Goal: Task Accomplishment & Management: Manage account settings

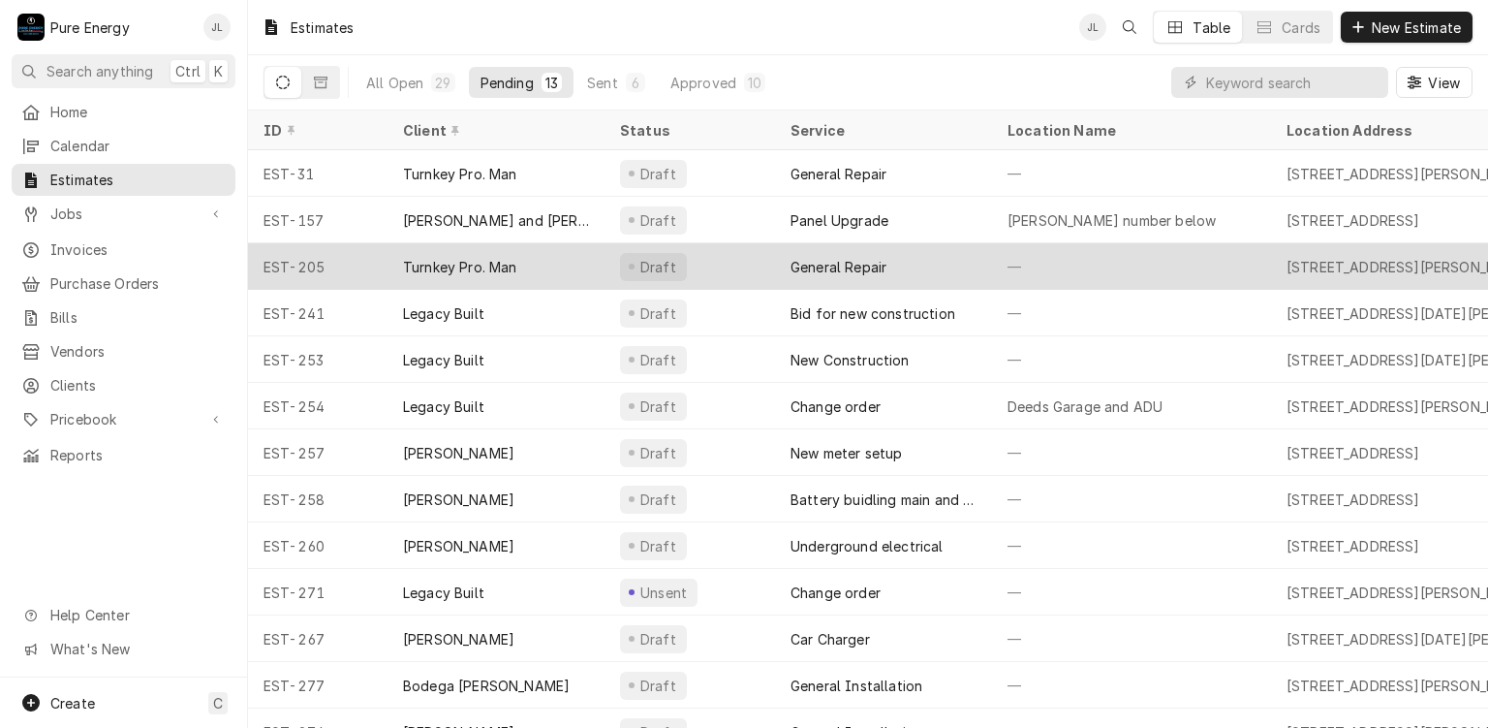
scroll to position [39, 0]
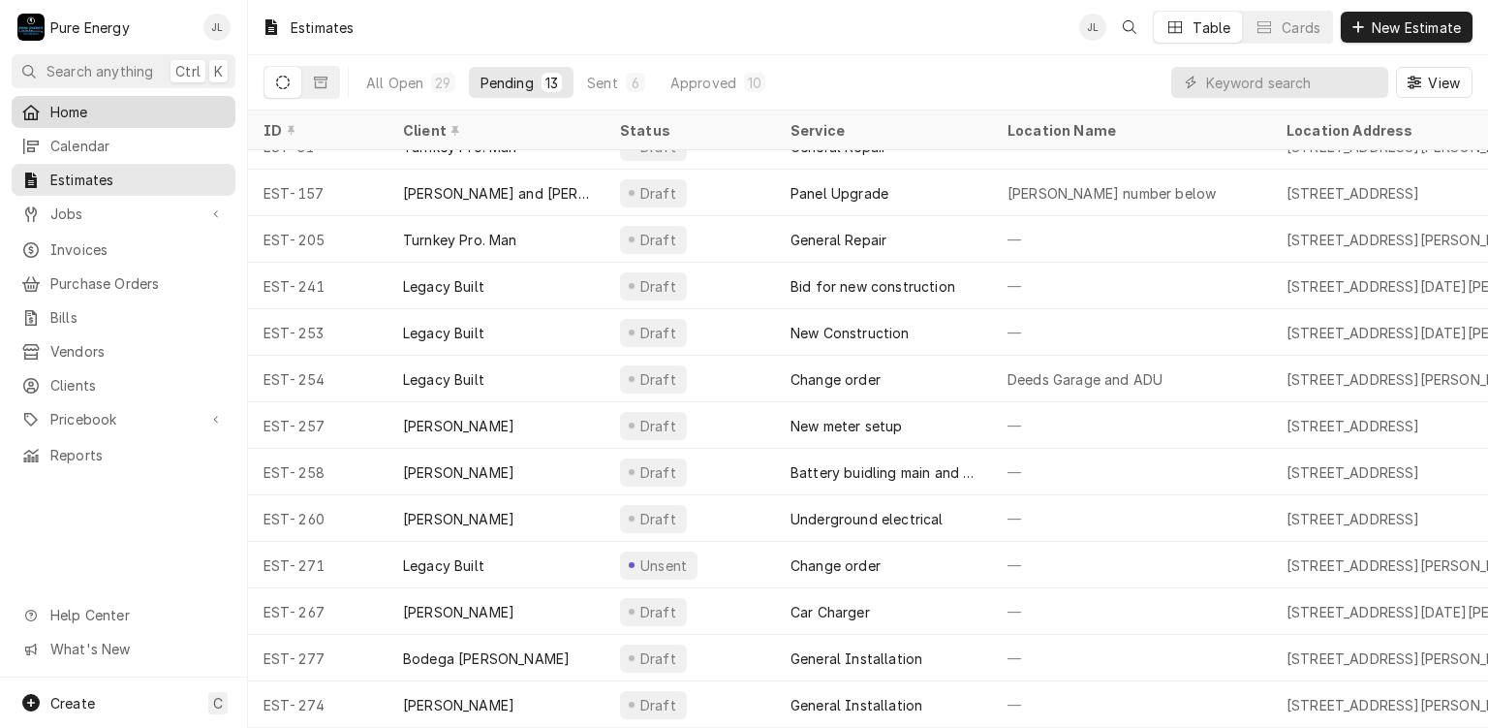
click at [104, 105] on span "Home" at bounding box center [137, 112] width 175 height 20
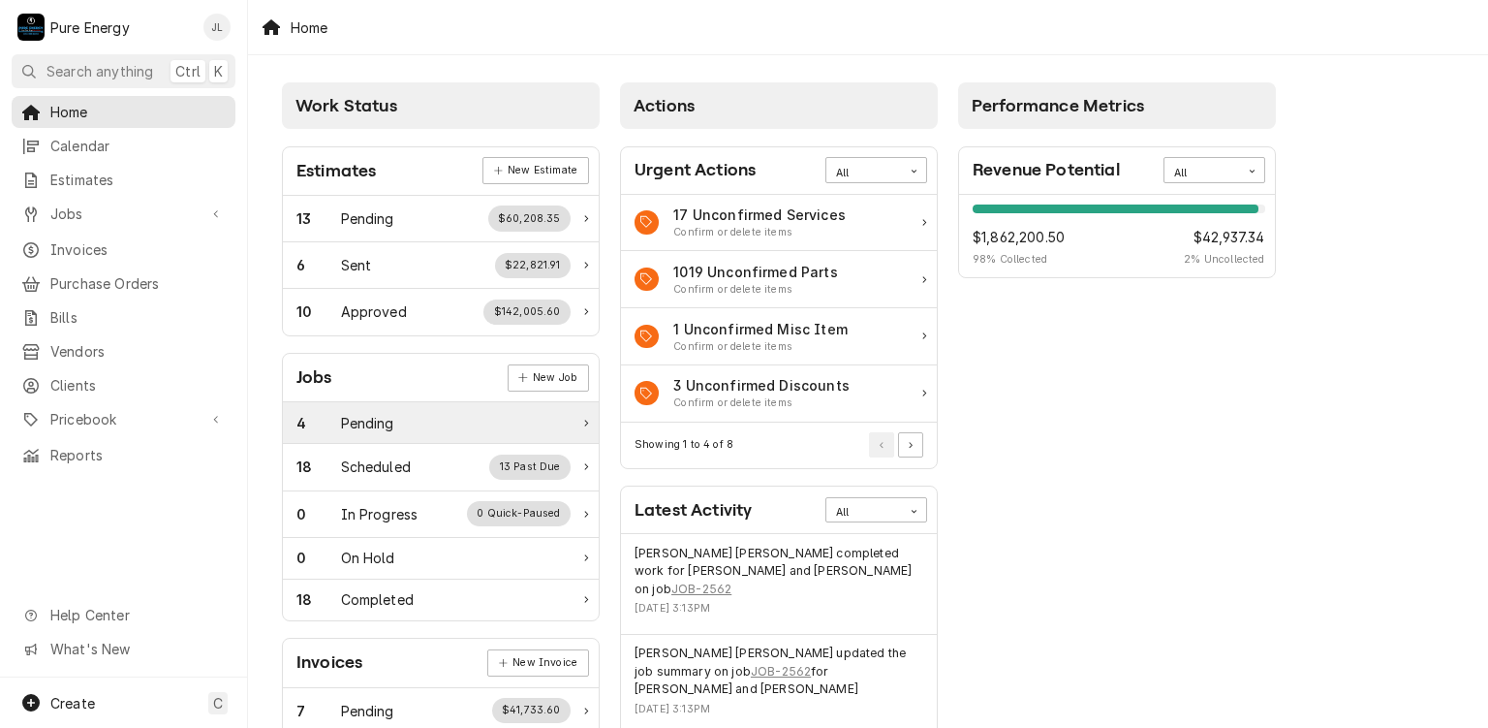
scroll to position [291, 0]
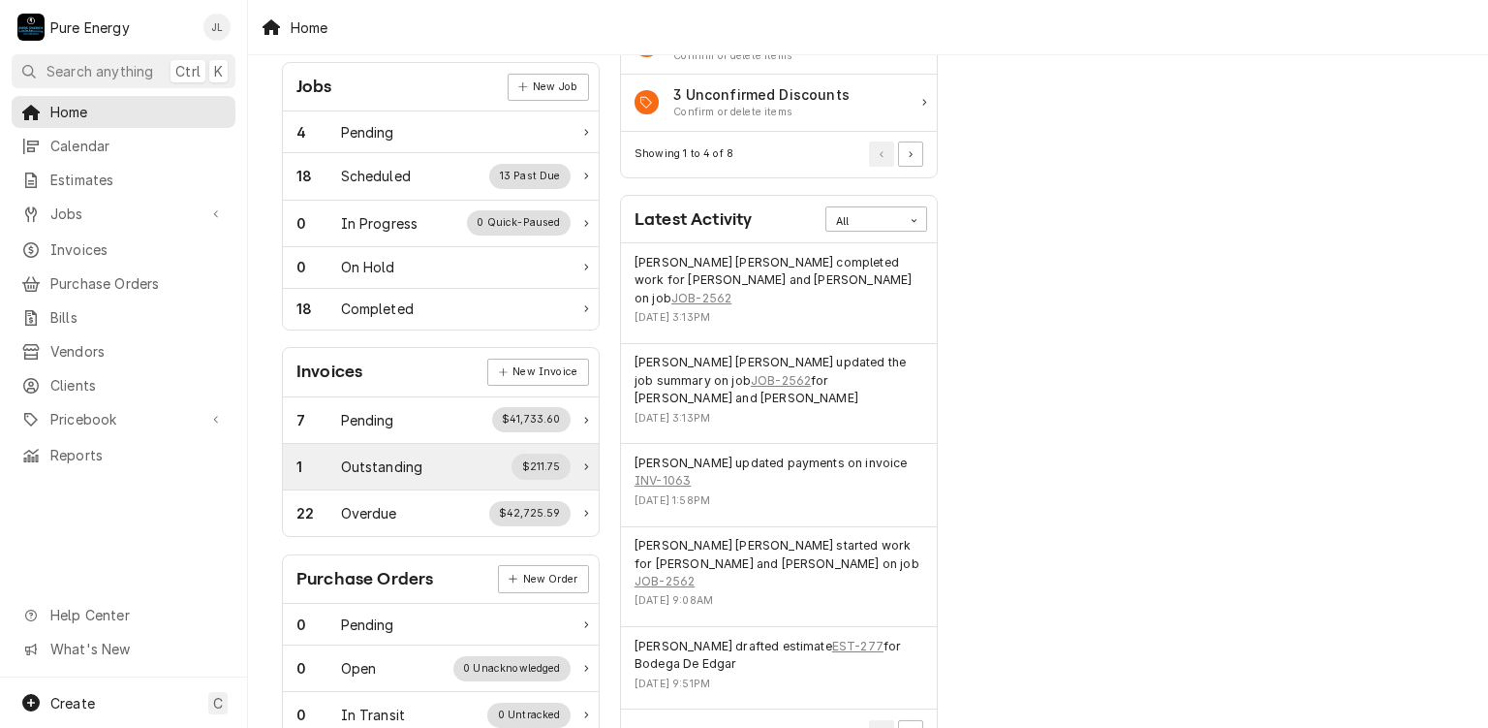
click at [387, 461] on div "Outstanding" at bounding box center [382, 466] width 82 height 20
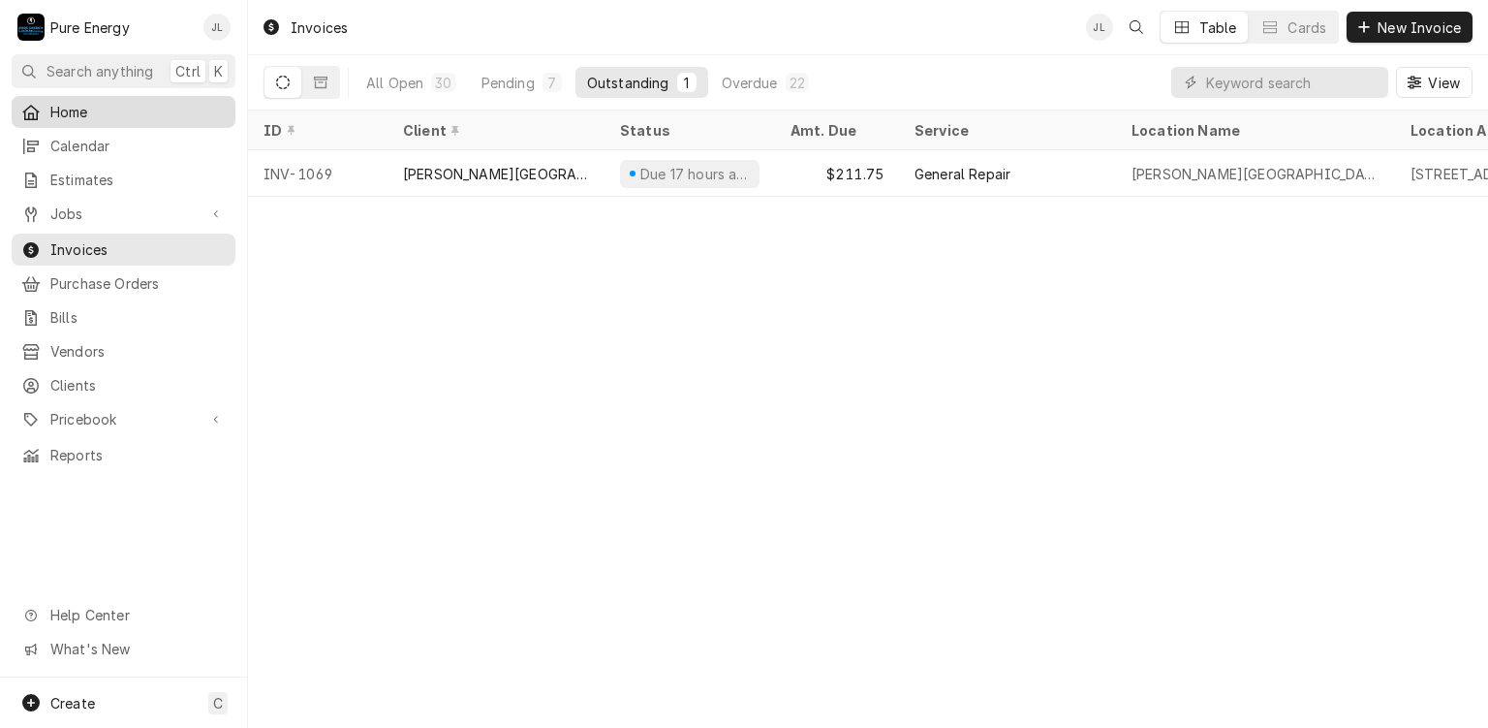
click at [131, 113] on span "Home" at bounding box center [137, 112] width 175 height 20
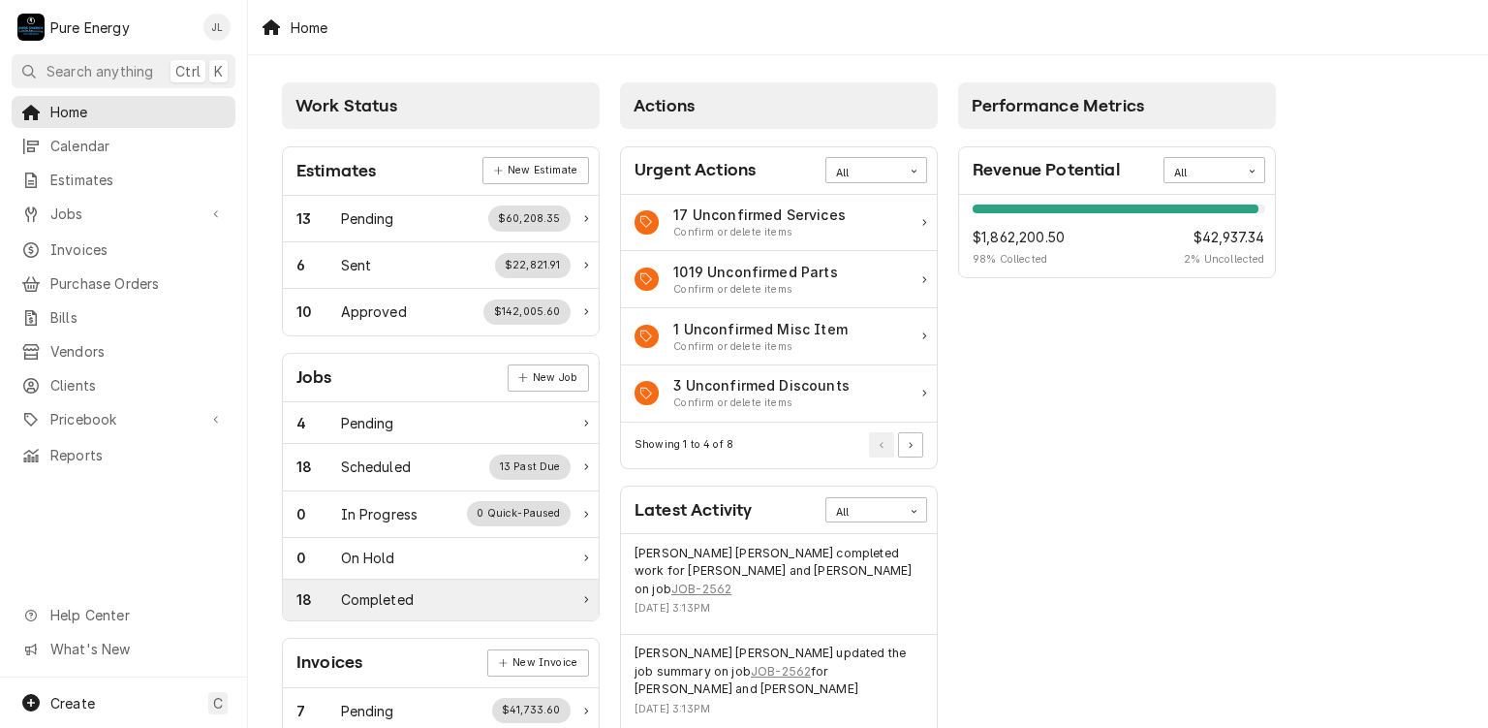
click at [419, 598] on div "18 Completed" at bounding box center [433, 599] width 274 height 20
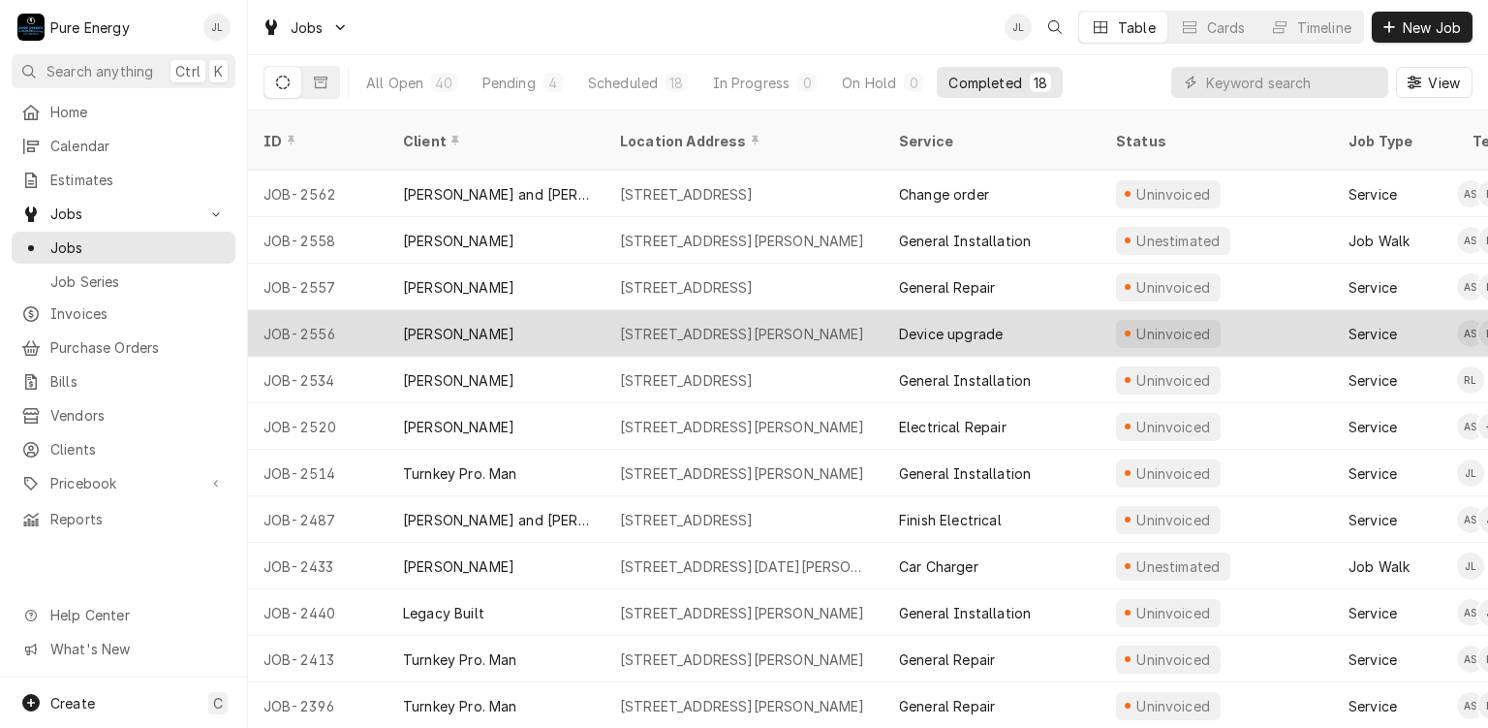
click at [1049, 310] on div "Device upgrade" at bounding box center [992, 333] width 217 height 47
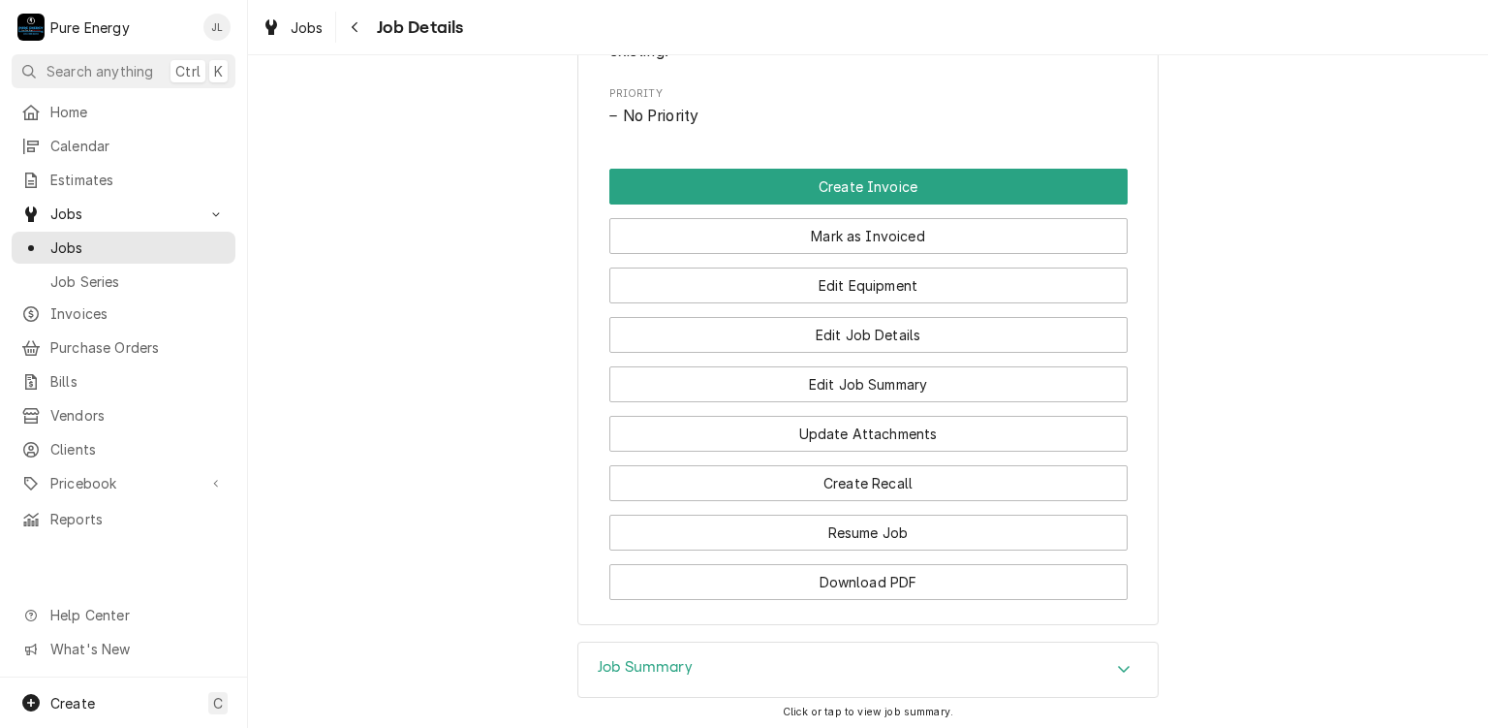
scroll to position [1368, 0]
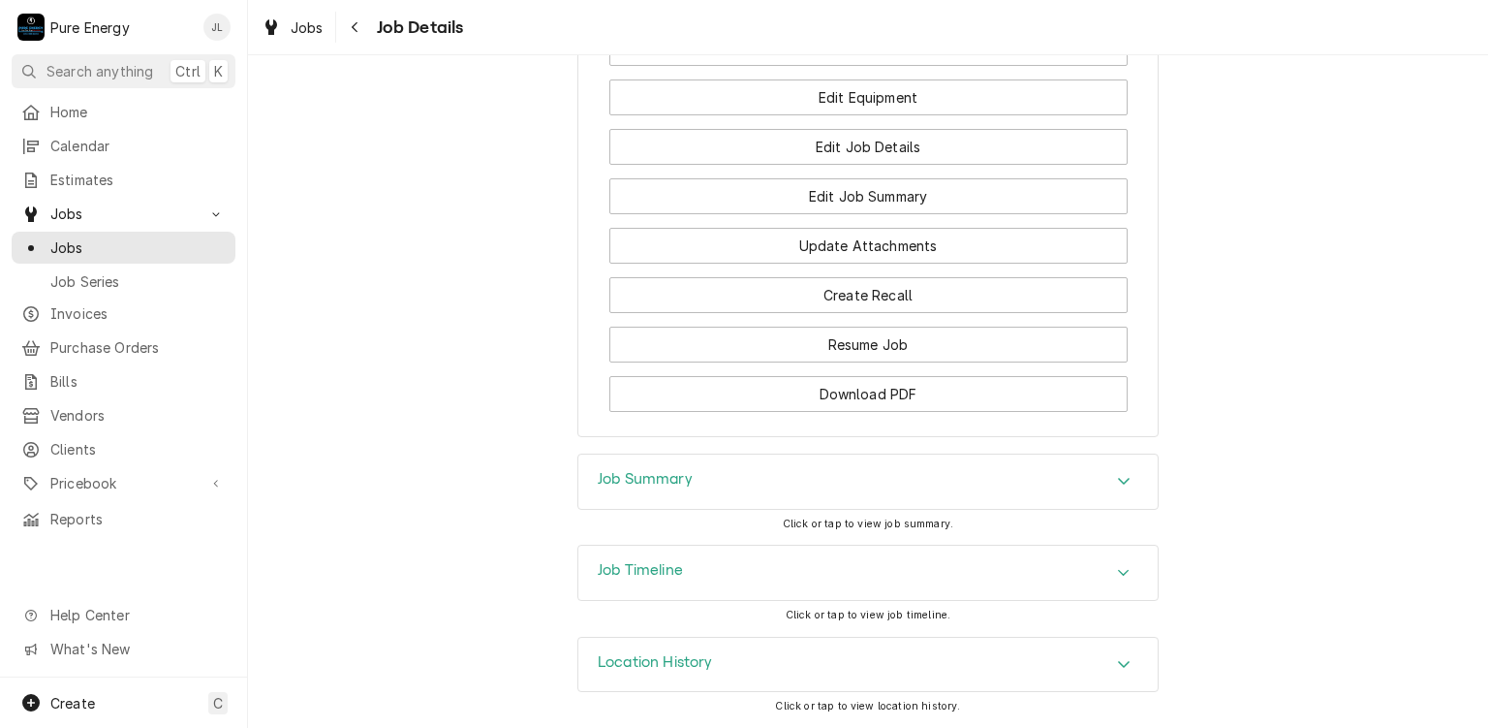
click at [698, 468] on div "Job Summary" at bounding box center [867, 481] width 579 height 54
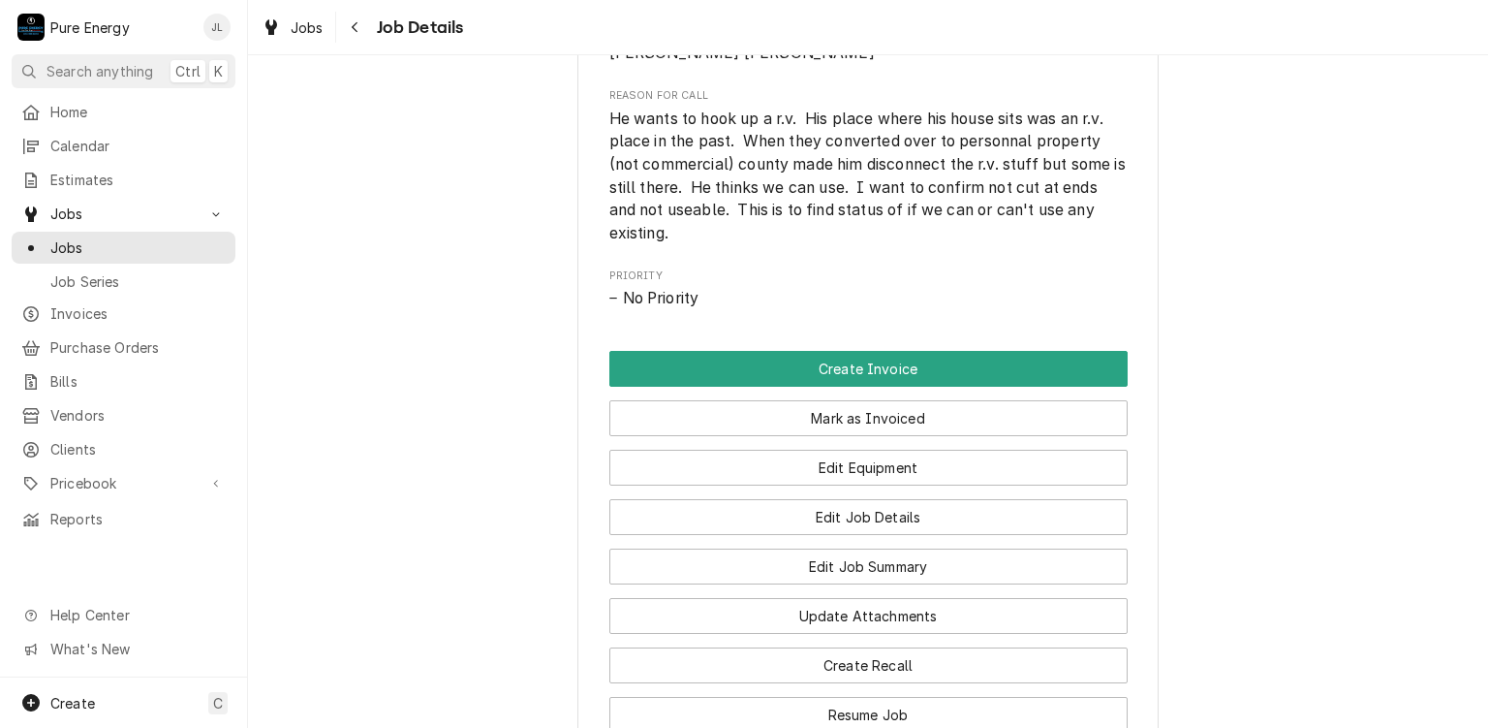
scroll to position [1174, 0]
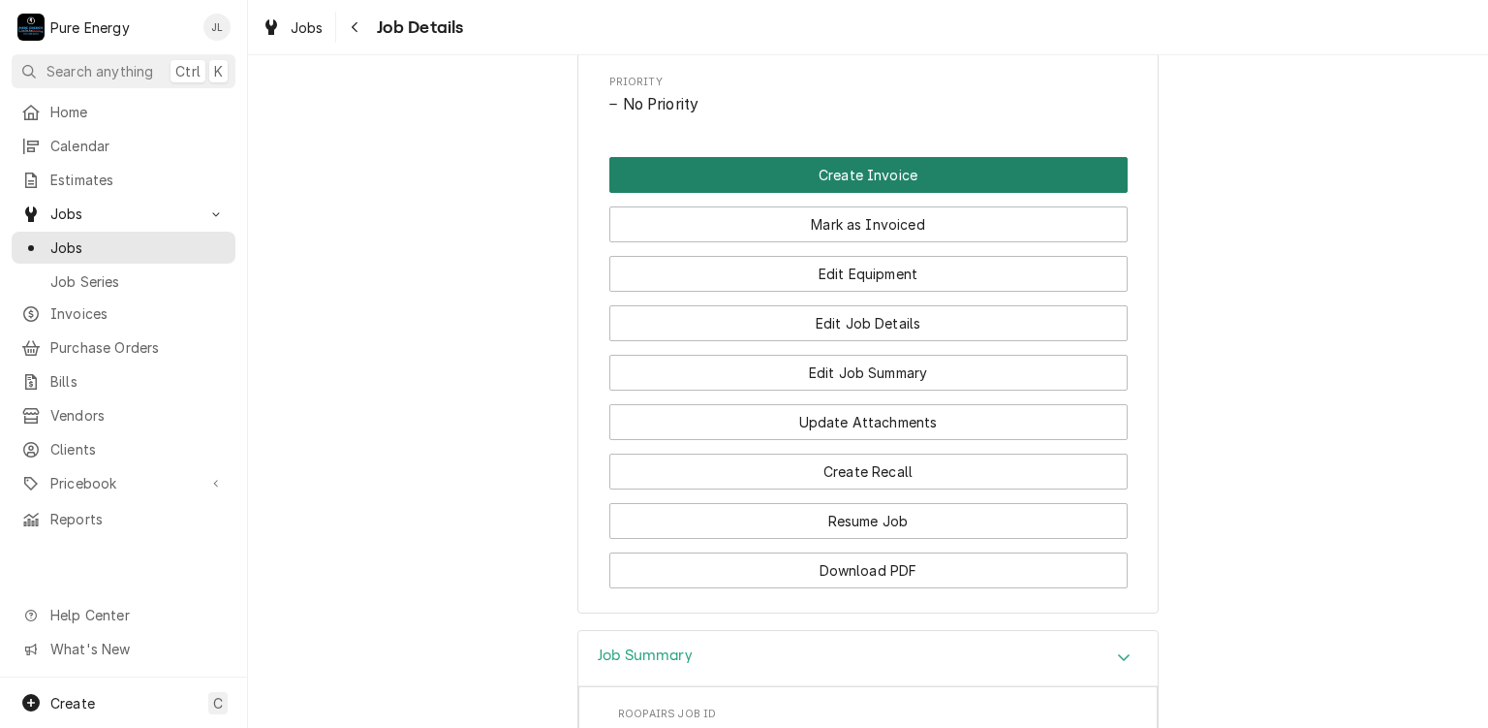
click at [880, 193] on button "Create Invoice" at bounding box center [868, 175] width 518 height 36
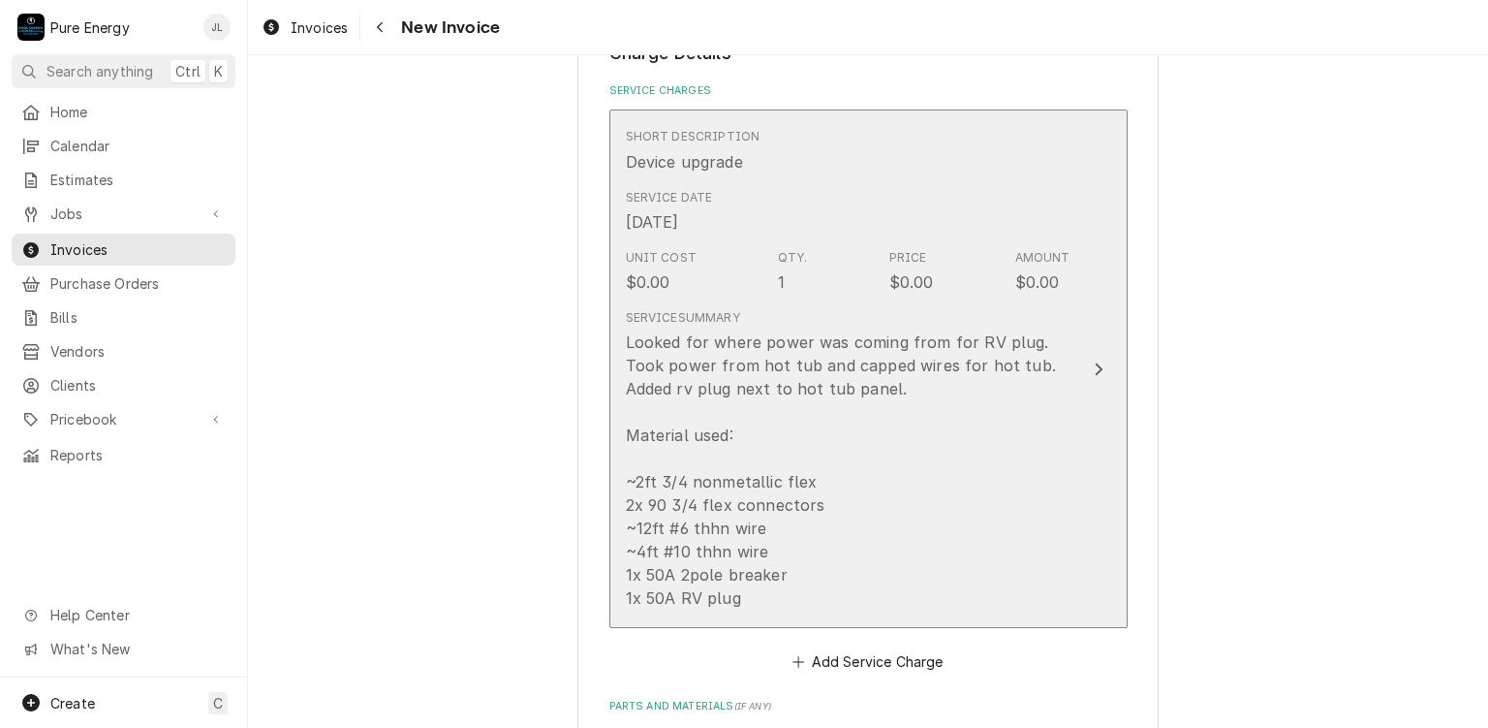
scroll to position [1260, 0]
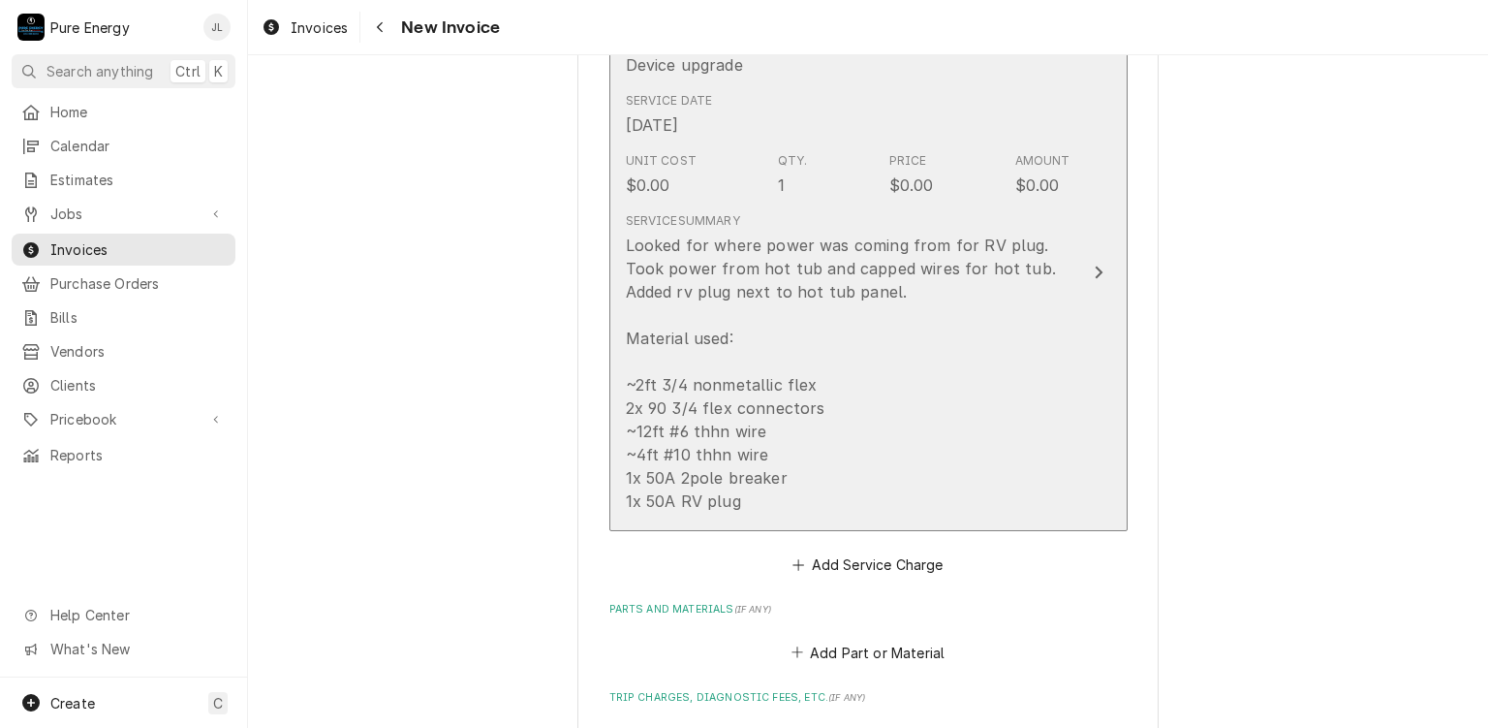
click at [923, 361] on div "Looked for where power was coming from for RV plug. Took power from hot tub and…" at bounding box center [848, 372] width 445 height 279
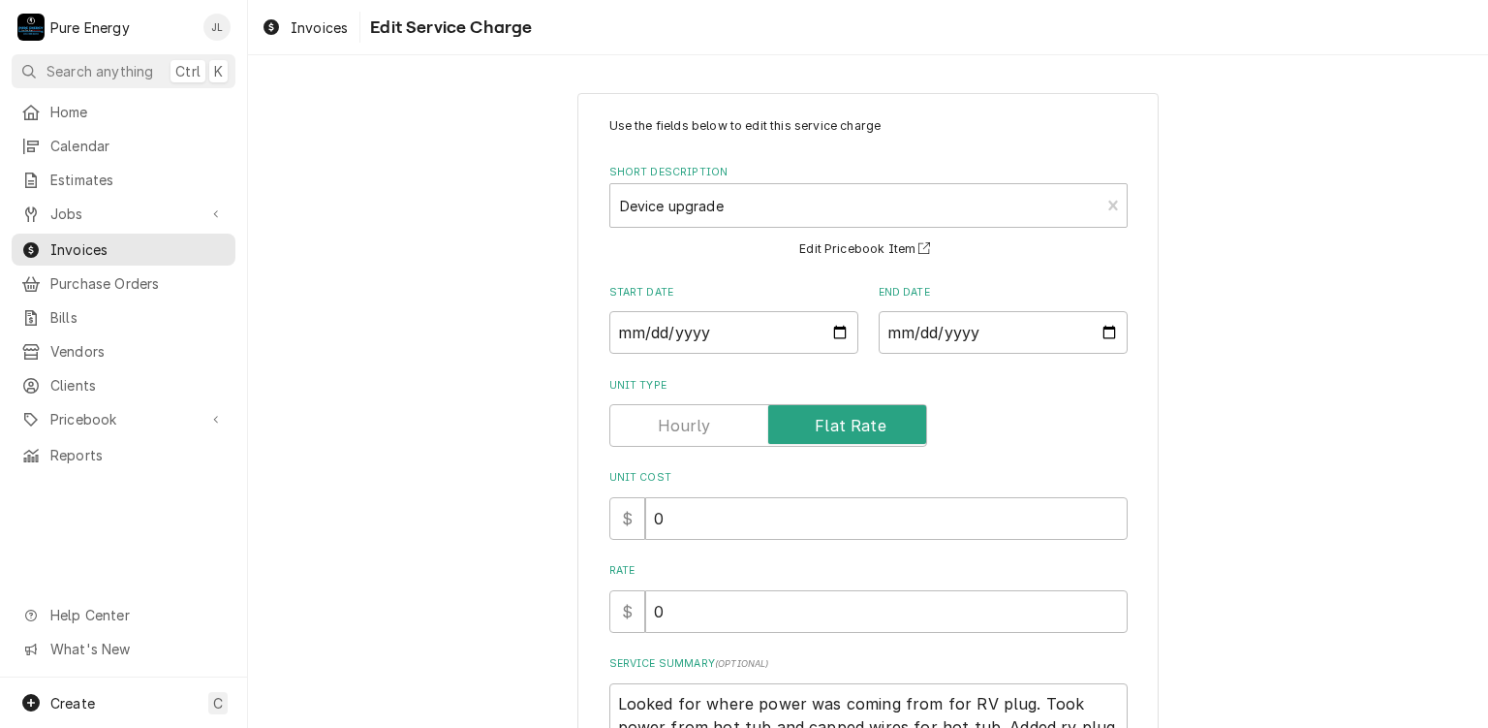
scroll to position [417, 0]
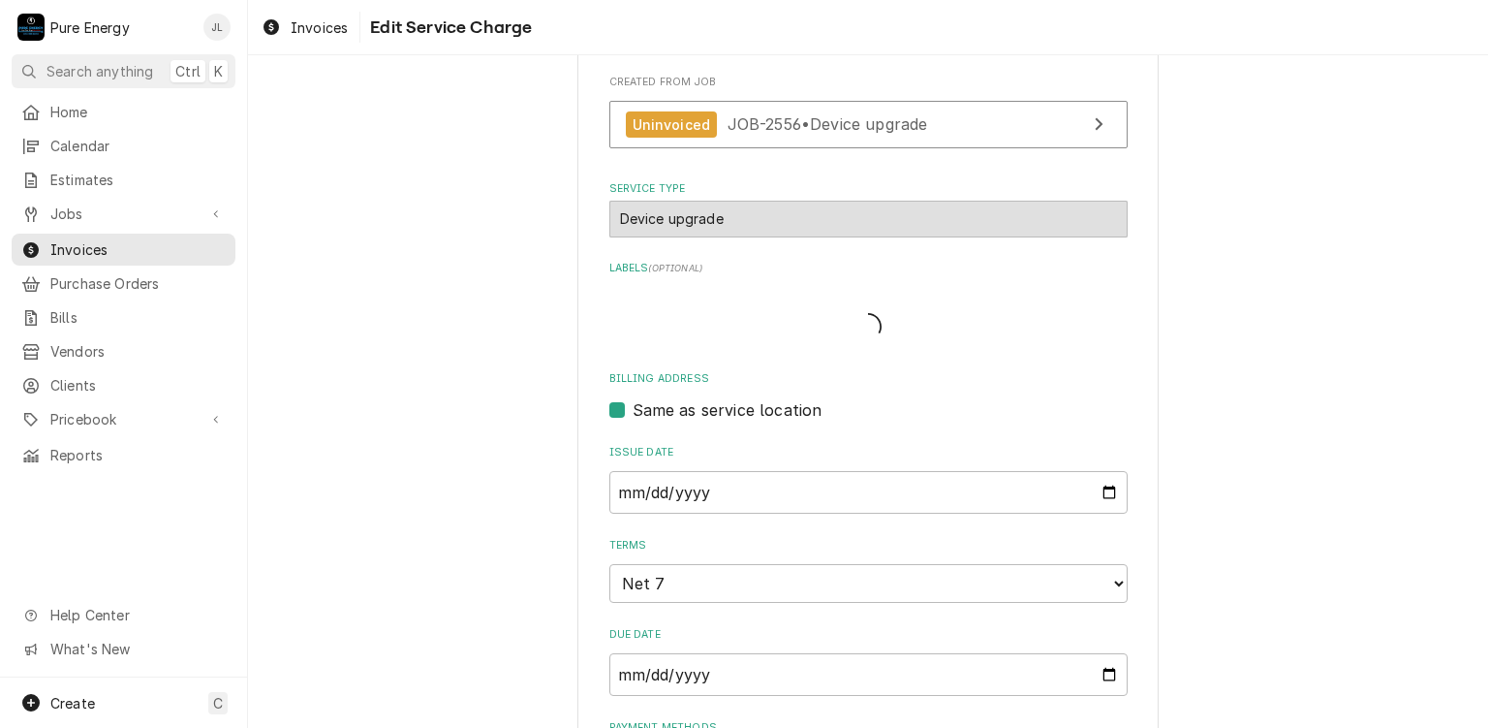
type textarea "x"
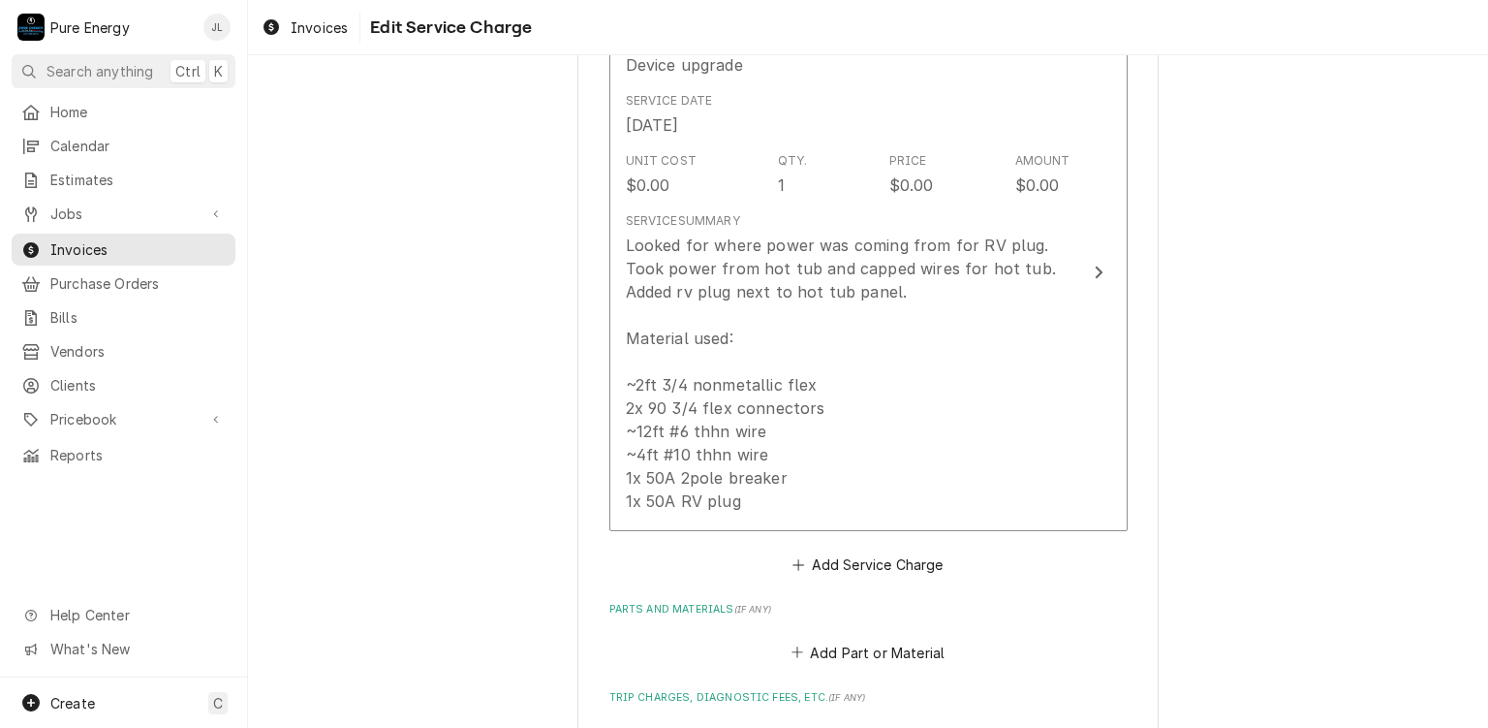
scroll to position [1453, 0]
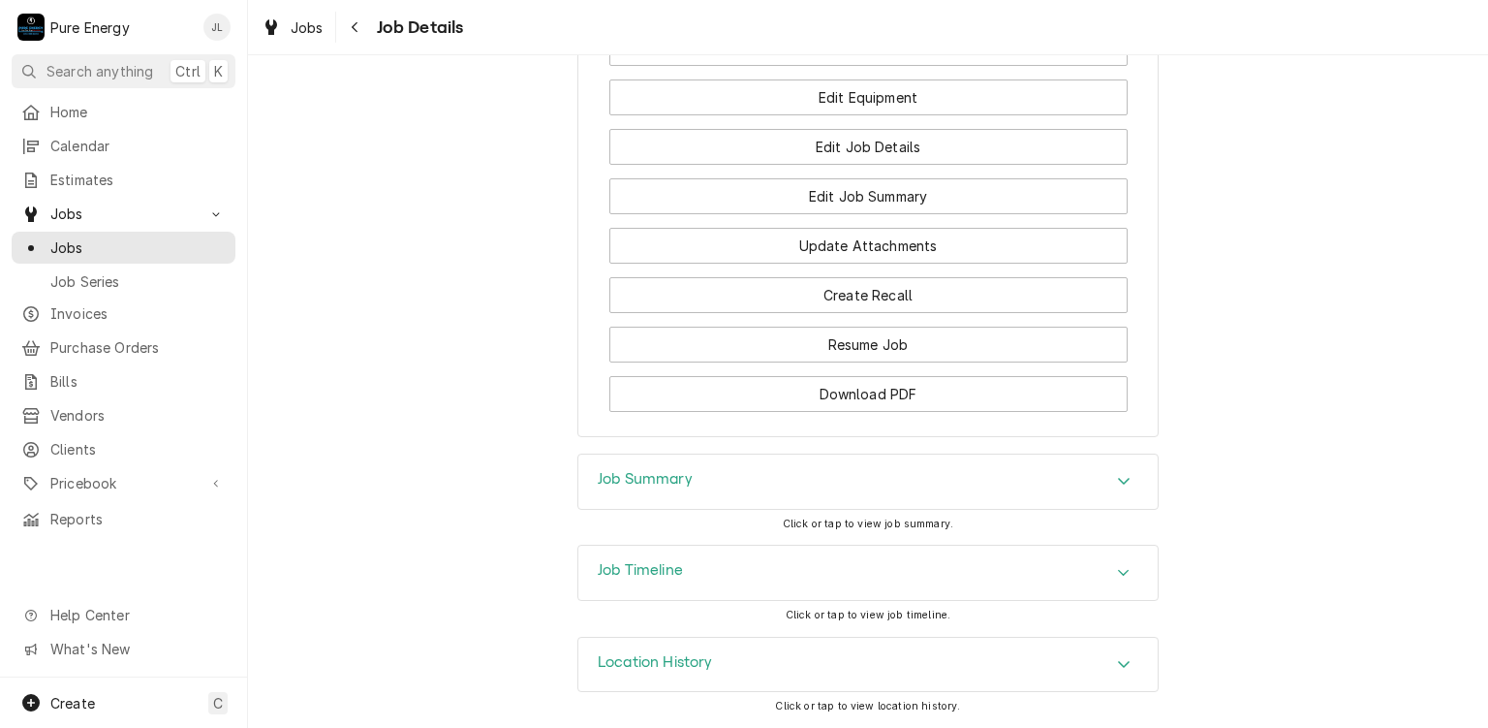
scroll to position [1368, 0]
click at [823, 479] on div "Job Summary" at bounding box center [867, 481] width 579 height 54
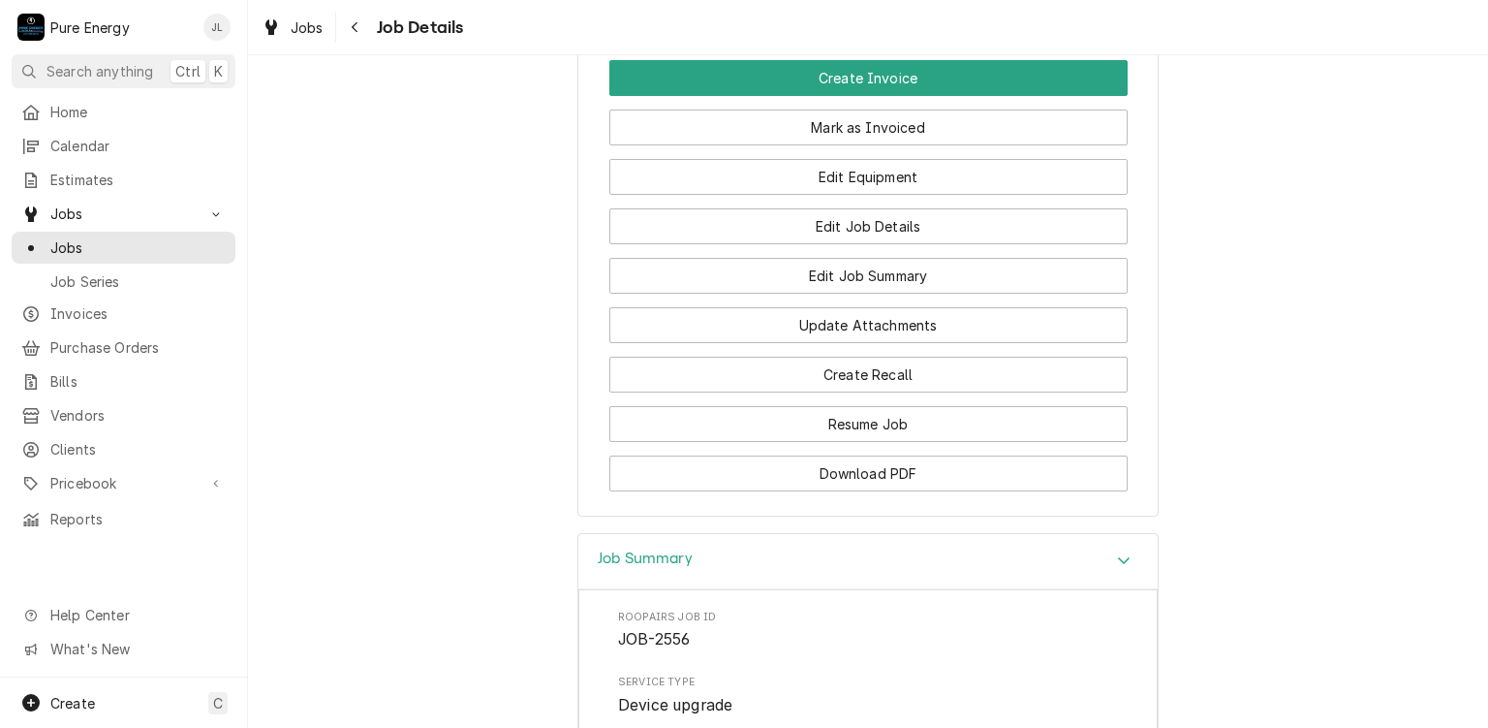
scroll to position [1174, 0]
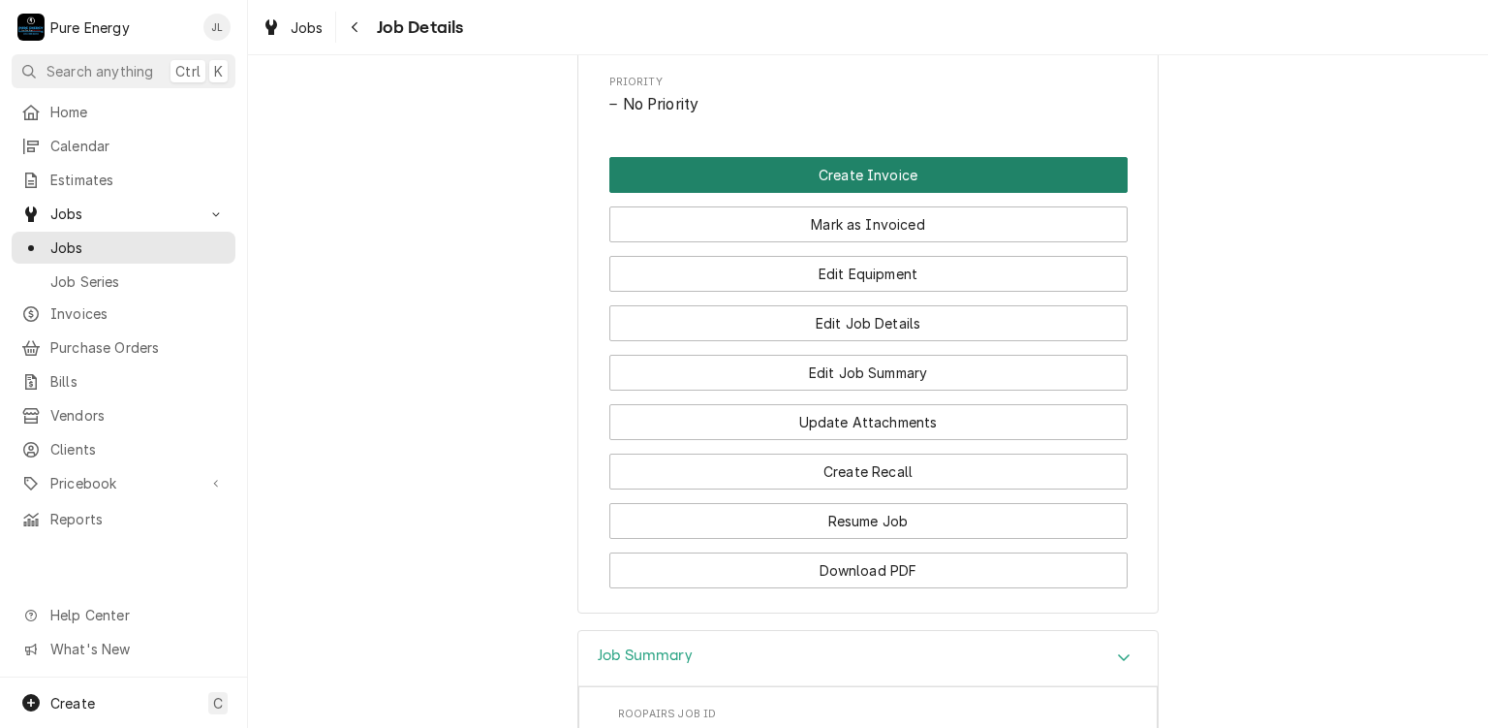
click at [834, 193] on button "Create Invoice" at bounding box center [868, 175] width 518 height 36
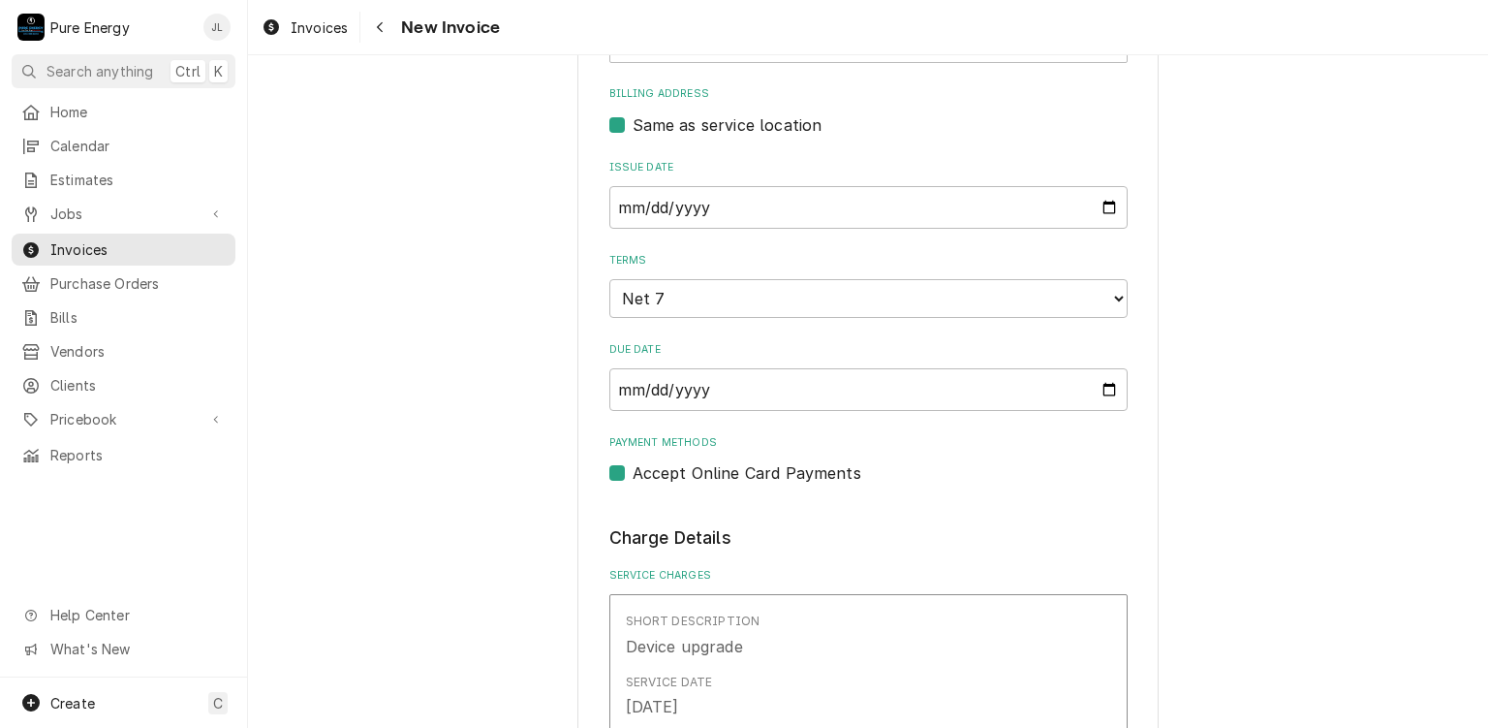
scroll to position [1163, 0]
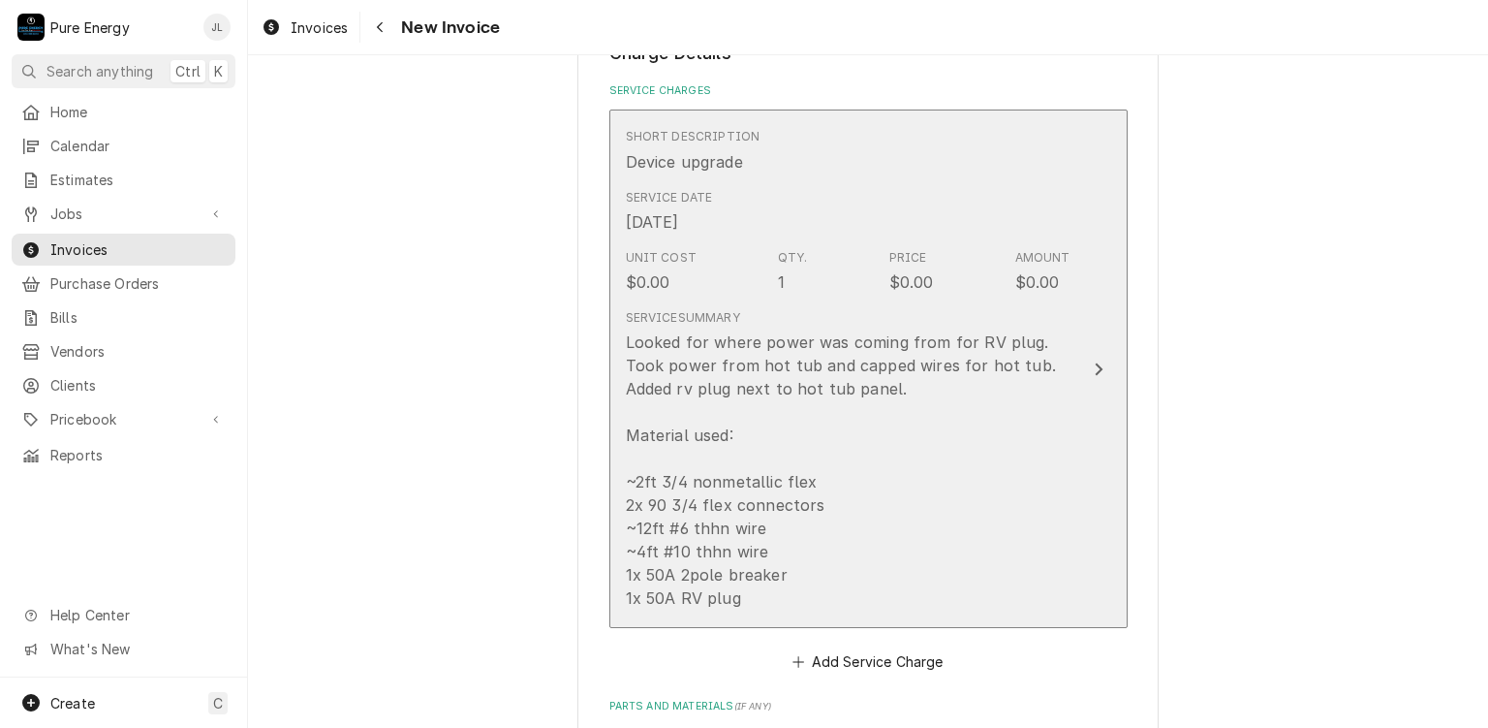
click at [891, 456] on div "Looked for where power was coming from for RV plug. Took power from hot tub and…" at bounding box center [848, 469] width 445 height 279
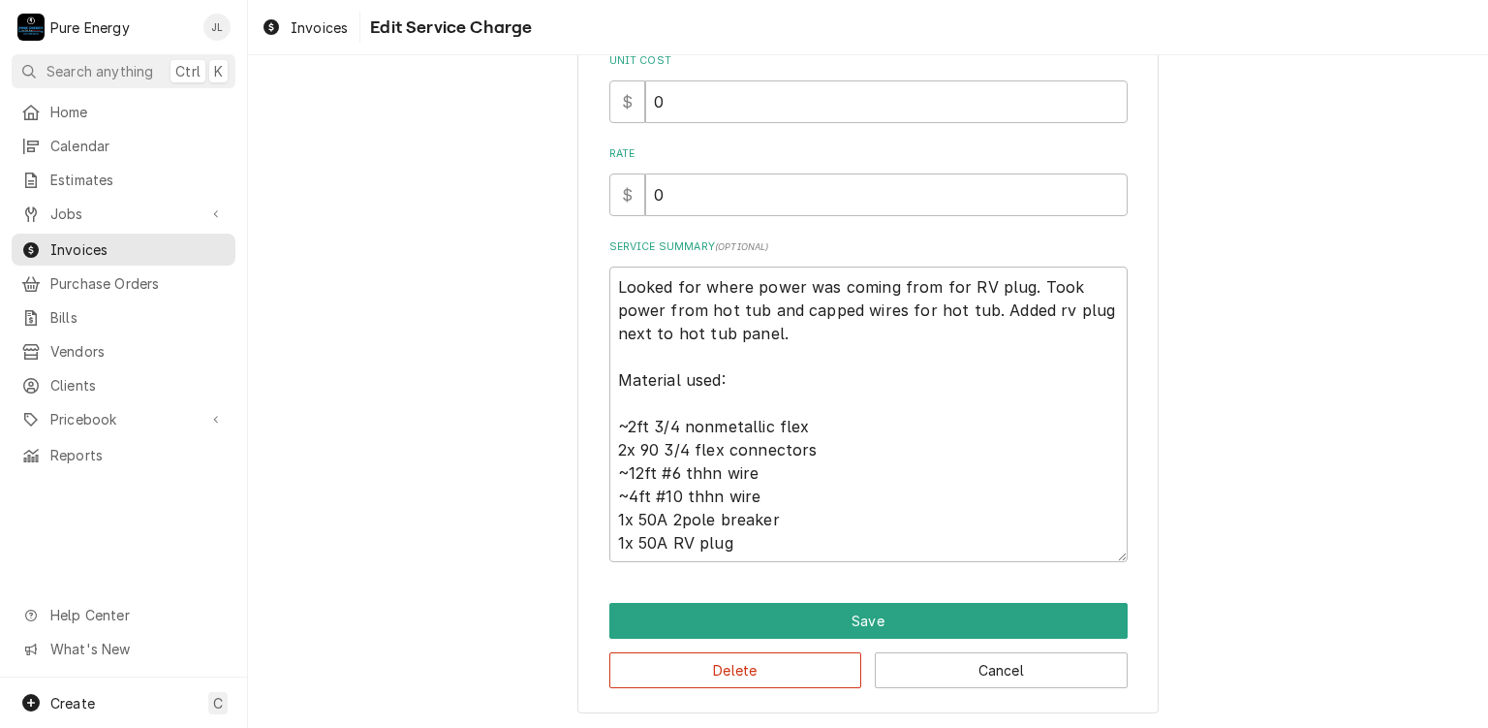
scroll to position [223, 0]
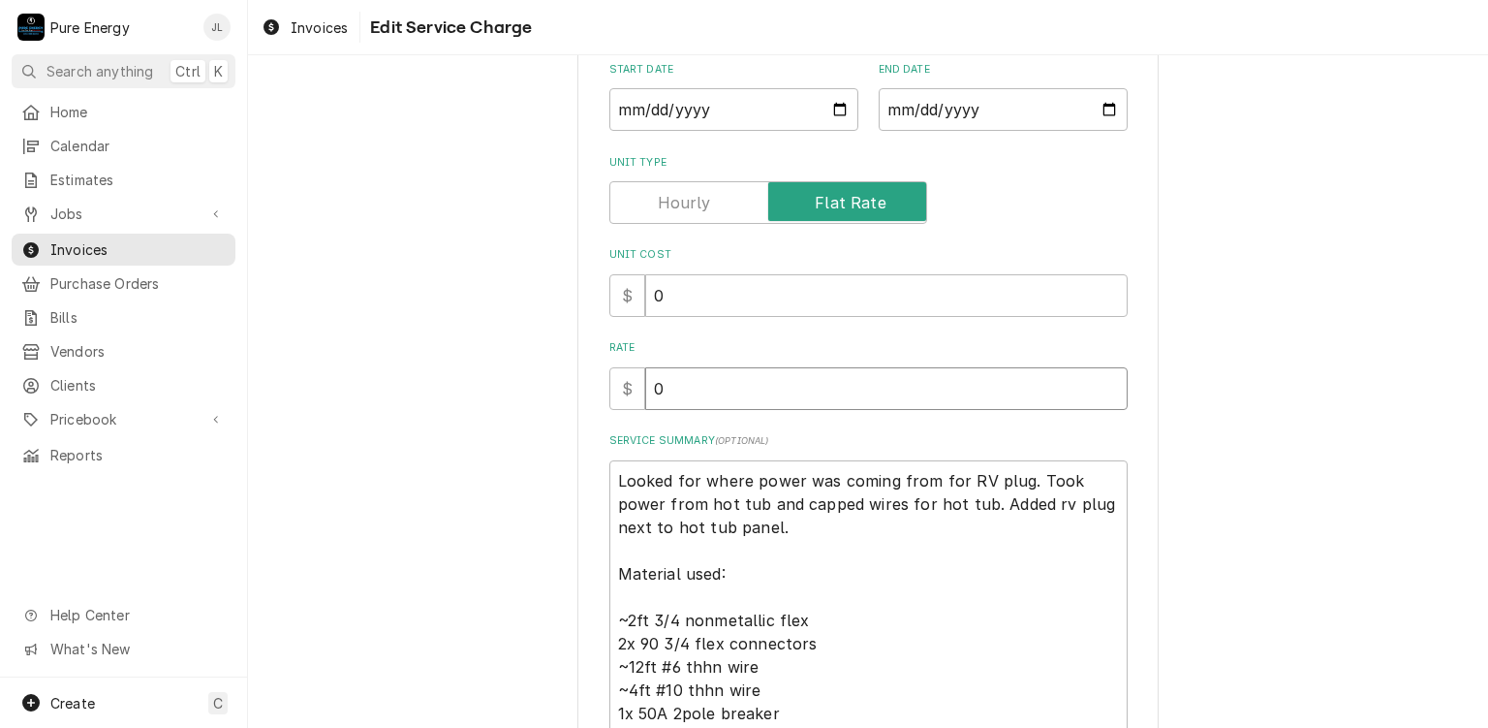
click at [736, 394] on input "0" at bounding box center [886, 388] width 482 height 43
type textarea "x"
type input "1"
type textarea "x"
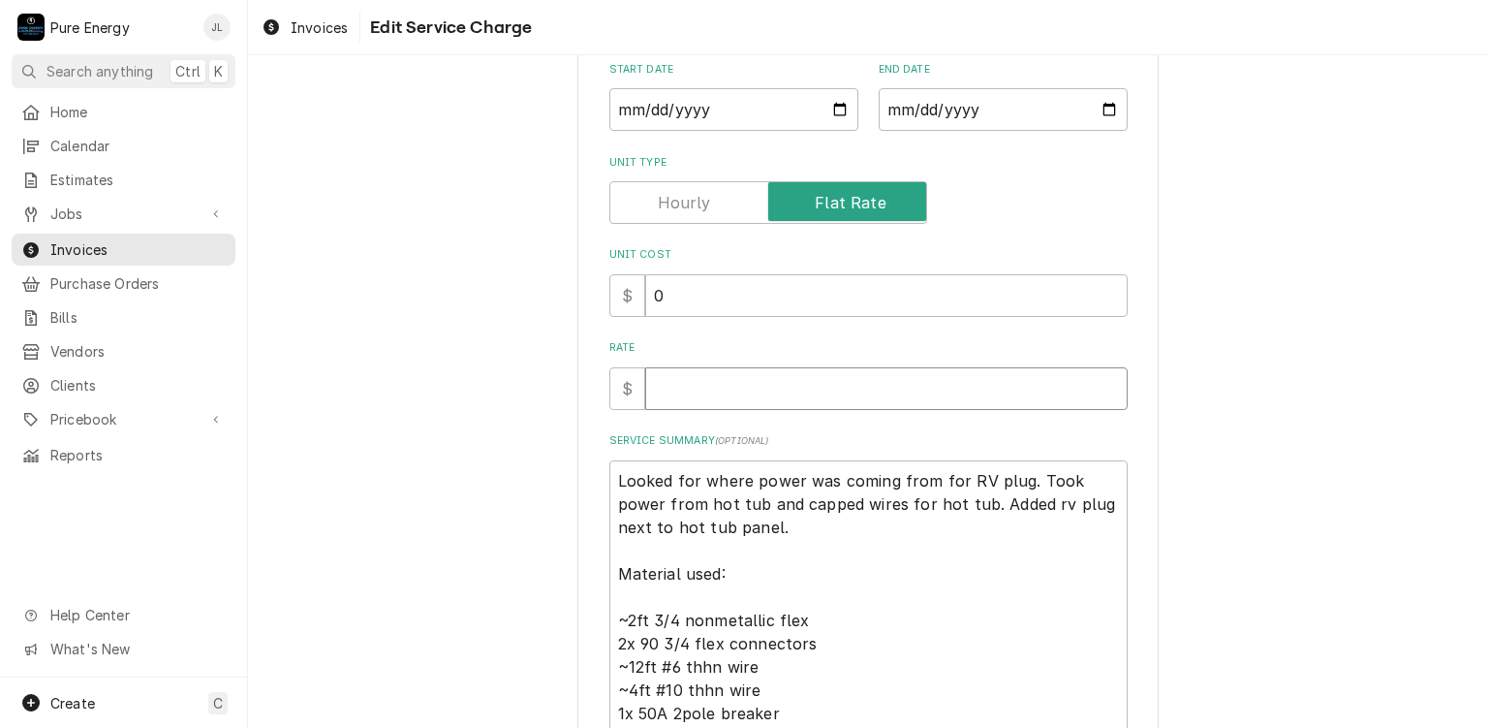
type textarea "x"
type input "3"
type textarea "x"
type input "30"
type textarea "x"
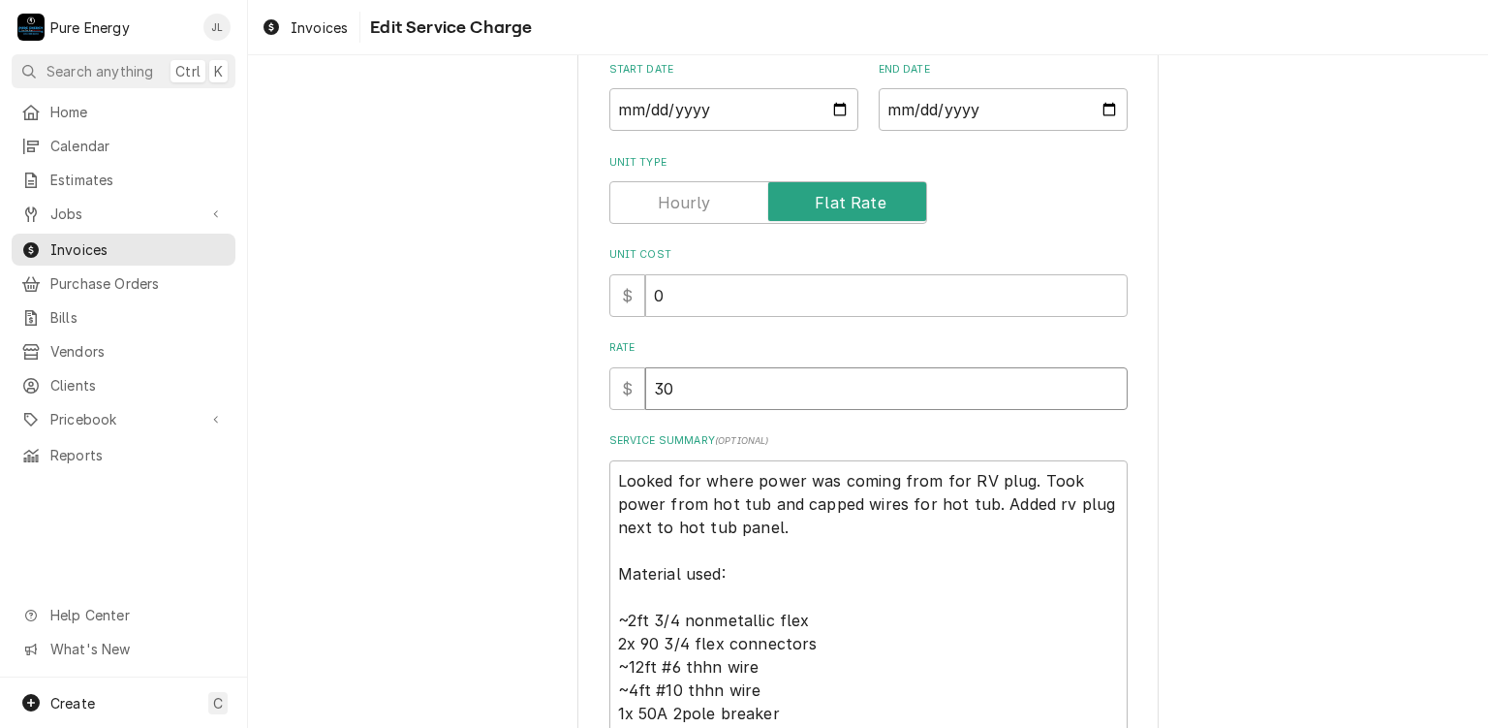
type input "300"
type textarea "x"
type input "300.0"
type textarea "x"
type input "300.00"
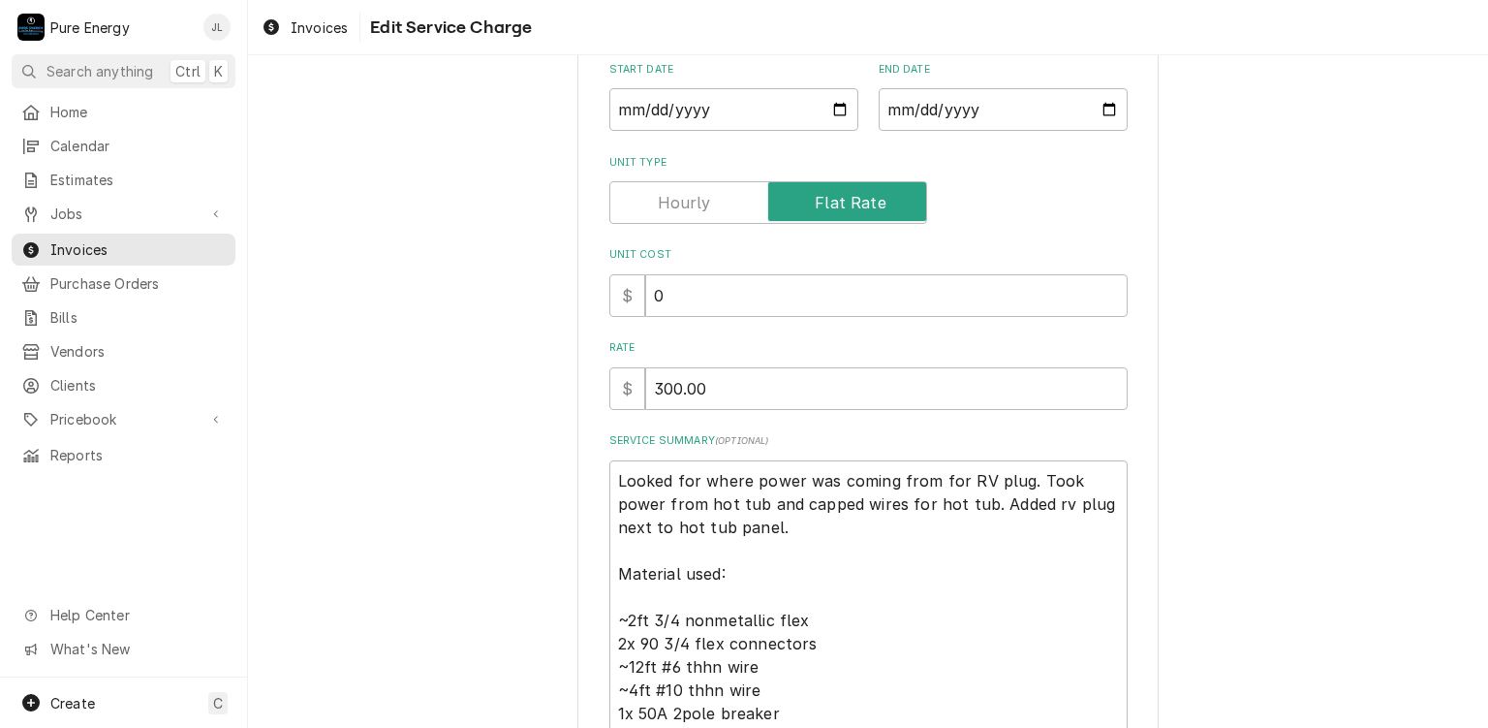
scroll to position [417, 0]
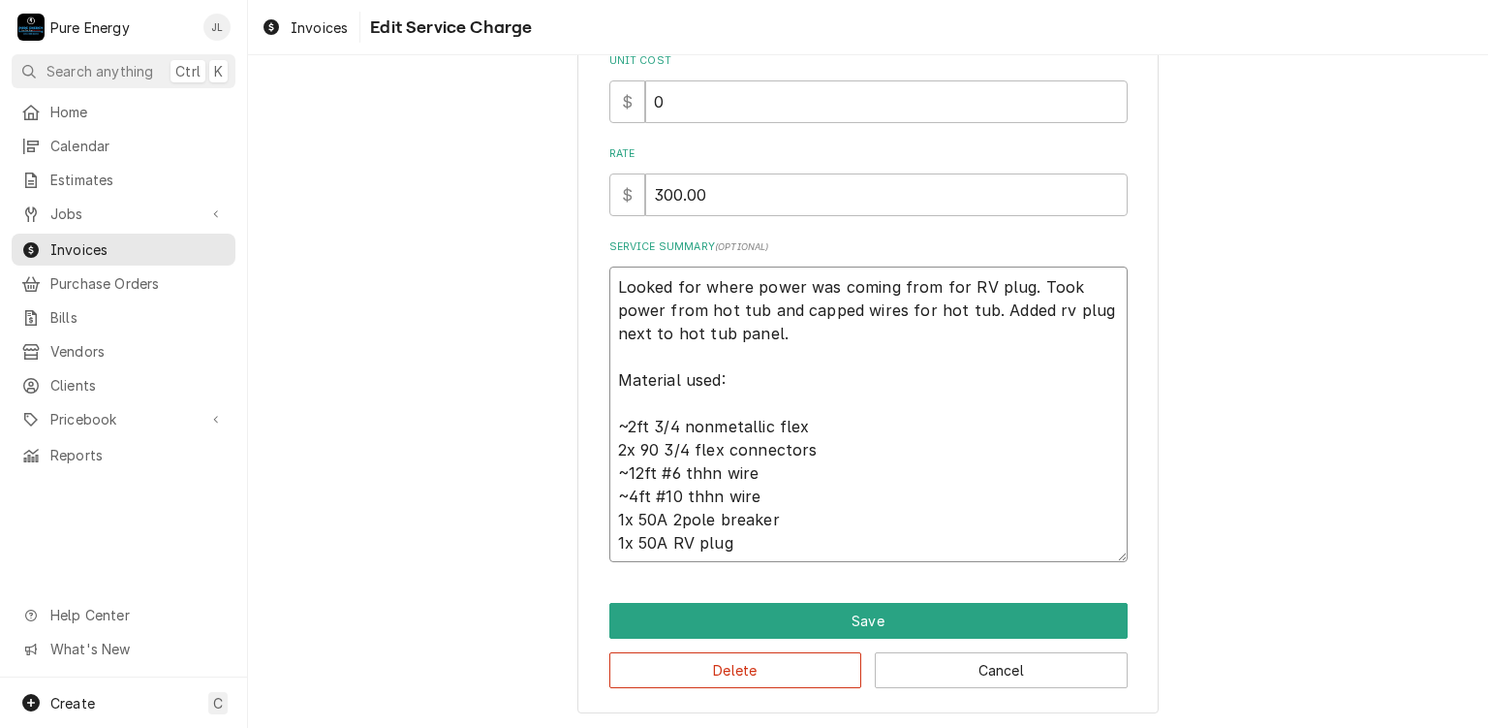
drag, startPoint x: 839, startPoint y: 544, endPoint x: 609, endPoint y: 371, distance: 287.2
click at [609, 371] on textarea "Looked for where power was coming from for RV plug. Took power from hot tub and…" at bounding box center [868, 414] width 518 height 296
type textarea "x"
type textarea "Looked for where power was coming from for RV plug. Took power from hot tub and…"
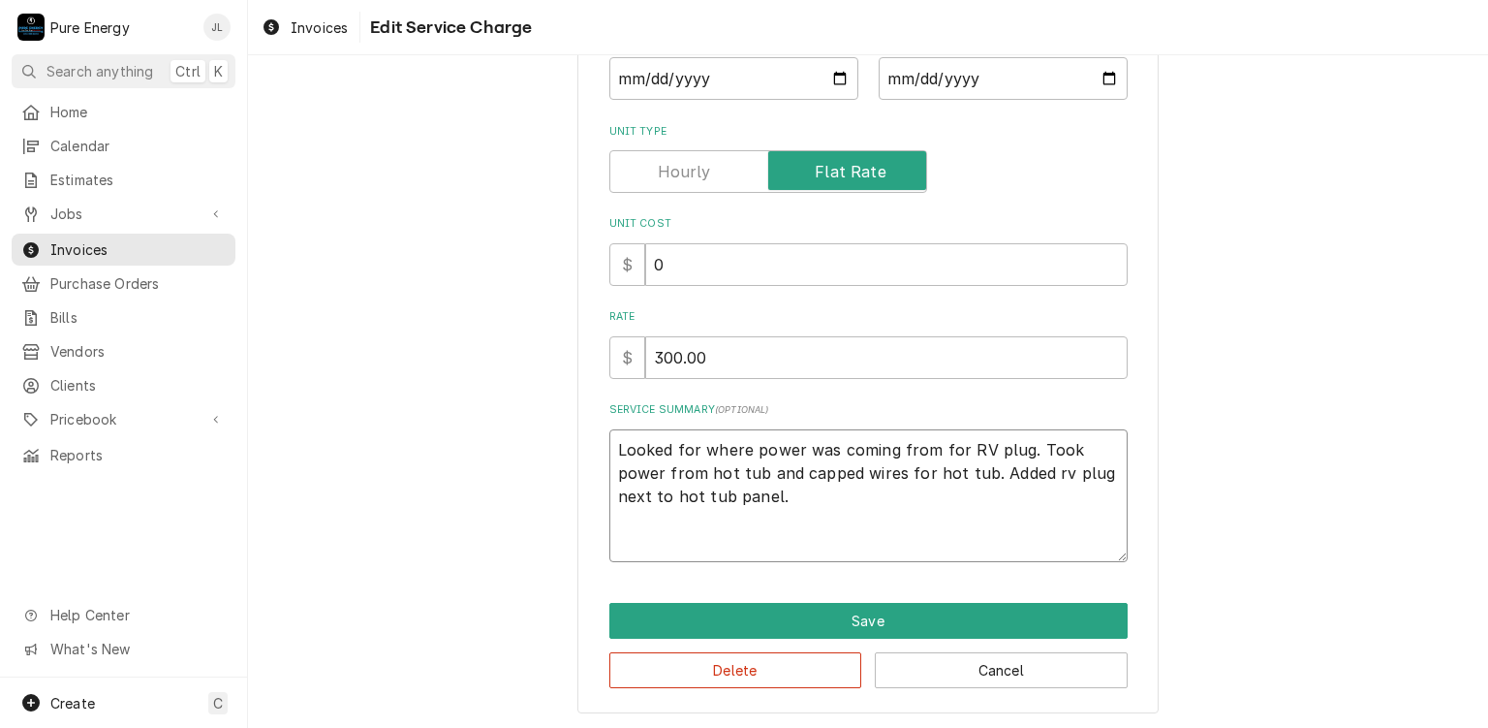
type textarea "x"
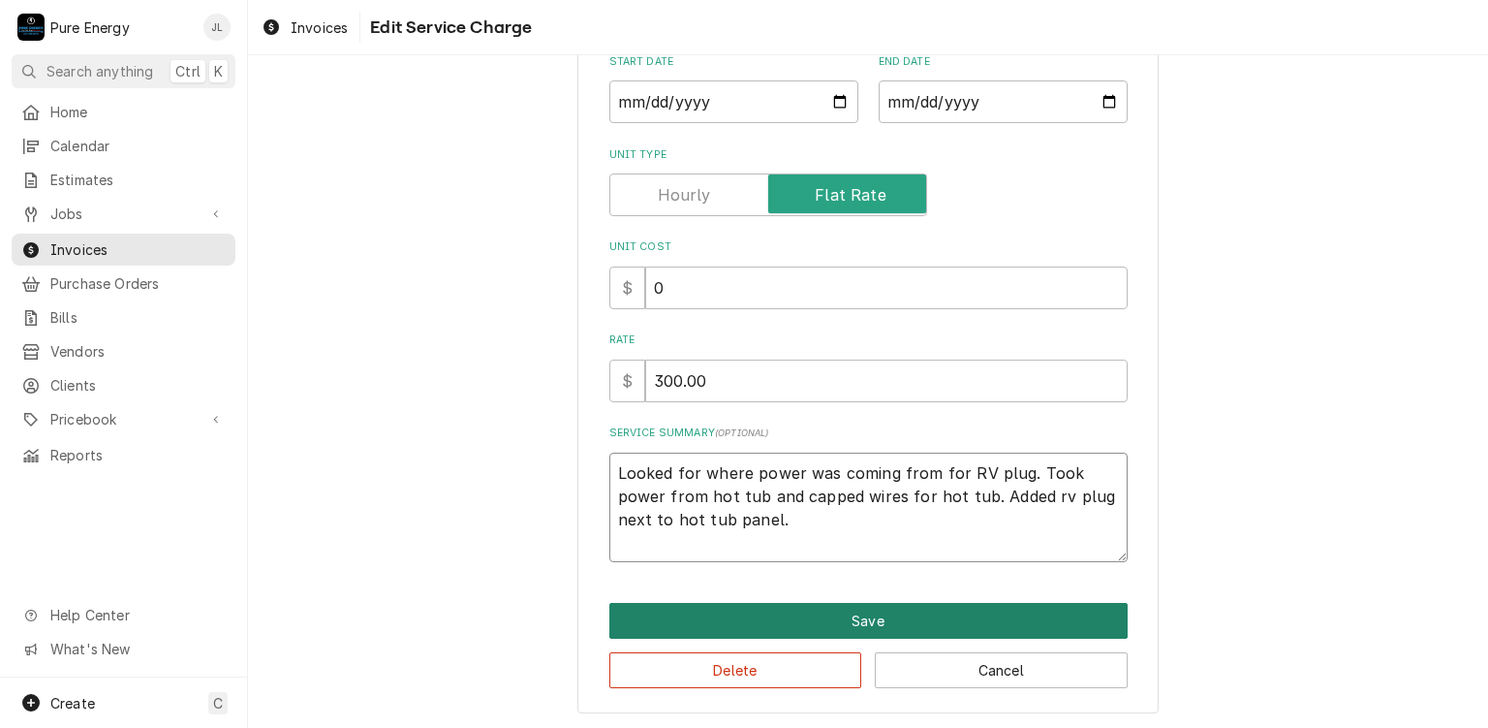
type textarea "Looked for where power was coming from for RV plug. Took power from hot tub and…"
click at [818, 621] on button "Save" at bounding box center [868, 621] width 518 height 36
type textarea "x"
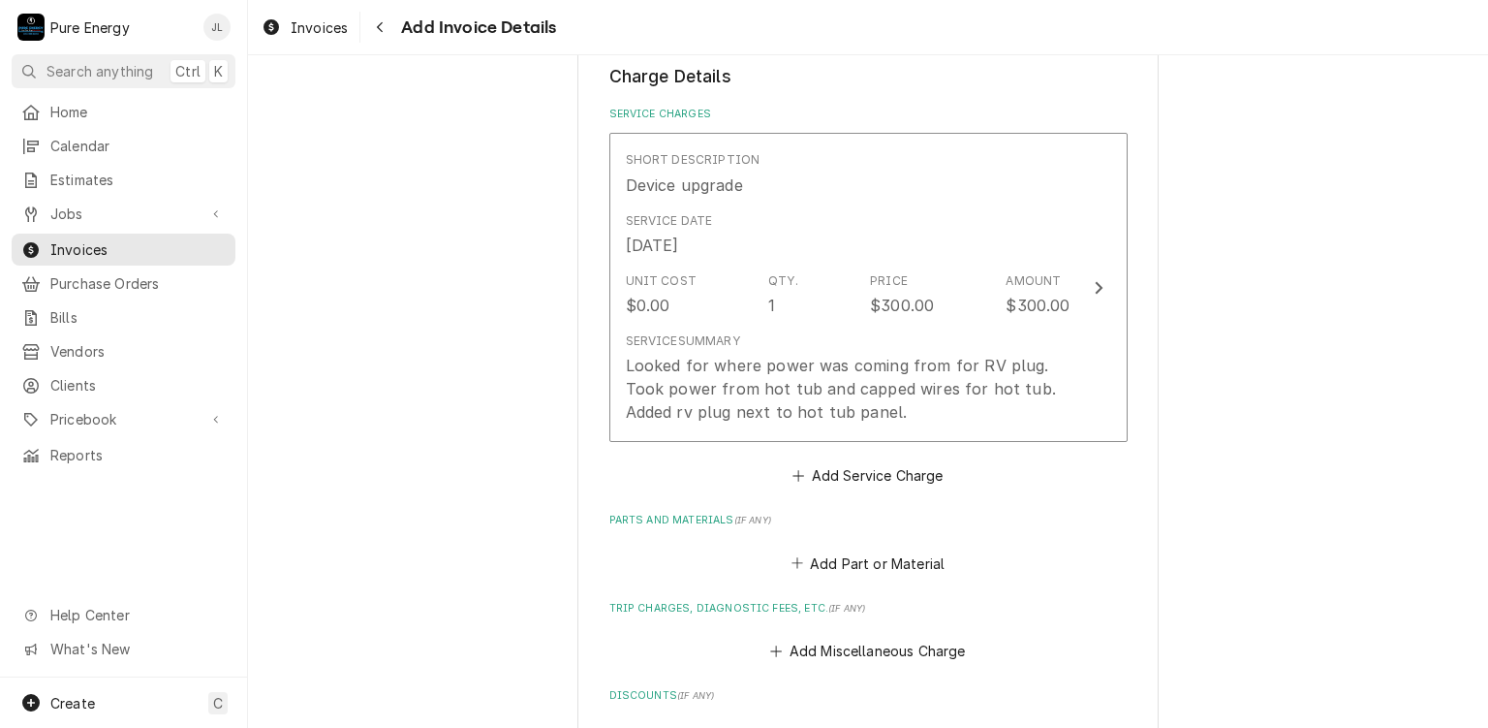
scroll to position [1139, 0]
click at [856, 559] on button "Add Part or Material" at bounding box center [868, 562] width 160 height 27
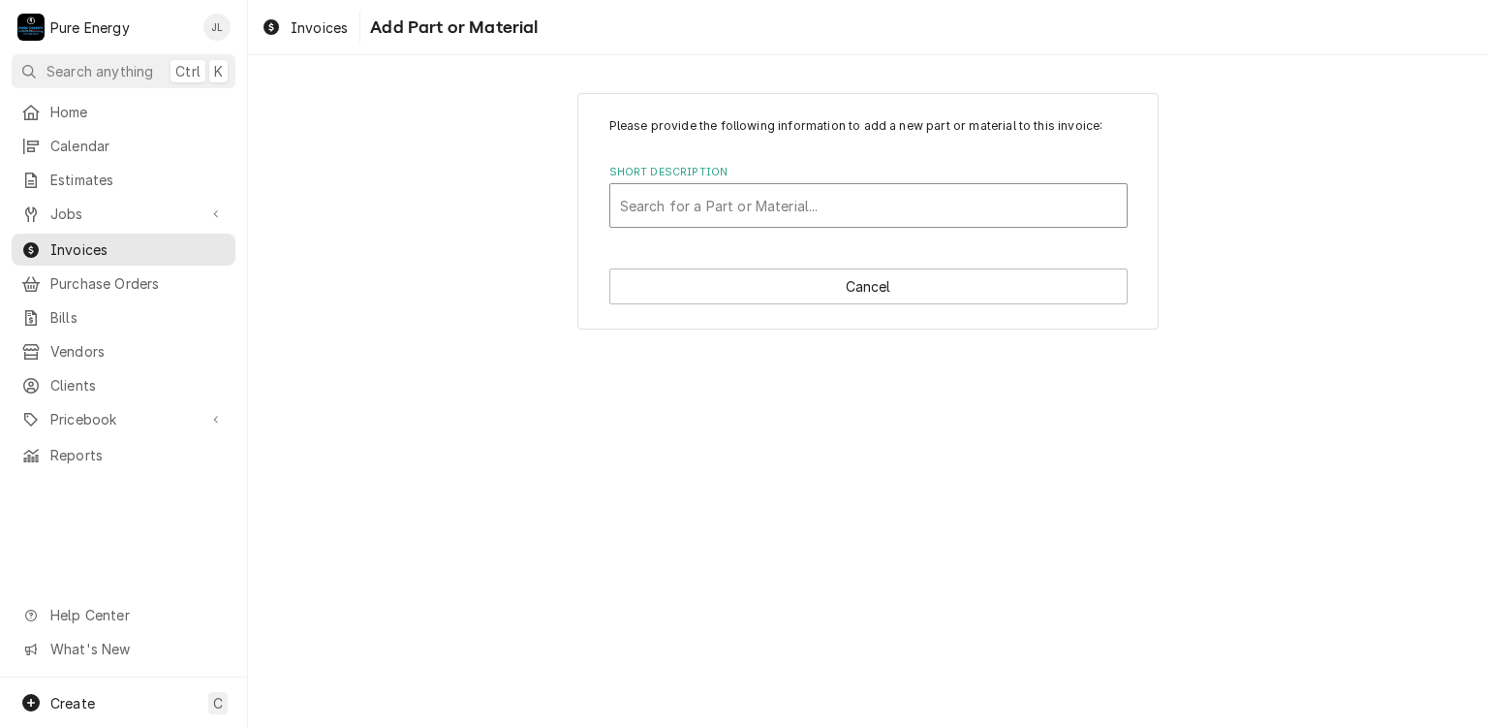
click at [719, 205] on div "Short Description" at bounding box center [868, 205] width 497 height 35
type input "M"
type input "Misc"
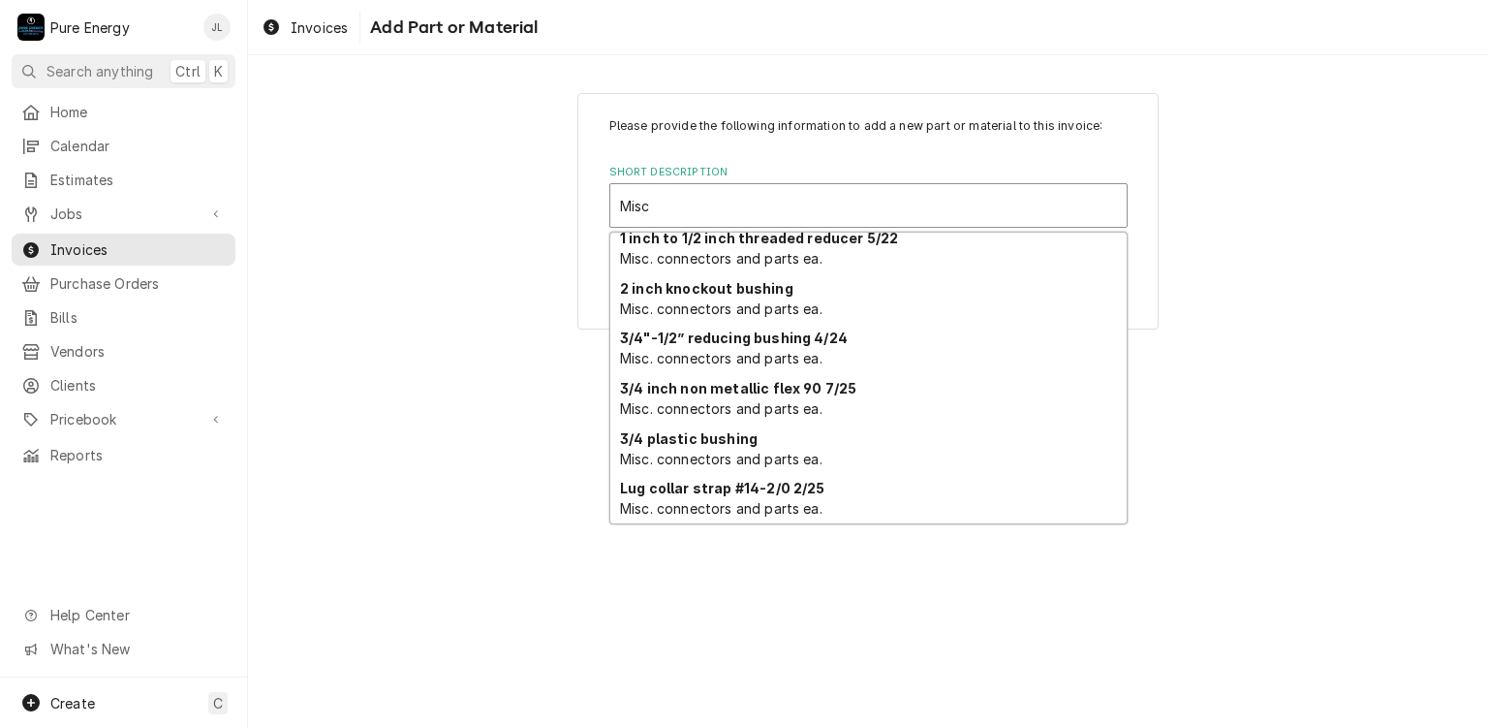
scroll to position [368, 0]
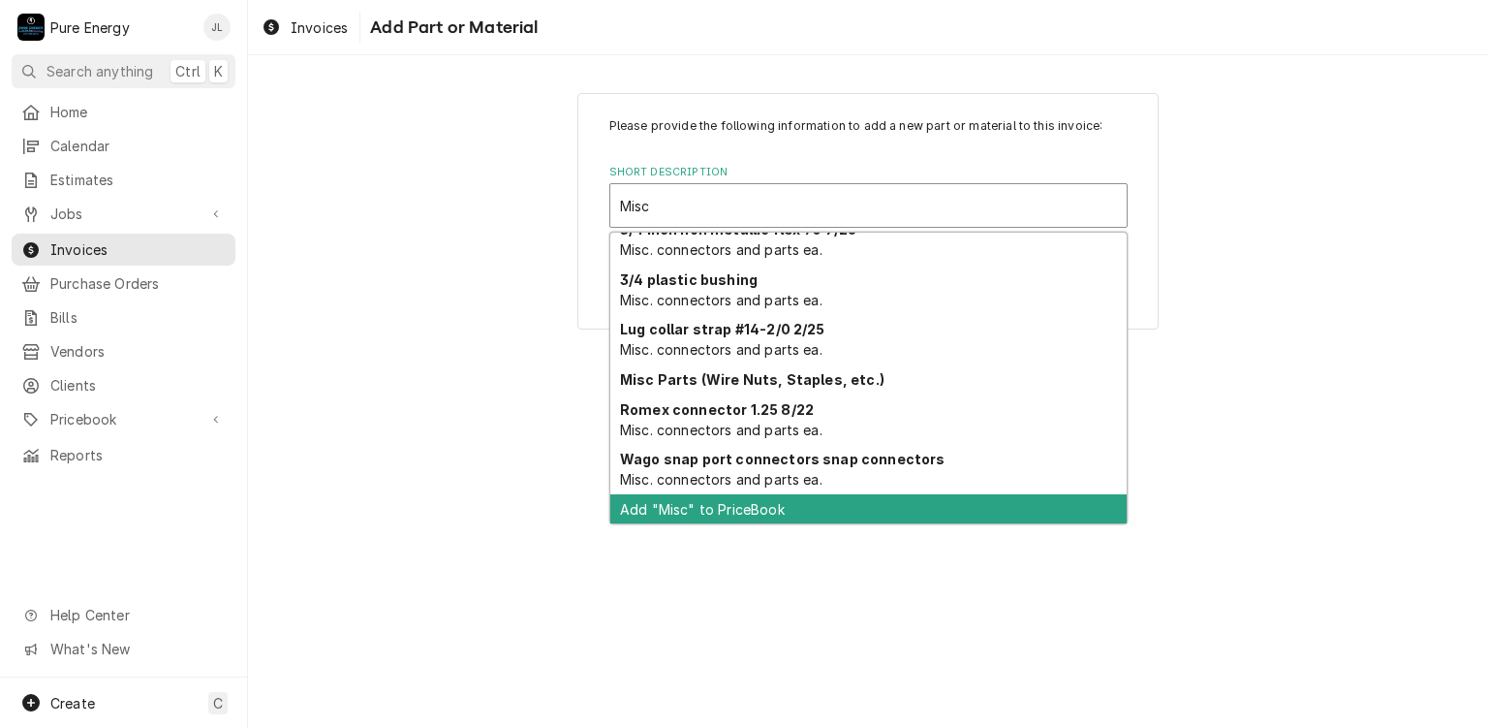
click at [770, 506] on div "Add "Misc" to PriceBook" at bounding box center [868, 509] width 516 height 30
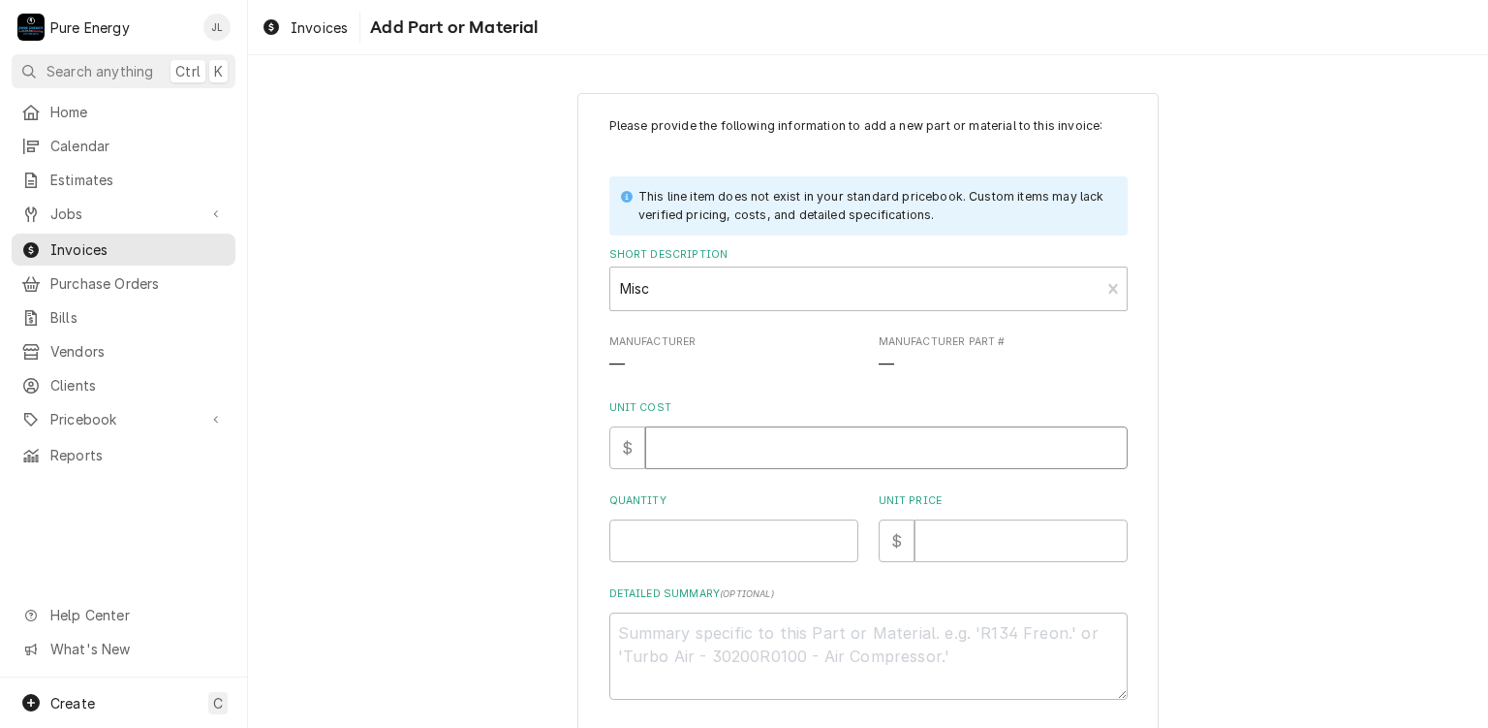
click at [712, 442] on input "Unit Cost" at bounding box center [886, 447] width 482 height 43
type textarea "x"
type input "0"
type textarea "x"
type input "0.0"
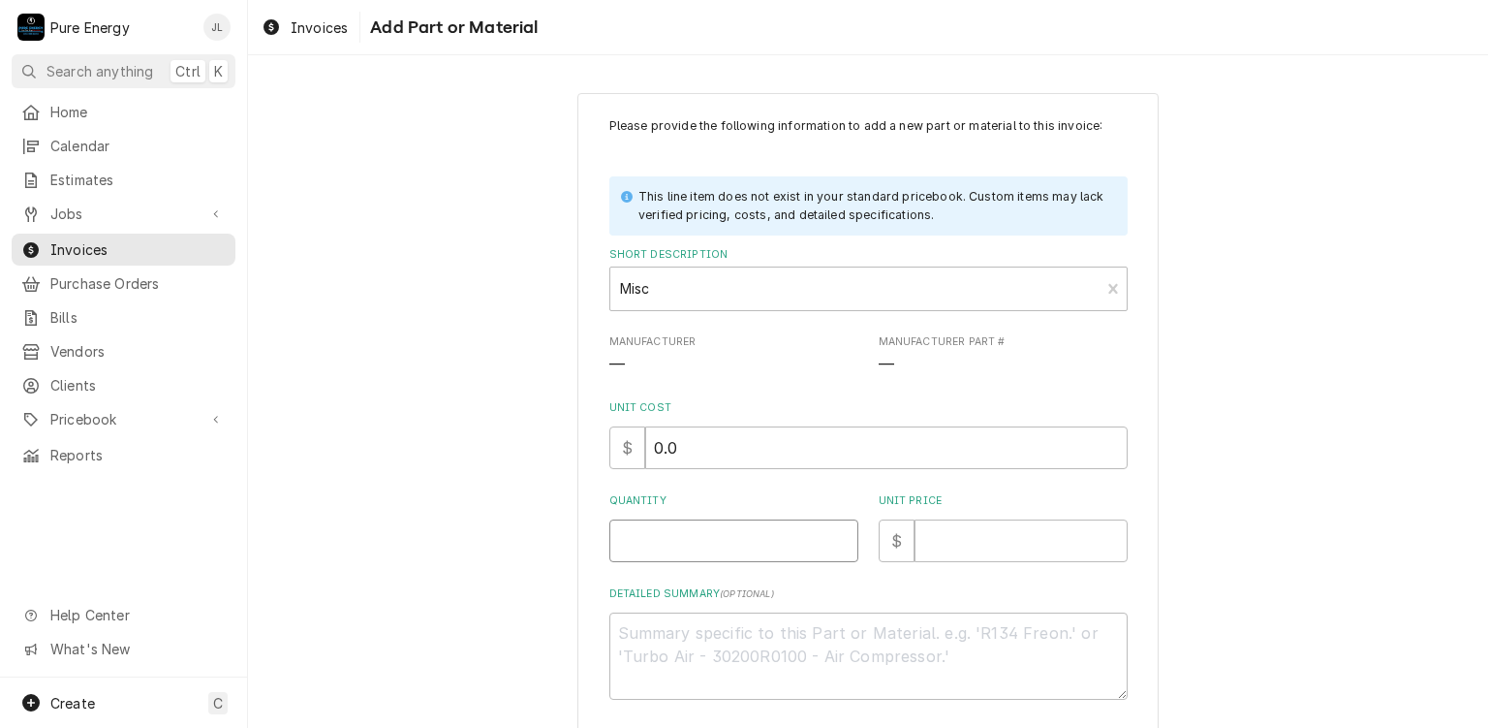
click at [669, 544] on input "Quantity" at bounding box center [733, 540] width 249 height 43
type textarea "x"
type input "1"
click at [1007, 528] on input "Unit Price" at bounding box center [1021, 540] width 213 height 43
type textarea "x"
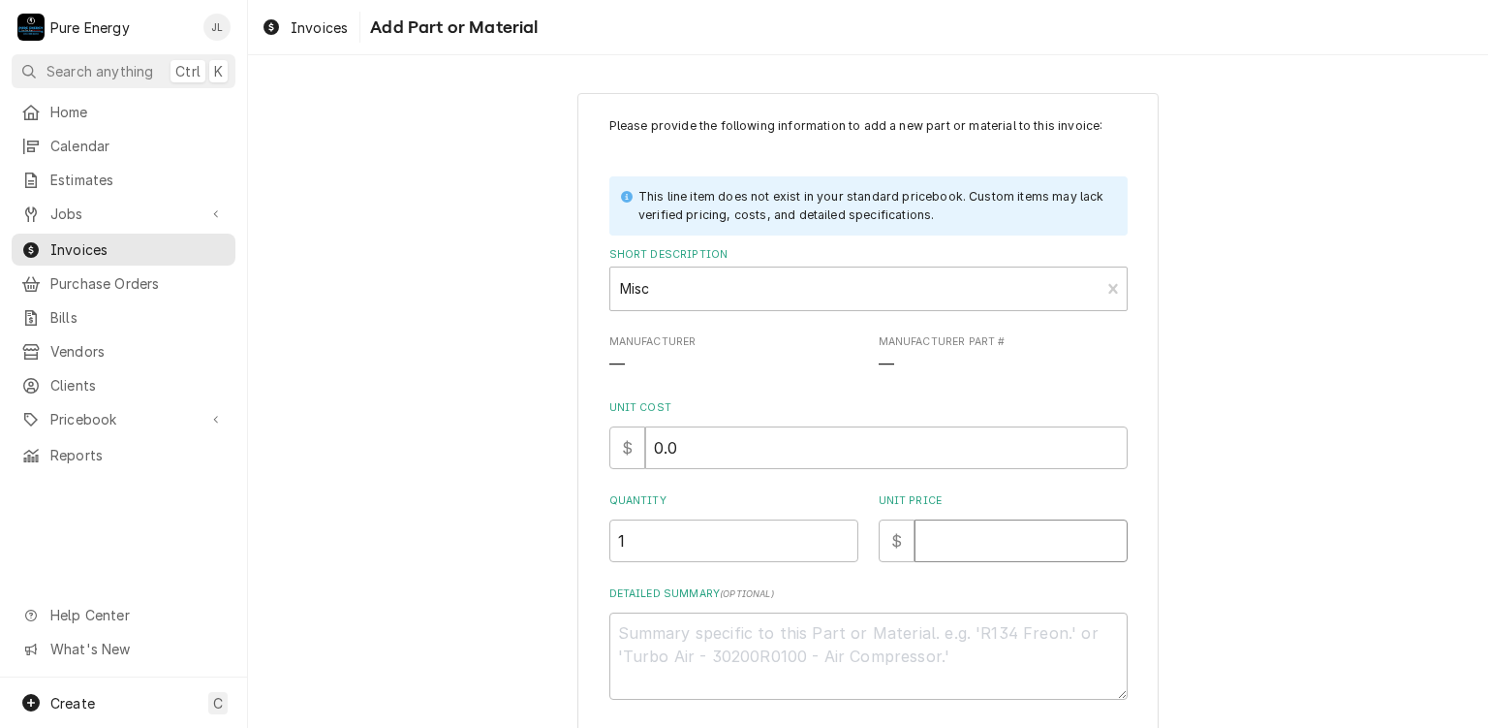
type input "1"
type textarea "x"
type input "12"
type textarea "x"
type input "120"
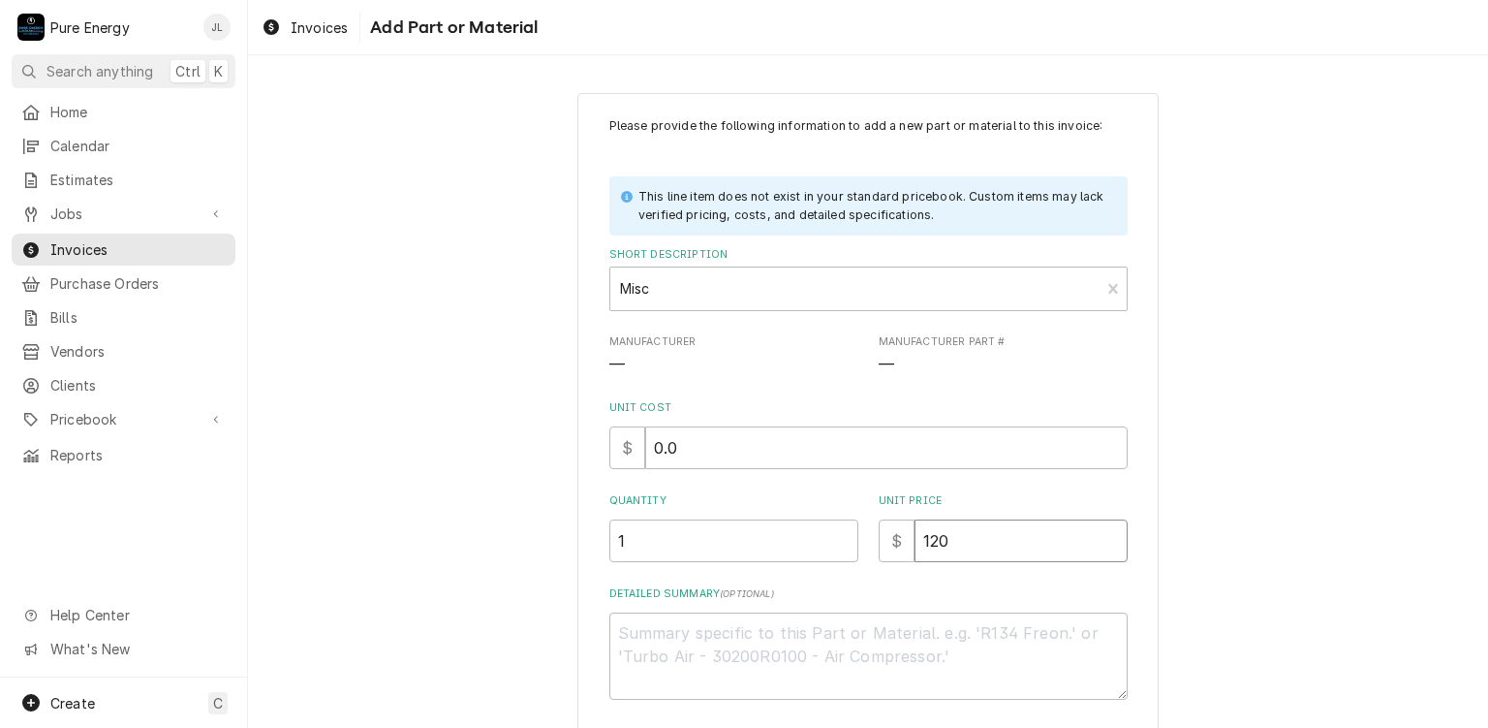
type textarea "x"
type input "120.0"
type textarea "x"
type input "120.00"
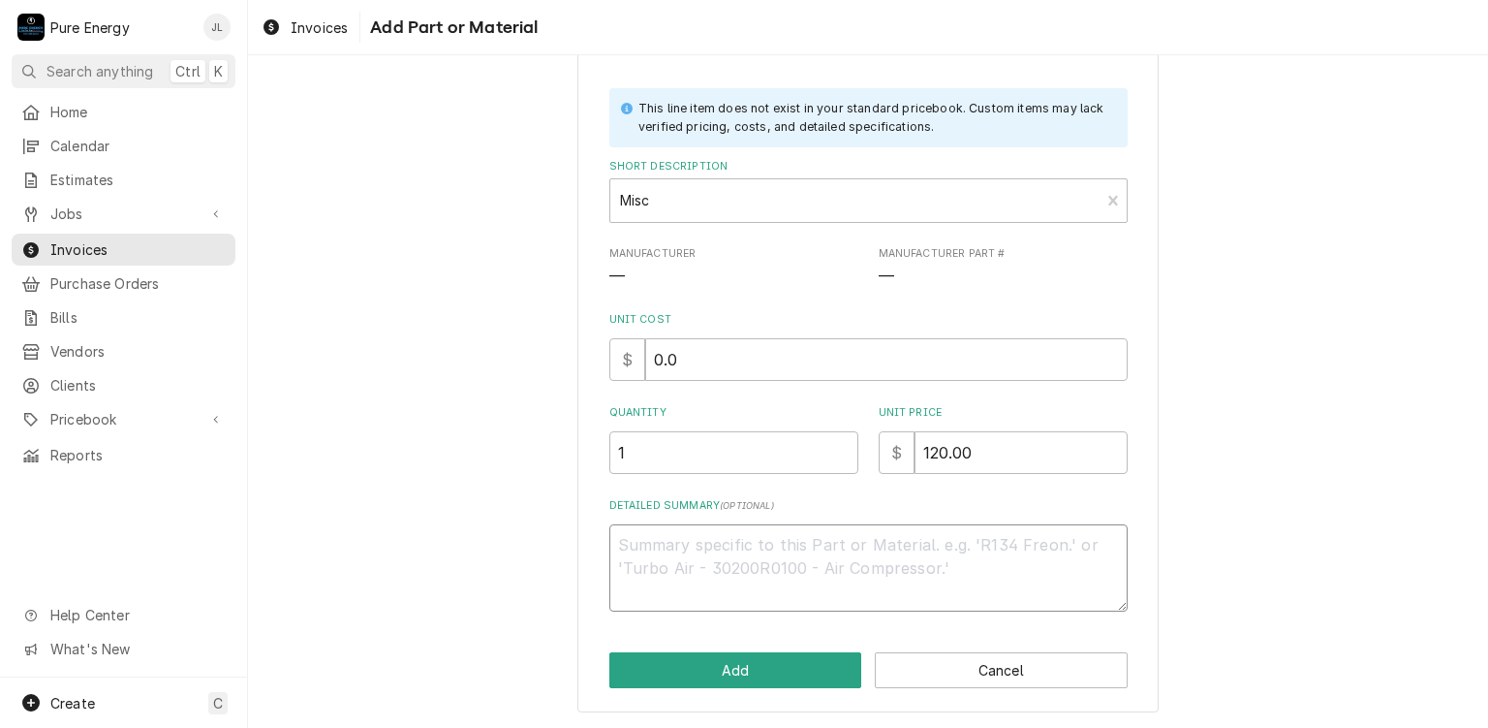
click at [704, 549] on textarea "Detailed Summary ( optional )" at bounding box center [868, 567] width 518 height 87
type textarea "x"
type textarea "2"
type textarea "x"
type textarea "2"
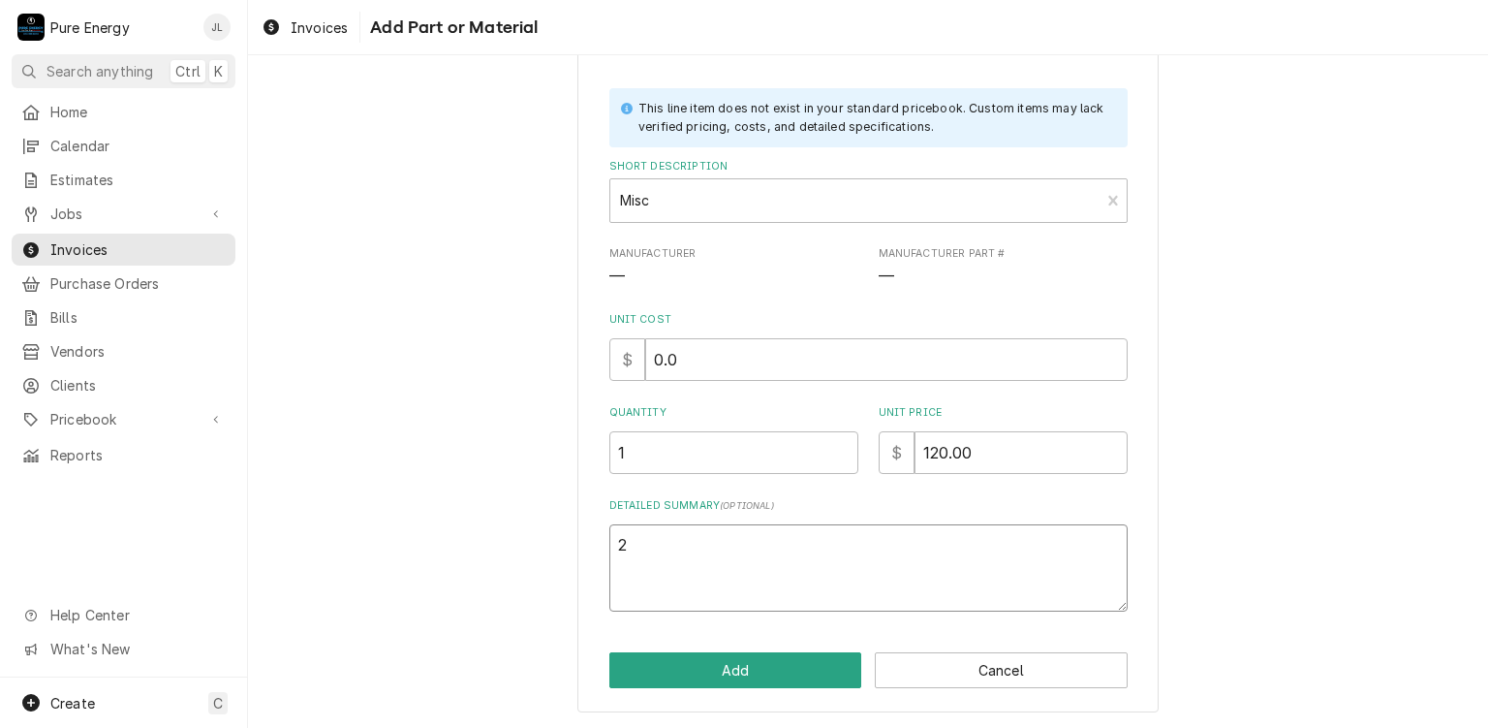
type textarea "x"
type textarea "2 p"
type textarea "x"
type textarea "2 po"
type textarea "x"
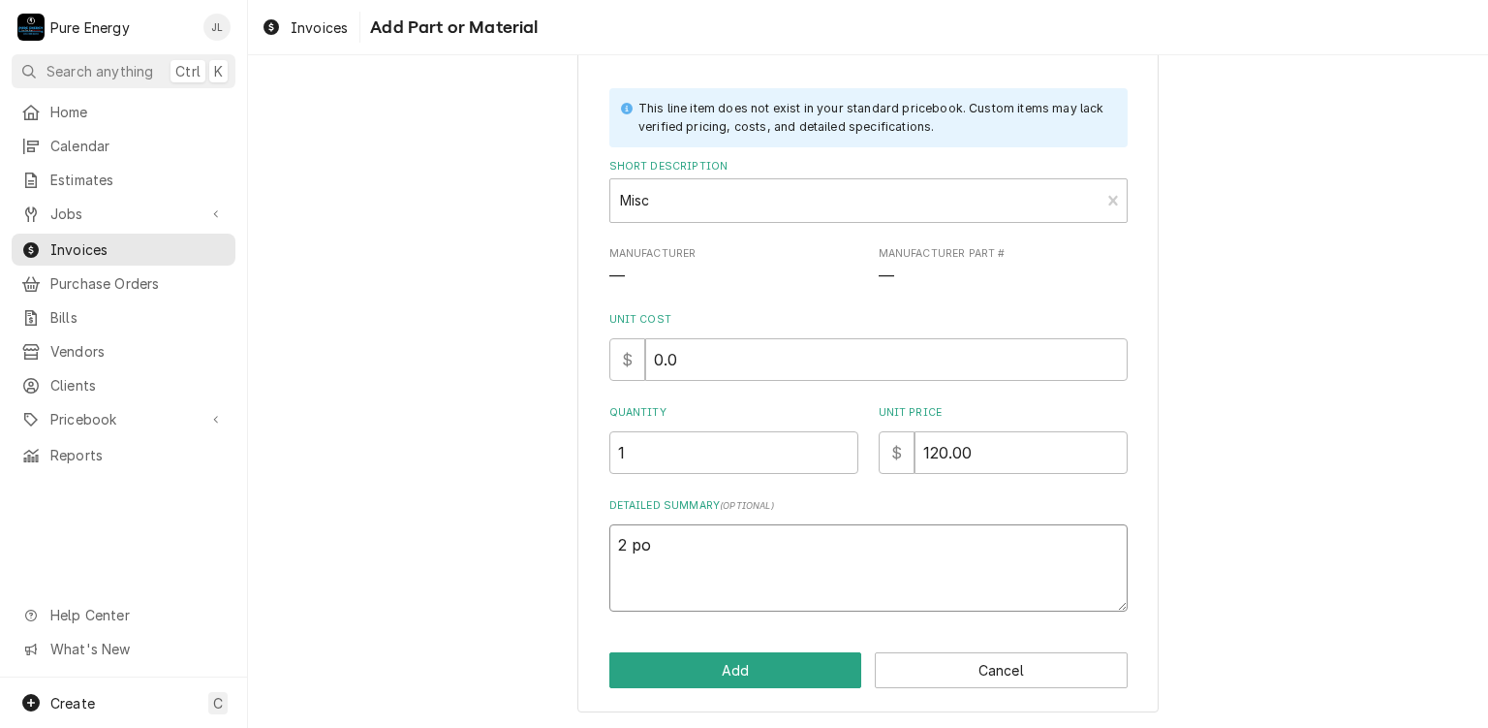
type textarea "2 pol"
type textarea "x"
type textarea "2 pole"
type textarea "x"
type textarea "2 pole"
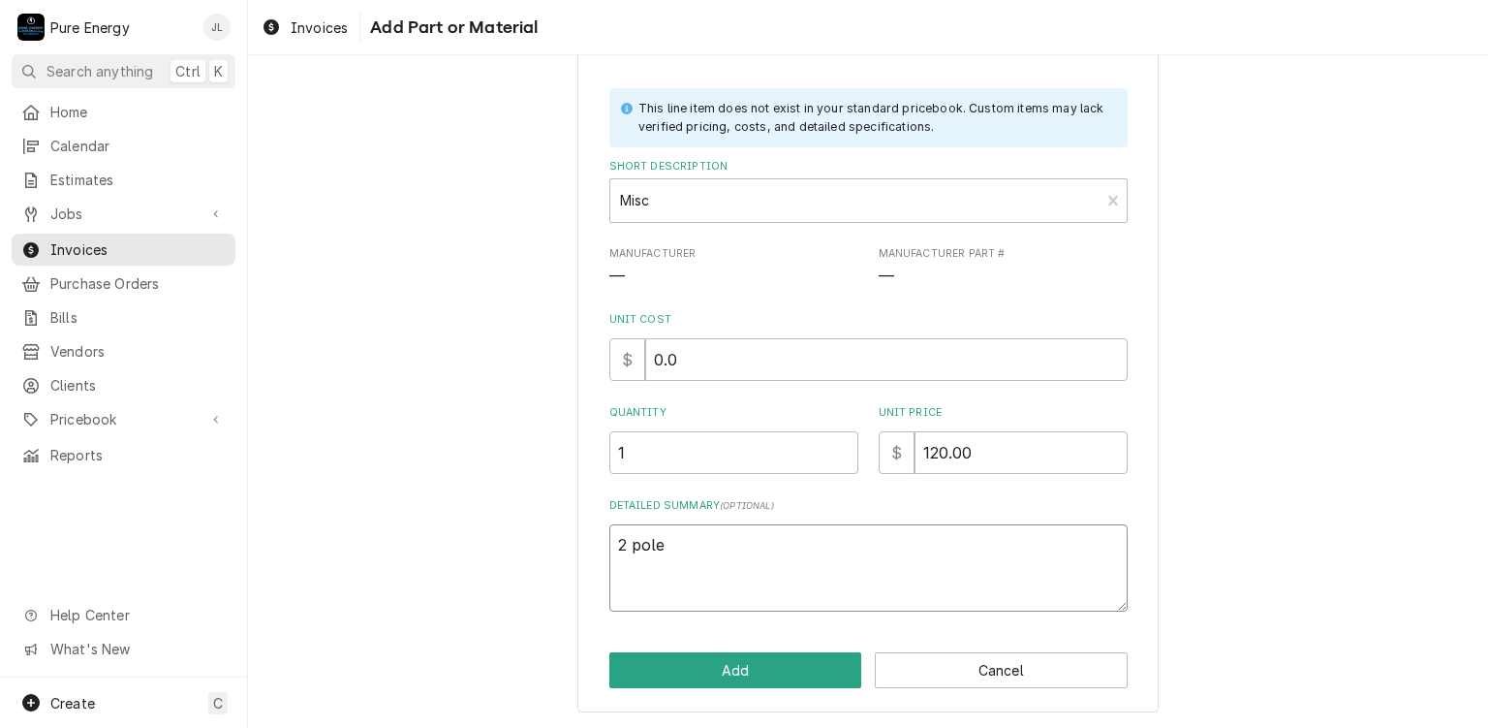
type textarea "x"
type textarea "2 pole t"
type textarea "x"
type textarea "2 pole tw"
type textarea "x"
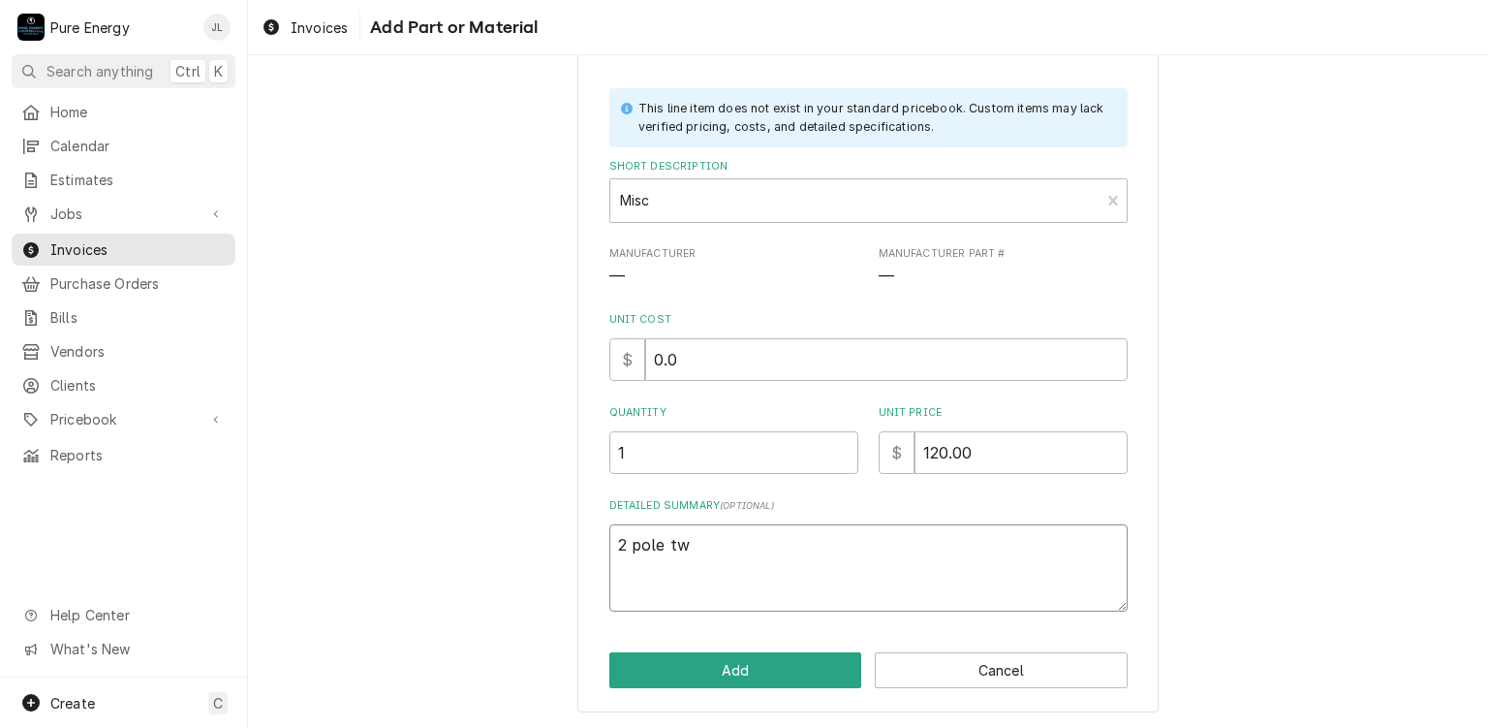
type textarea "2 pole twe"
type textarea "x"
type textarea "2 pole twen"
type textarea "x"
type textarea "2 pole twent"
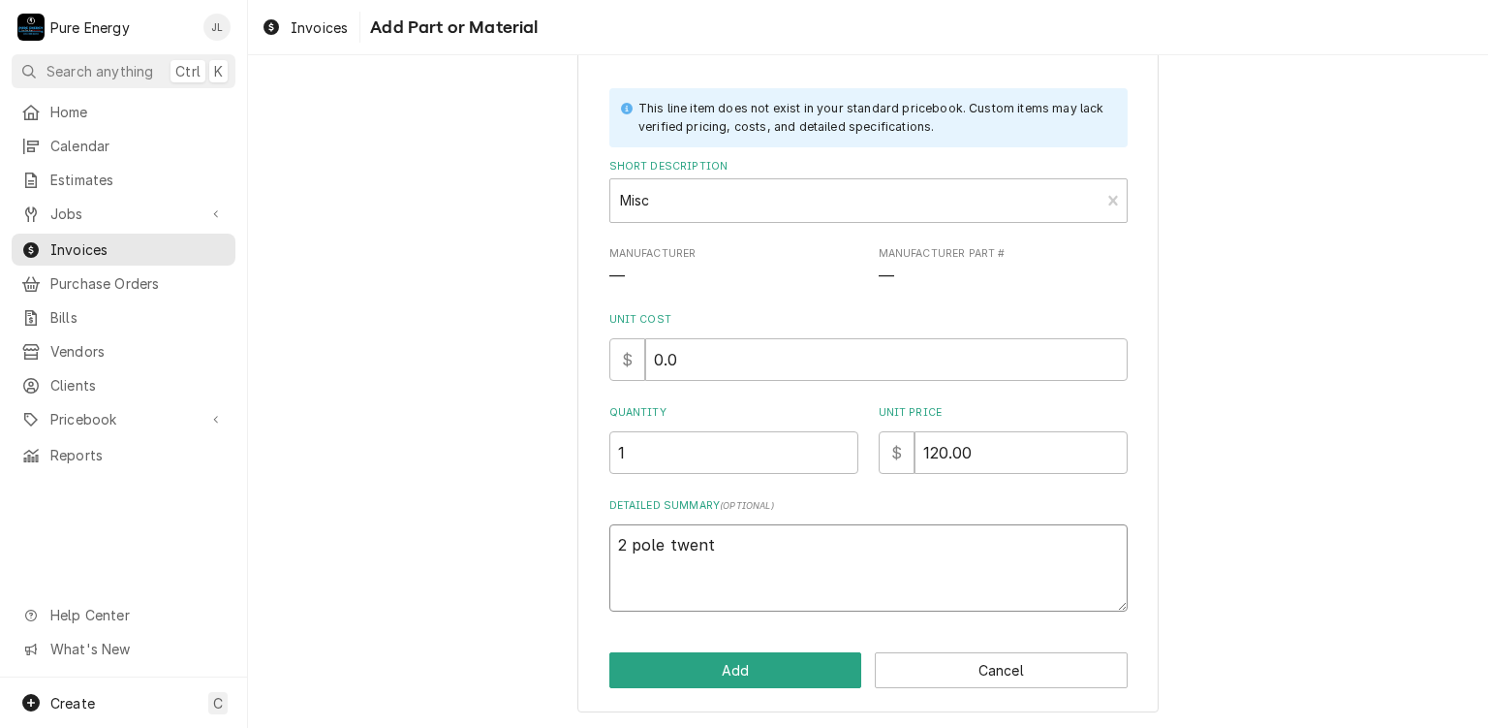
type textarea "x"
type textarea "2 pole twenty"
type textarea "x"
type textarea "2 pole twenty"
type textarea "x"
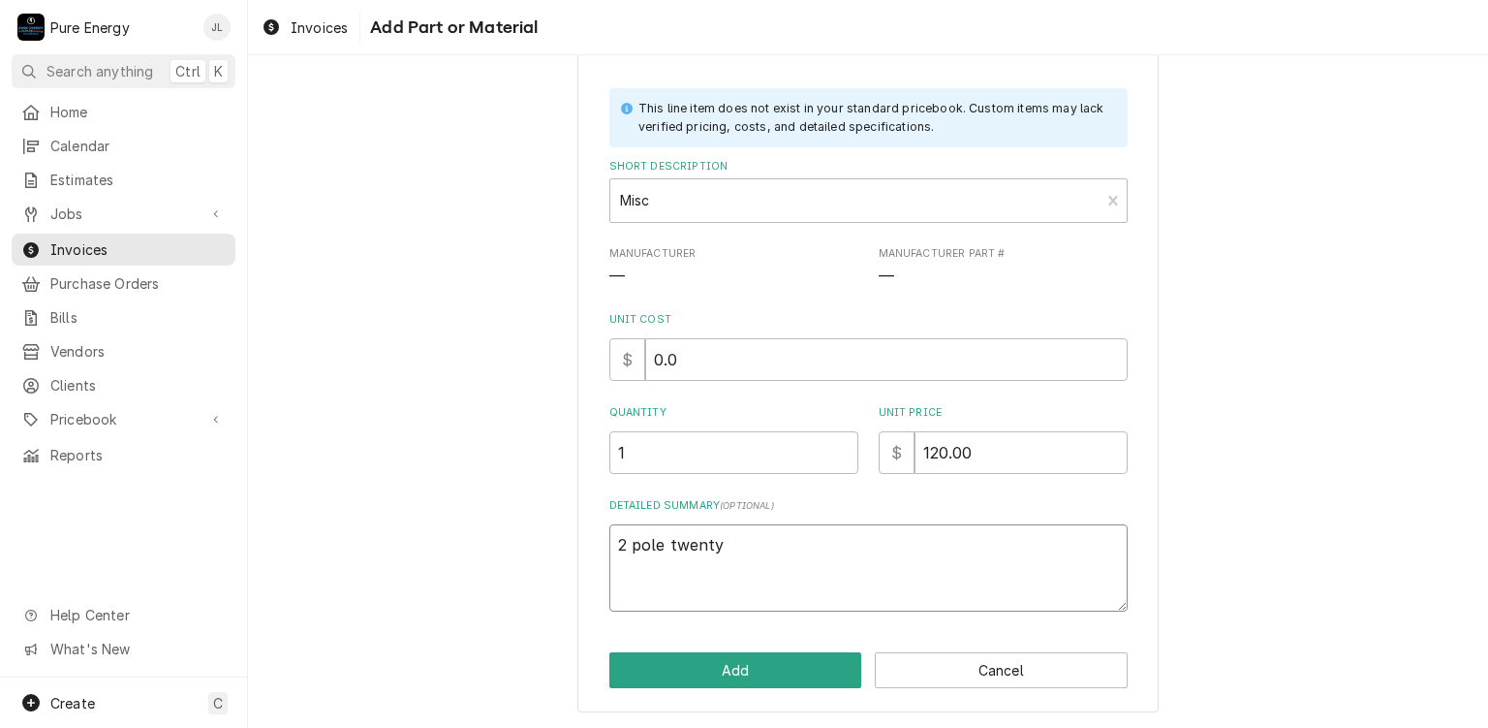
type textarea "2 pole twenty a"
type textarea "x"
type textarea "2 pole twenty am"
type textarea "x"
type textarea "2 pole twenty amp"
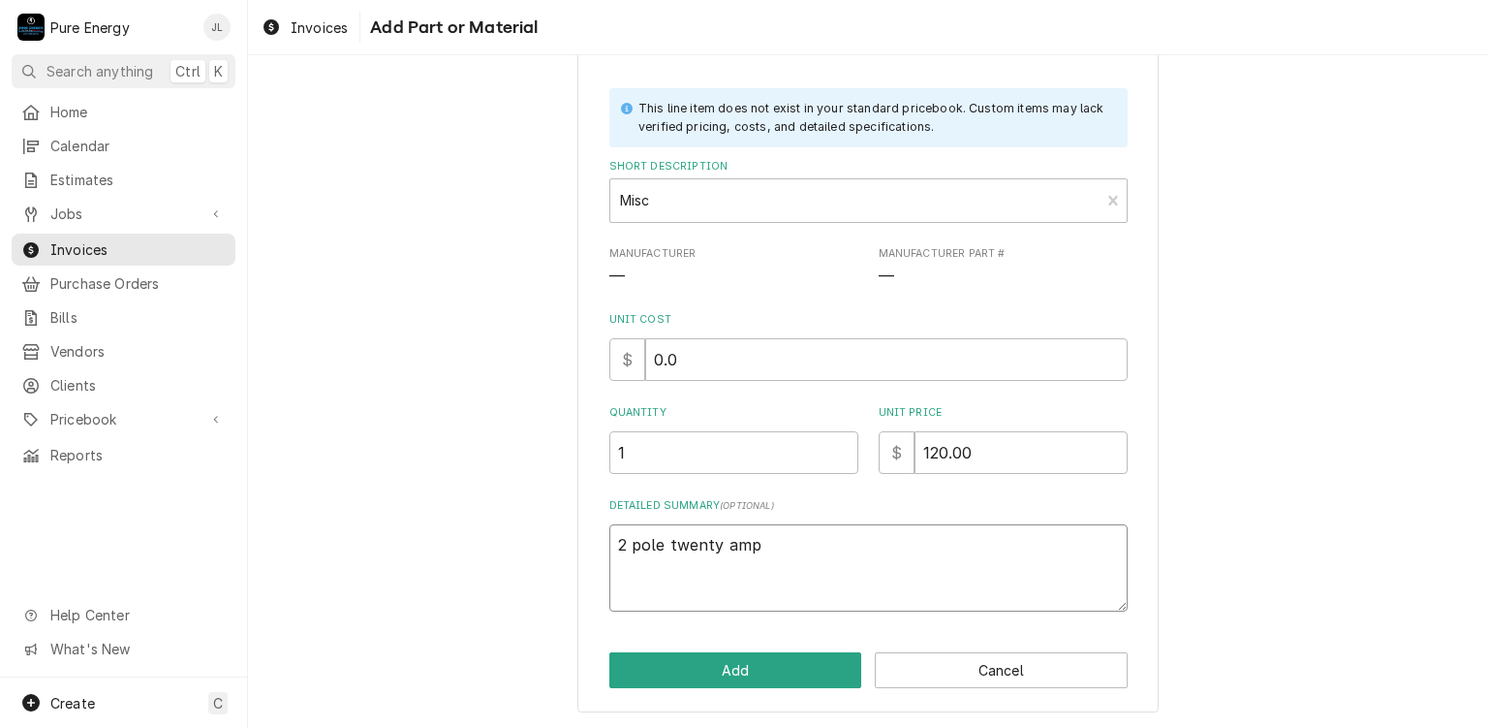
type textarea "x"
type textarea "2 pole twenty amp"
type textarea "x"
type textarea "2 pole twenty amp b"
type textarea "x"
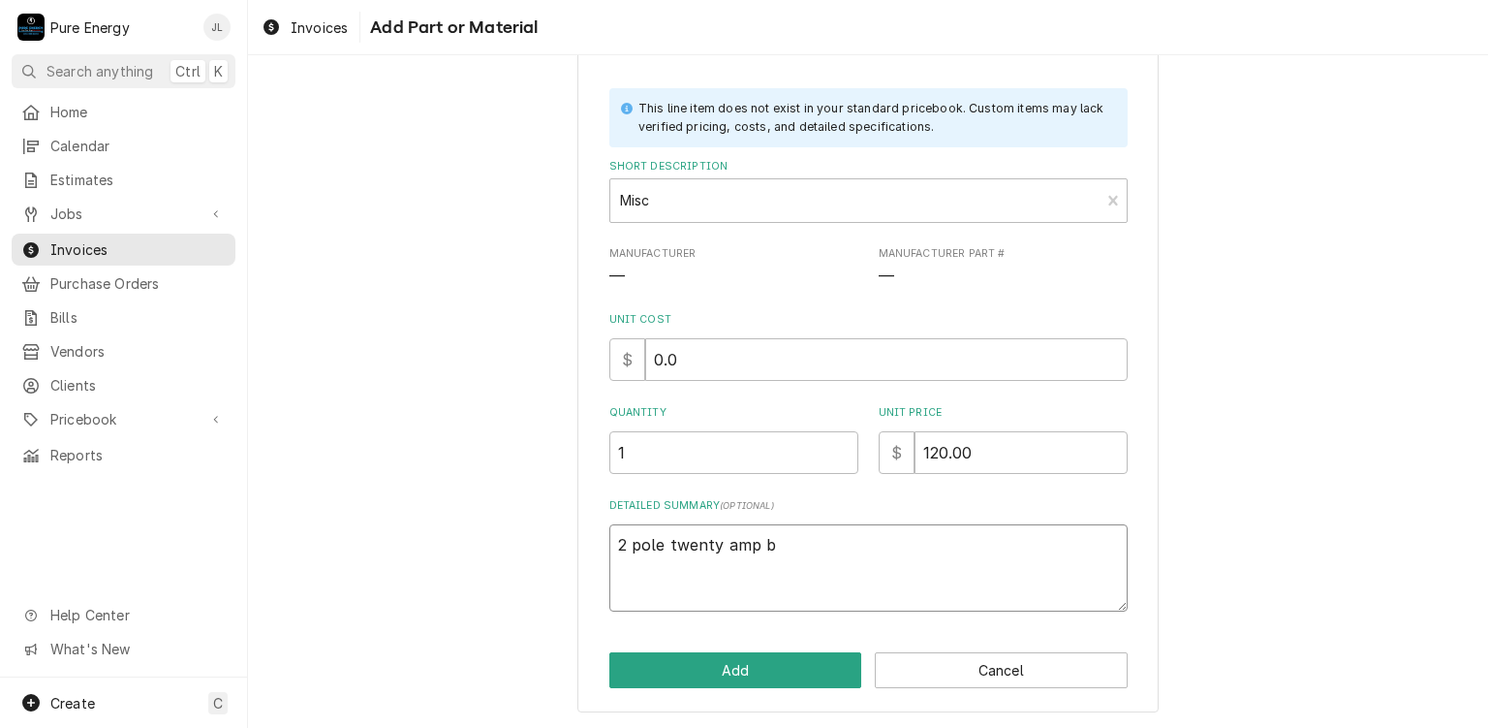
type textarea "2 pole twenty amp br"
type textarea "x"
type textarea "2 pole twenty amp bre"
type textarea "x"
type textarea "2 pole twenty amp break"
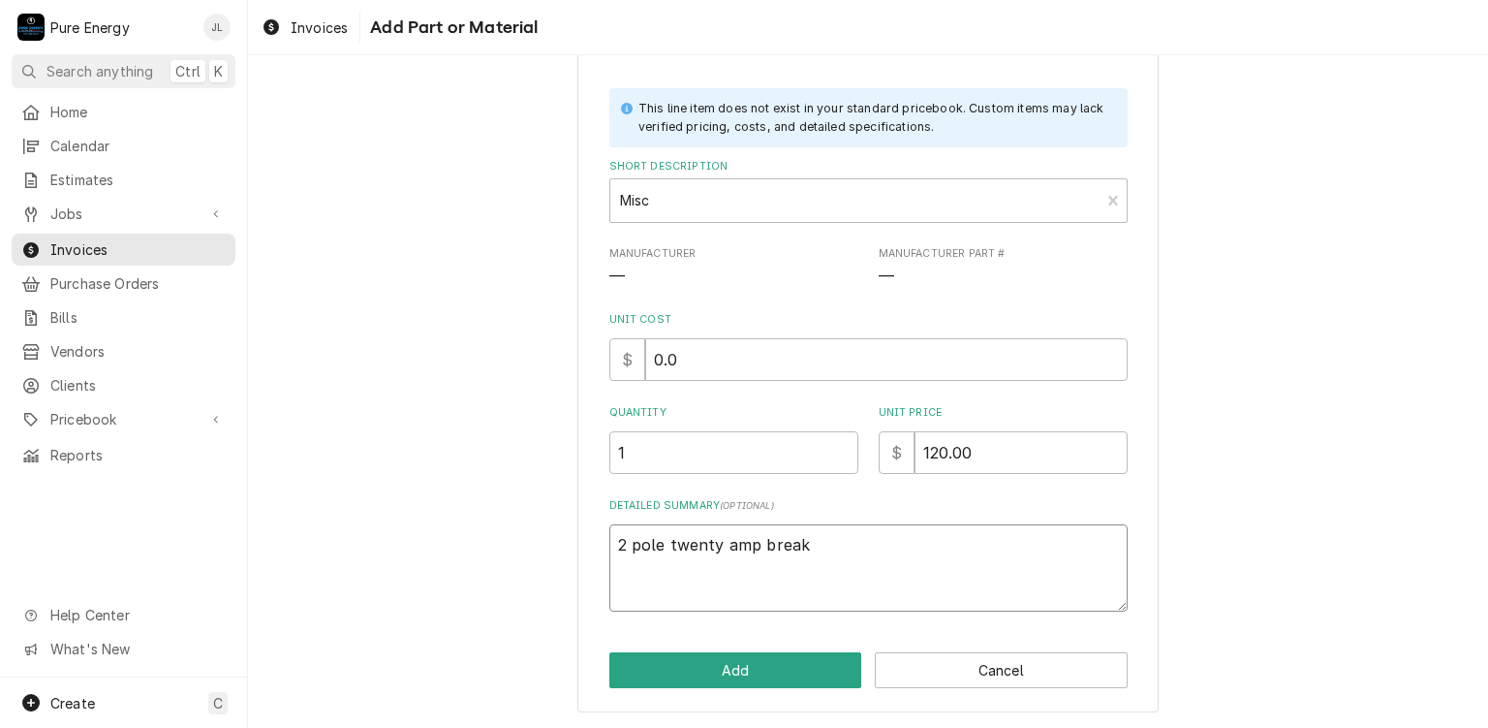
type textarea "x"
type textarea "2 pole twenty amp breake"
type textarea "x"
type textarea "2 pole twenty amp breaker"
type textarea "x"
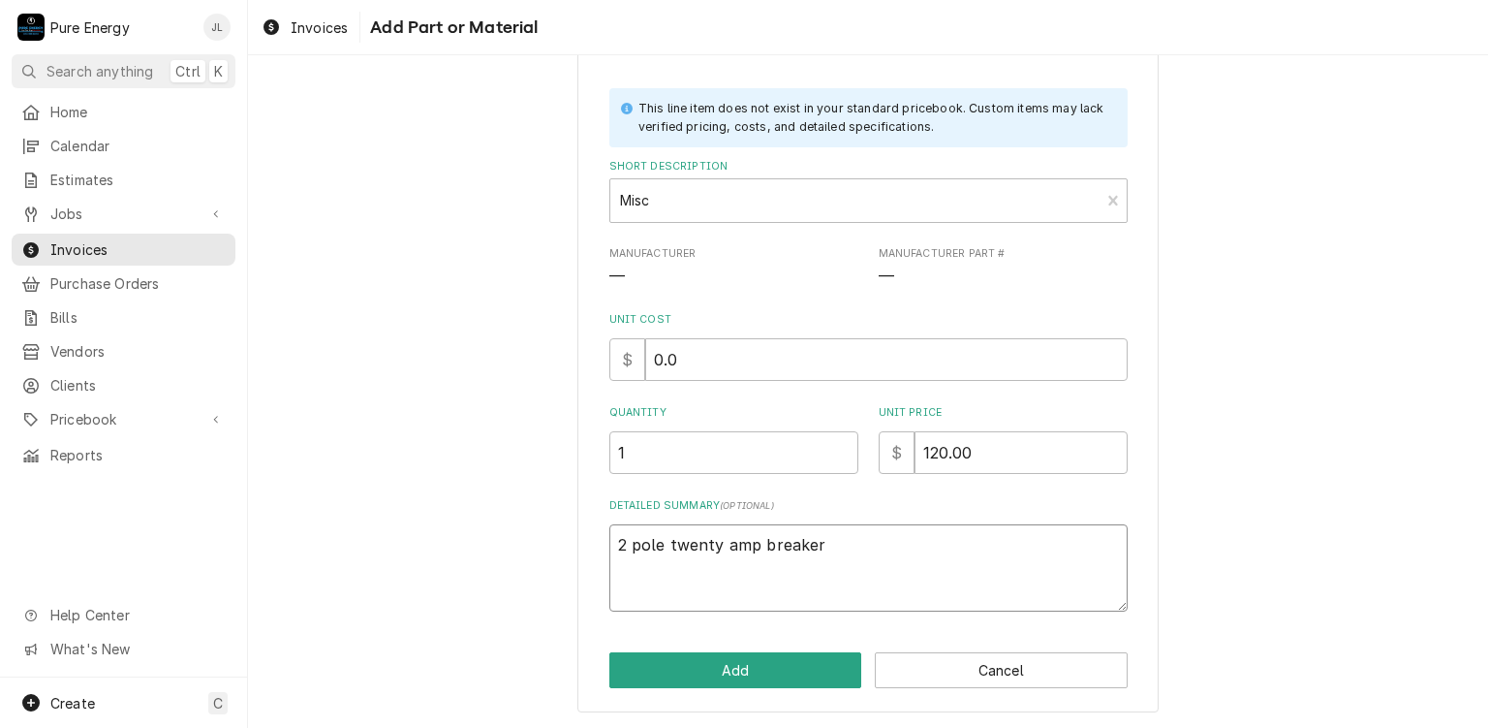
type textarea "2 pole twenty amp breaker,"
type textarea "x"
type textarea "2 pole twenty amp breaker,"
type textarea "x"
type textarea "2 pole twenty amp breaker, #"
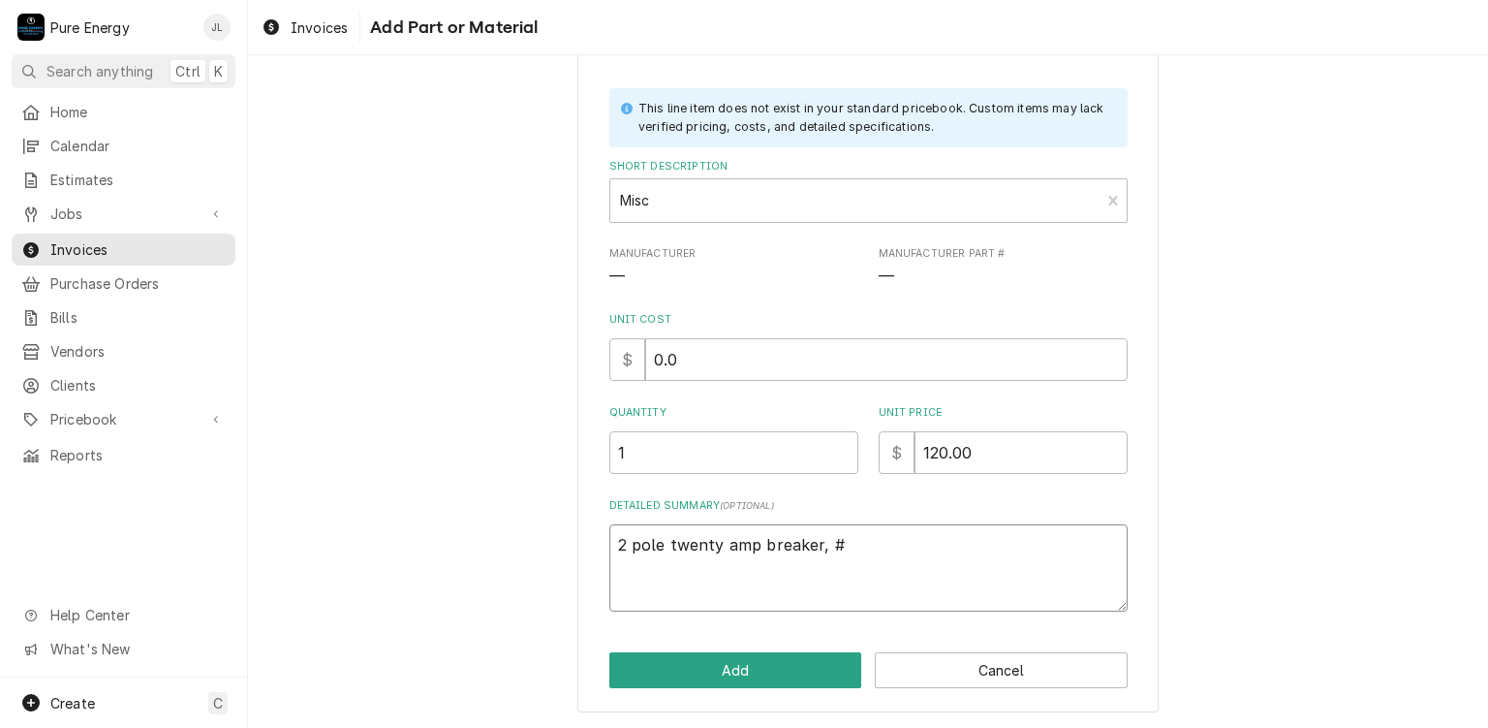
type textarea "x"
type textarea "2 pole twenty amp breaker, #6"
type textarea "x"
type textarea "2 pole twenty amp breaker, #6"
type textarea "x"
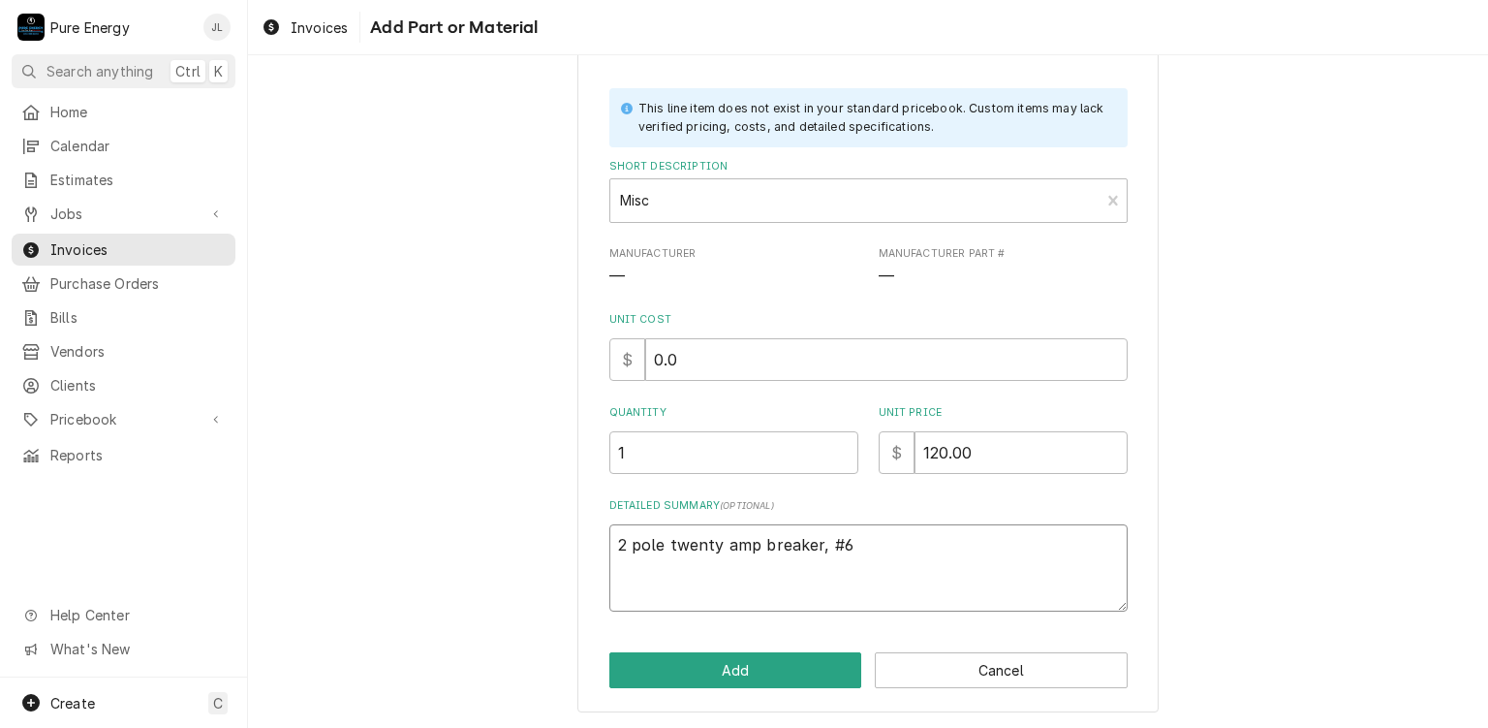
type textarea "2 pole twenty amp breaker, #6 w"
type textarea "x"
type textarea "2 pole twenty amp breaker, #6 wi"
type textarea "x"
type textarea "2 pole twenty amp breaker, #6 wir"
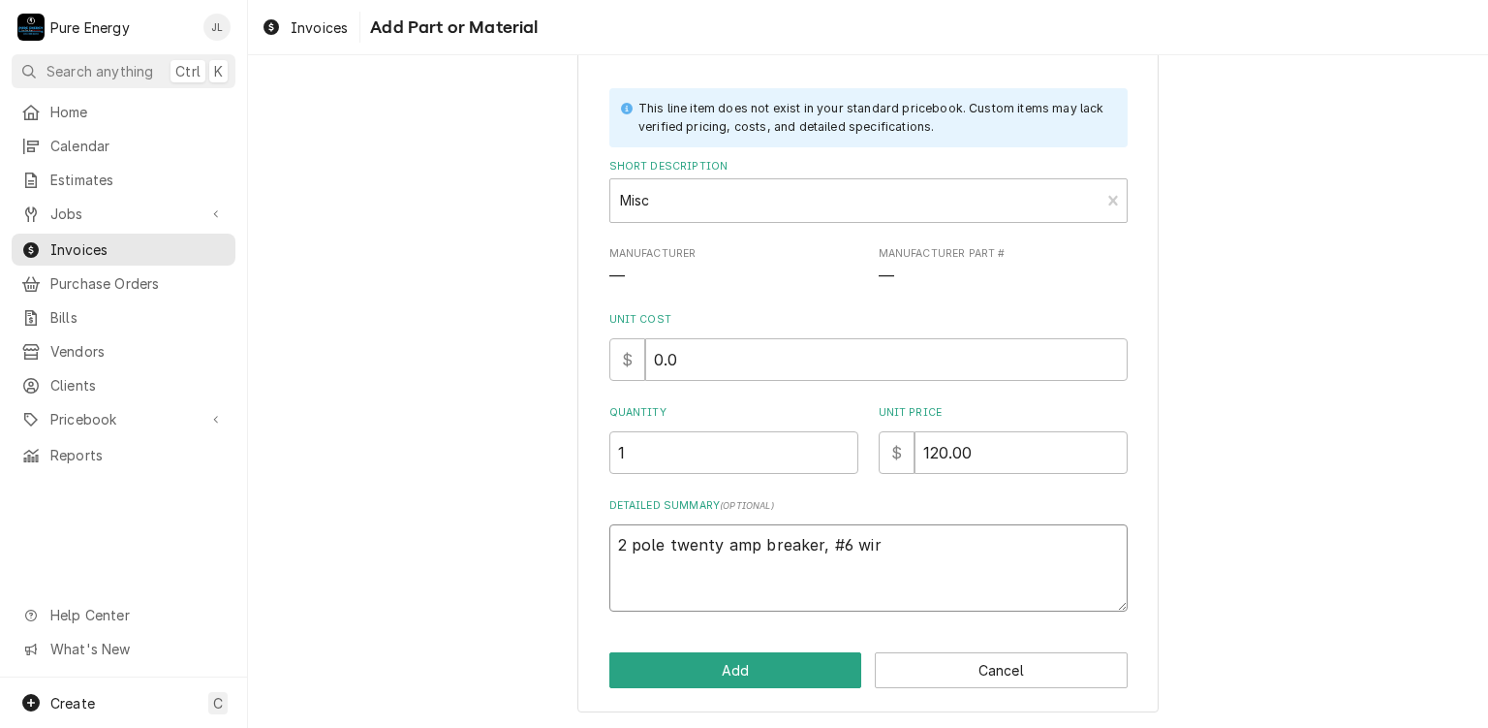
type textarea "x"
type textarea "2 pole twenty amp breaker, #6 wire"
type textarea "x"
type textarea "2 pole twenty amp breaker, #6 wire,"
type textarea "x"
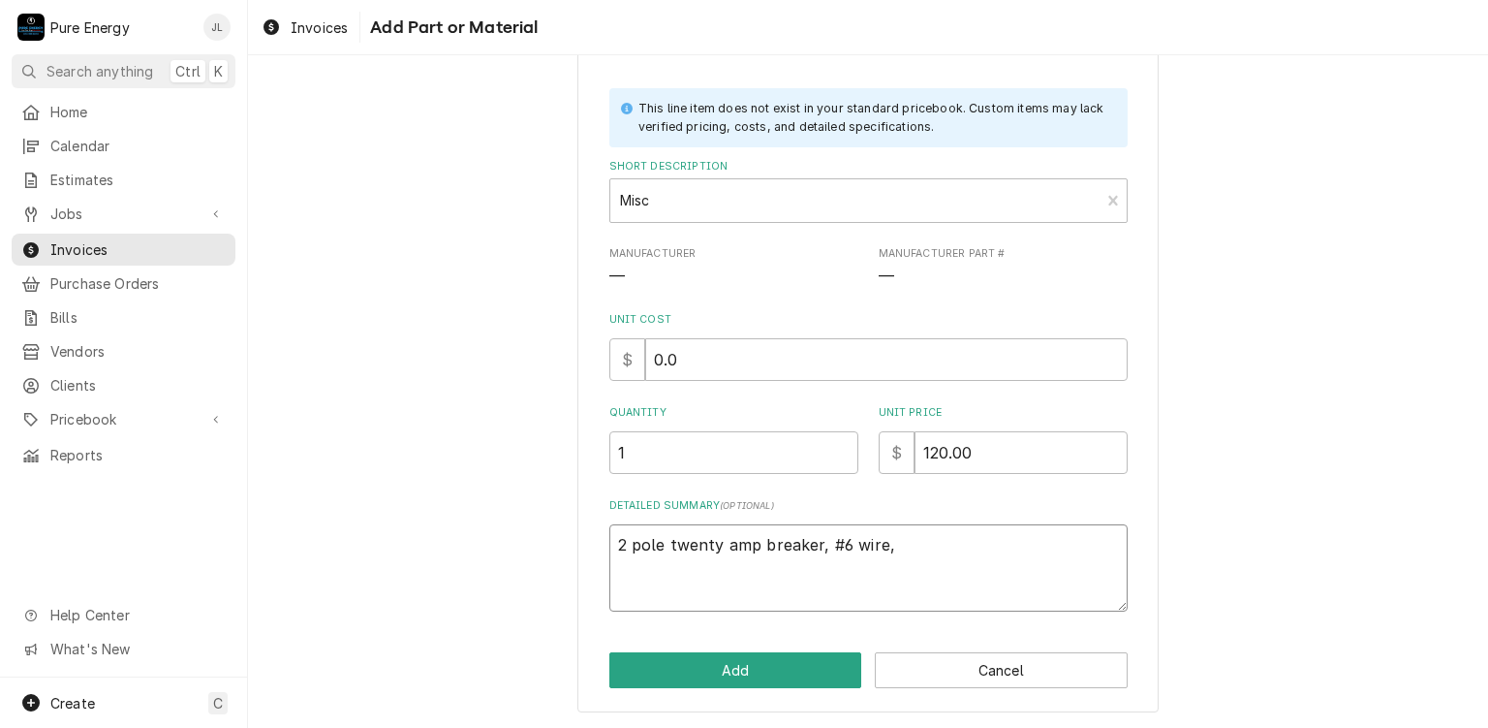
type textarea "2 pole twenty amp breaker, #6 wire, 5"
type textarea "x"
type textarea "2 pole twenty amp breaker, #6 wire, 50"
type textarea "x"
type textarea "2 pole twenty amp breaker, #6 wire, 50"
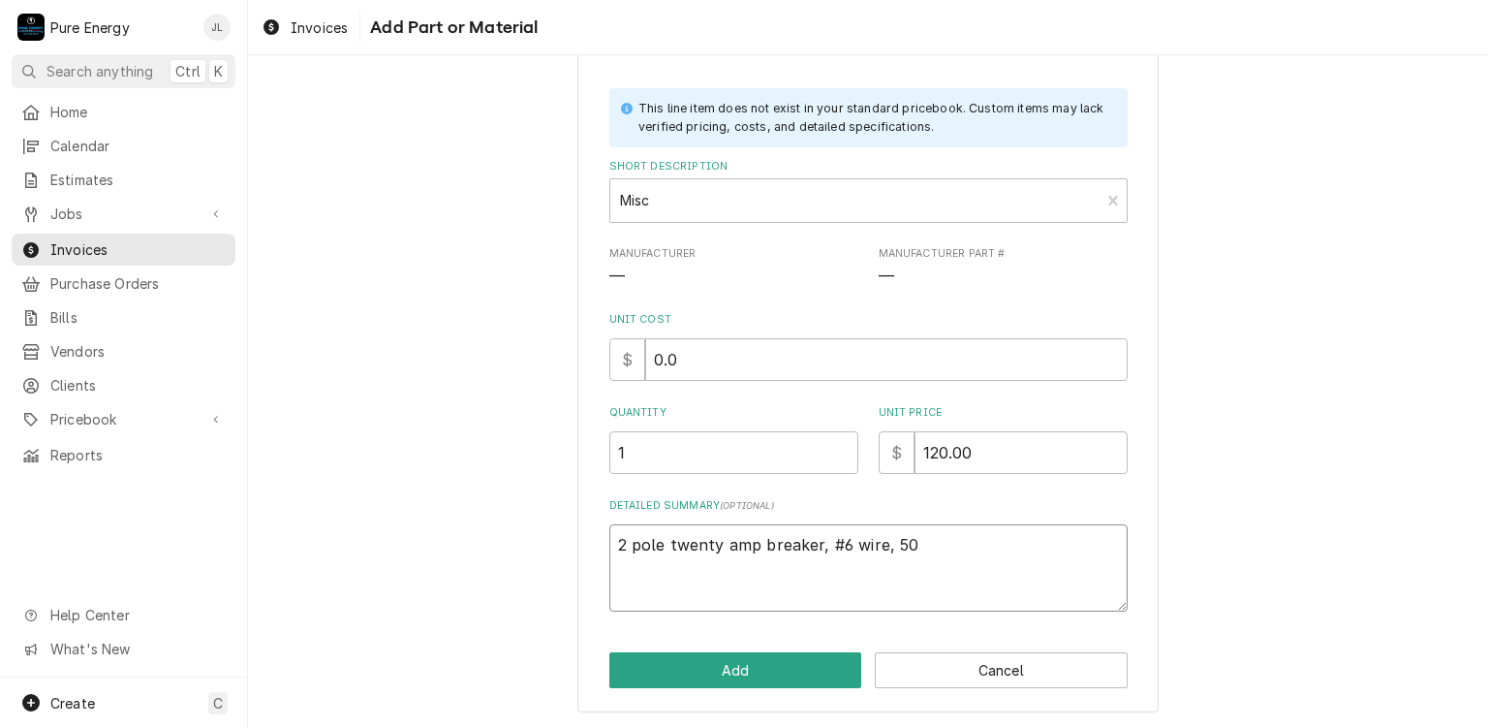
type textarea "x"
type textarea "2 pole twenty amp breaker, #6 wire, 50 a"
type textarea "x"
type textarea "2 pole twenty amp breaker, #6 wire, 50 am"
type textarea "x"
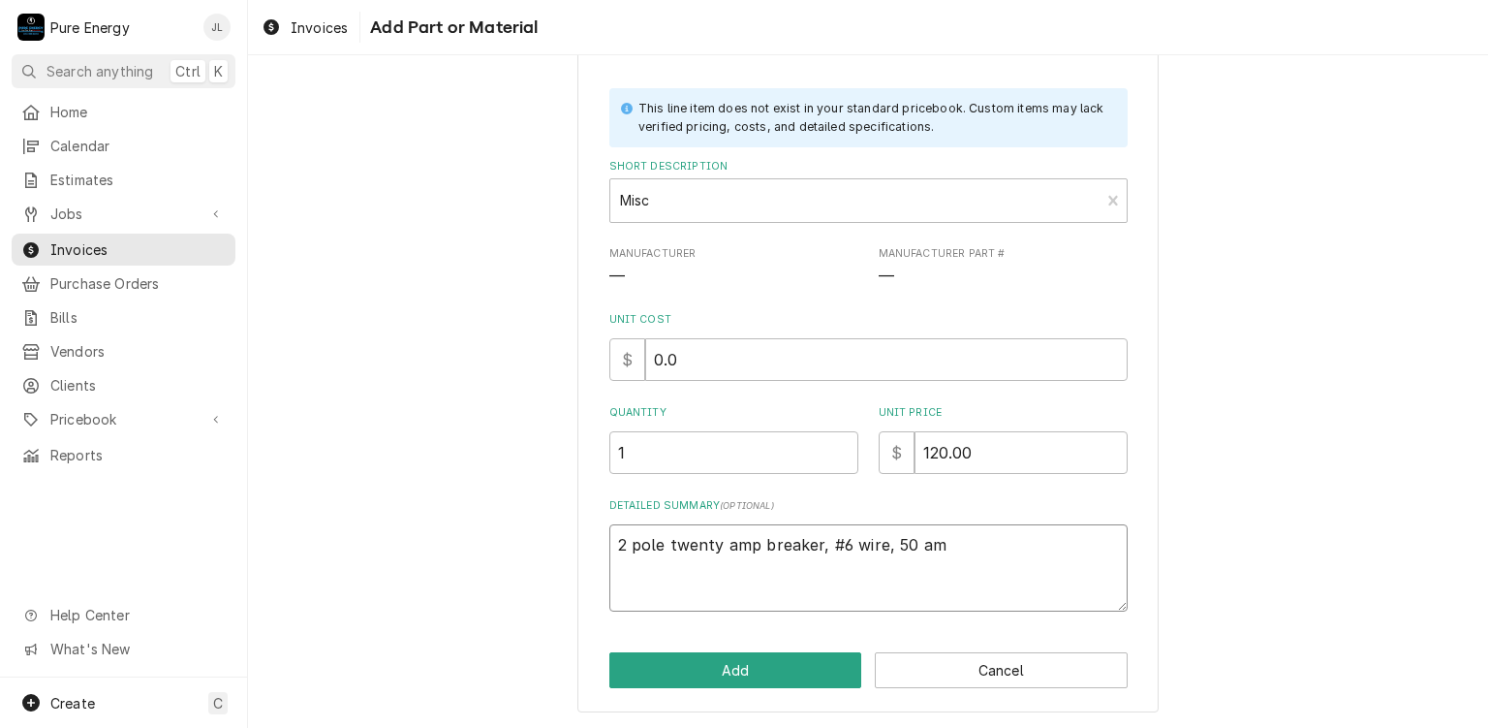
type textarea "2 pole twenty amp breaker, #6 wire, 50 amp"
type textarea "x"
type textarea "2 pole twenty amp breaker, #6 wire, 50 amp"
type textarea "x"
type textarea "2 pole twenty amp breaker, #6 wire, 50 amp o"
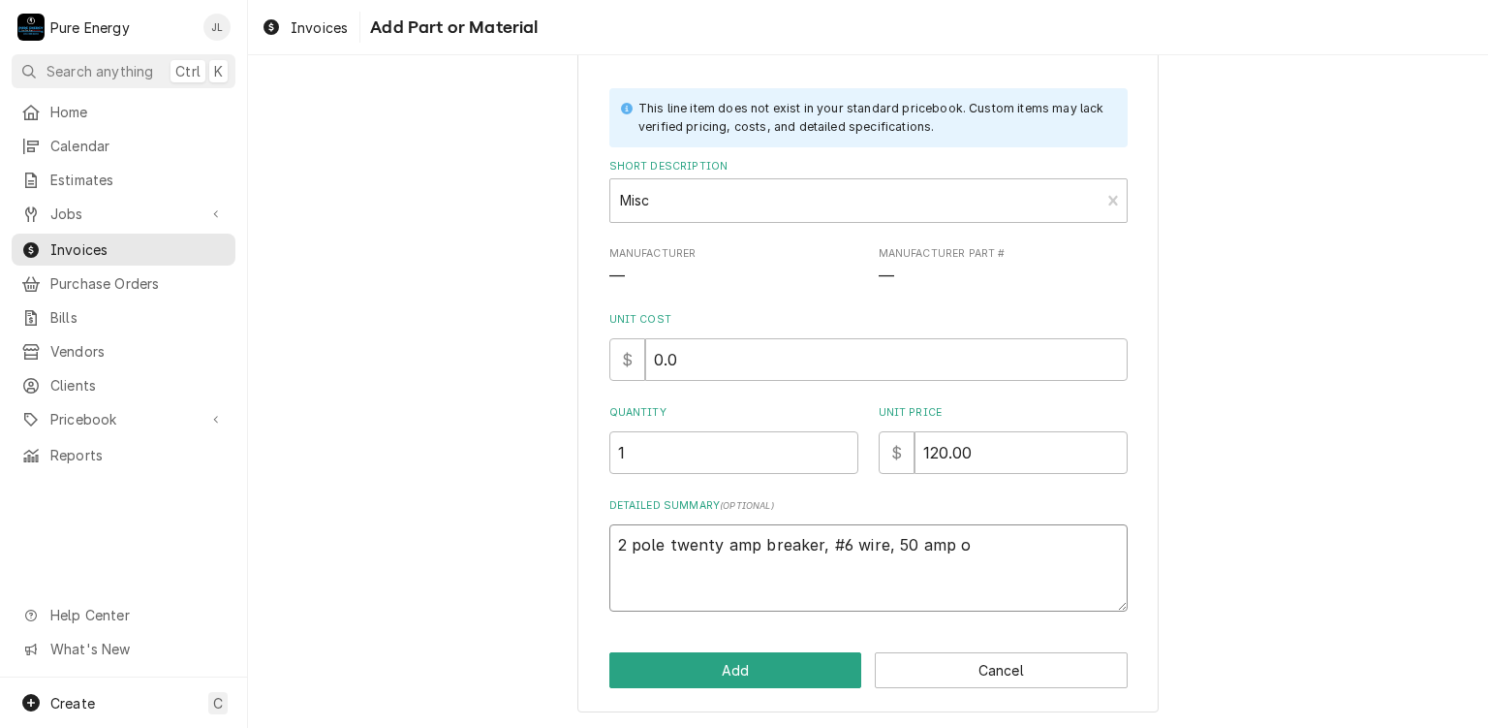
type textarea "x"
type textarea "2 pole twenty amp breaker, #6 wire, 50 amp ou"
type textarea "x"
type textarea "2 pole twenty amp breaker, #6 wire, 50 amp out"
type textarea "x"
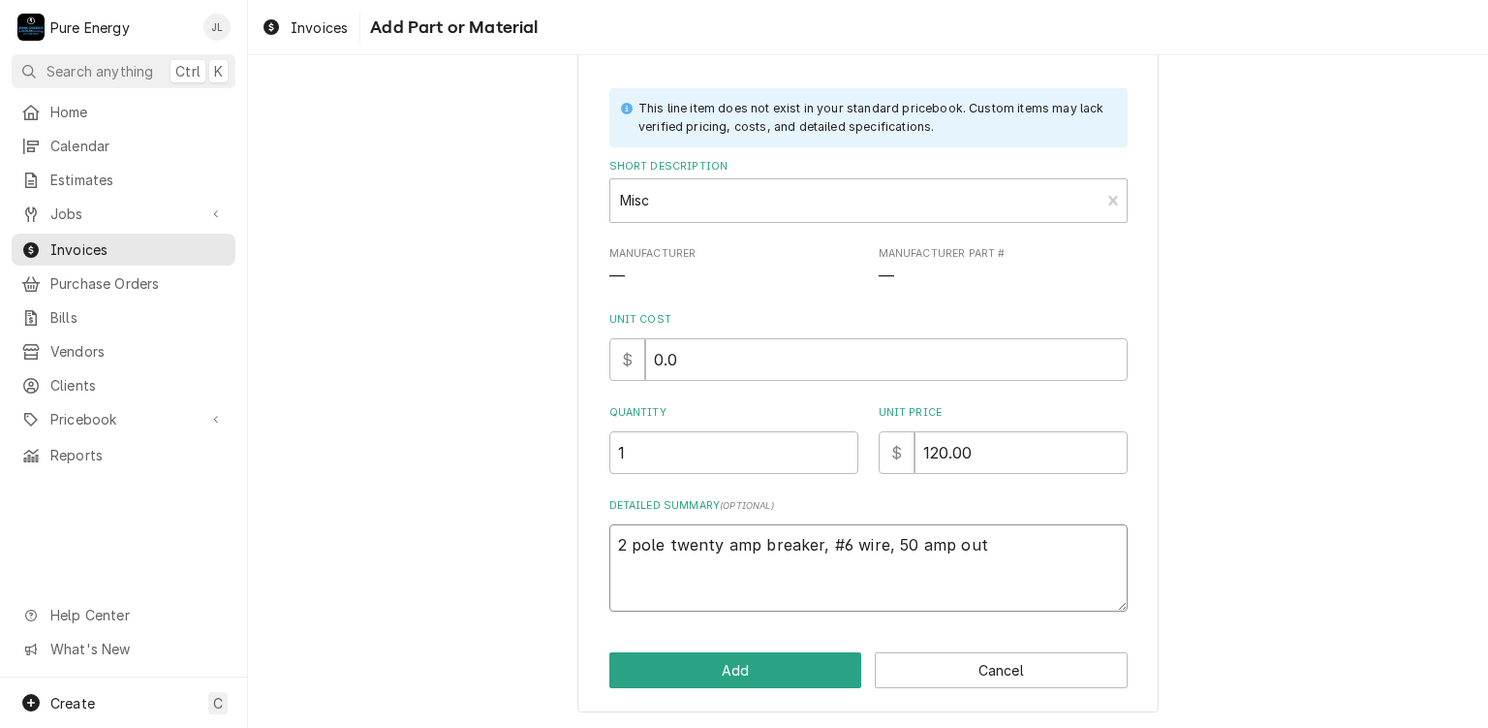
type textarea "2 pole twenty amp breaker, #6 wire, 50 amp outl"
type textarea "x"
type textarea "2 pole twenty amp breaker, #6 wire, 50 amp outle"
type textarea "x"
type textarea "2 pole twenty amp breaker, #6 wire, 50 amp outlet"
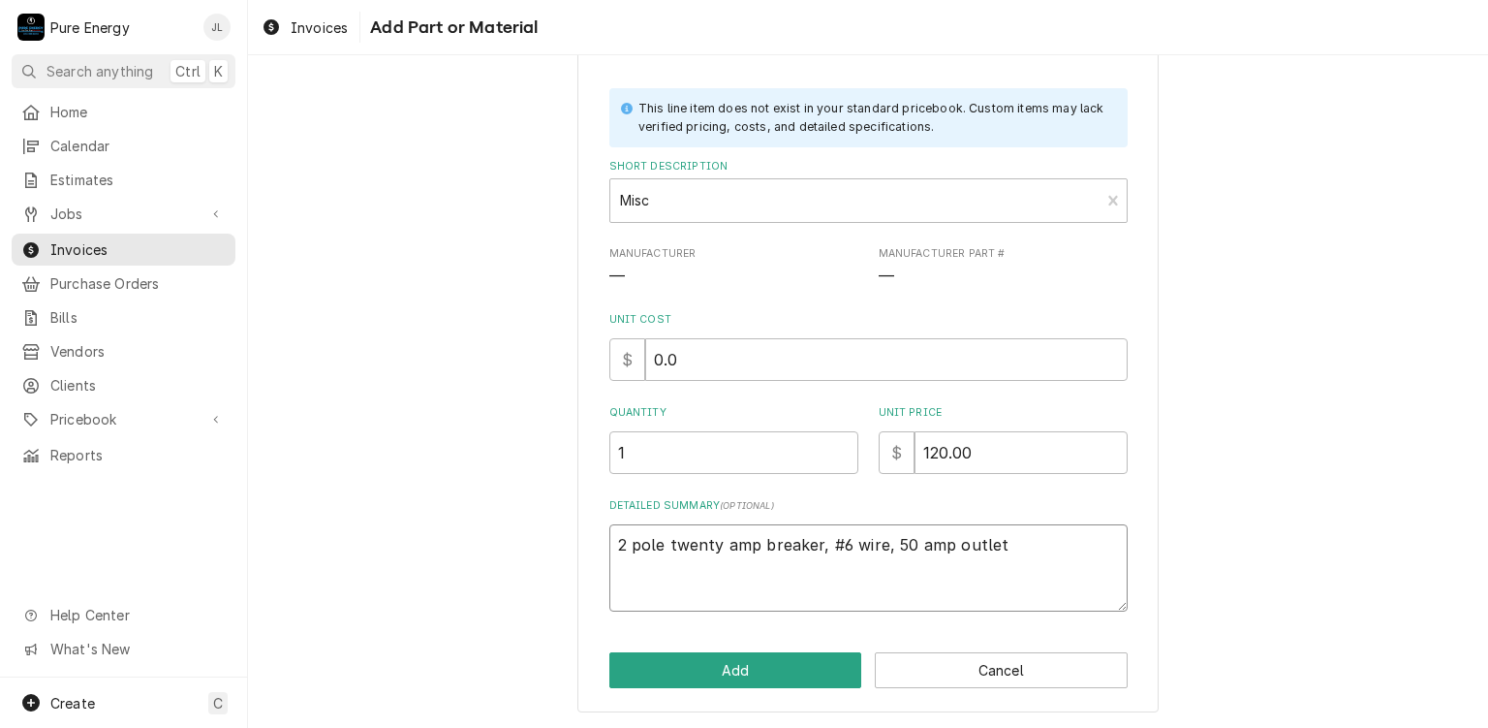
type textarea "x"
type textarea "2 pole twenty amp breaker, #6 wire, 50 amp outlet,"
type textarea "x"
type textarea "2 pole twenty amp breaker, #6 wire, 50 amp outlet,"
type textarea "x"
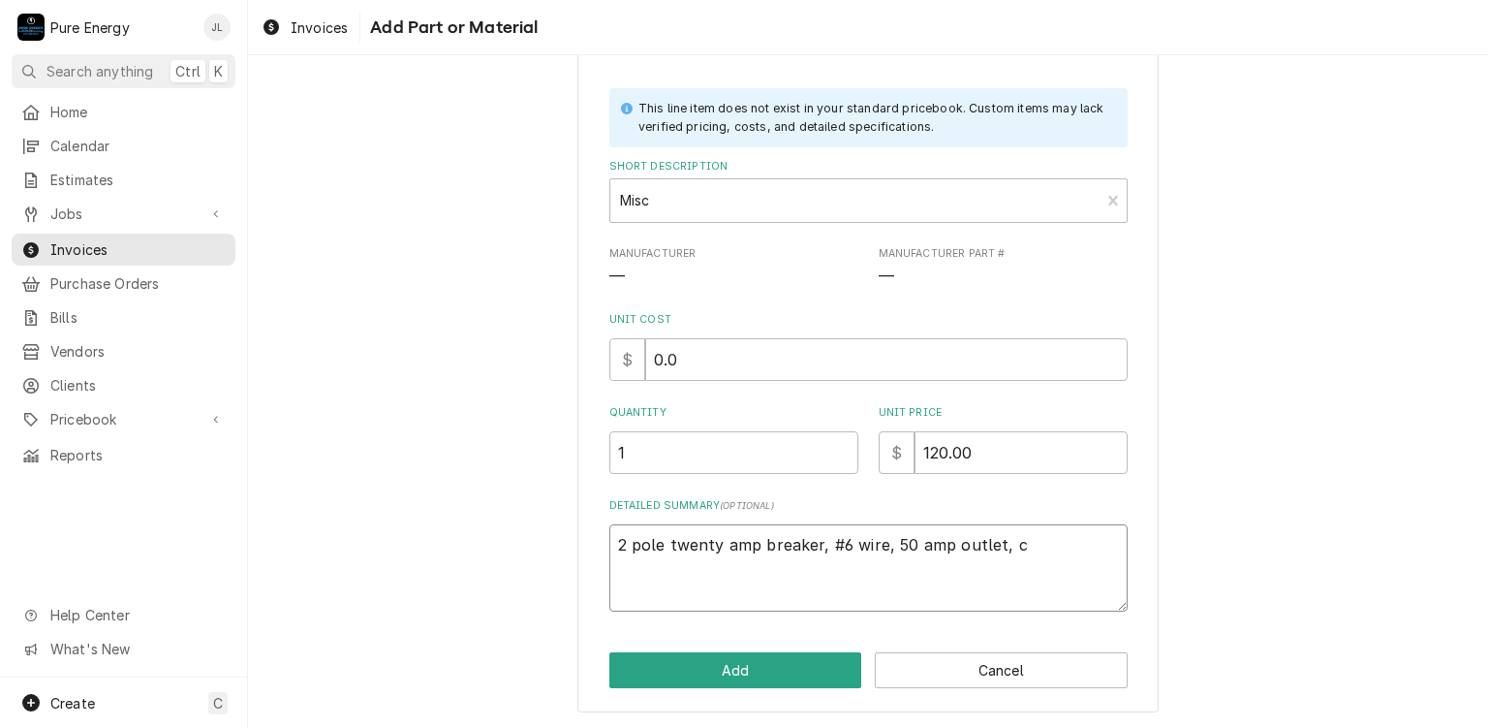
type textarea "2 pole twenty amp breaker, #6 wire, 50 amp outlet, co"
type textarea "x"
type textarea "2 pole twenty amp breaker, #6 wire, 50 amp outlet, con"
type textarea "x"
type textarea "2 pole twenty amp breaker, #6 wire, 50 amp outlet, conn"
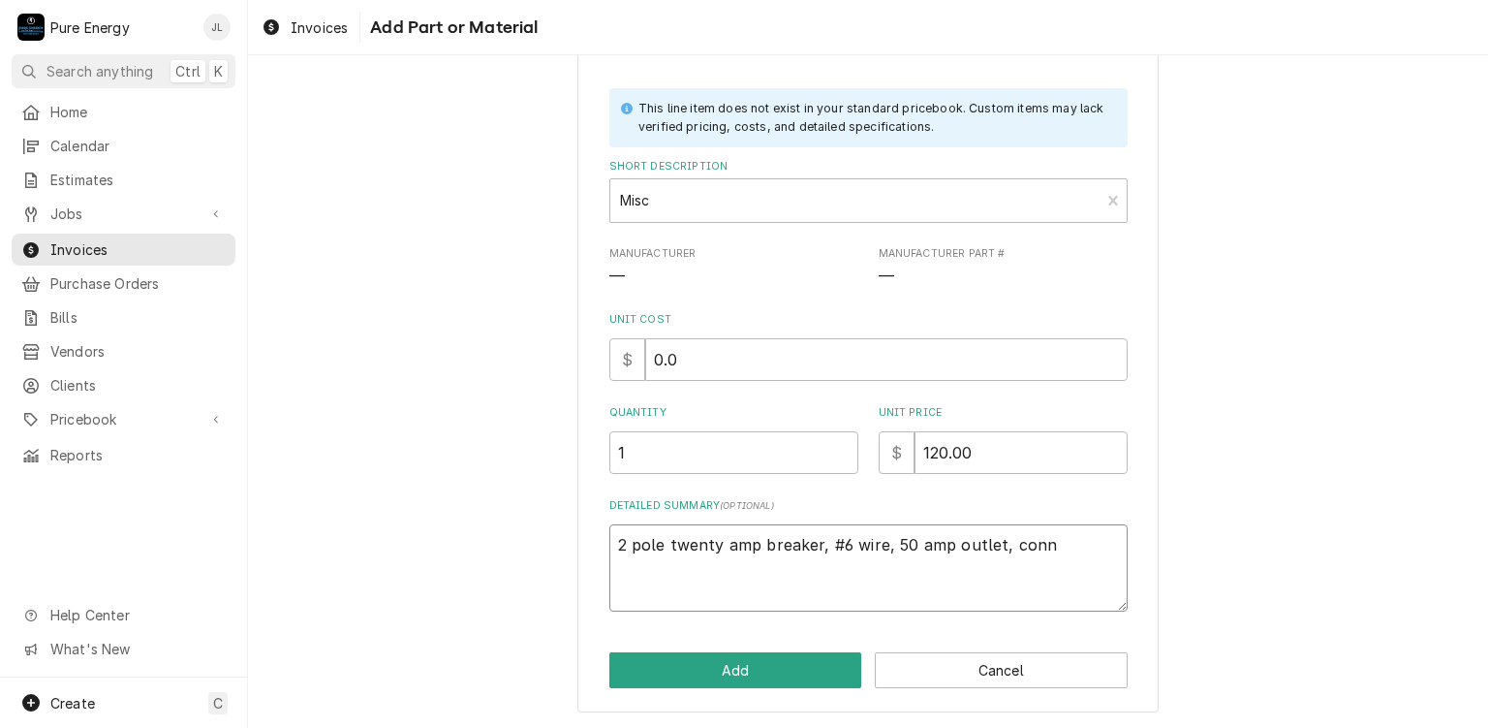
type textarea "x"
type textarea "2 pole twenty amp breaker, #6 wire, 50 amp outlet, conne"
type textarea "x"
type textarea "2 pole twenty amp breaker, #6 wire, 50 amp outlet, connec"
type textarea "x"
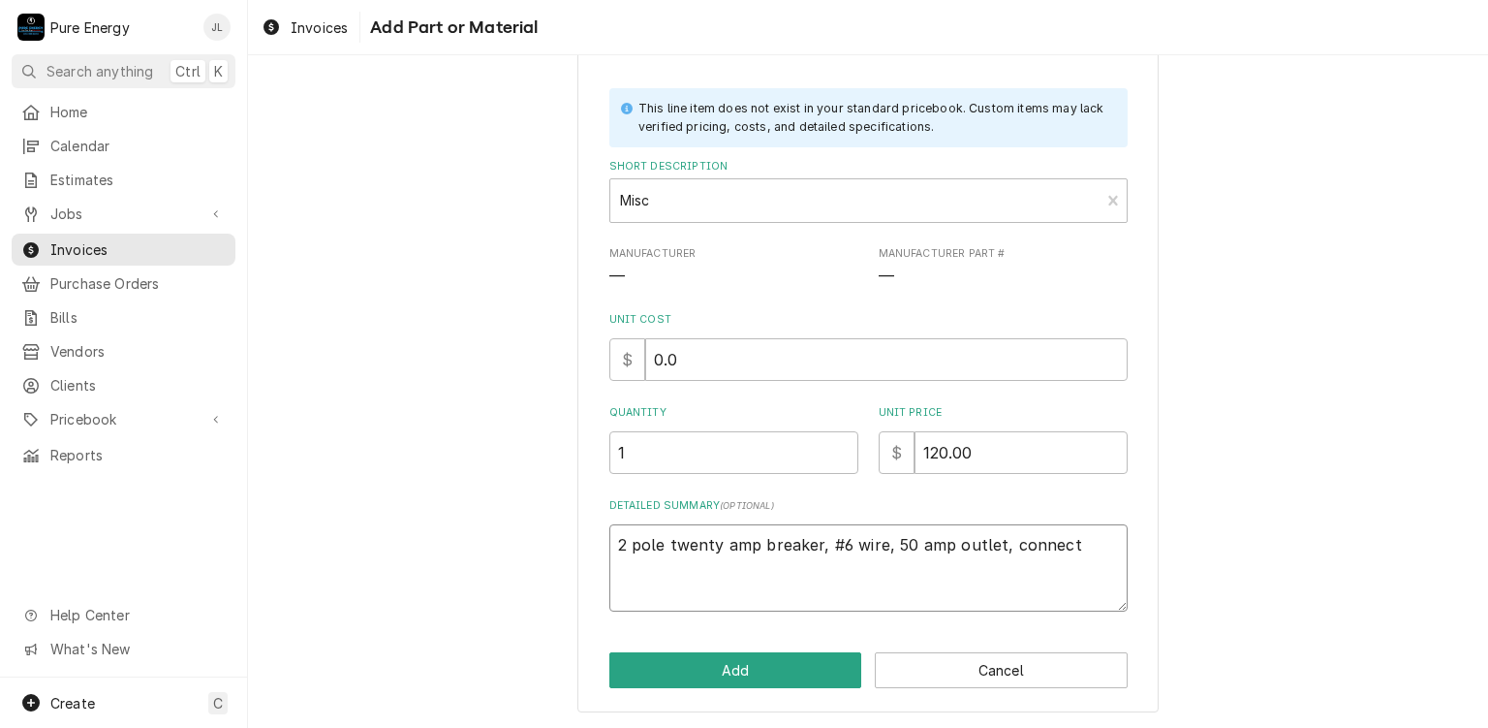
type textarea "2 pole twenty amp breaker, #6 wire, 50 amp outlet, connecto"
type textarea "x"
type textarea "2 pole twenty amp breaker, #6 wire, 50 amp outlet, connector"
type textarea "x"
type textarea "2 pole twenty amp breaker, #6 wire, 50 amp outlet, connectors"
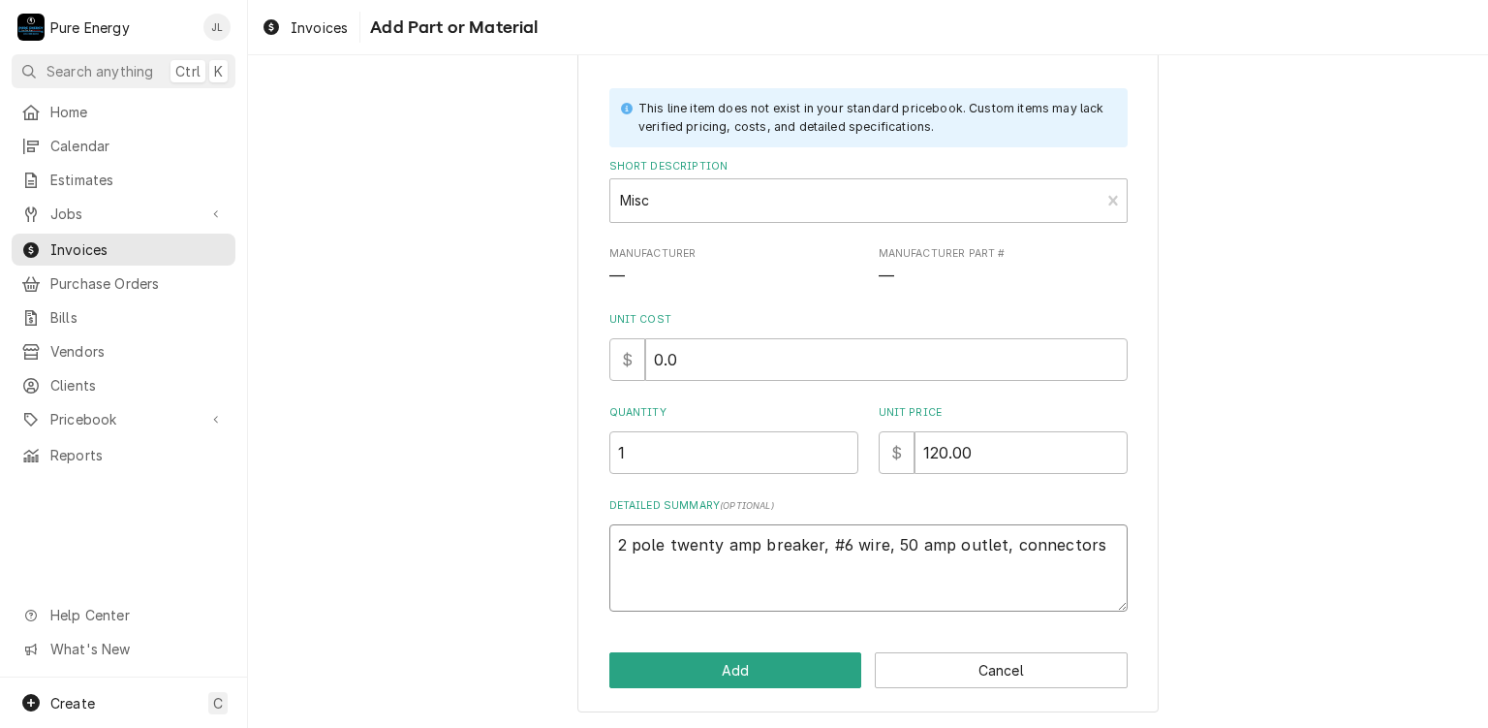
type textarea "x"
type textarea "2 pole twenty amp breaker, #6 wire, 50 amp outlet, connectors,"
type textarea "x"
type textarea "2 pole twenty amp breaker, #6 wire, 50 amp outlet, connectors,"
type textarea "x"
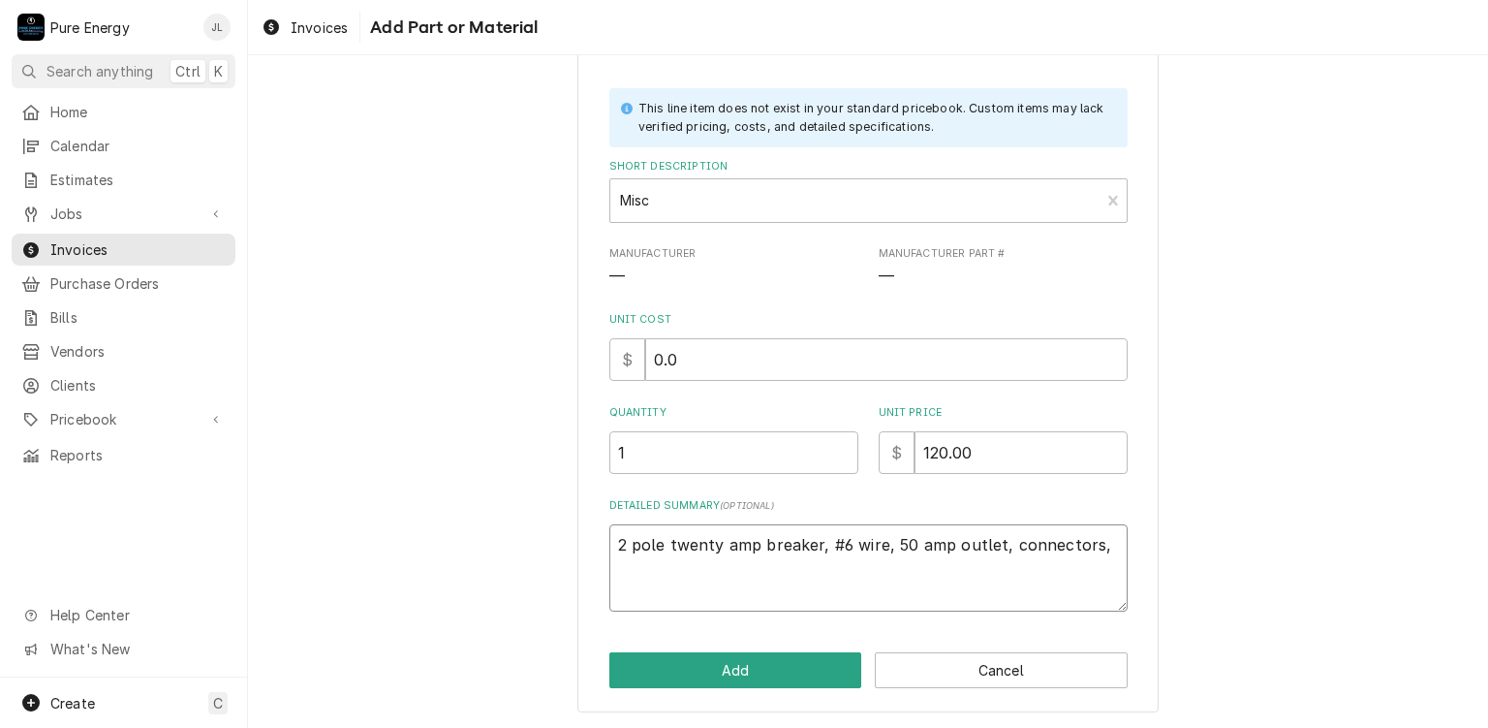
type textarea "2 pole twenty amp breaker, #6 wire, 50 amp outlet, connectors, w"
type textarea "x"
type textarea "2 pole twenty amp breaker, #6 wire, 50 amp outlet, connectors, wi"
type textarea "x"
type textarea "2 pole twenty amp breaker, #6 wire, 50 amp outlet, connectors, w"
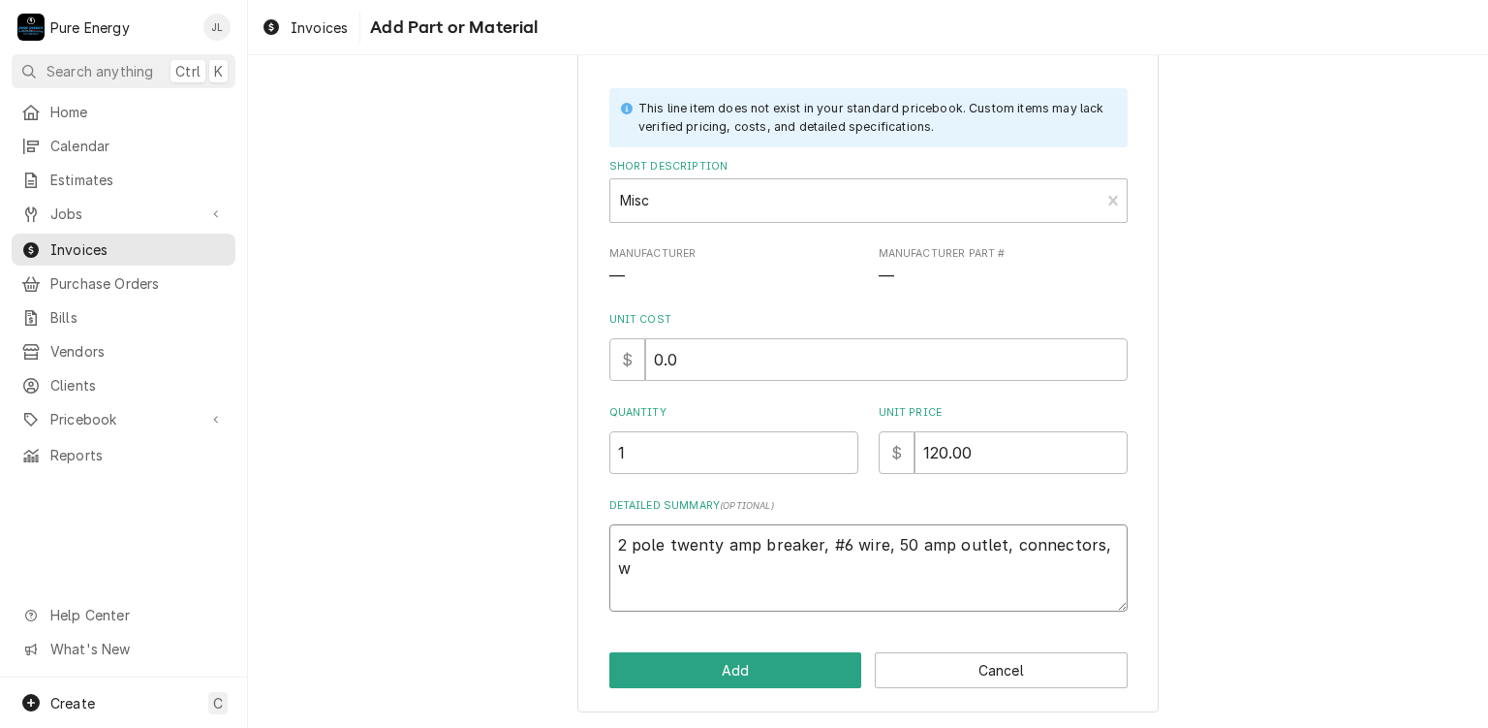
type textarea "x"
type textarea "2 pole twenty amp breaker, #6 wire, 50 amp outlet, connectors,"
type textarea "x"
type textarea "2 pole twenty amp breaker, #6 wire, 50 amp outlet, connectors, s"
type textarea "x"
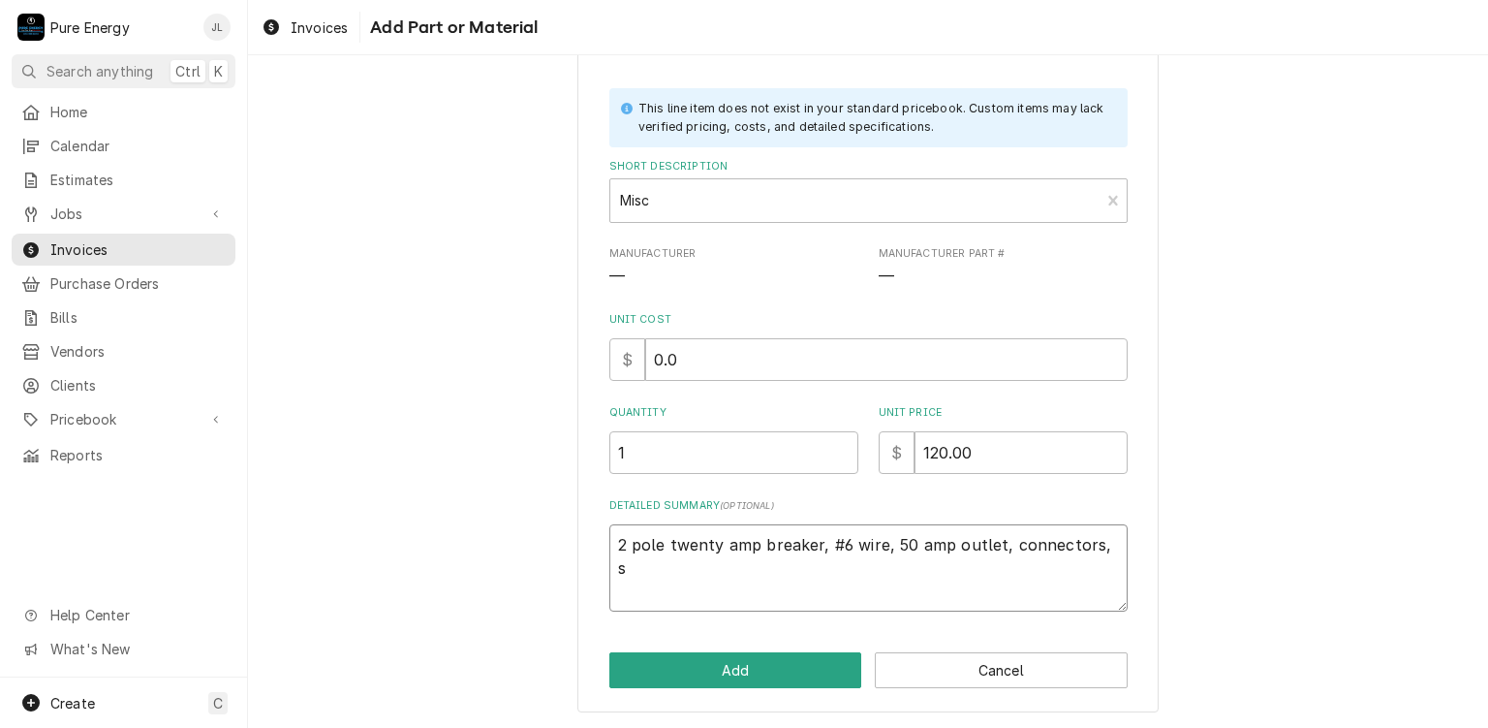
type textarea "2 pole twenty amp breaker, #6 wire, 50 amp outlet, connectors, st"
type textarea "x"
type textarea "2 pole twenty amp breaker, #6 wire, 50 amp outlet, connectors, str"
type textarea "x"
type textarea "2 pole twenty amp breaker, #6 wire, 50 amp outlet, connectors, strap"
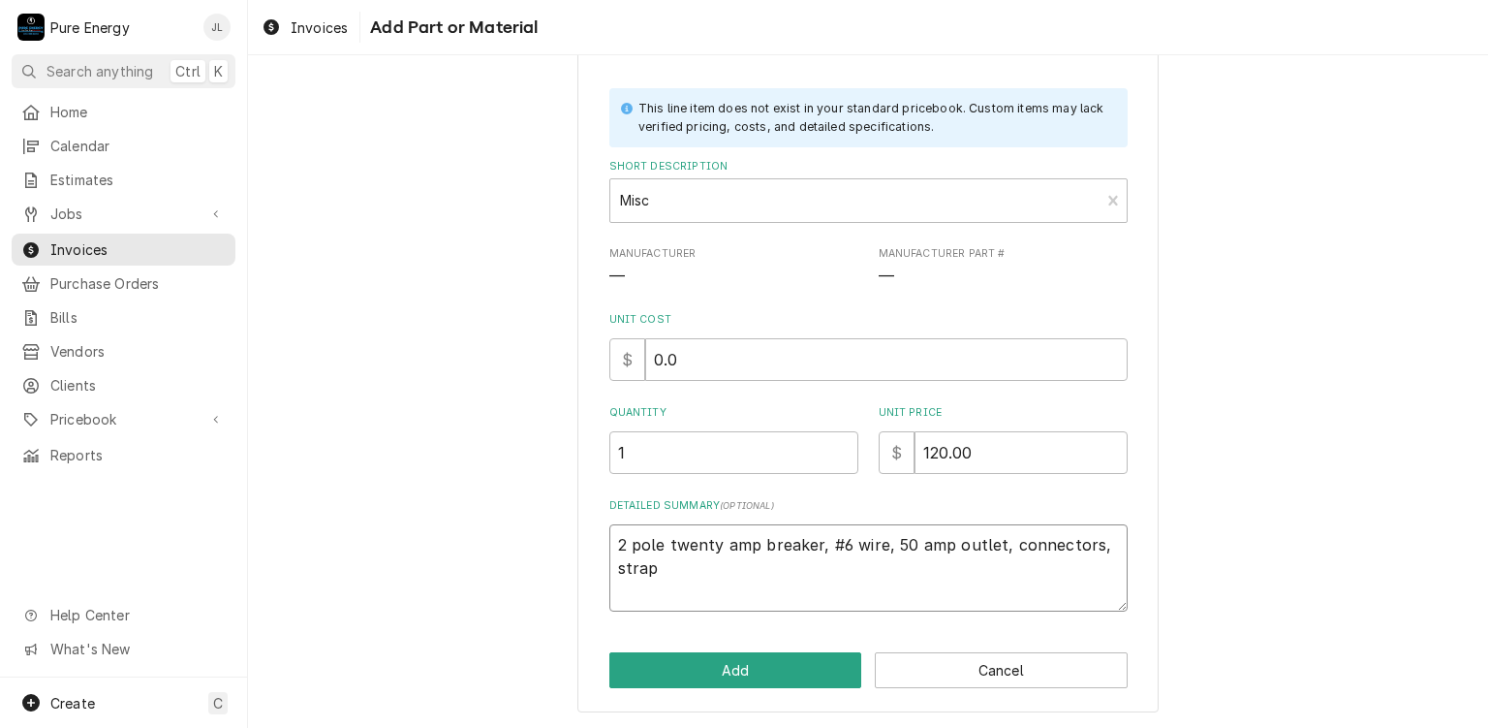
type textarea "x"
type textarea "2 pole twenty amp breaker, #6 wire, 50 amp outlet, connectors, straps"
type textarea "x"
type textarea "2 pole twenty amp breaker, #6 wire, 50 amp outlet, connectors, straps."
type textarea "x"
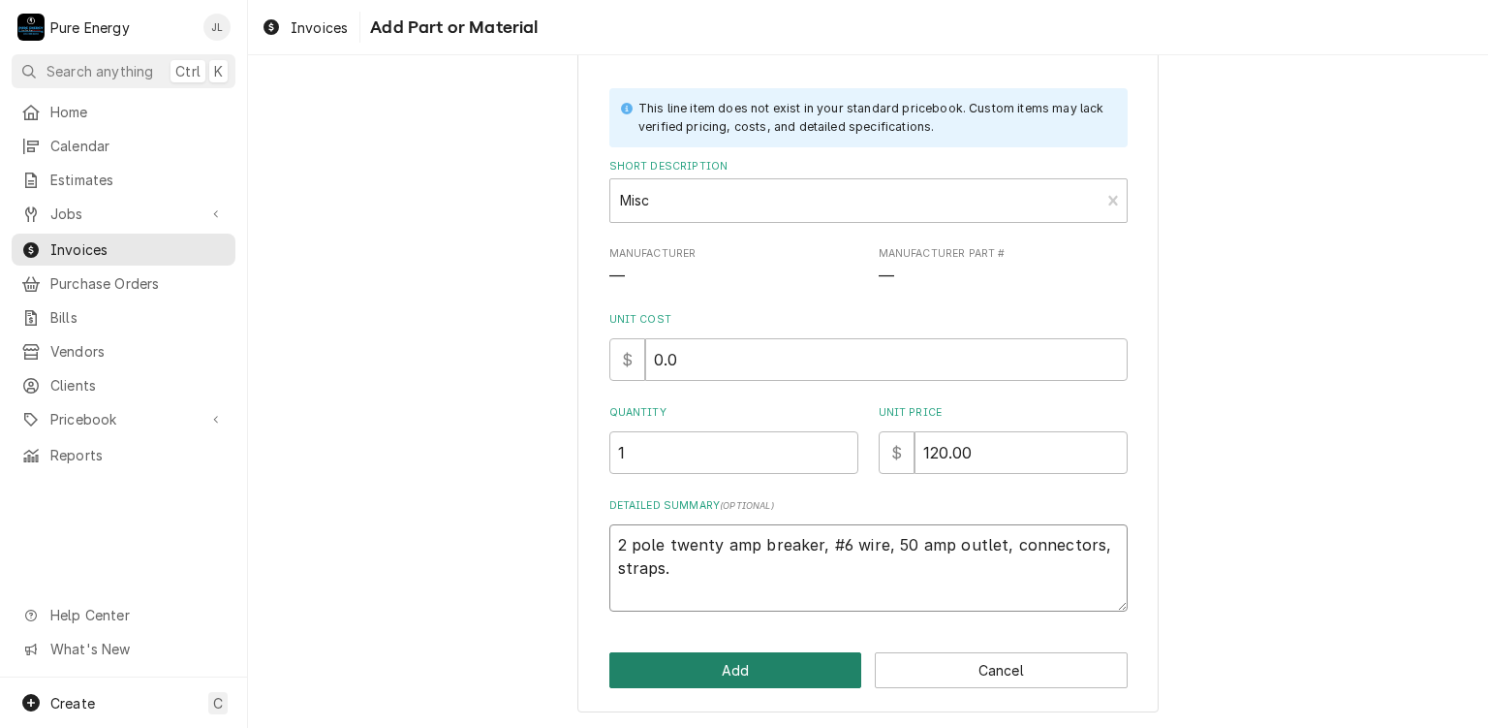
type textarea "2 pole twenty amp breaker, #6 wire, 50 amp outlet, connectors, straps."
click at [779, 673] on button "Add" at bounding box center [735, 670] width 253 height 36
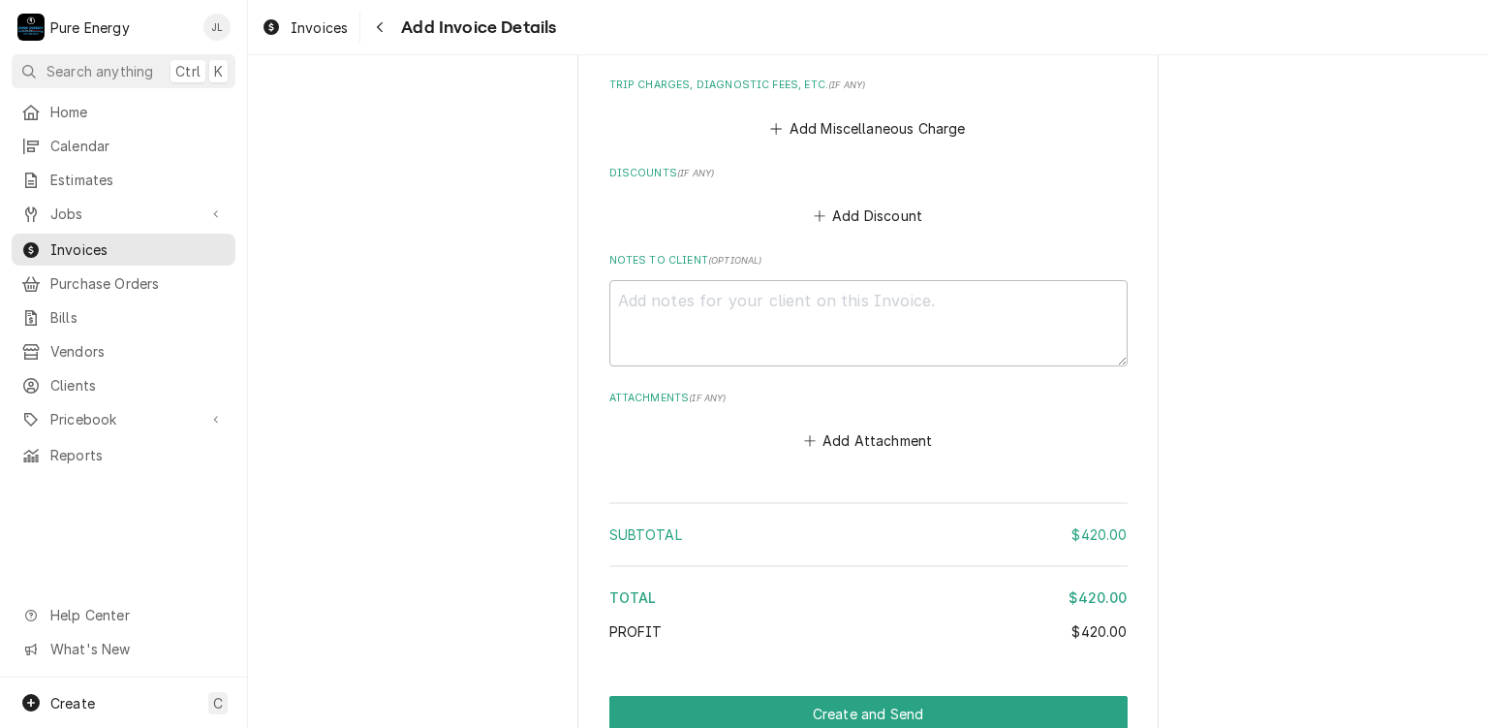
scroll to position [2172, 0]
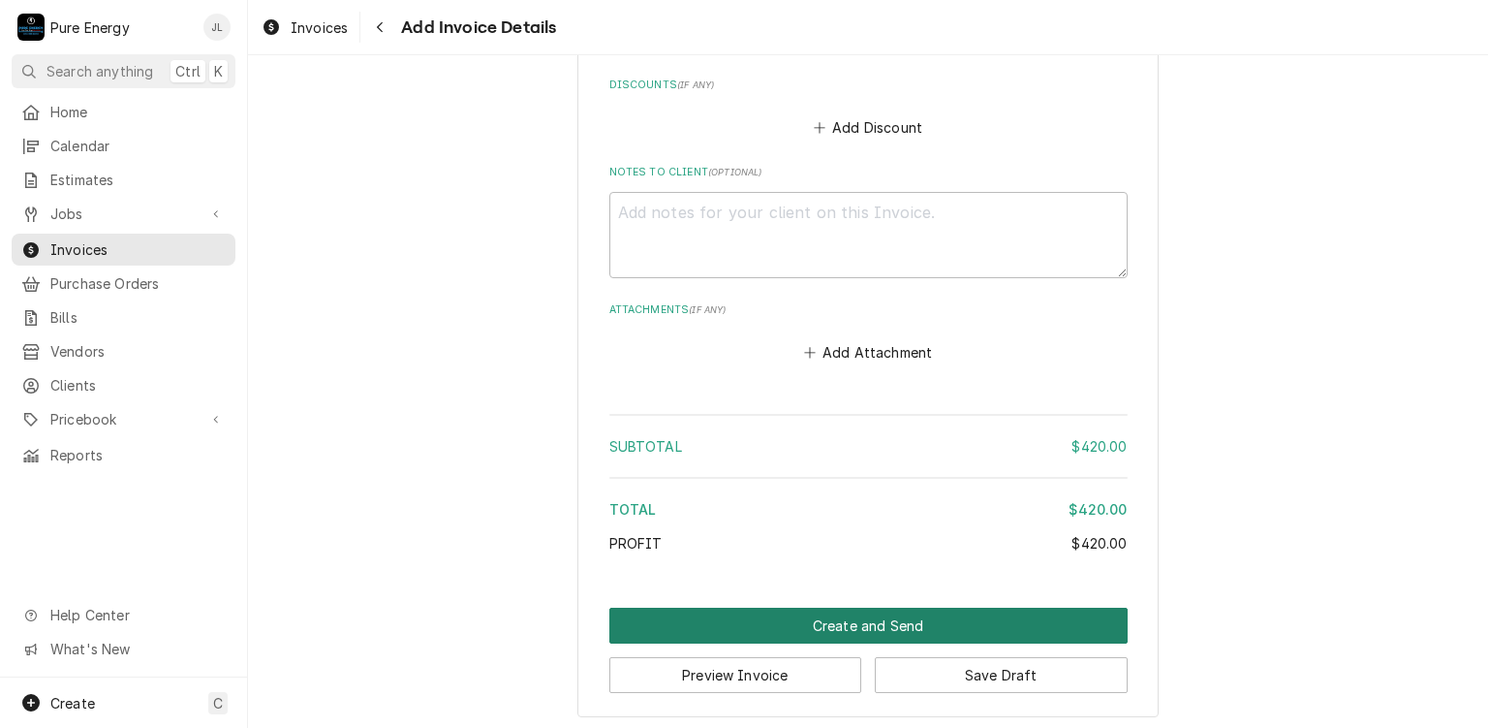
click at [772, 613] on button "Create and Send" at bounding box center [868, 625] width 518 height 36
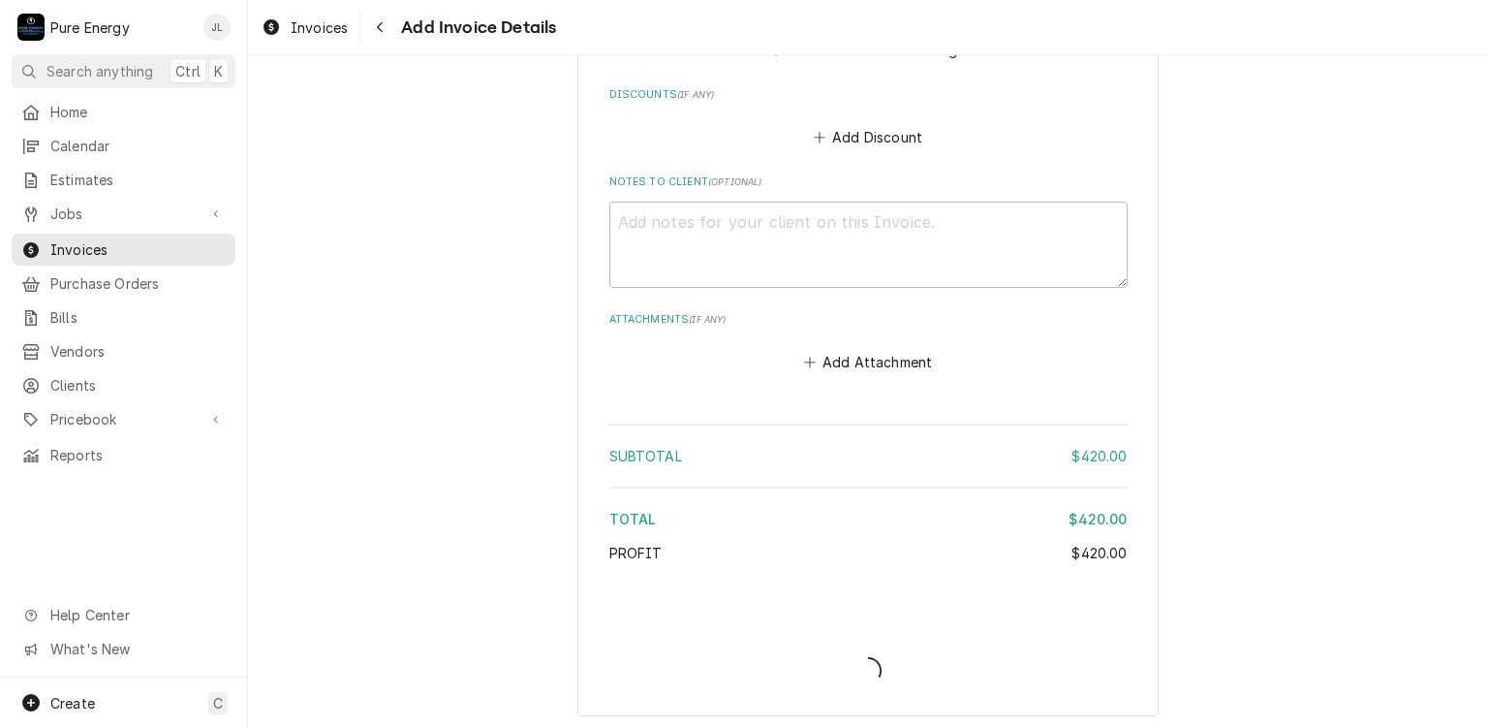
type textarea "x"
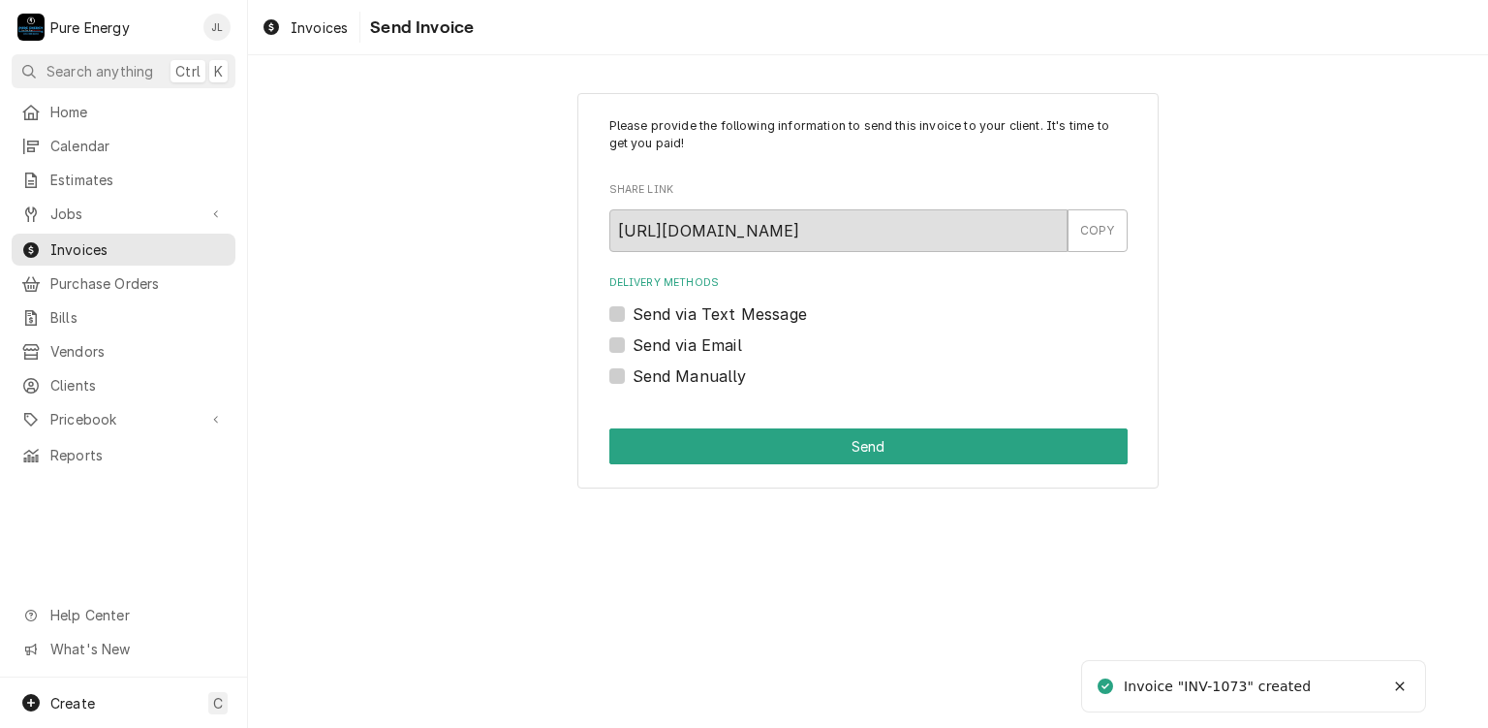
click at [633, 315] on label "Send via Text Message" at bounding box center [720, 313] width 174 height 23
click at [633, 315] on input "Send via Text Message" at bounding box center [892, 323] width 518 height 43
checkbox input "true"
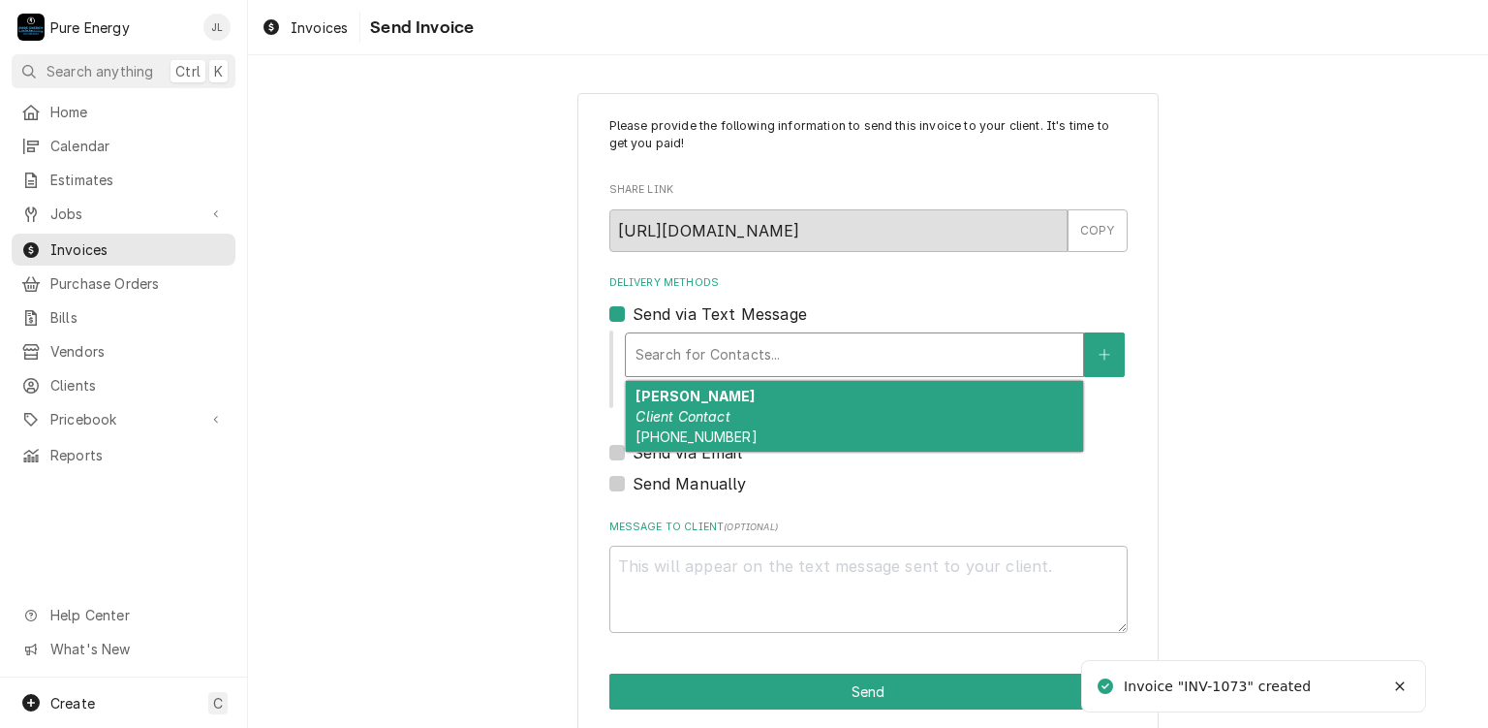
click at [666, 356] on div "Delivery Methods" at bounding box center [855, 354] width 438 height 35
click at [665, 402] on strong "[PERSON_NAME]" at bounding box center [695, 396] width 119 height 16
type textarea "x"
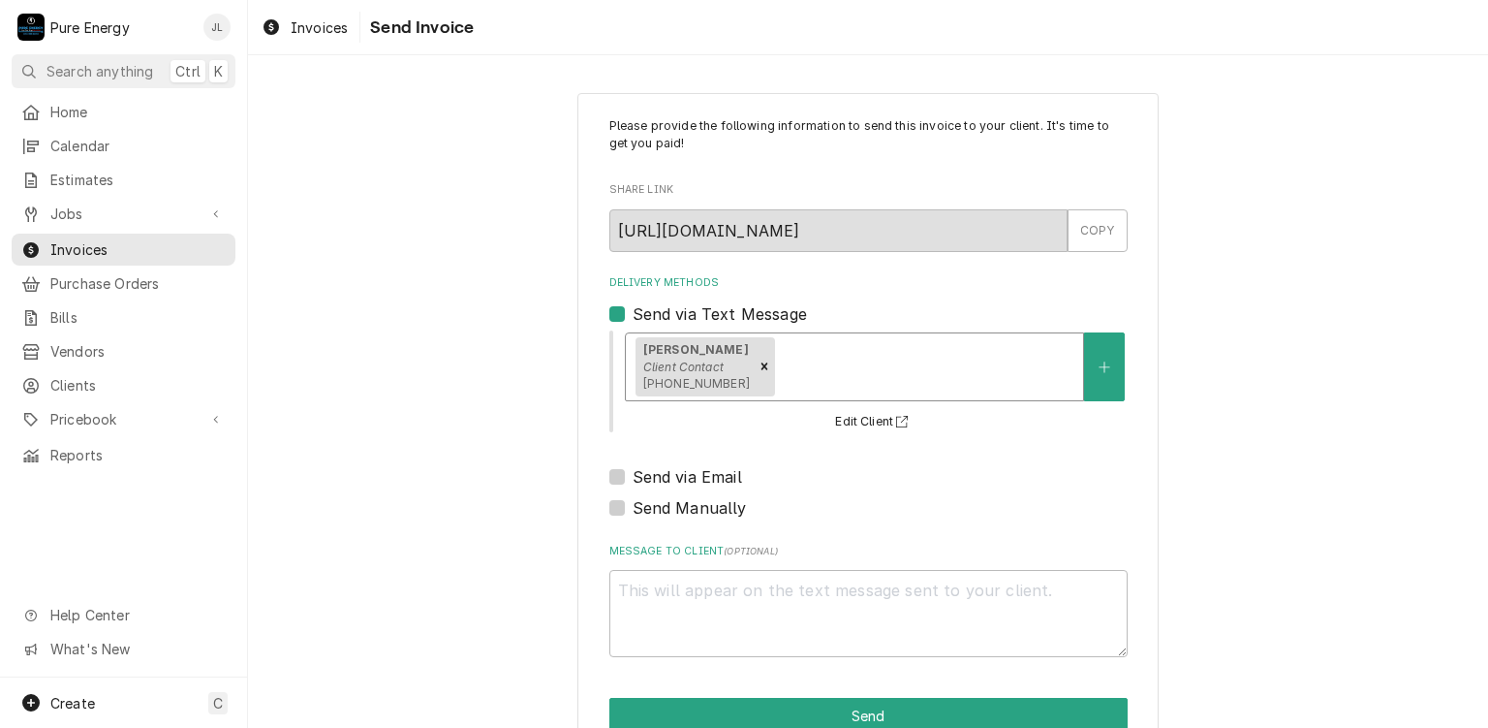
click at [633, 478] on label "Send via Email" at bounding box center [687, 476] width 109 height 23
click at [633, 478] on input "Send via Email" at bounding box center [892, 486] width 518 height 43
checkbox input "true"
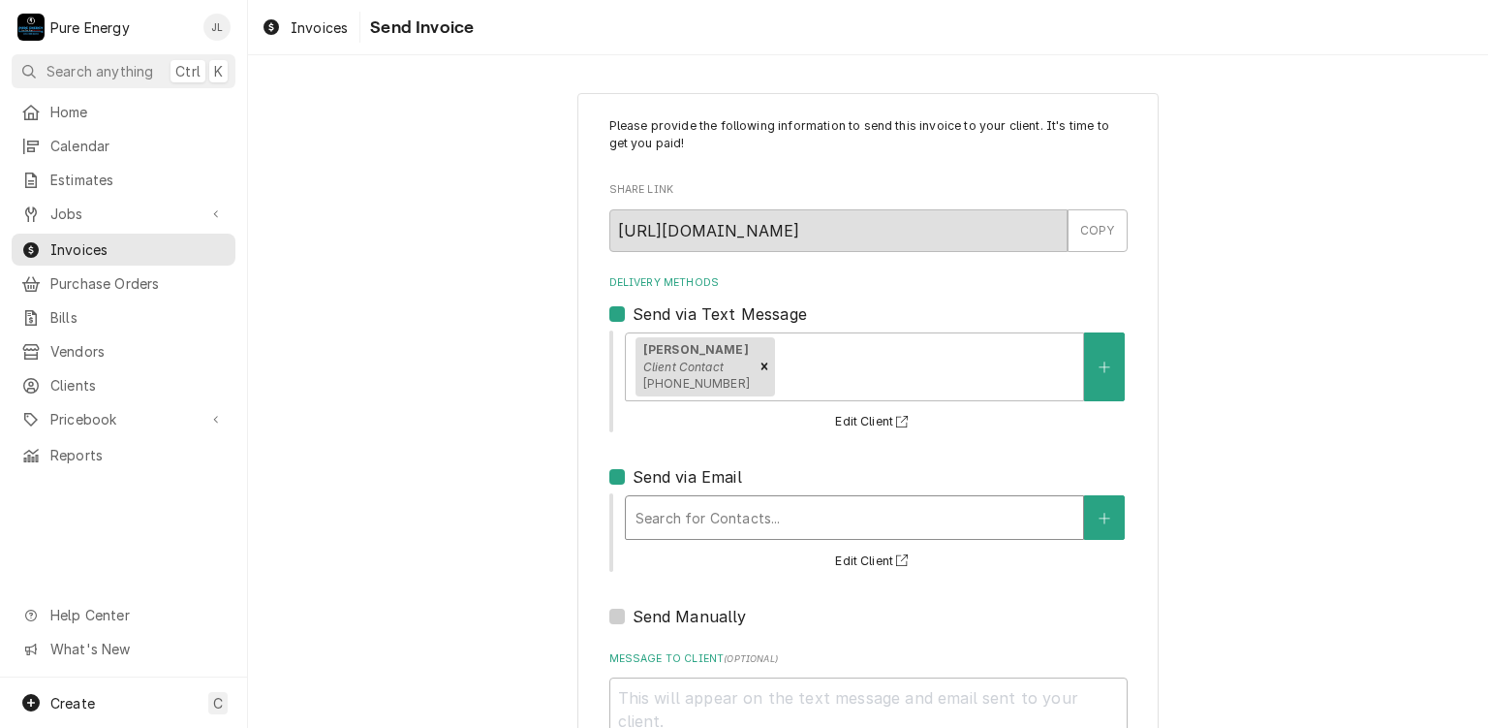
click at [690, 506] on div "Delivery Methods" at bounding box center [855, 517] width 438 height 35
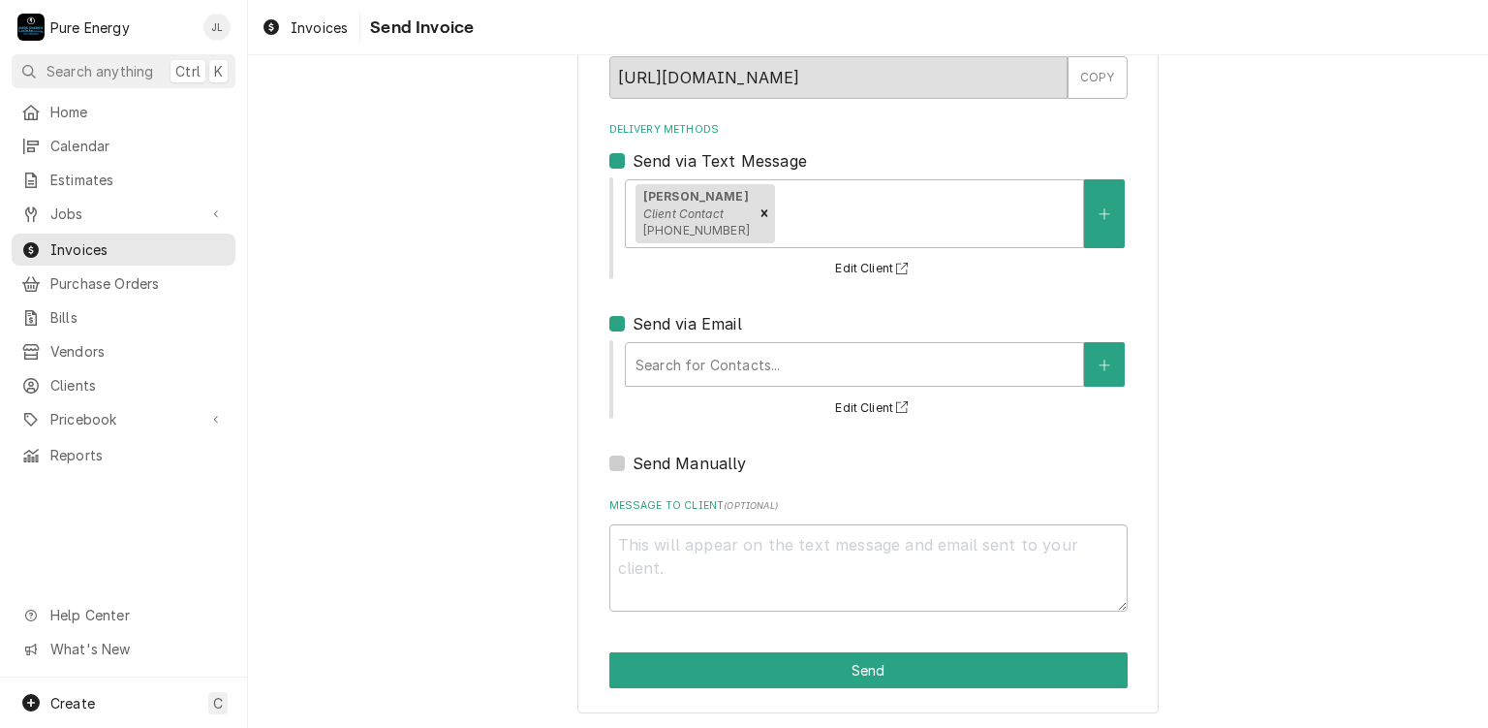
click at [1189, 516] on div "Please provide the following information to send this invoice to your client. I…" at bounding box center [868, 325] width 1240 height 807
click at [756, 580] on textarea "Message to Client ( optional )" at bounding box center [868, 567] width 518 height 87
type textarea "x"
type textarea "H"
type textarea "x"
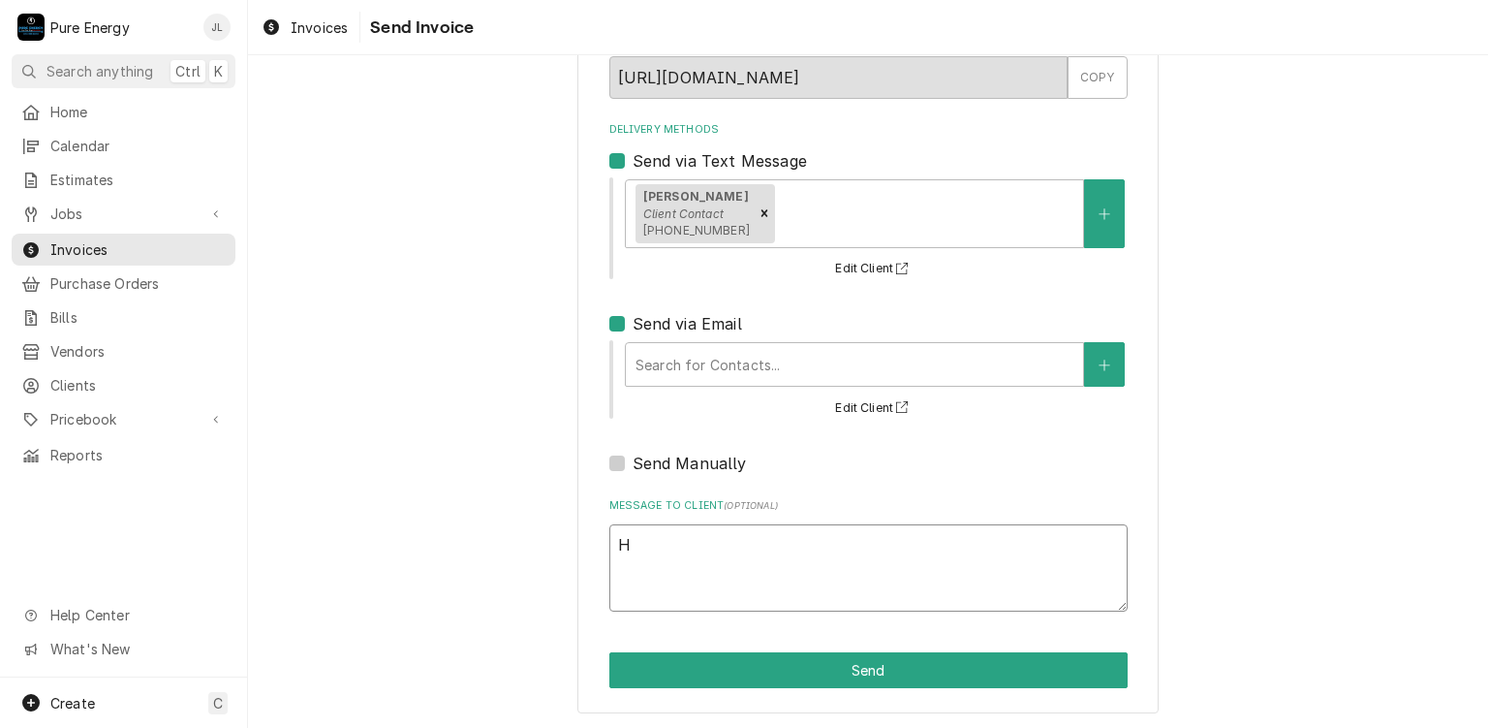
type textarea "Hi"
type textarea "x"
type textarea "Hi"
type textarea "x"
type textarea "Hi D"
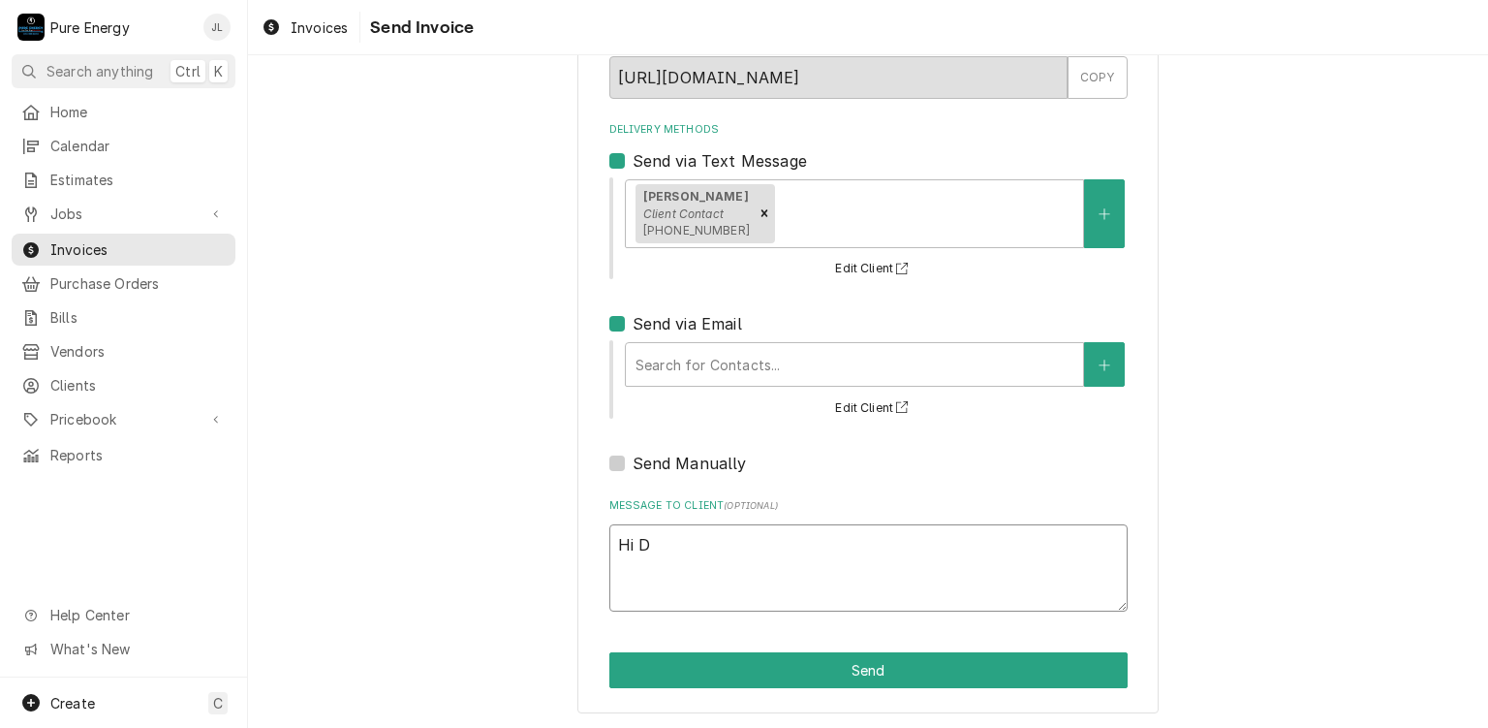
type textarea "x"
type textarea "Hi Da"
type textarea "x"
type textarea "Hi Dav"
type textarea "x"
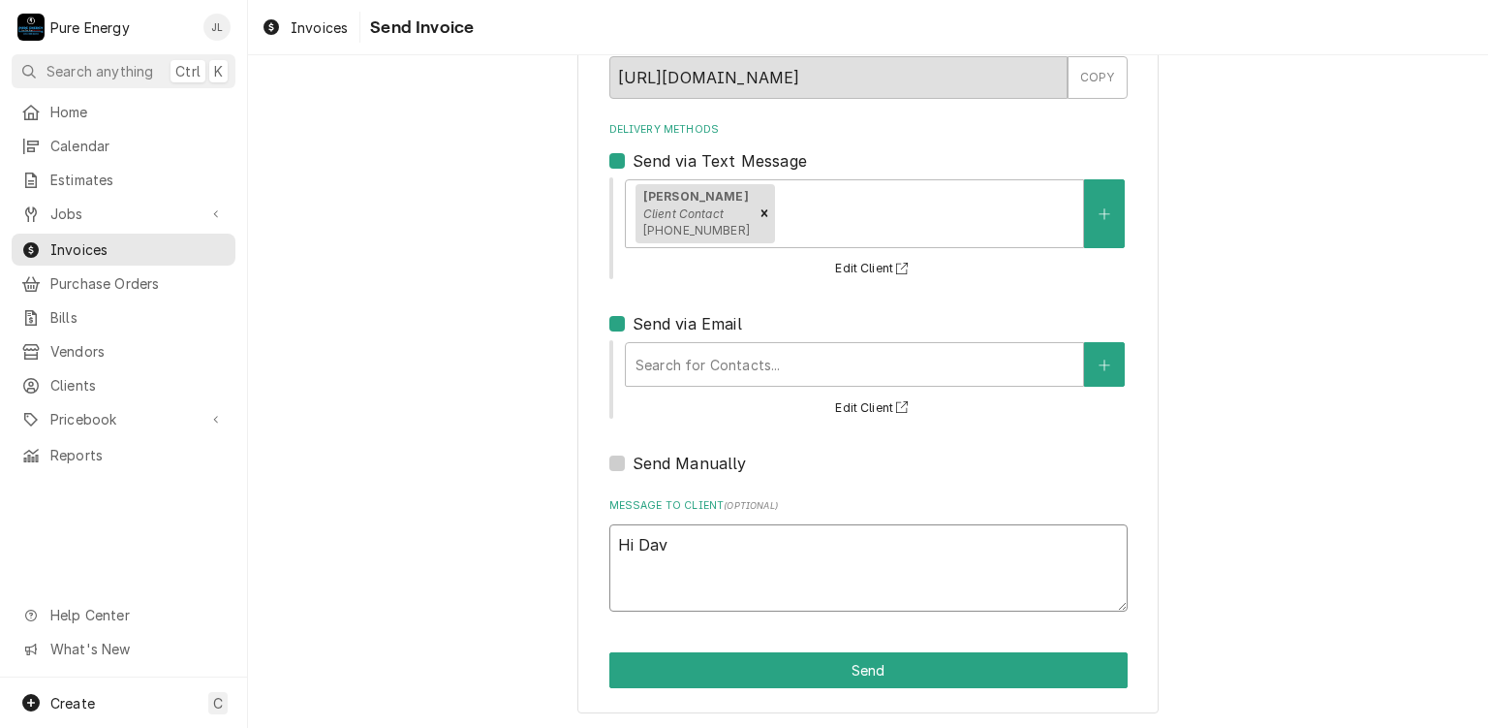
type textarea "Hi Dave"
type textarea "x"
type textarea "Hi Dave."
type textarea "x"
type textarea "Hi Dave."
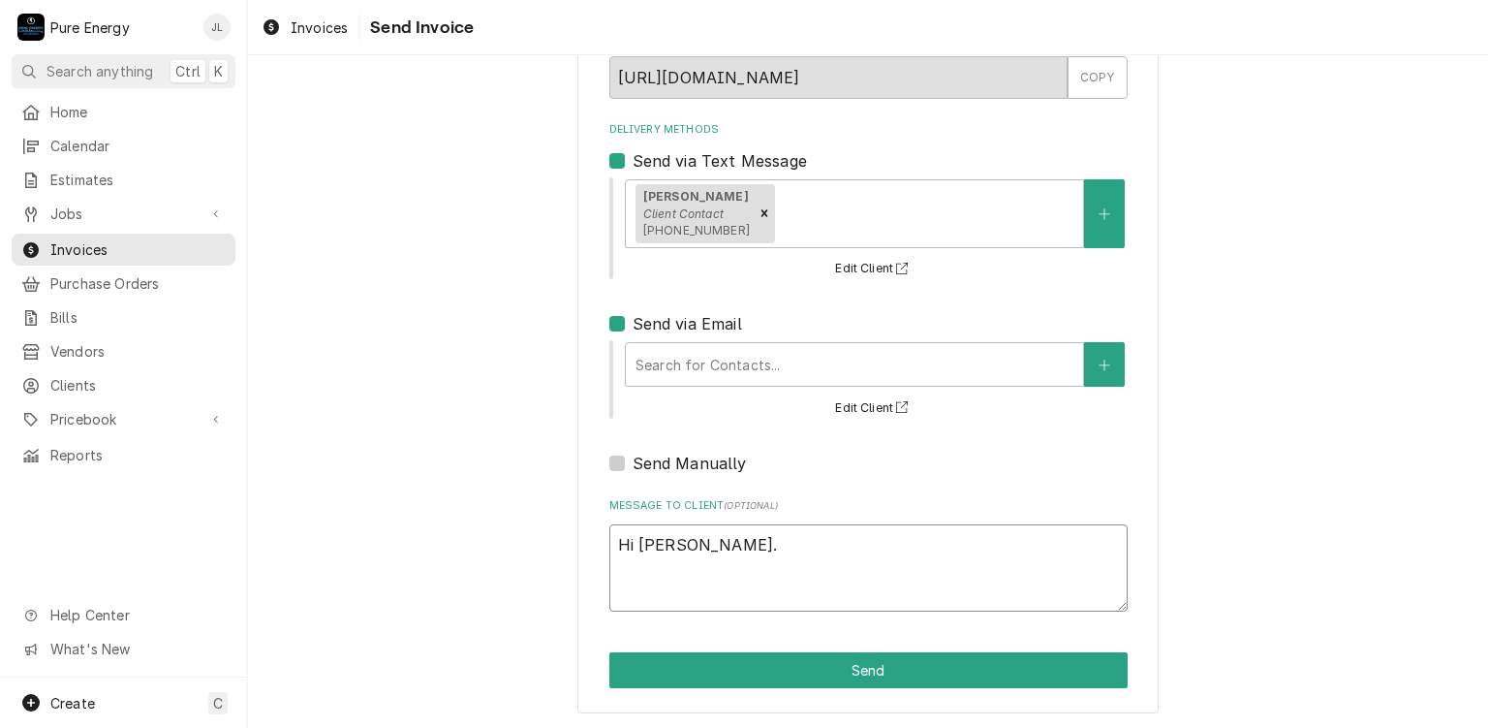
type textarea "x"
type textarea "Hi Dave."
type textarea "x"
type textarea "Hi Dave. Y"
type textarea "x"
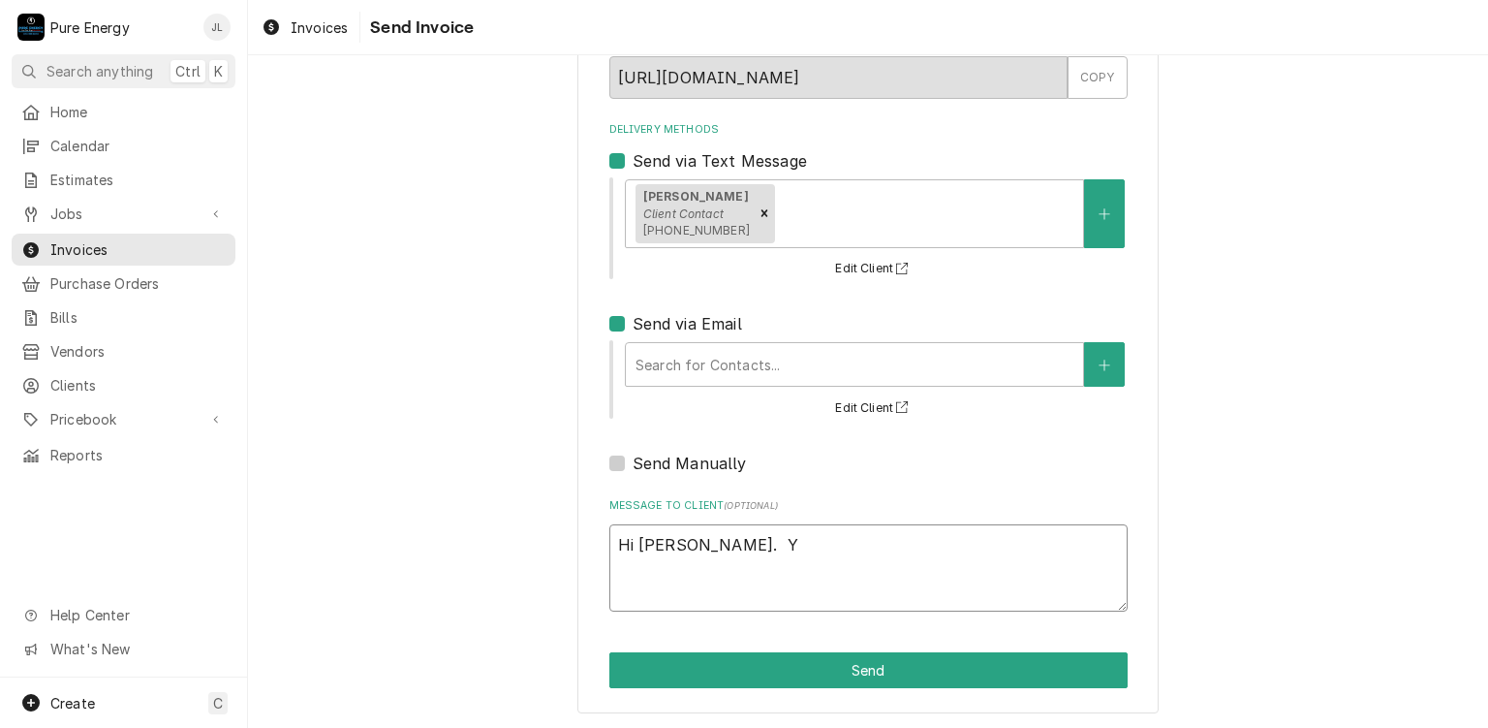
type textarea "Hi Dave. YO"
type textarea "x"
type textarea "Hi Dave. YOu"
type textarea "x"
type textarea "Hi Dave. YOu"
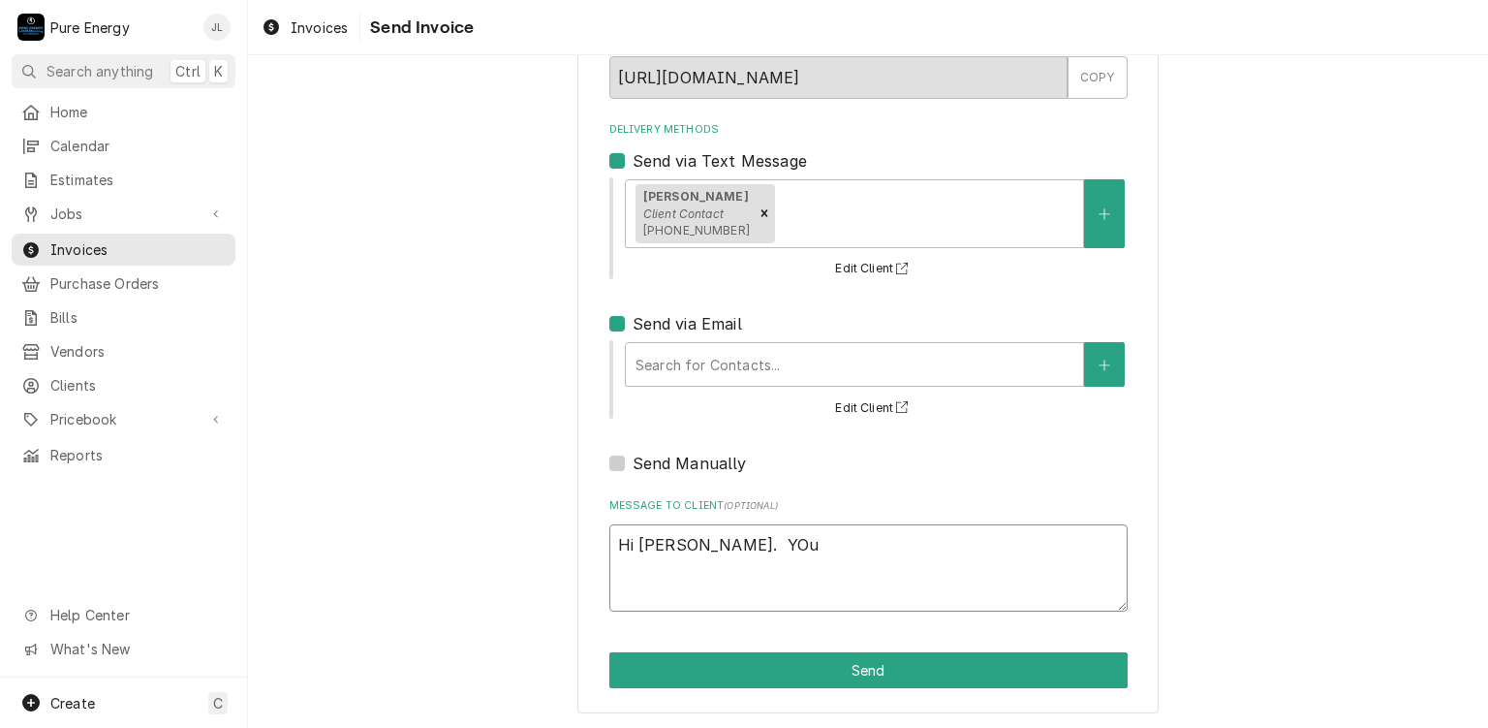
type textarea "x"
type textarea "Hi Dave. YOu"
type textarea "x"
type textarea "Hi Dave. YO"
type textarea "x"
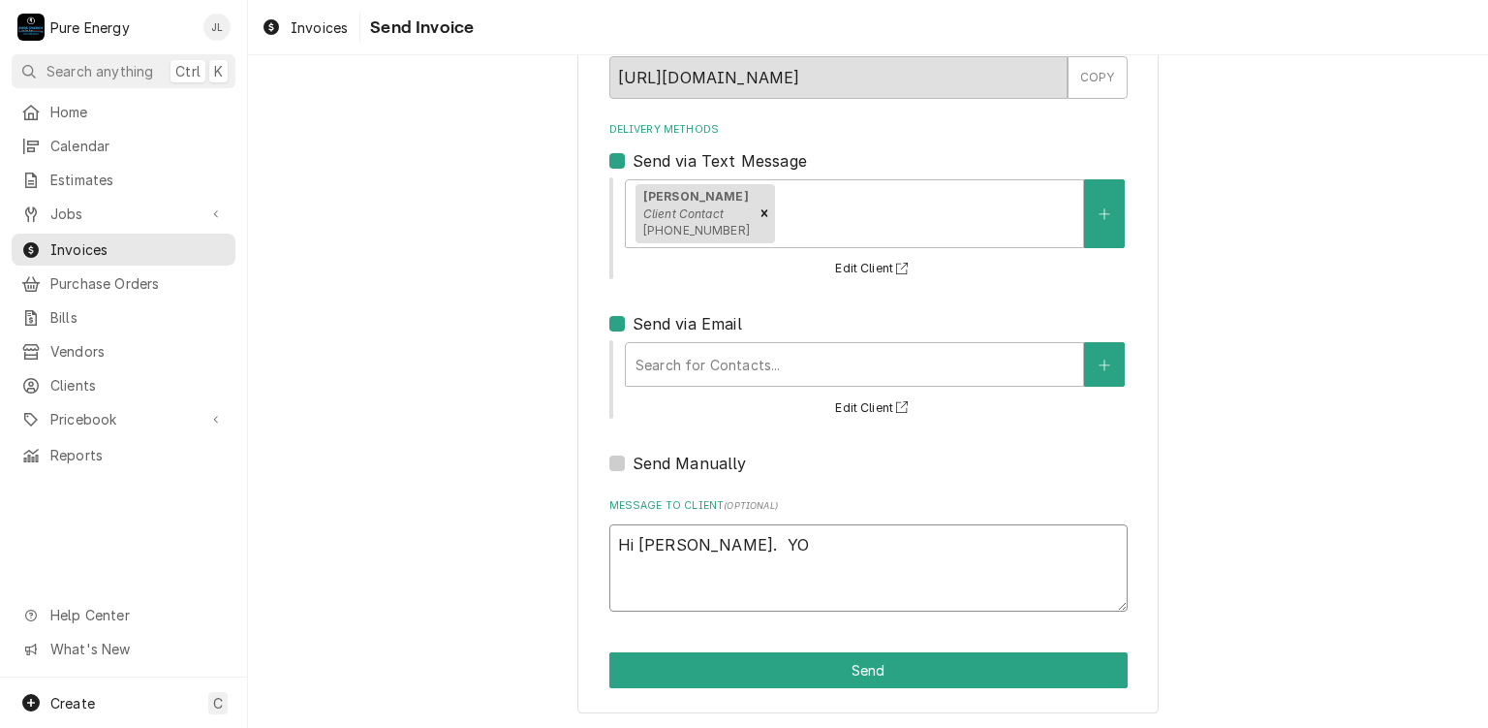
type textarea "Hi Dave. Y"
type textarea "x"
type textarea "Hi Dave. Yo"
type textarea "x"
type textarea "Hi Dave. You"
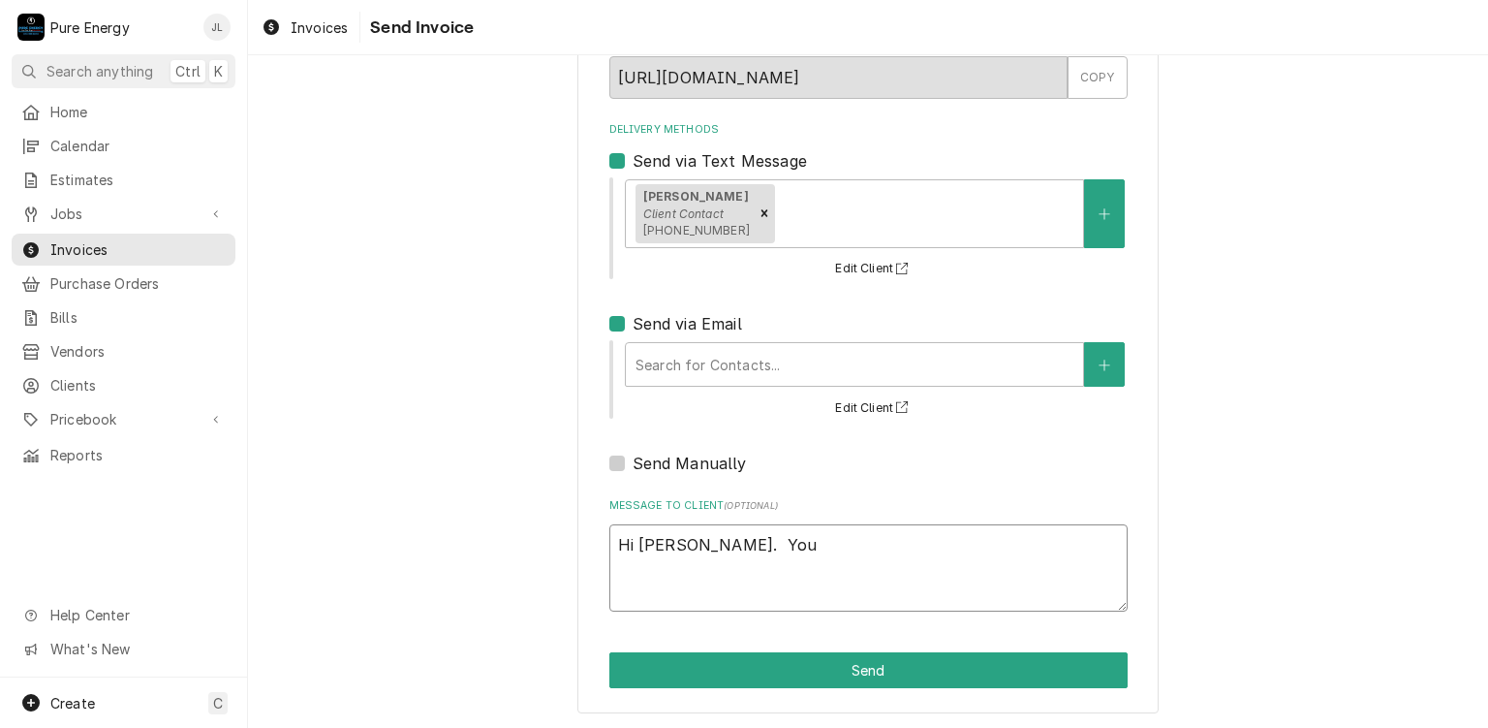
type textarea "x"
type textarea "Hi Dave. You"
type textarea "x"
type textarea "Hi Dave. You c"
type textarea "x"
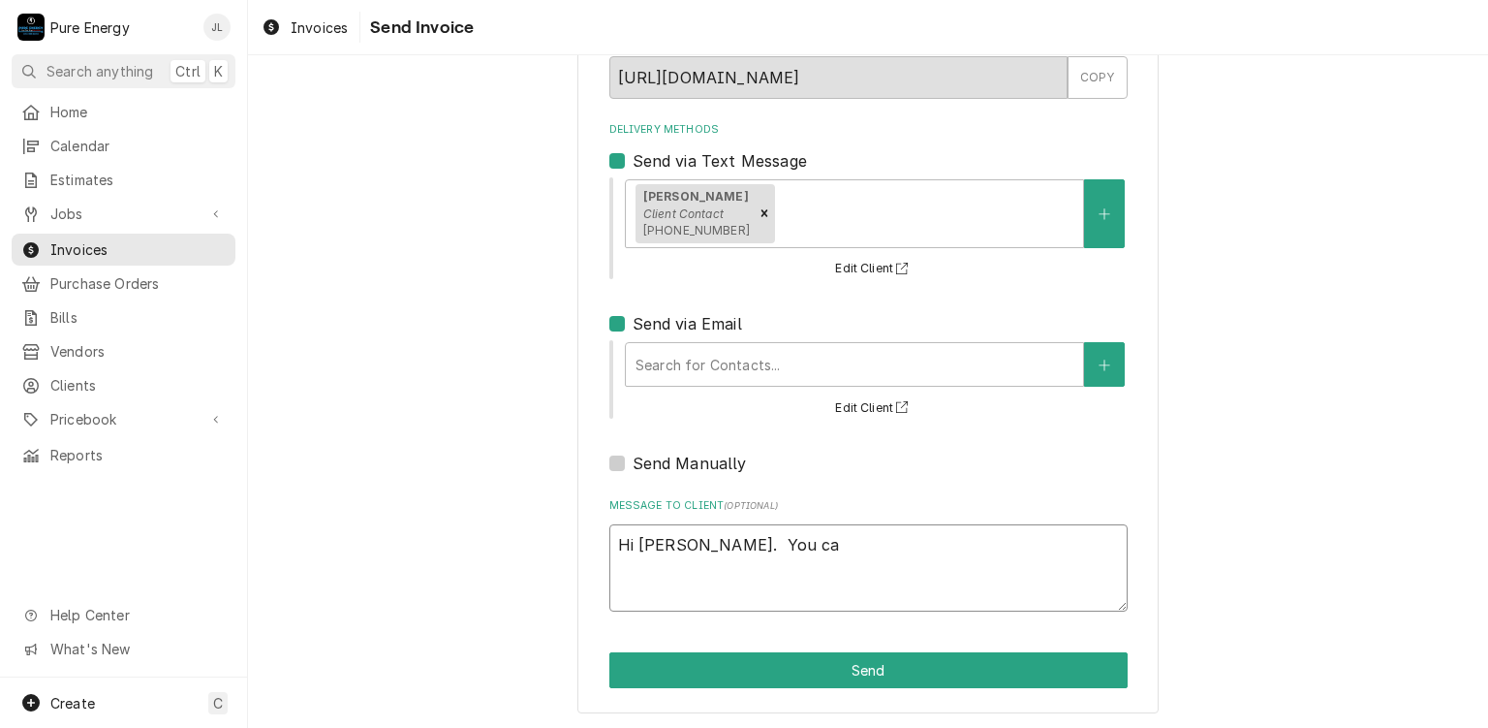
type textarea "Hi Dave. You can"
type textarea "x"
type textarea "Hi Dave. You can"
type textarea "x"
type textarea "Hi Dave. You can p"
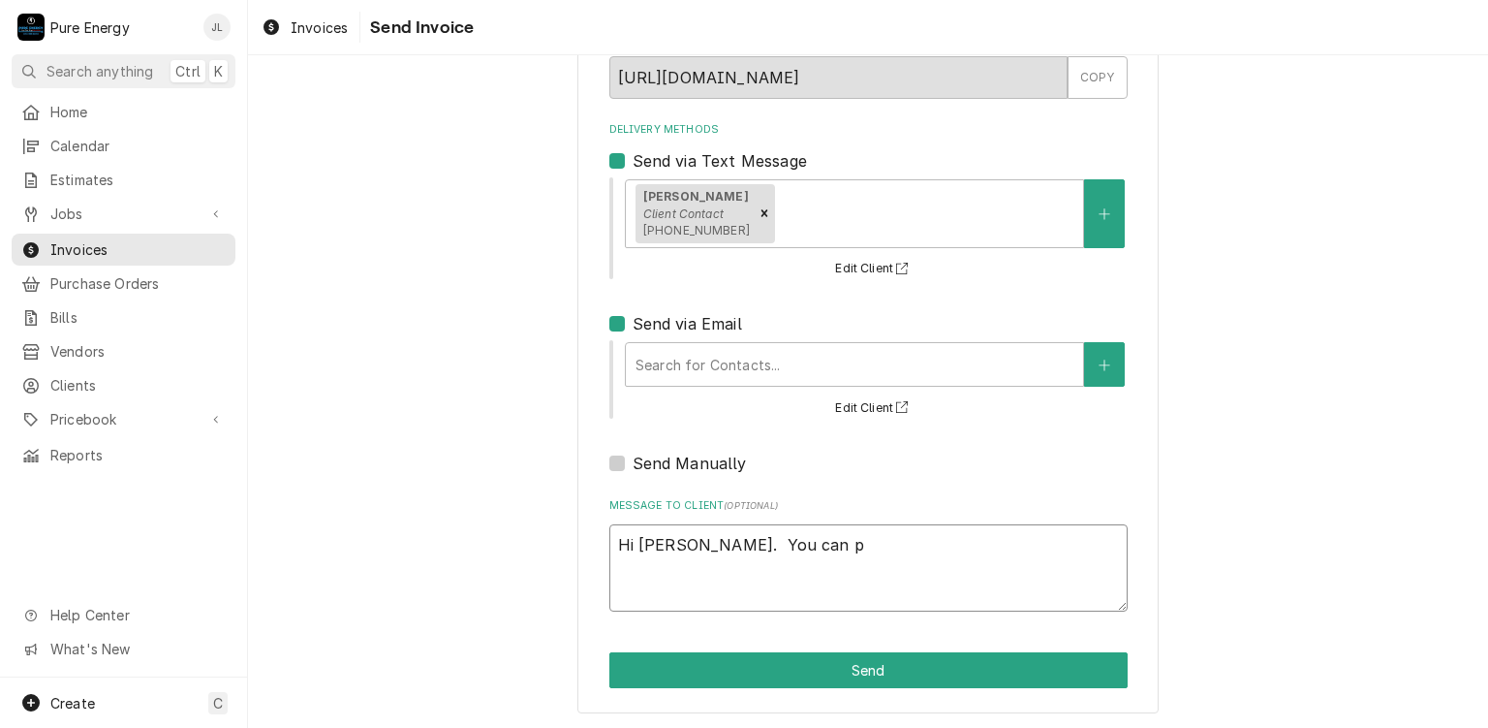
type textarea "x"
type textarea "Hi Dave. You can pa"
type textarea "x"
type textarea "Hi Dave. You can pay"
type textarea "x"
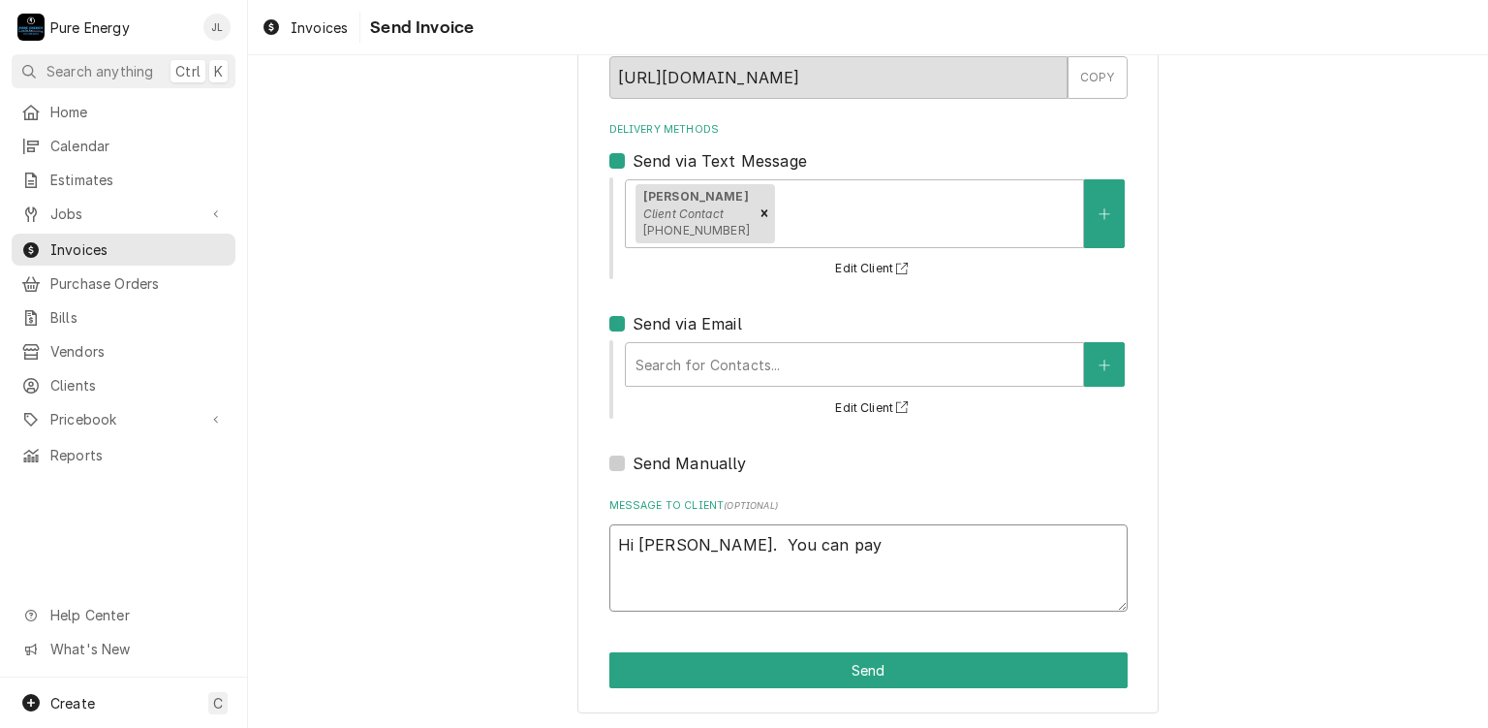
type textarea "Hi Dave. You can pay"
type textarea "x"
type textarea "Hi Dave. You can pay w"
type textarea "x"
type textarea "Hi Dave. You can pay wi"
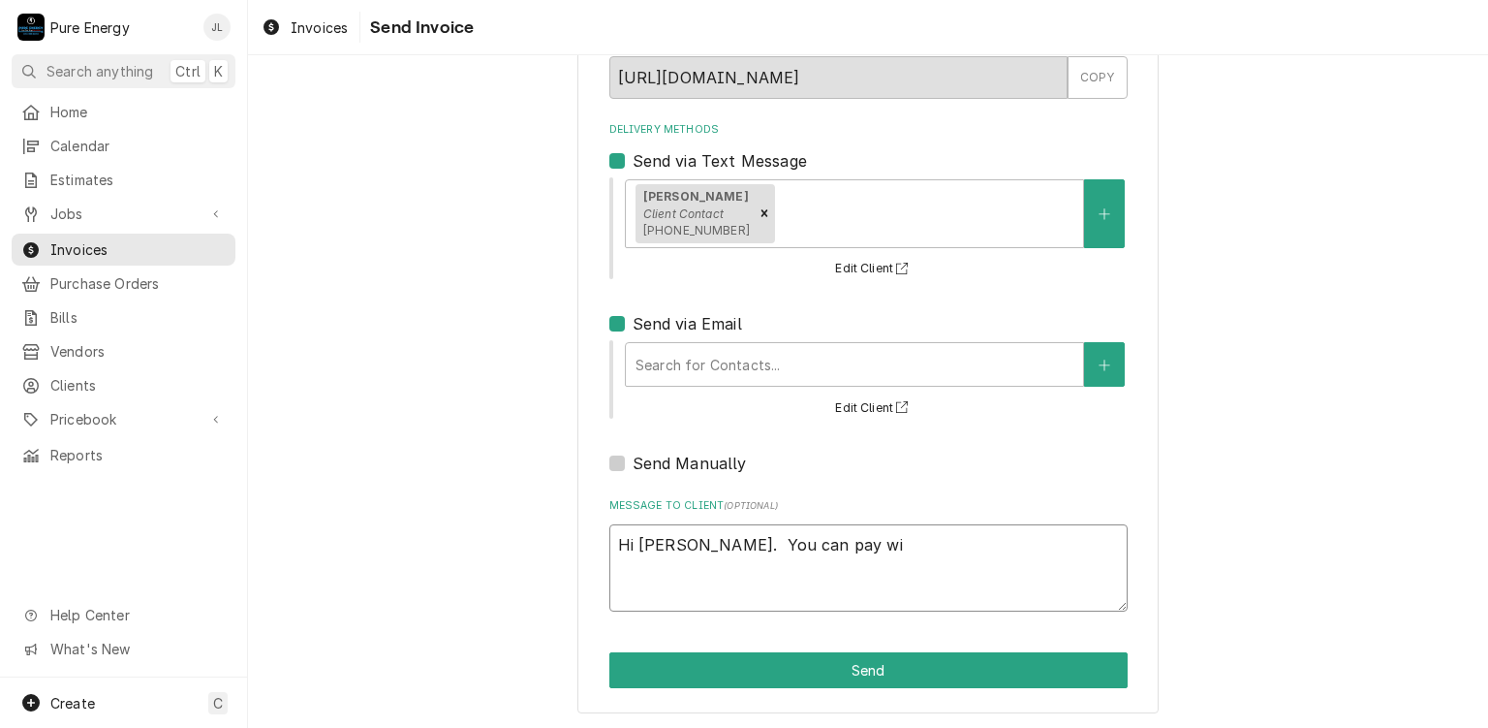
type textarea "x"
type textarea "Hi Dave. You can pay with"
type textarea "x"
type textarea "Hi Dave. You can pay with"
type textarea "x"
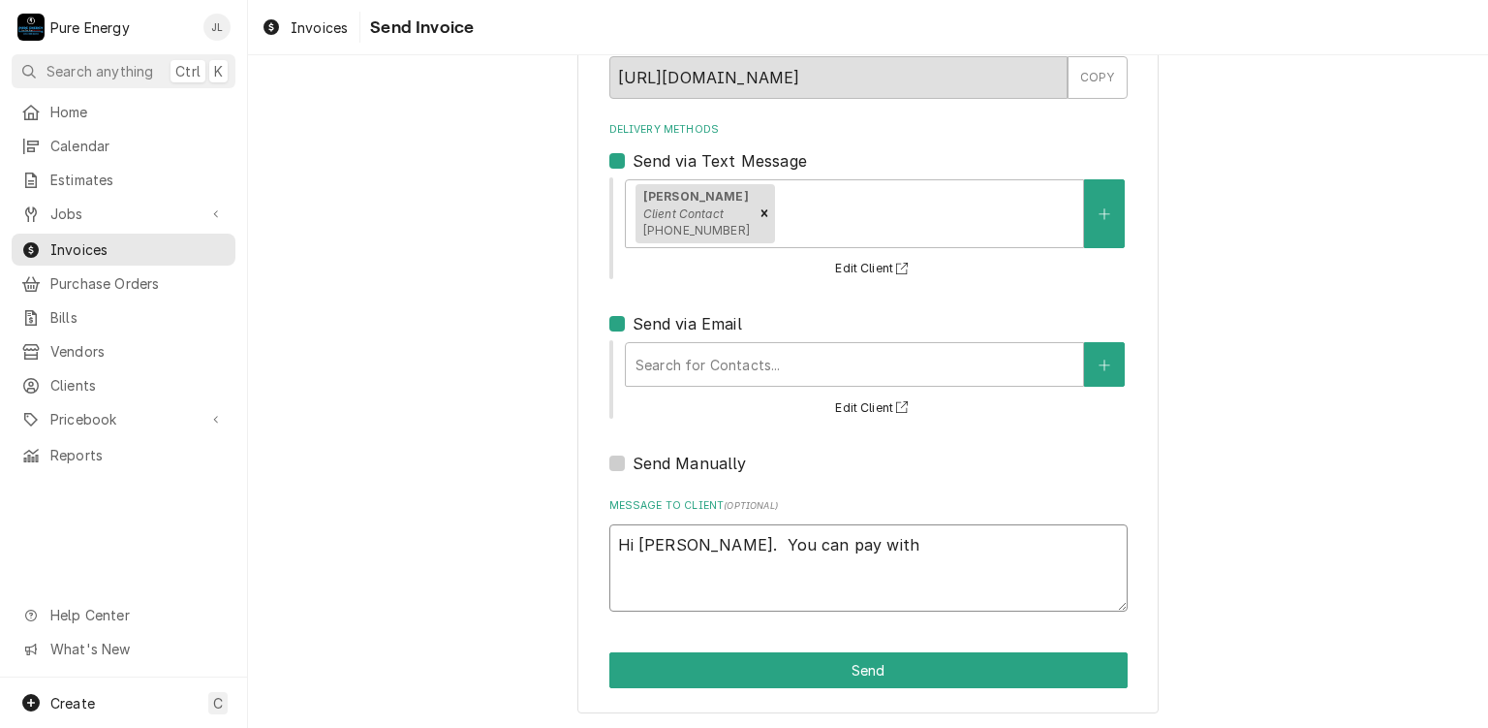
type textarea "Hi Dave. You can pay with C"
type textarea "x"
type textarea "Hi Dave. You can pay with C."
type textarea "x"
type textarea "Hi Dave. You can pay with C.C"
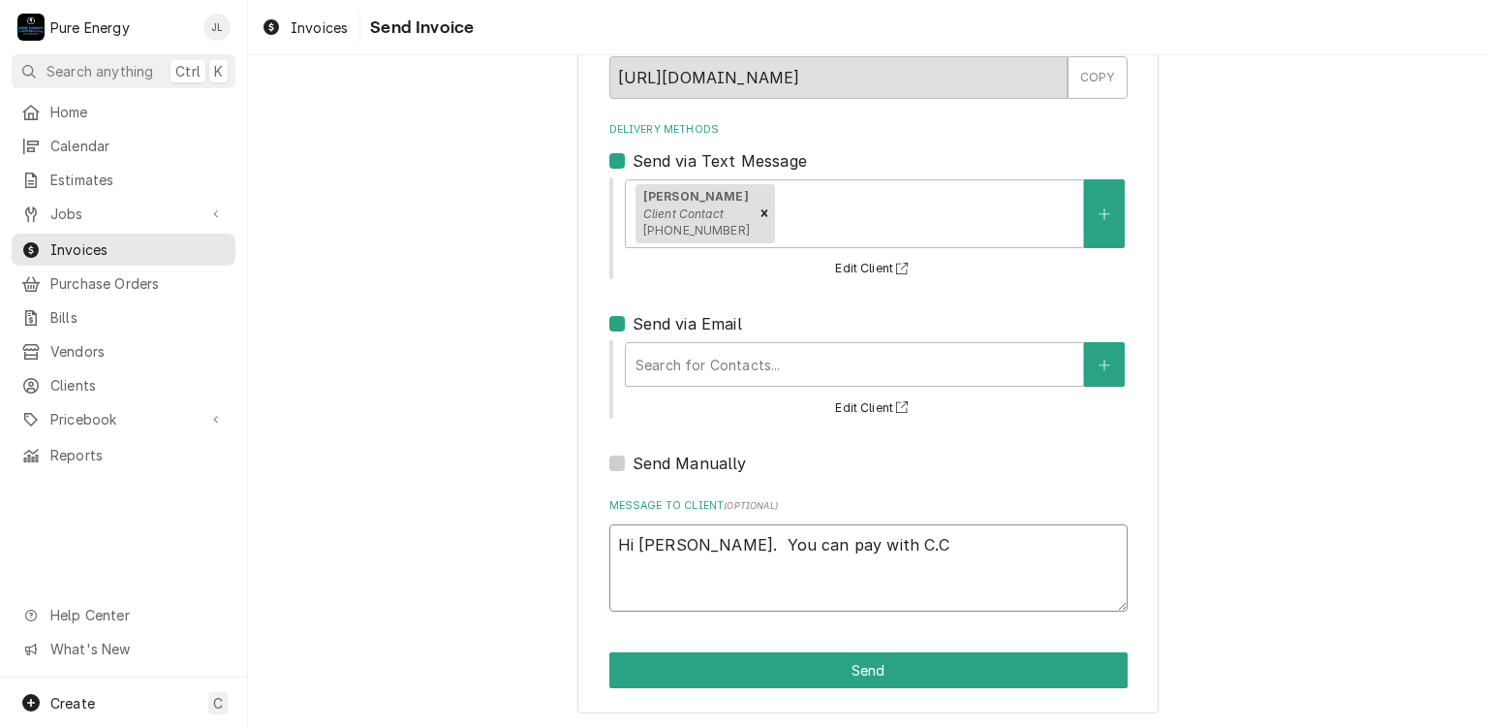
type textarea "x"
type textarea "Hi Dave. You can pay with C.C>"
type textarea "x"
type textarea "Hi Dave. You can pay with C.C>"
type textarea "x"
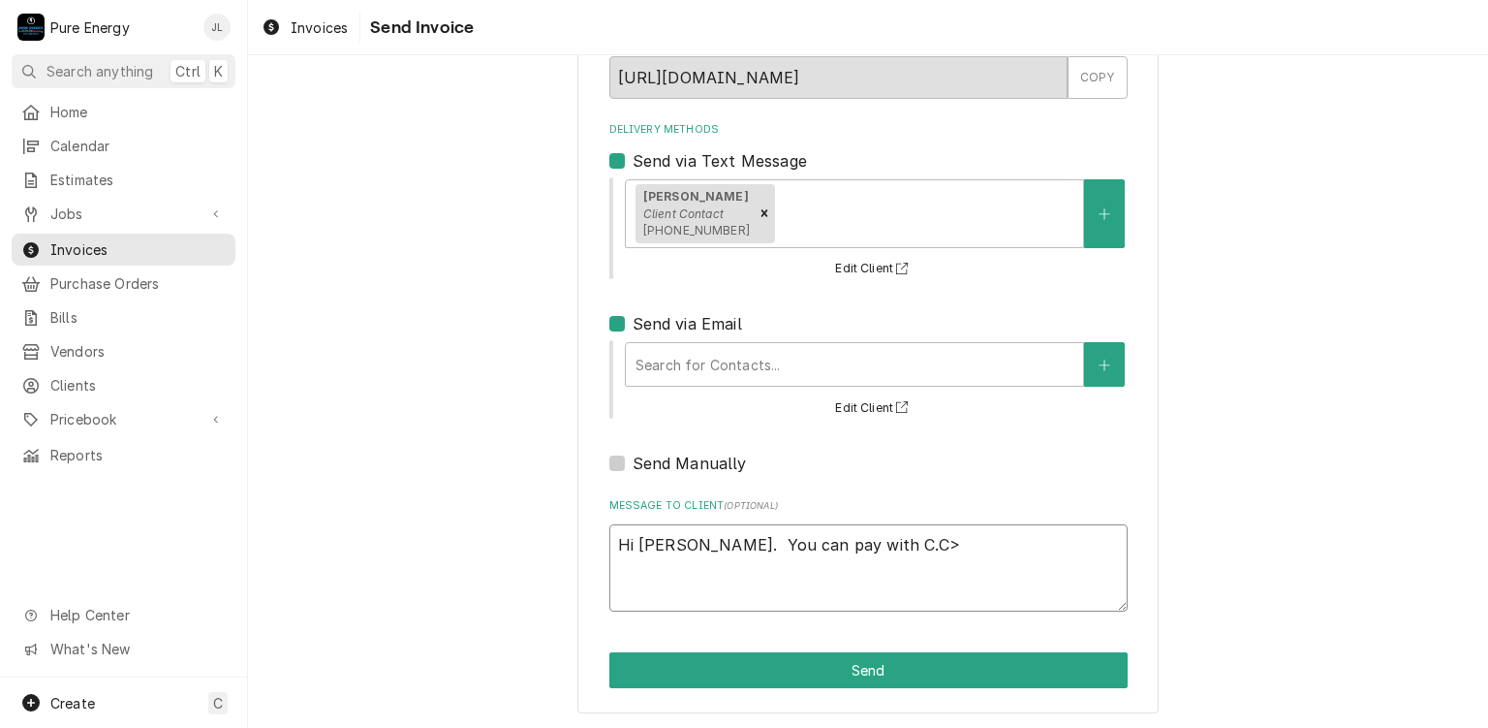
type textarea "Hi Dave. You can pay with C.C> b"
type textarea "x"
type textarea "Hi Dave. You can pay with C.C>"
type textarea "x"
type textarea "Hi Dave. You can pay with C.C>"
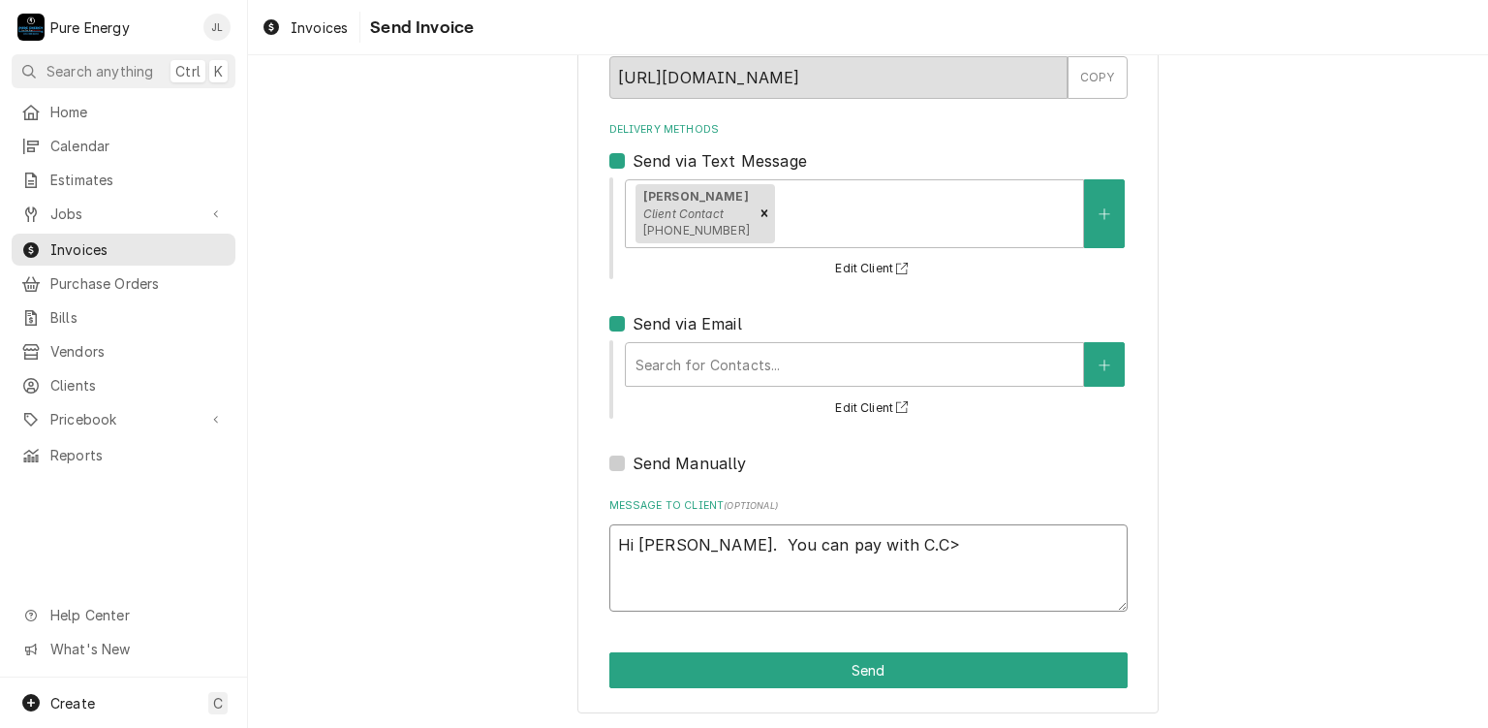
type textarea "x"
type textarea "Hi Dave. You can pay with C.C"
type textarea "x"
type textarea "Hi Dave. You can pay with C.C."
type textarea "x"
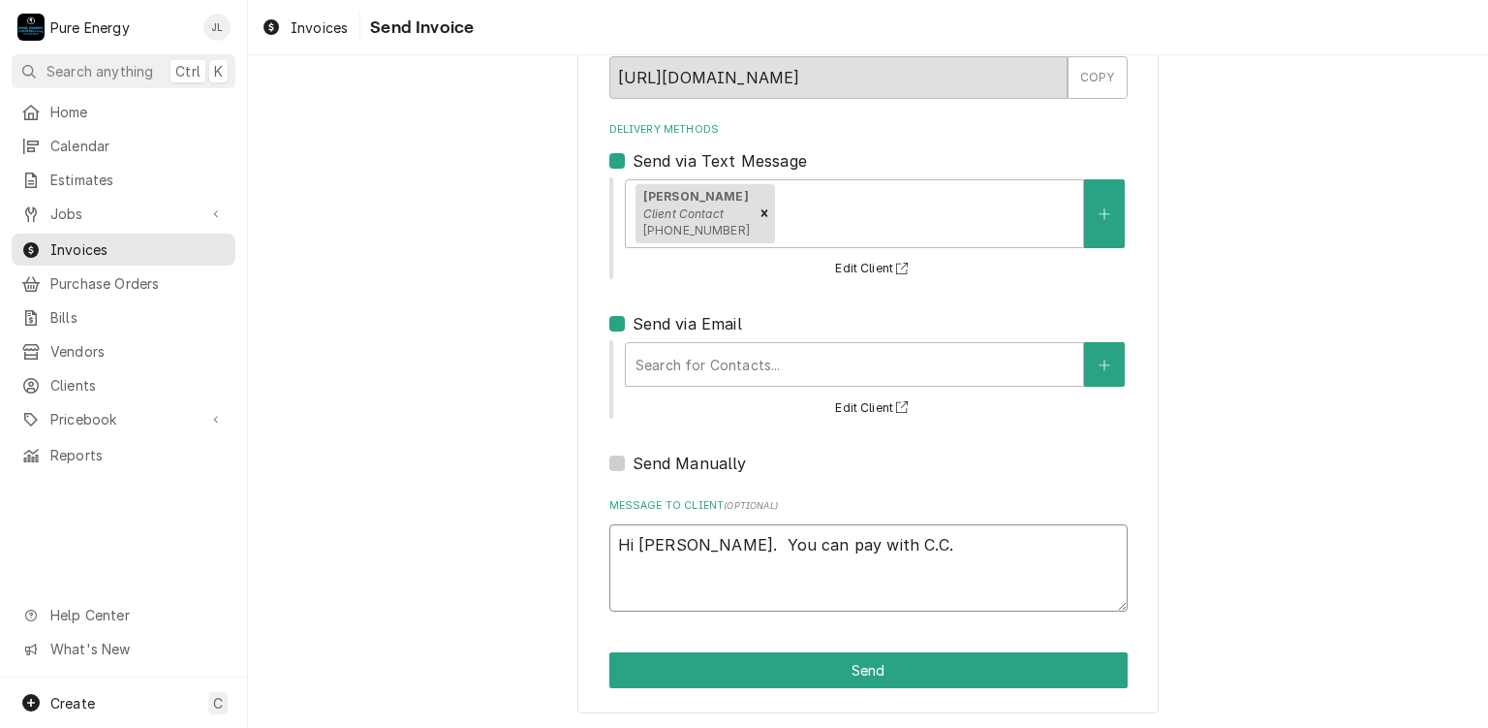
type textarea "Hi Dave. You can pay with C.C."
type textarea "x"
type textarea "Hi Dave. You can pay with C.C. b"
type textarea "x"
type textarea "Hi Dave. You can pay with C.C. by"
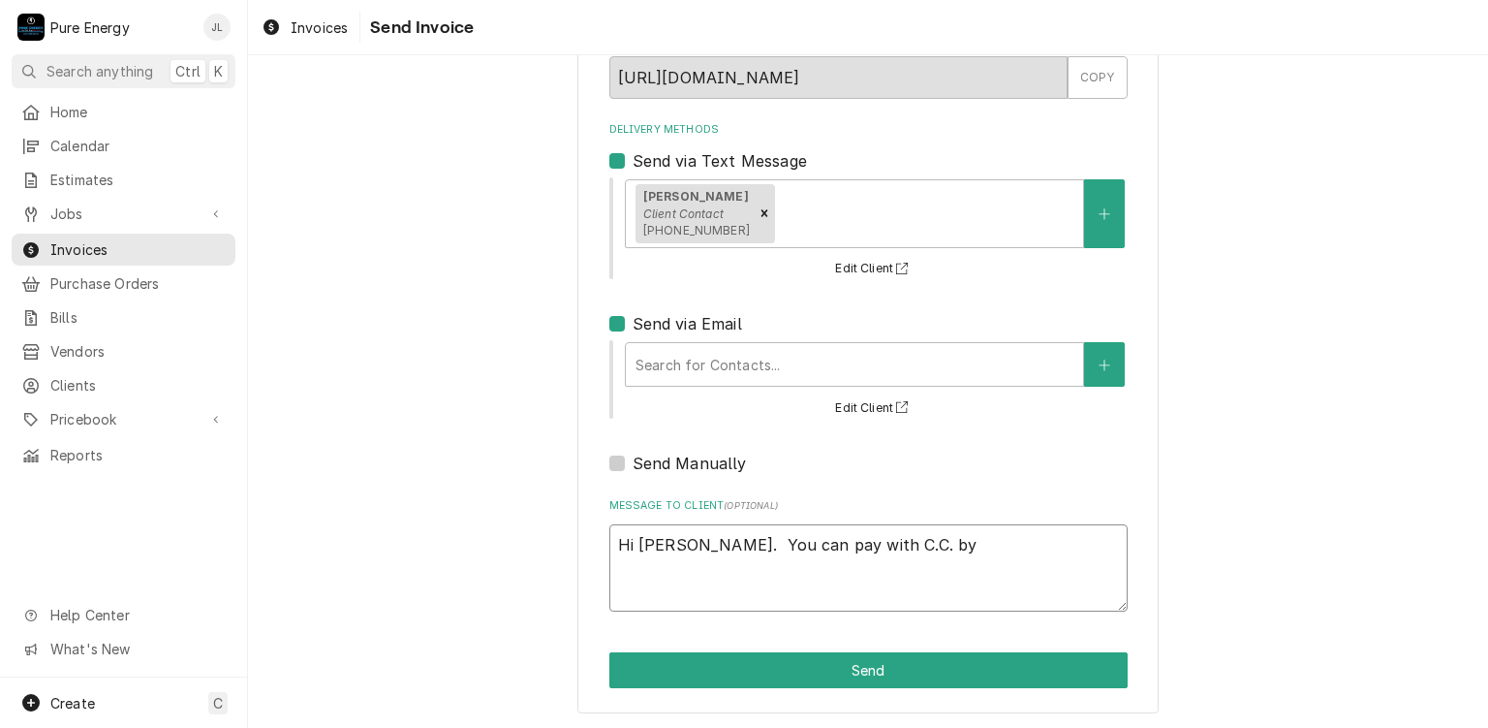
type textarea "x"
type textarea "Hi Dave. You can pay with C.C. by"
type textarea "x"
type textarea "Hi Dave. You can pay with C.C. by fo"
type textarea "x"
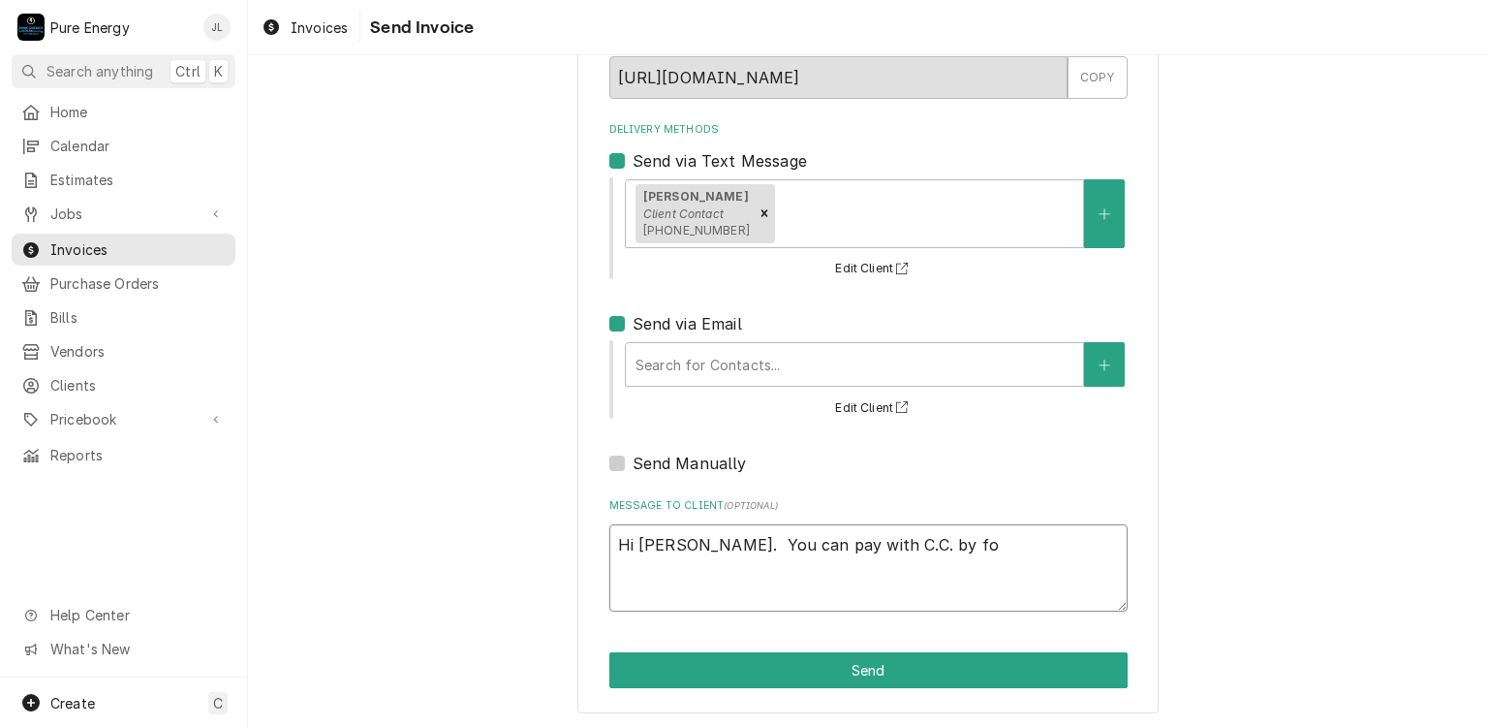
type textarea "Hi Dave. You can pay with C.C. by fol"
type textarea "x"
type textarea "Hi Dave. You can pay with C.C. by foll"
type textarea "x"
type textarea "Hi Dave. You can pay with C.C. by follo"
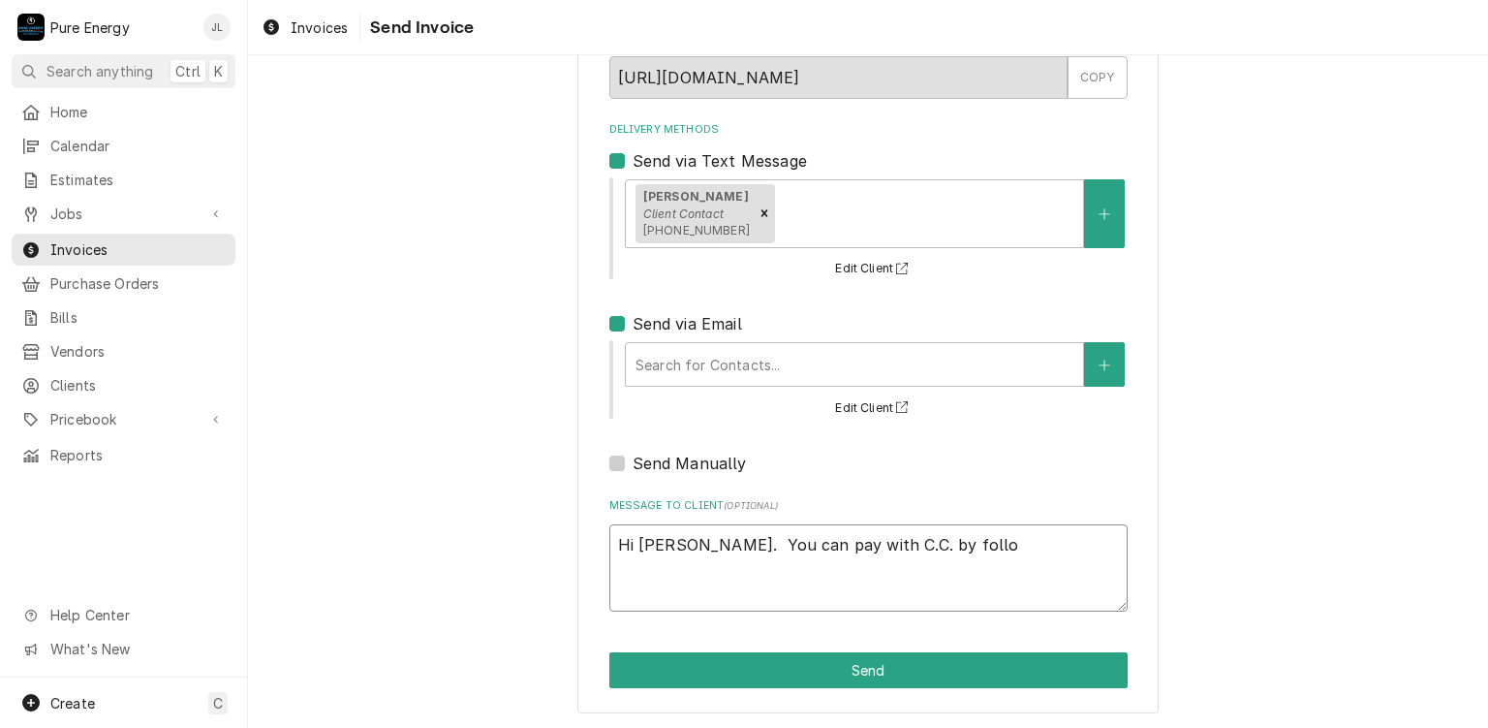
type textarea "x"
type textarea "Hi Dave. You can pay with C.C. by follow"
type textarea "x"
type textarea "Hi Dave. You can pay with C.C. by followi"
type textarea "x"
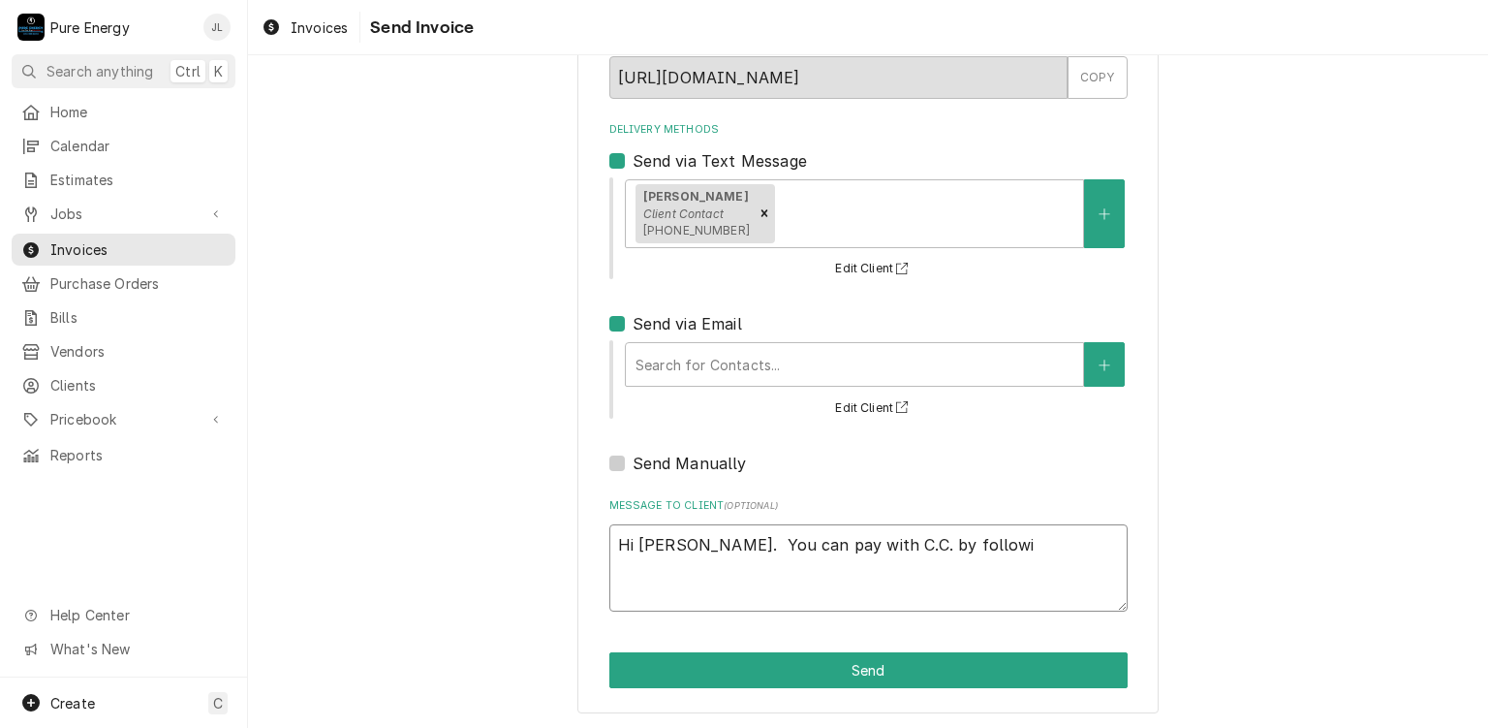
type textarea "Hi Dave. You can pay with C.C. by followin"
type textarea "x"
type textarea "Hi Dave. You can pay with C.C. by following"
type textarea "x"
type textarea "Hi Dave. You can pay with C.C. by following p"
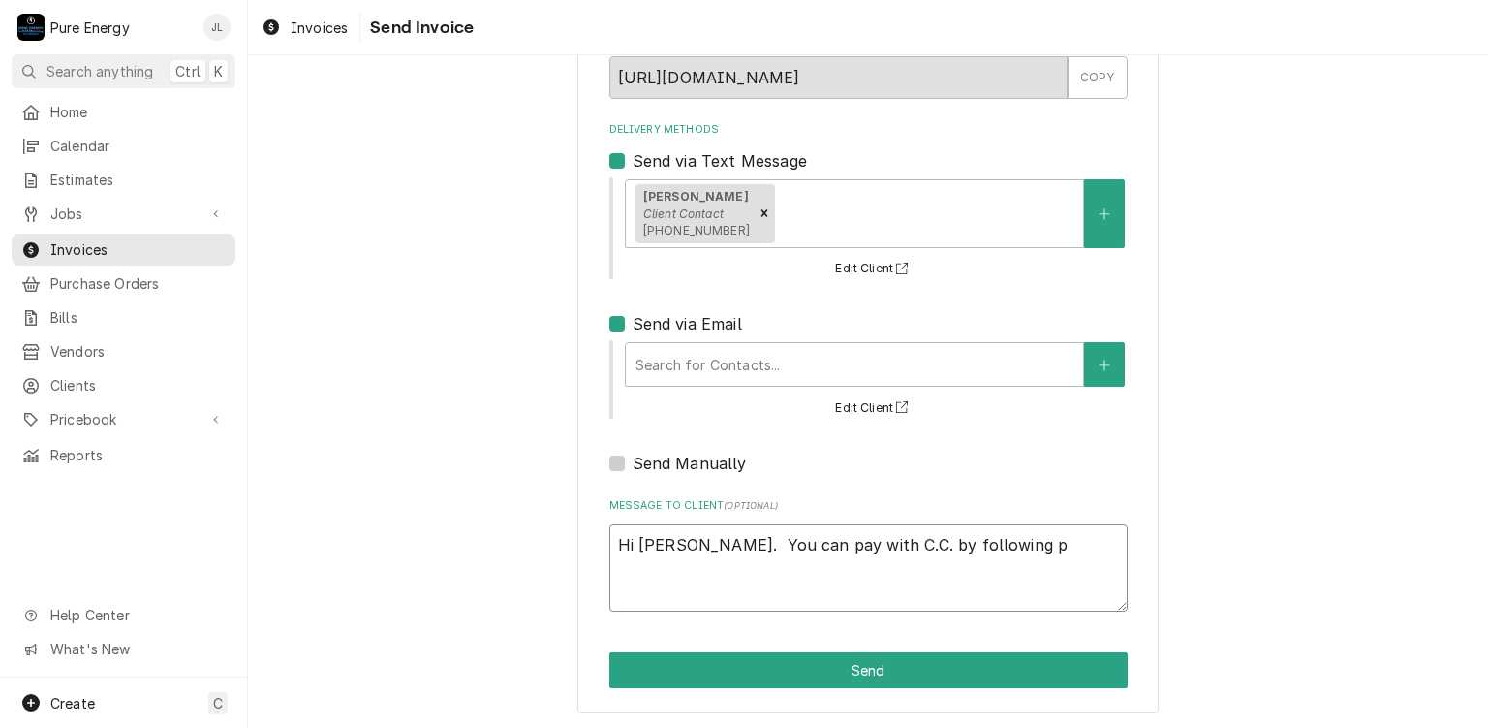
type textarea "x"
type textarea "Hi Dave. You can pay with C.C. by following pr"
type textarea "x"
type textarea "Hi Dave. You can pay with C.C. by following pro"
type textarea "x"
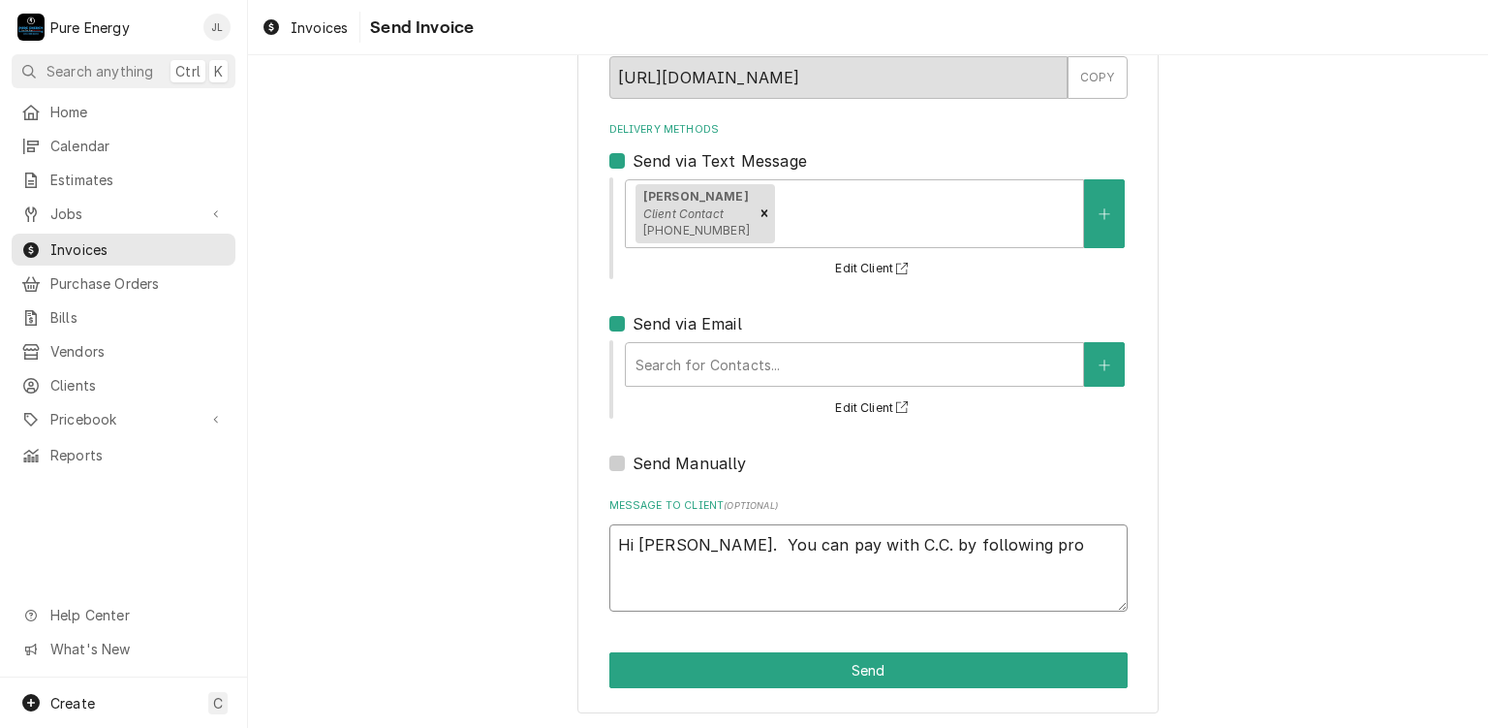
type textarea "Hi Dave. You can pay with C.C. by following prom"
type textarea "x"
type textarea "Hi Dave. You can pay with C.C. by following promp"
type textarea "x"
type textarea "Hi Dave. You can pay with C.C. by following promps"
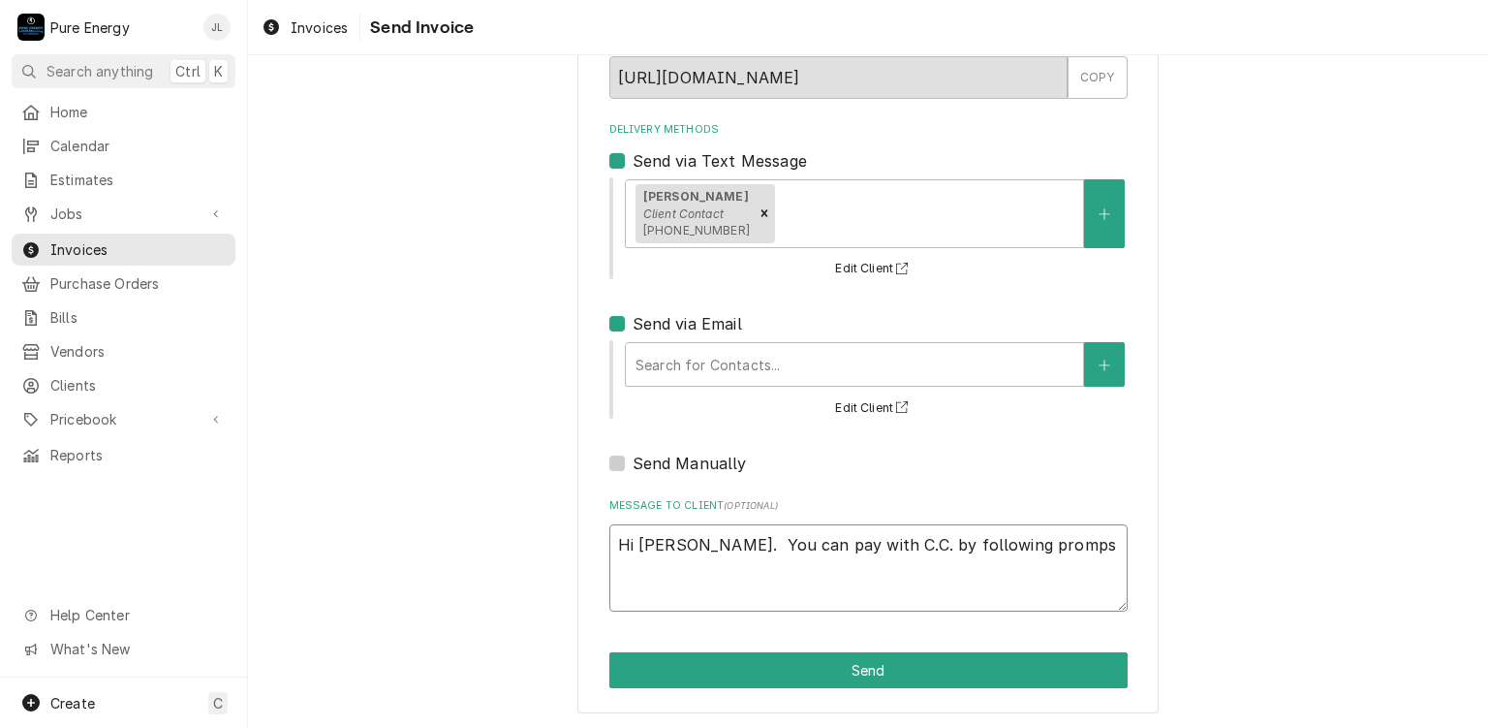
type textarea "x"
type textarea "Hi Dave. You can pay with C.C. by following promp"
type textarea "x"
type textarea "Hi Dave. You can pay with C.C. by following prompt"
type textarea "x"
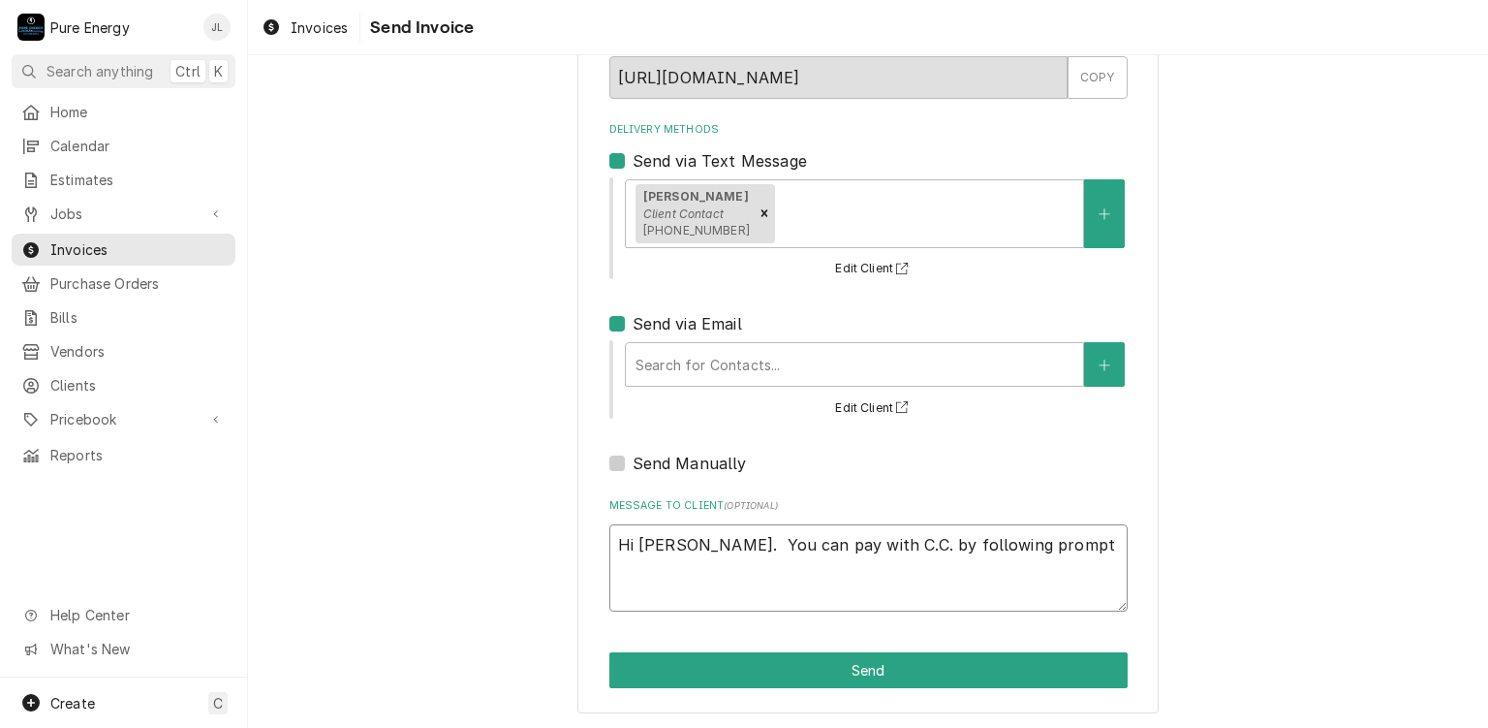
type textarea "Hi Dave. You can pay with C.C. by following prompts"
type textarea "x"
type textarea "Hi Dave. You can pay with C.C. by following prompts."
type textarea "x"
type textarea "Hi Dave. You can pay with C.C. by following prompts."
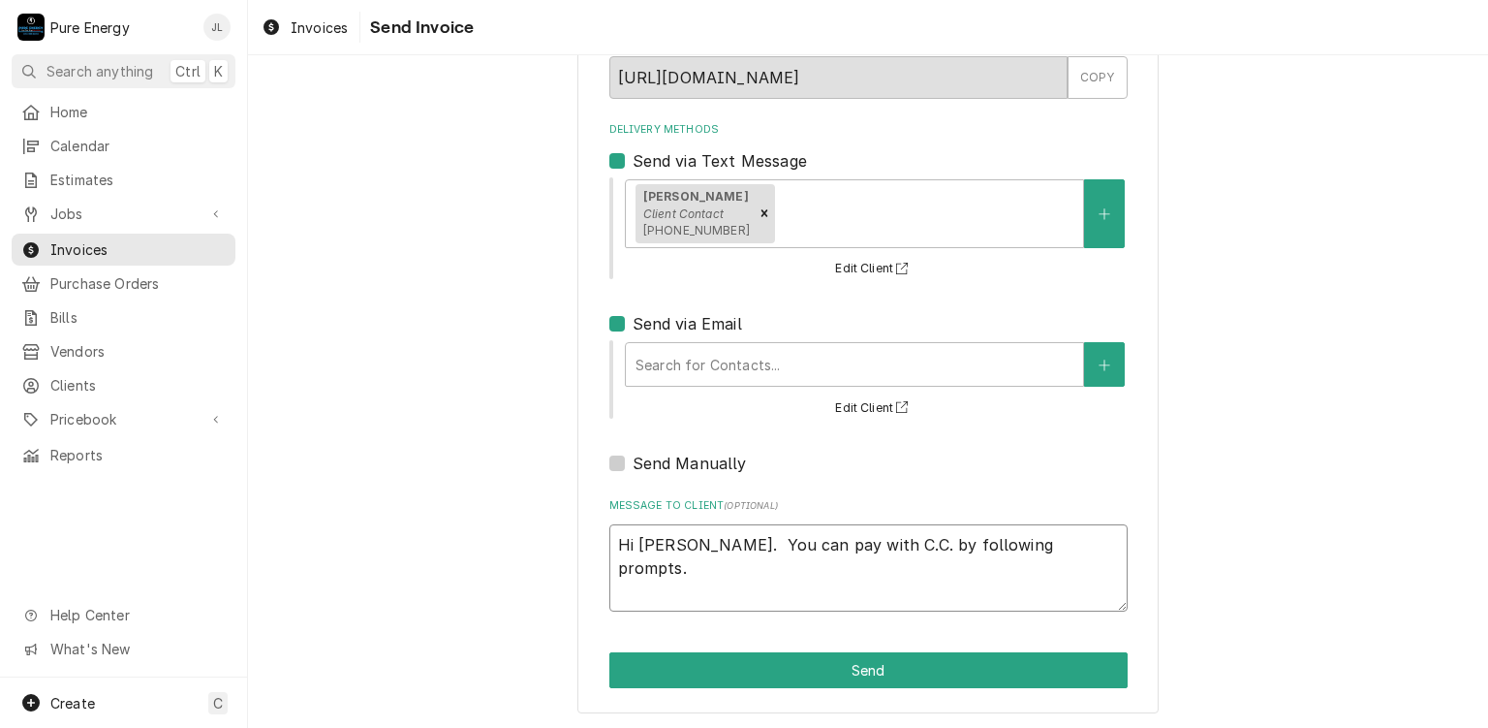
type textarea "x"
type textarea "Hi Dave. You can pay with C.C. by following prompts. y"
type textarea "x"
type textarea "Hi Dave. You can pay with C.C. by following prompts. yo"
type textarea "x"
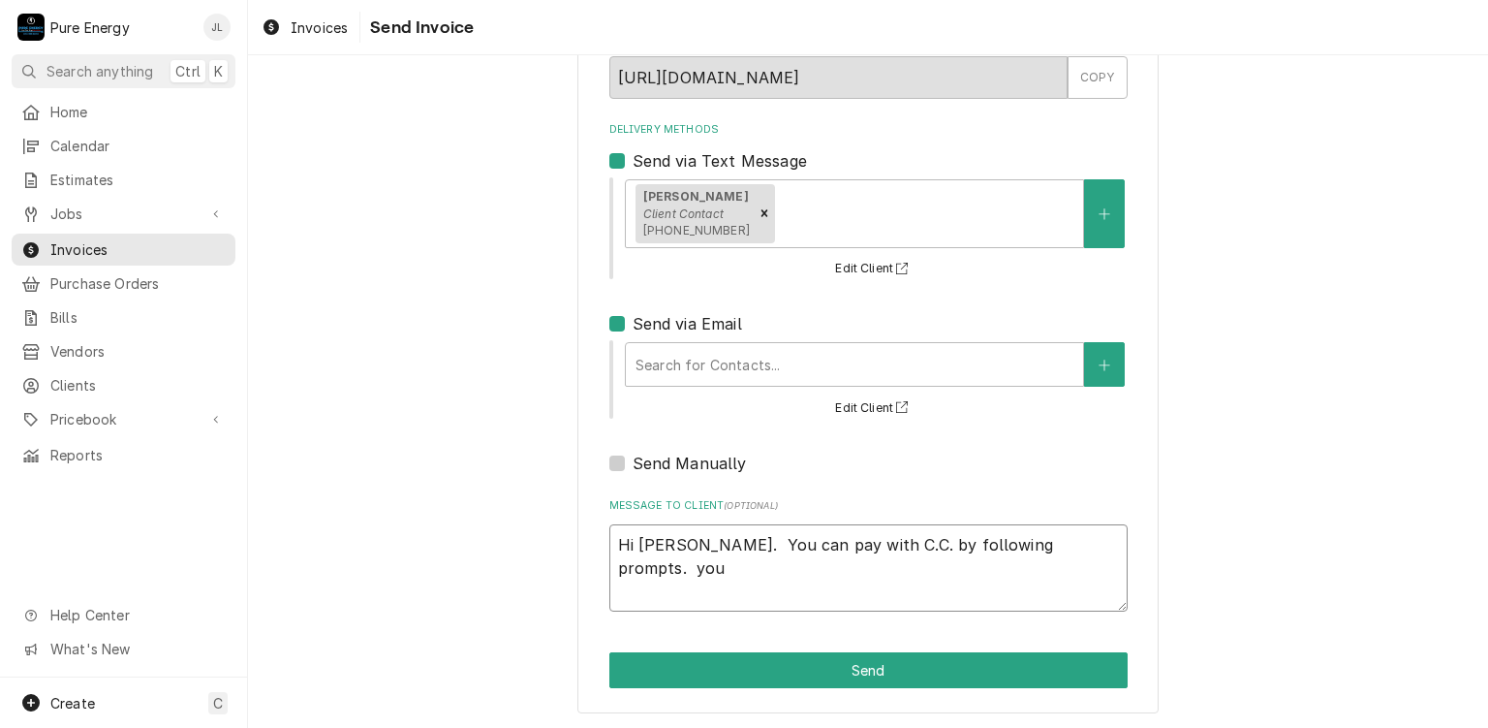
type textarea "Hi Dave. You can pay with C.C. by following prompts. you"
type textarea "x"
type textarea "Hi Dave. You can pay with C.C. by following prompts. you"
type textarea "x"
type textarea "Hi Dave. You can pay with C.C. by following prompts. yo"
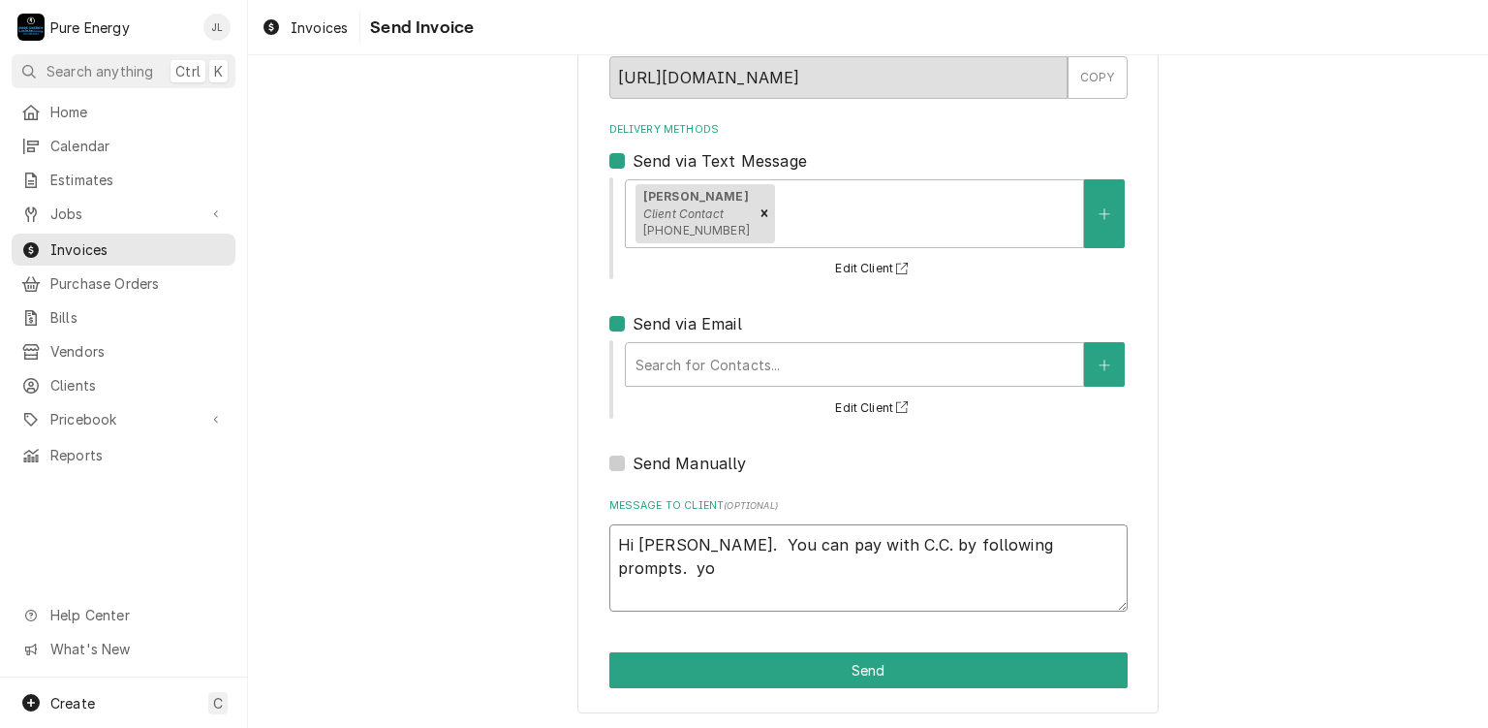
type textarea "x"
type textarea "Hi Dave. You can pay with C.C. by following prompts. y"
type textarea "x"
type textarea "Hi Dave. You can pay with C.C. by following prompts."
type textarea "x"
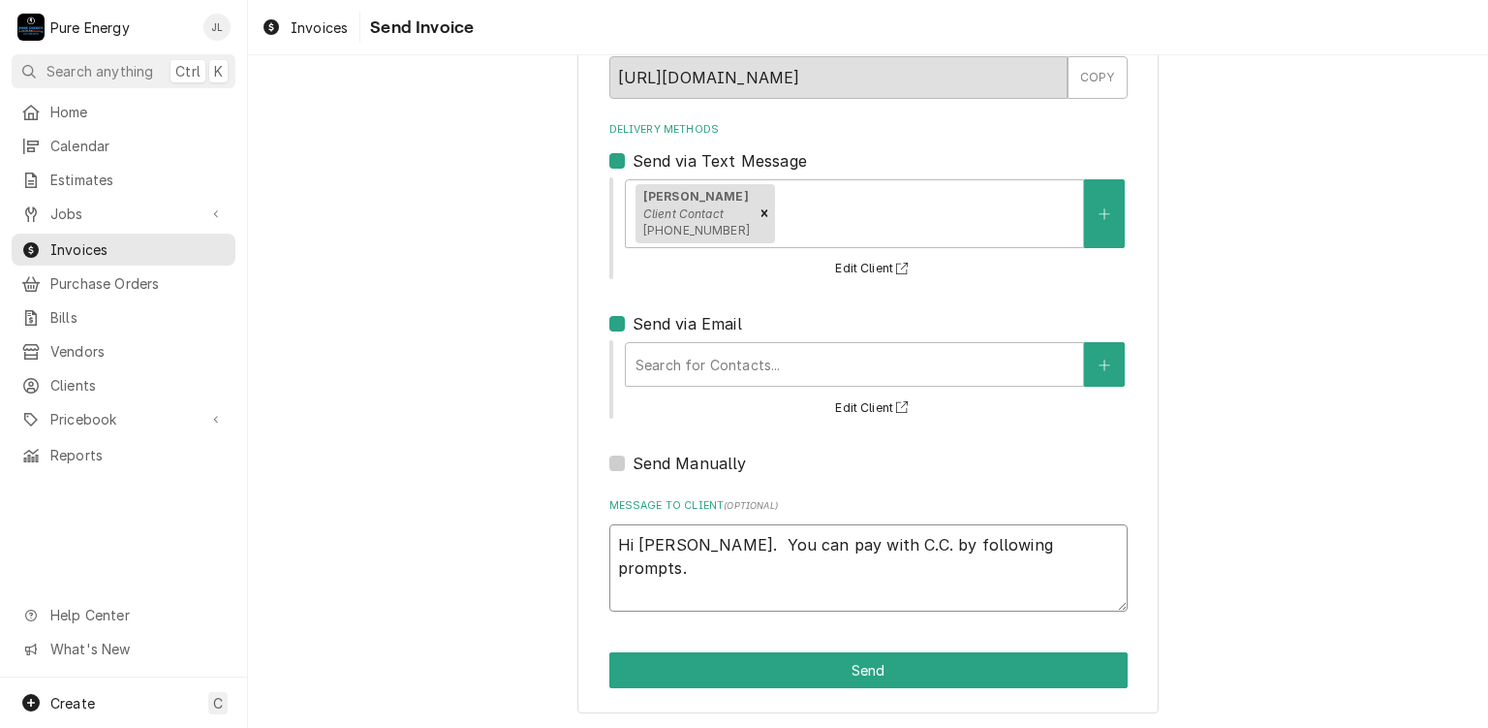
type textarea "Hi Dave. You can pay with C.C. by following prompts. Y"
type textarea "x"
type textarea "Hi Dave. You can pay with C.C. by following prompts. Yo"
type textarea "x"
type textarea "Hi Dave. You can pay with C.C. by following prompts. Yo"
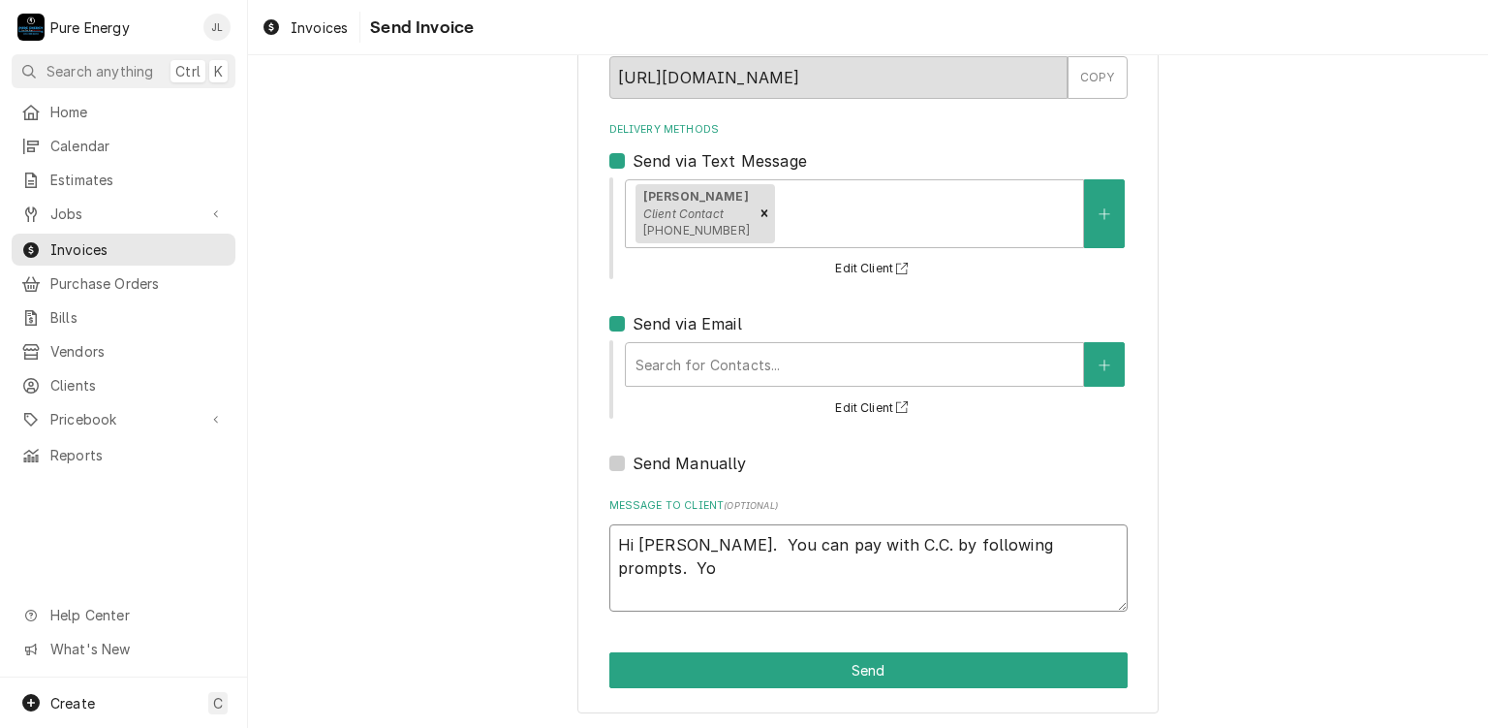
type textarea "x"
type textarea "Hi Dave. You can pay with C.C. by following prompts. Yo u"
type textarea "x"
type textarea "Hi Dave. You can pay with C.C. by following prompts. Yo"
type textarea "x"
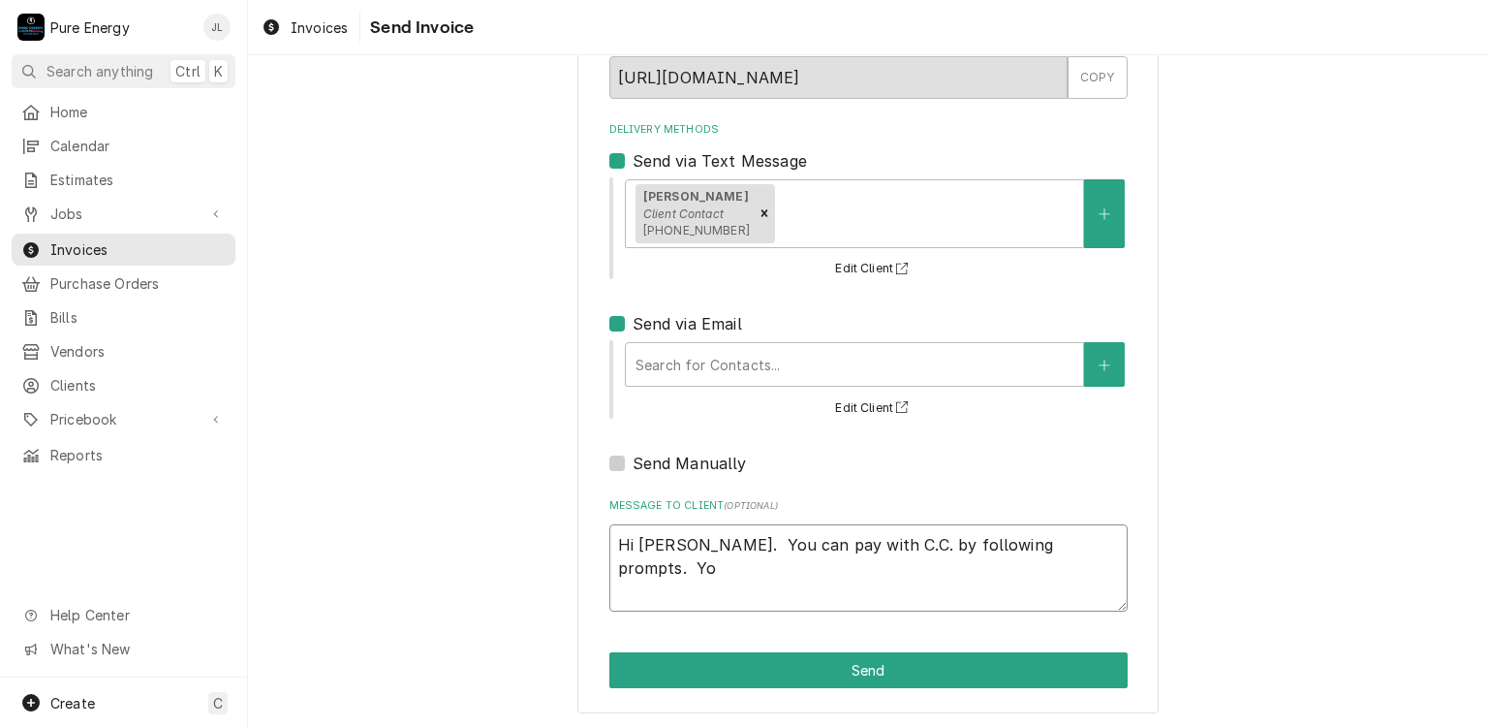
type textarea "Hi Dave. You can pay with C.C. by following prompts. Yo"
type textarea "x"
type textarea "Hi Dave. You can pay with C.C. by following prompts. You"
type textarea "x"
type textarea "Hi Dave. You can pay with C.C. by following prompts. You"
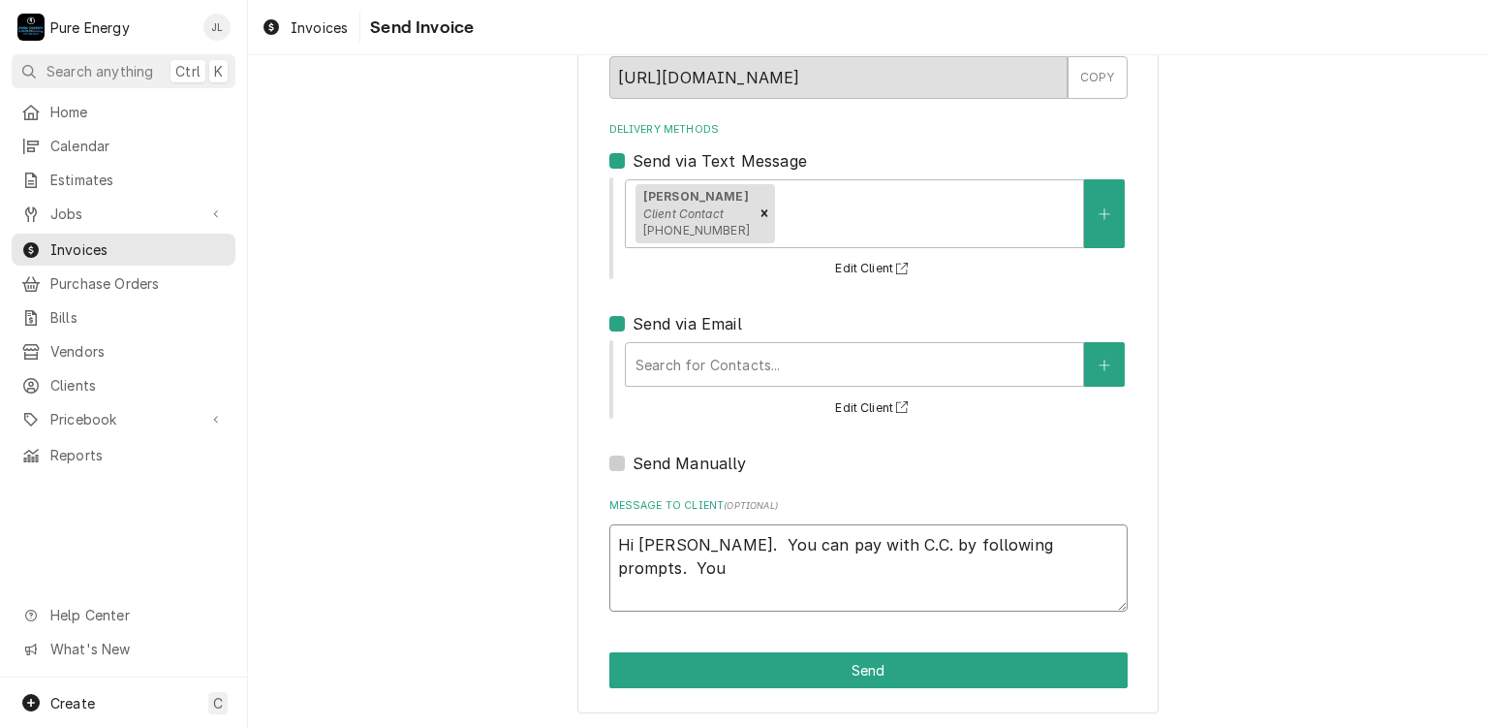
type textarea "x"
type textarea "Hi Dave. You can pay with C.C. by following prompts. You c"
type textarea "x"
type textarea "Hi Dave. You can pay with C.C. by following prompts. You can"
type textarea "x"
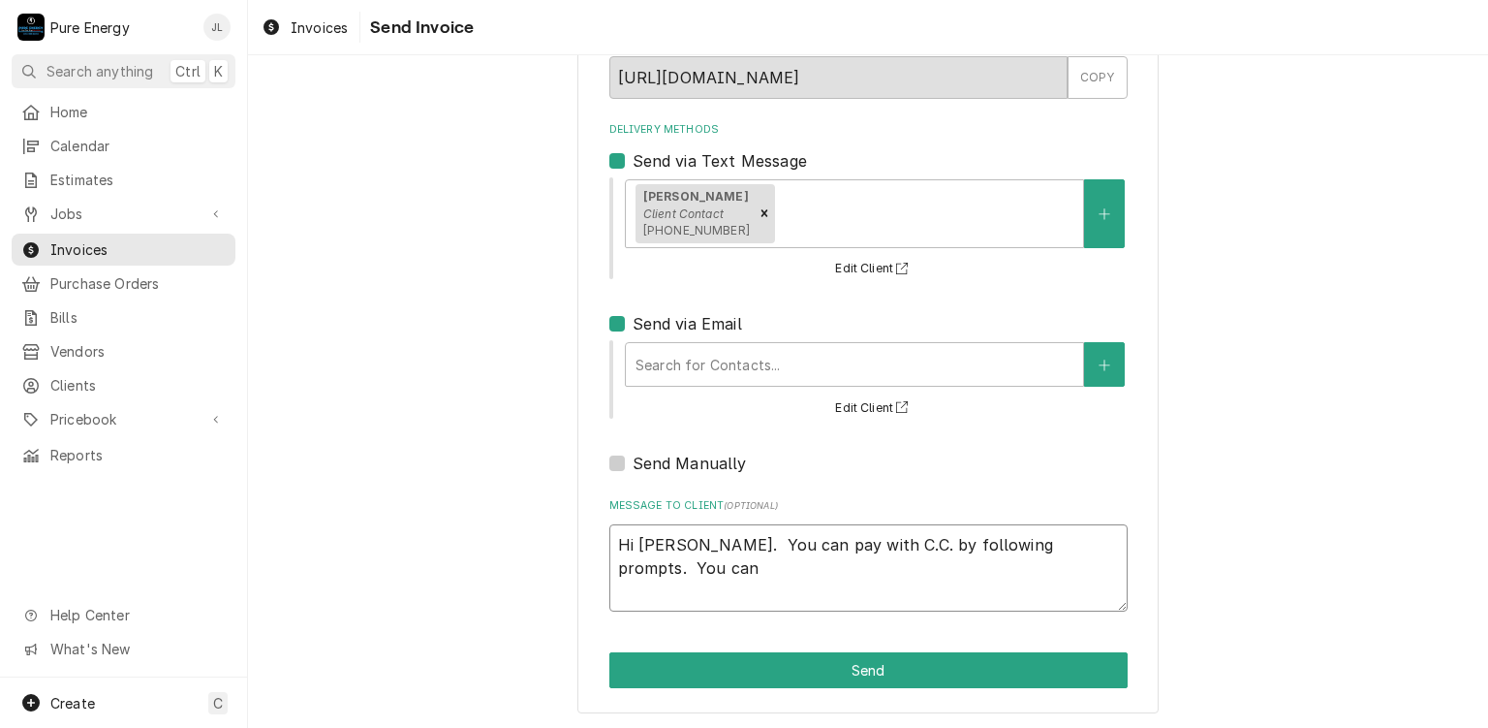
type textarea "Hi Dave. You can pay with C.C. by following prompts. You can"
type textarea "x"
type textarea "Hi Dave. You can pay with C.C. by following prompts. You can s"
type textarea "x"
type textarea "Hi Dave. You can pay with C.C. by following prompts. You can se"
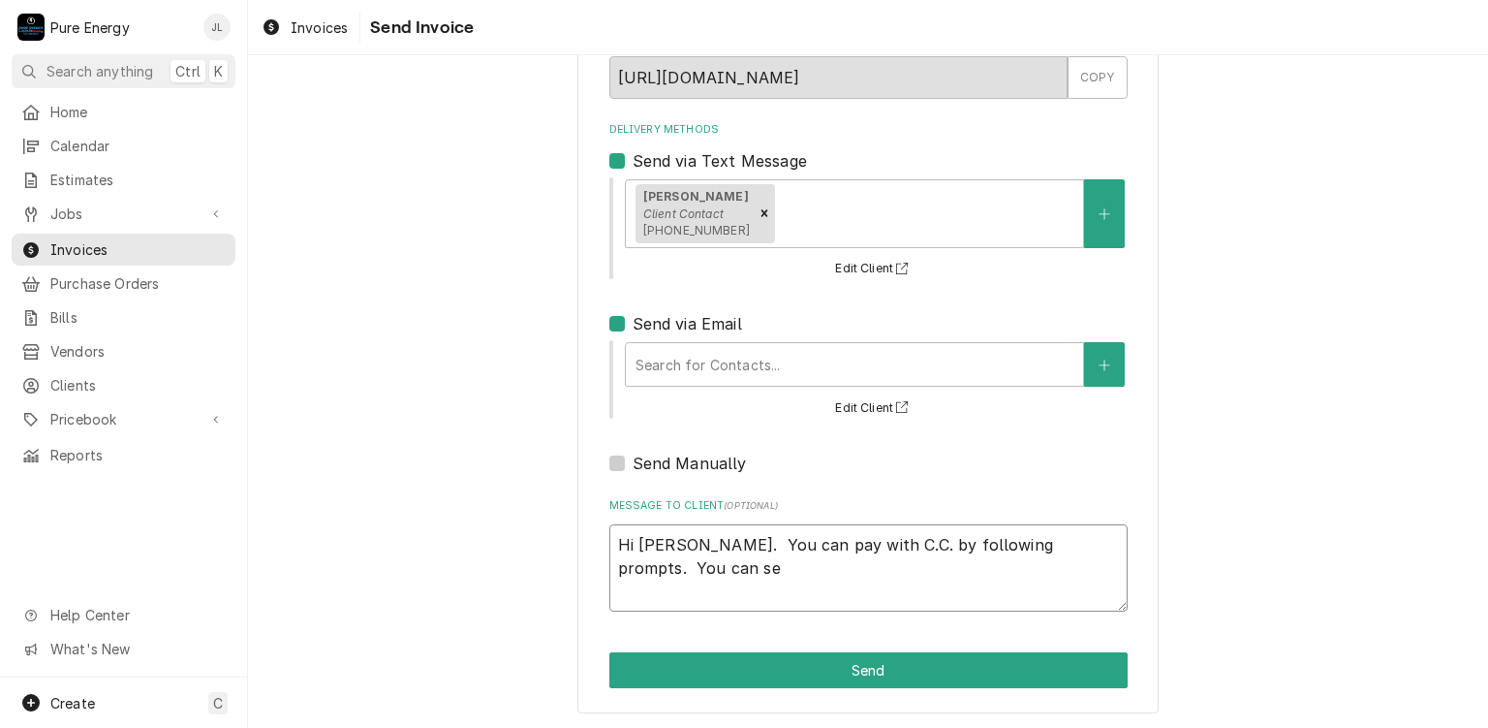
type textarea "x"
type textarea "Hi Dave. You can pay with C.C. by following prompts. You can sen"
type textarea "x"
type textarea "Hi Dave. You can pay with C.C. by following prompts. You can sen"
type textarea "x"
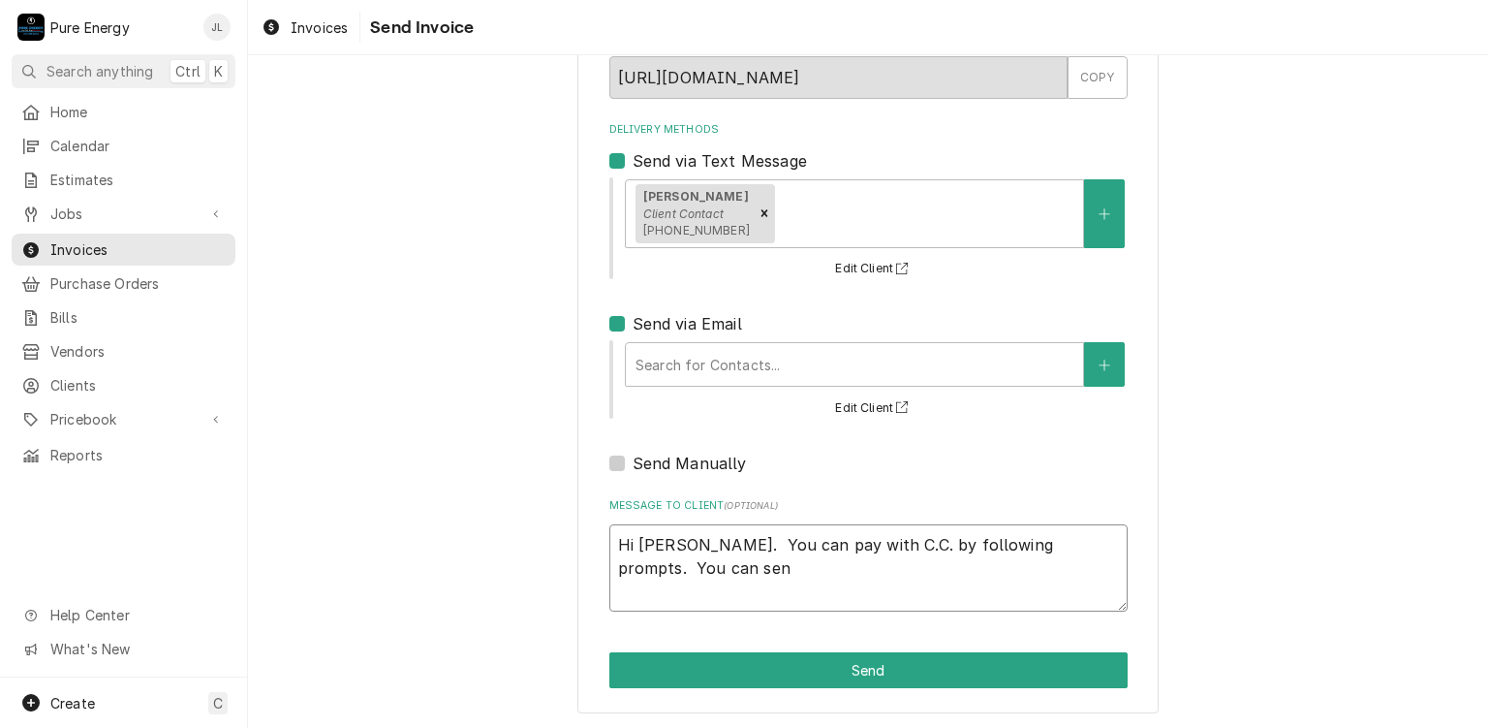
type textarea "Hi Dave. You can pay with C.C. by following prompts. You can sen"
type textarea "x"
type textarea "Hi Dave. You can pay with C.C. by following prompts. You can send"
type textarea "x"
type textarea "Hi Dave. You can pay with C.C. by following prompts. You can send"
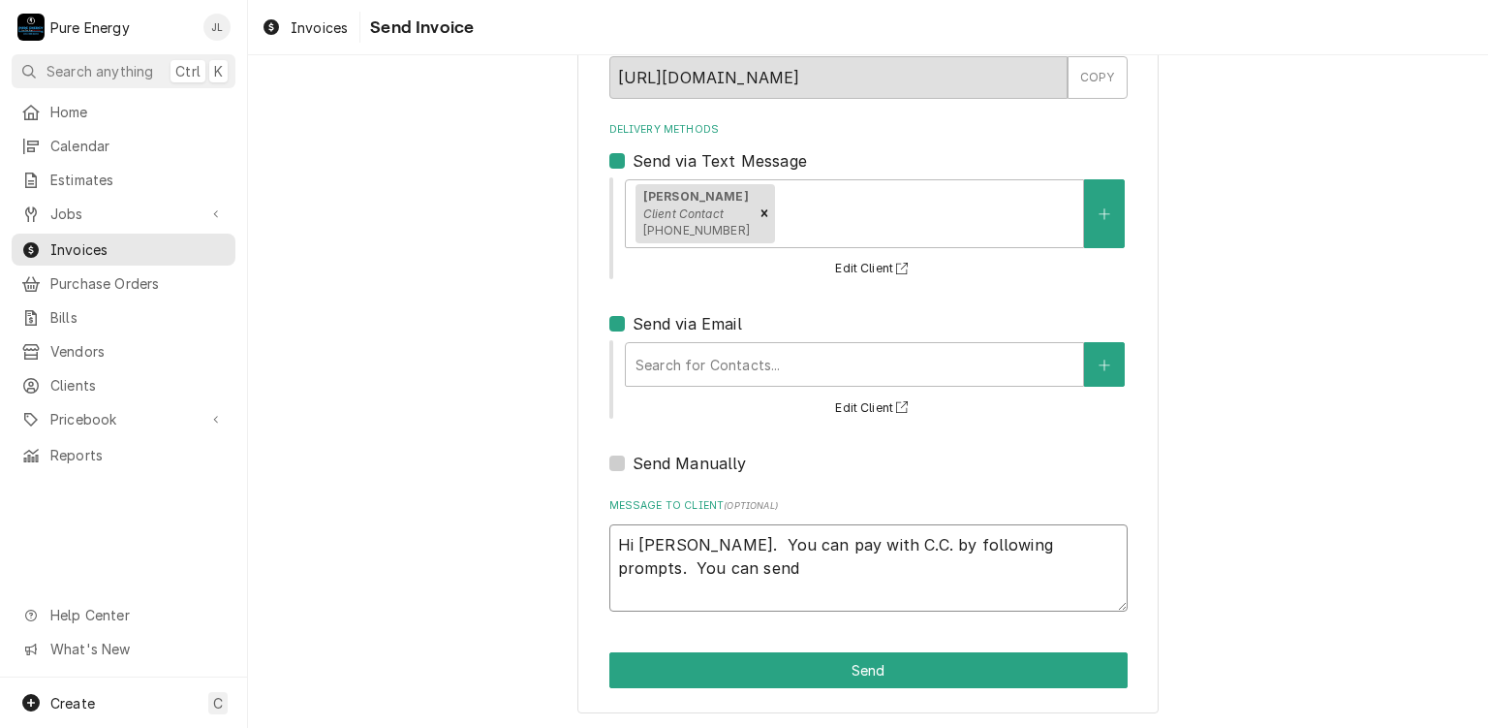
type textarea "x"
type textarea "Hi Dave. You can pay with C.C. by following prompts. You can send c"
type textarea "x"
type textarea "Hi Dave. You can pay with C.C. by following prompts. You can send ch"
type textarea "x"
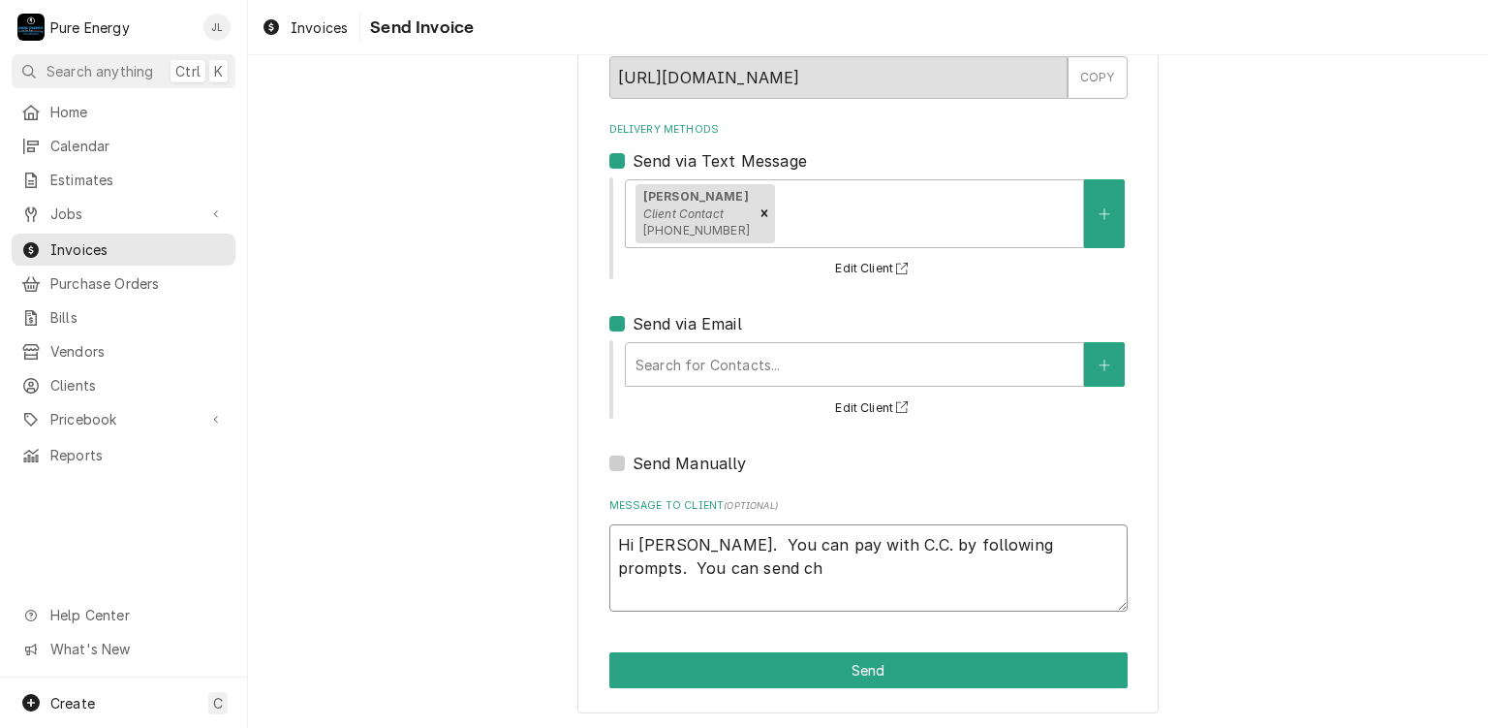
type textarea "Hi Dave. You can pay with C.C. by following prompts. You can send che"
type textarea "x"
type textarea "Hi Dave. You can pay with C.C. by following prompts. You can send chec"
type textarea "x"
type textarea "Hi Dave. You can pay with C.C. by following prompts. You can send check"
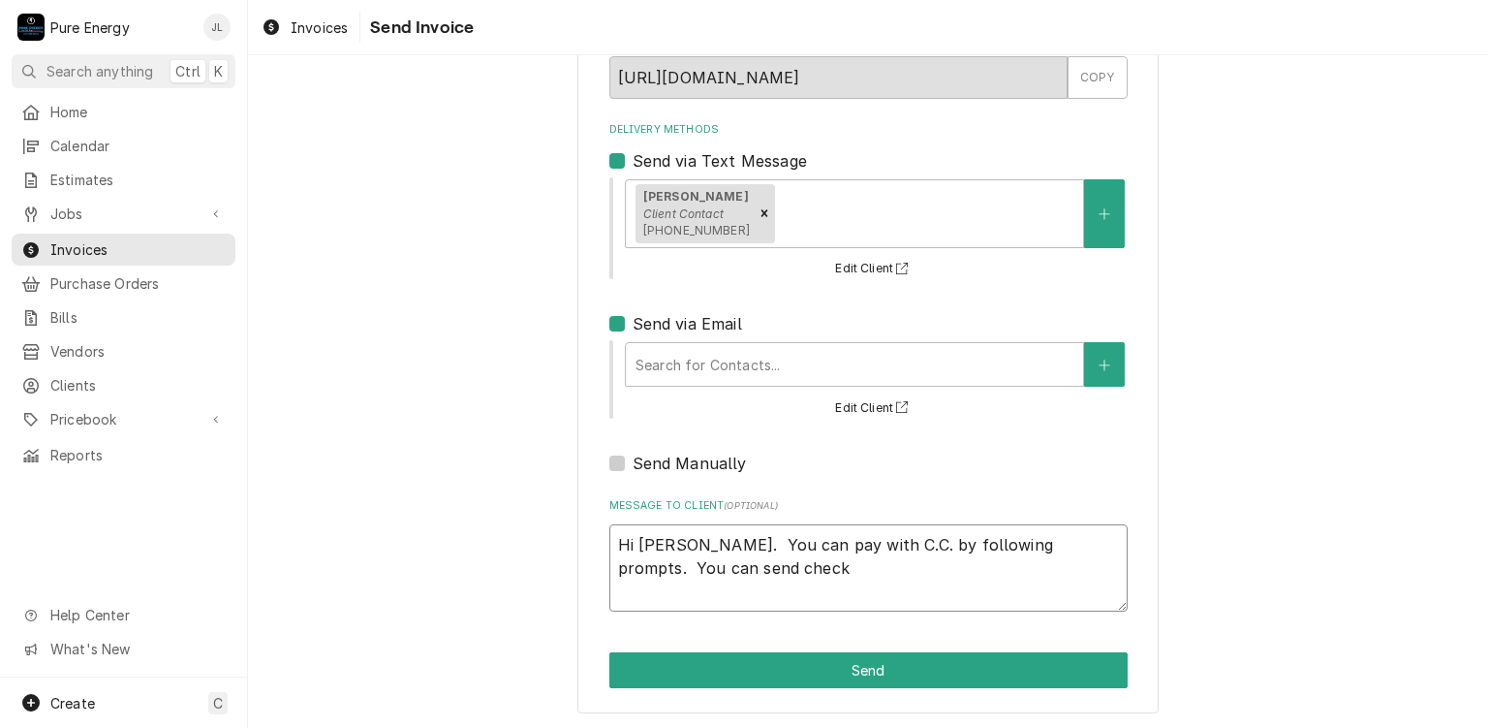
type textarea "x"
type textarea "Hi Dave. You can pay with C.C. by following prompts. You can send check"
type textarea "x"
type textarea "Hi Dave. You can pay with C.C. by following prompts. You can send check s"
type textarea "x"
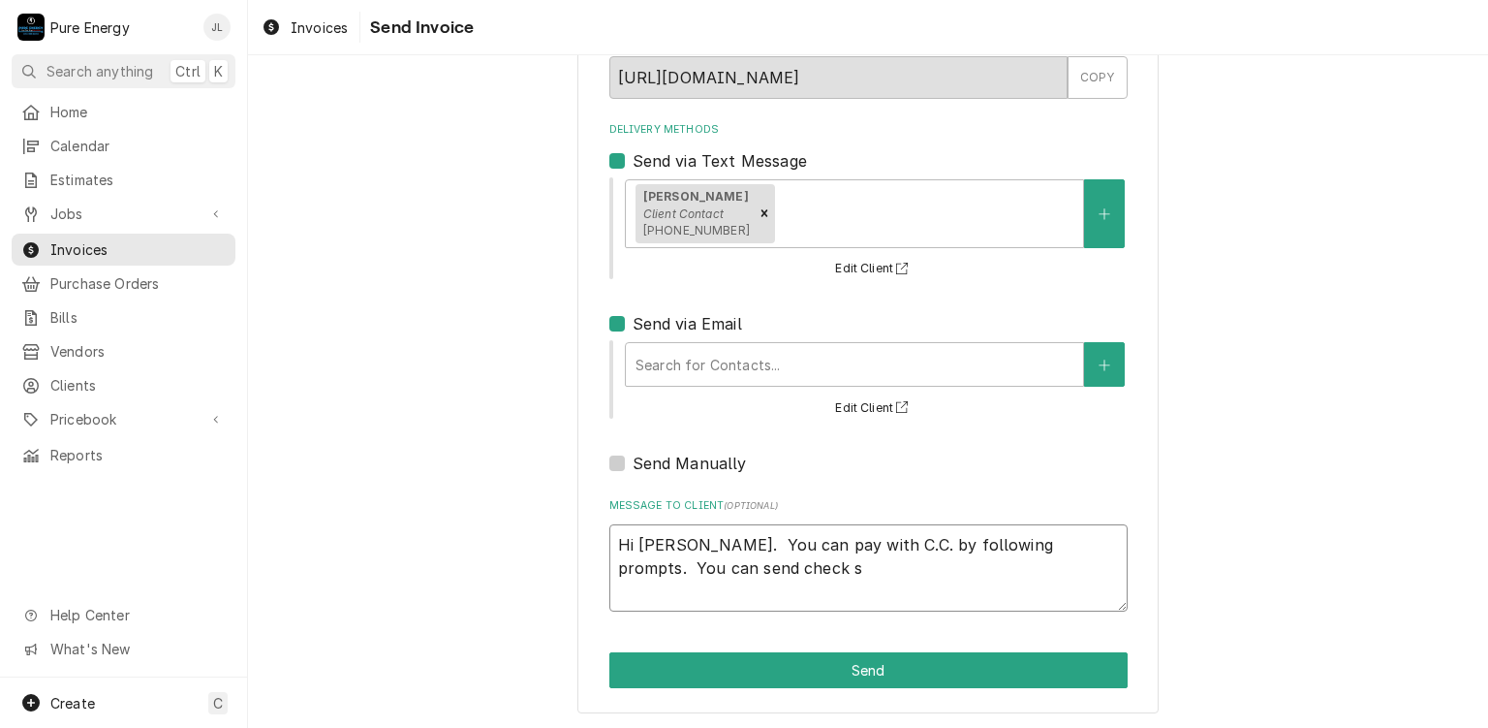
type textarea "Hi Dave. You can pay with C.C. by following prompts. You can send check sn"
type textarea "x"
type textarea "Hi Dave. You can pay with C.C. by following prompts. You can send check sna"
type textarea "x"
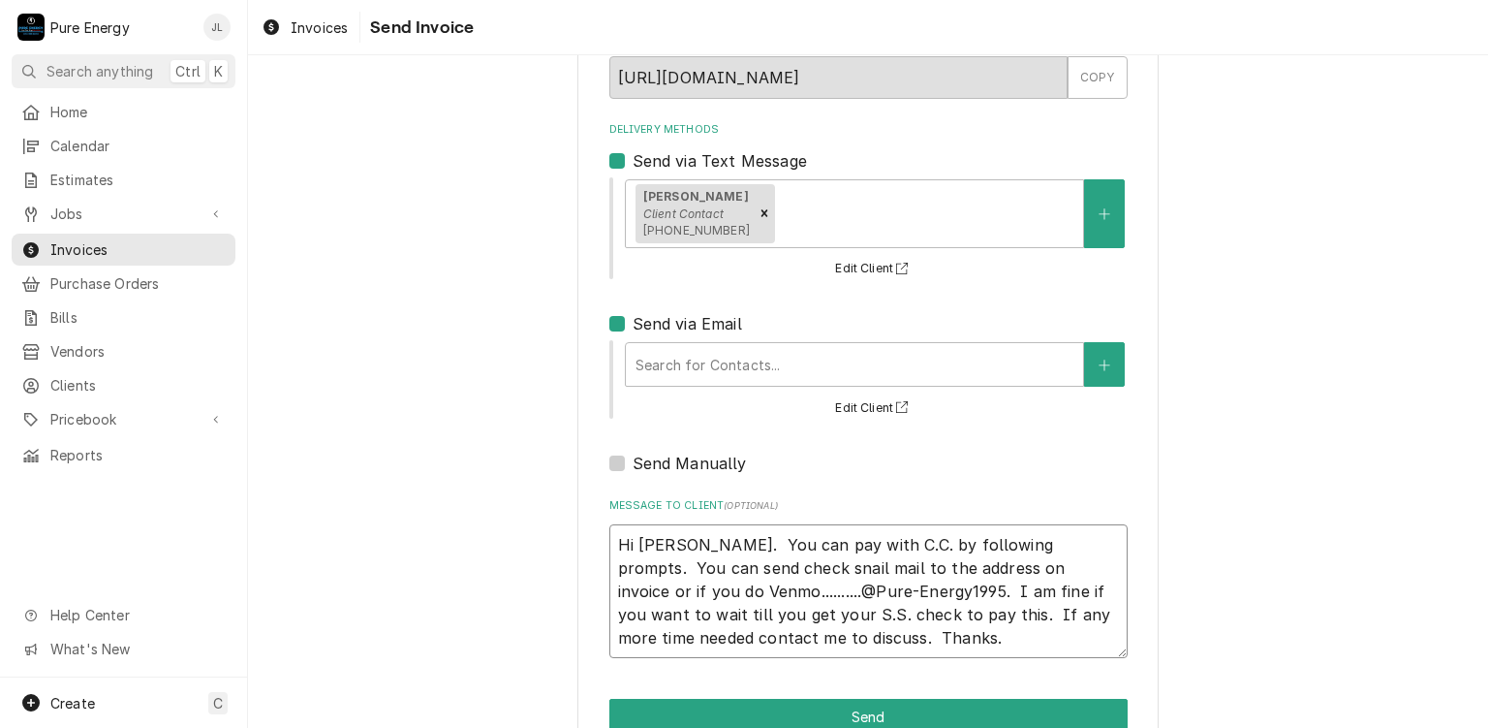
scroll to position [200, 0]
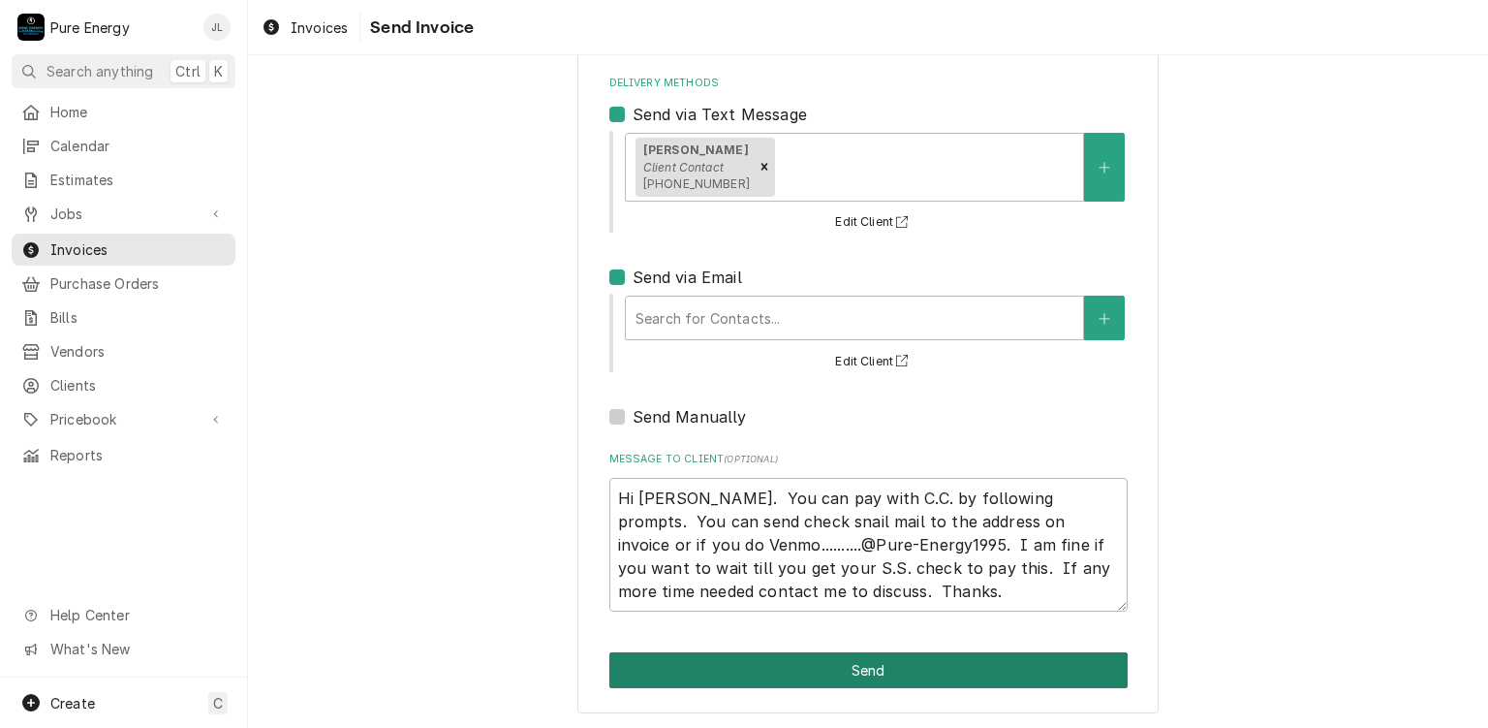
click at [918, 663] on button "Send" at bounding box center [868, 670] width 518 height 36
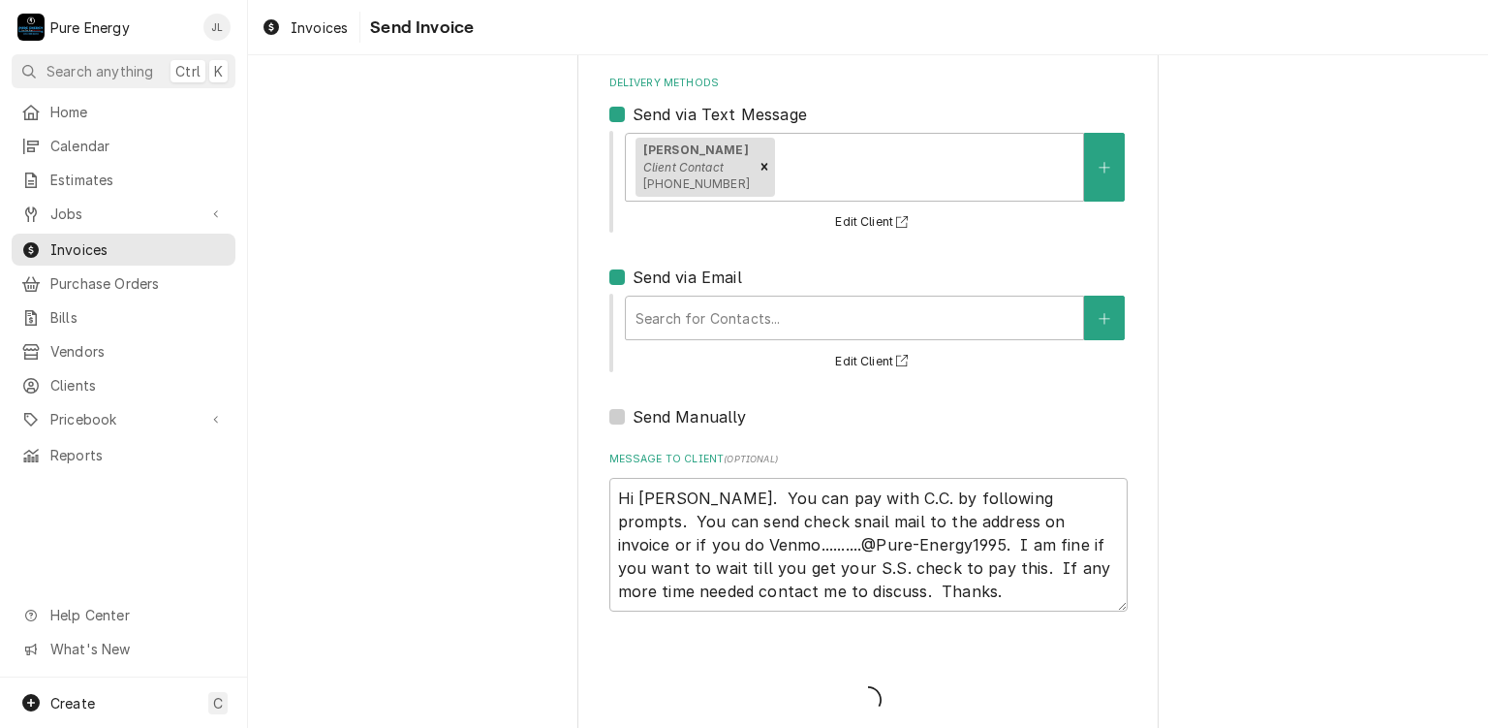
scroll to position [232, 0]
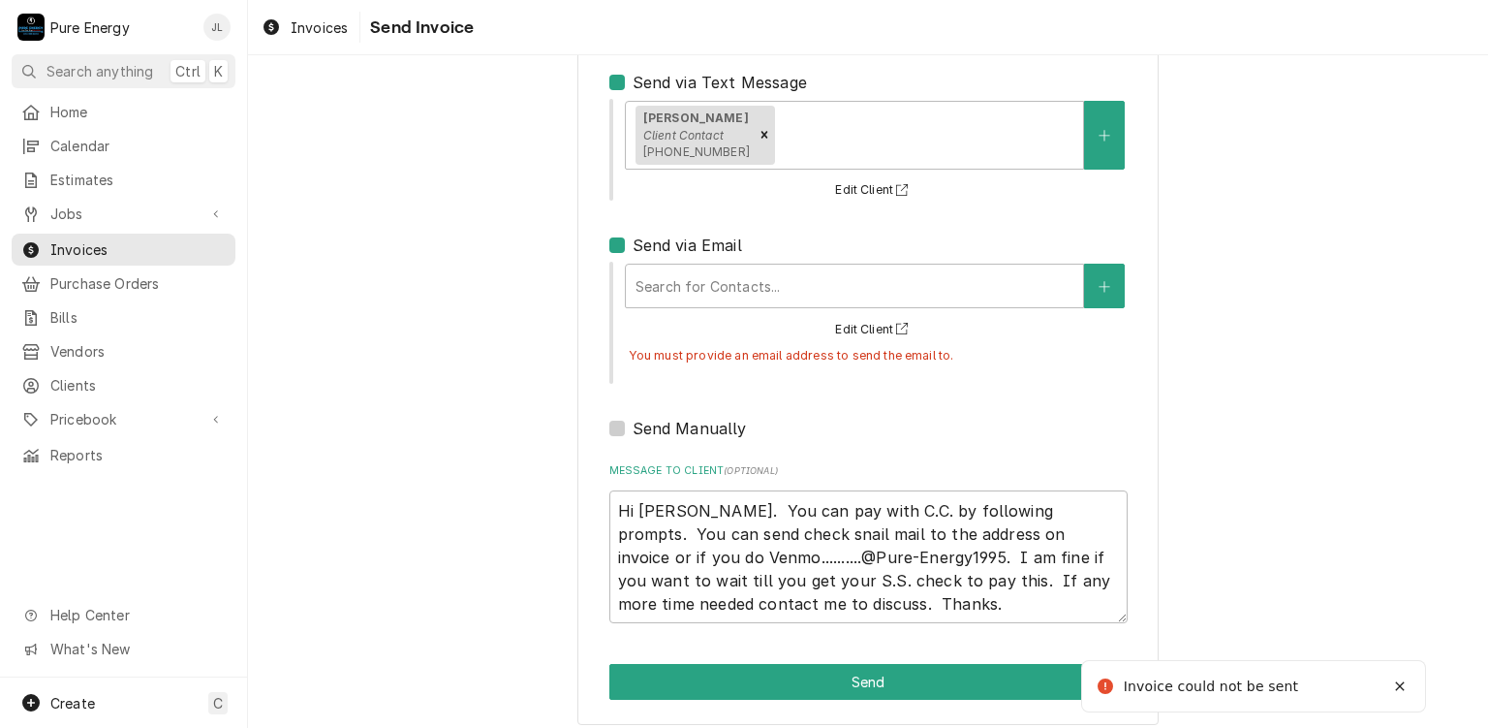
click at [633, 247] on label "Send via Email" at bounding box center [687, 244] width 109 height 23
click at [633, 247] on input "Send via Email" at bounding box center [892, 254] width 518 height 43
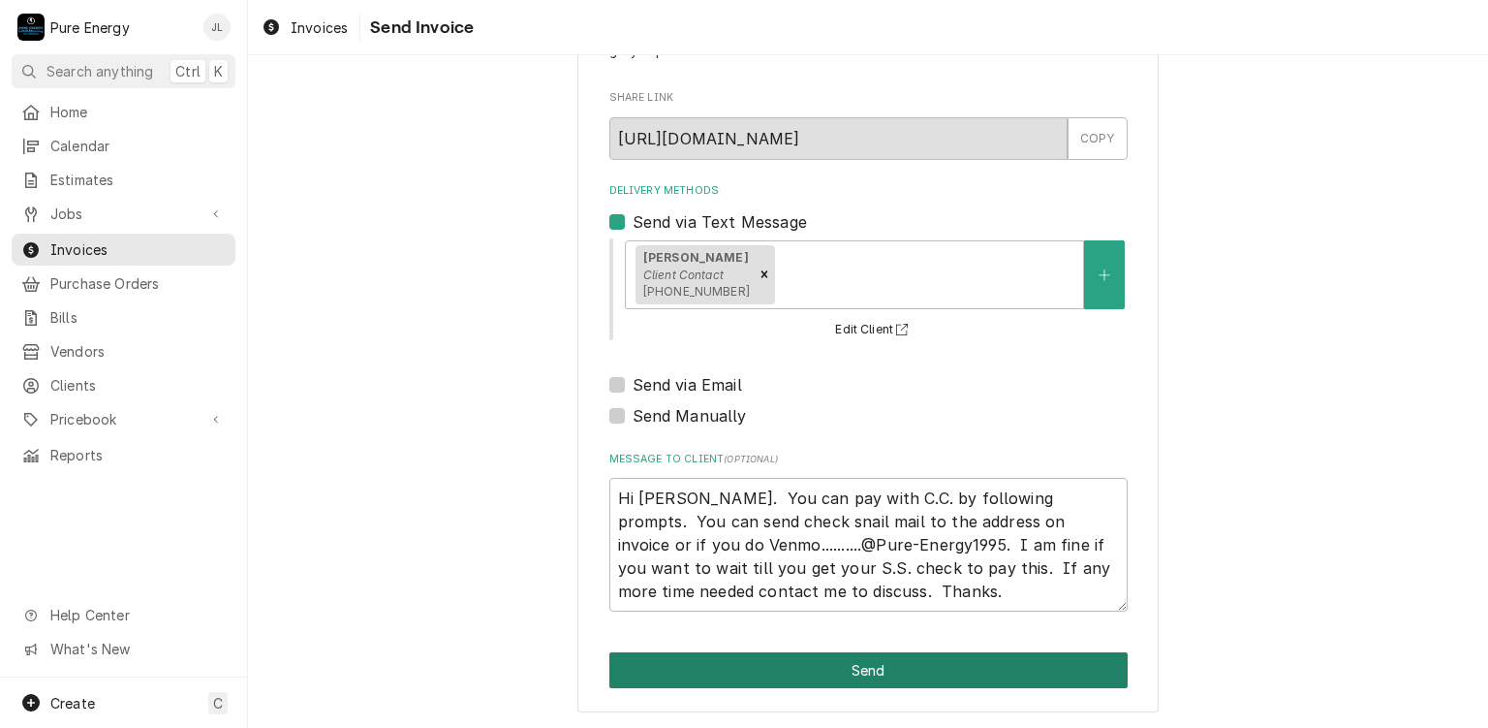
click at [840, 673] on button "Send" at bounding box center [868, 670] width 518 height 36
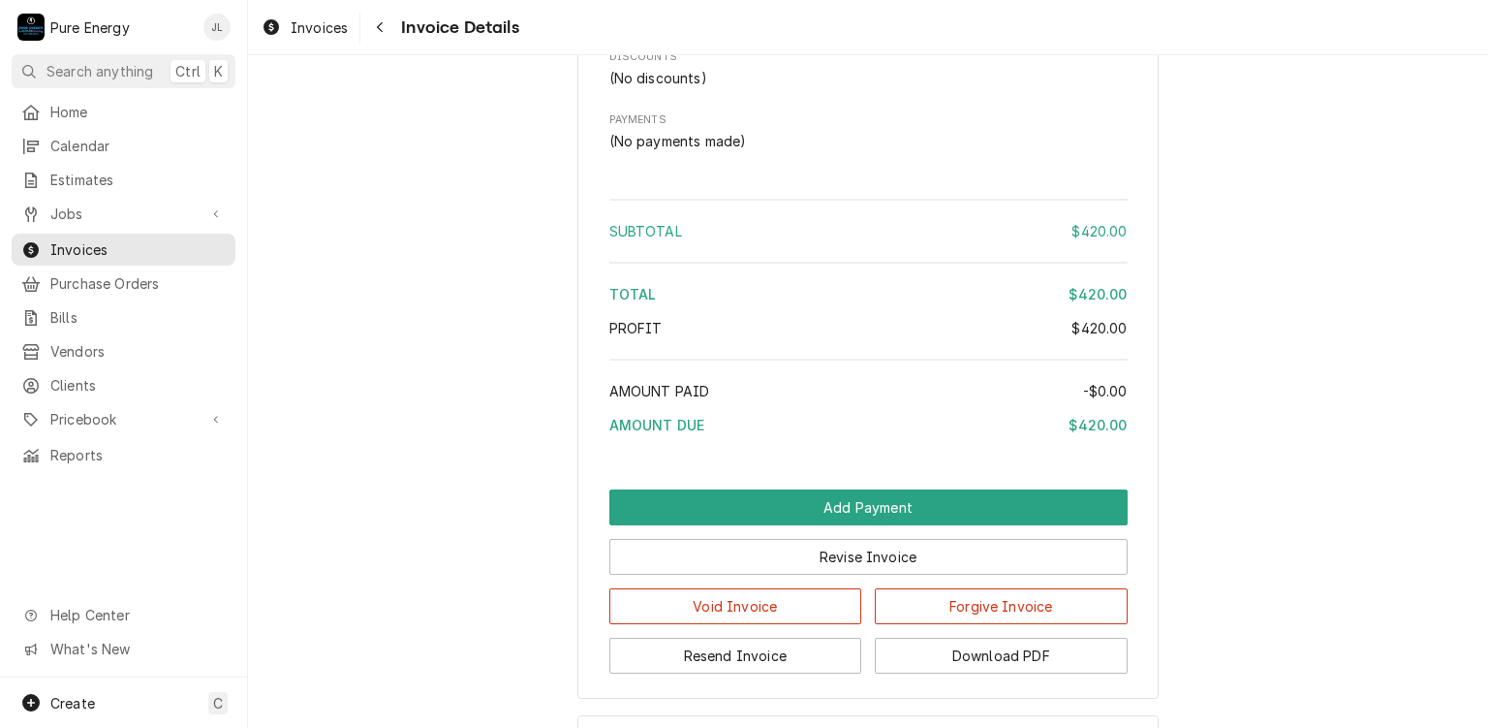
scroll to position [1980, 0]
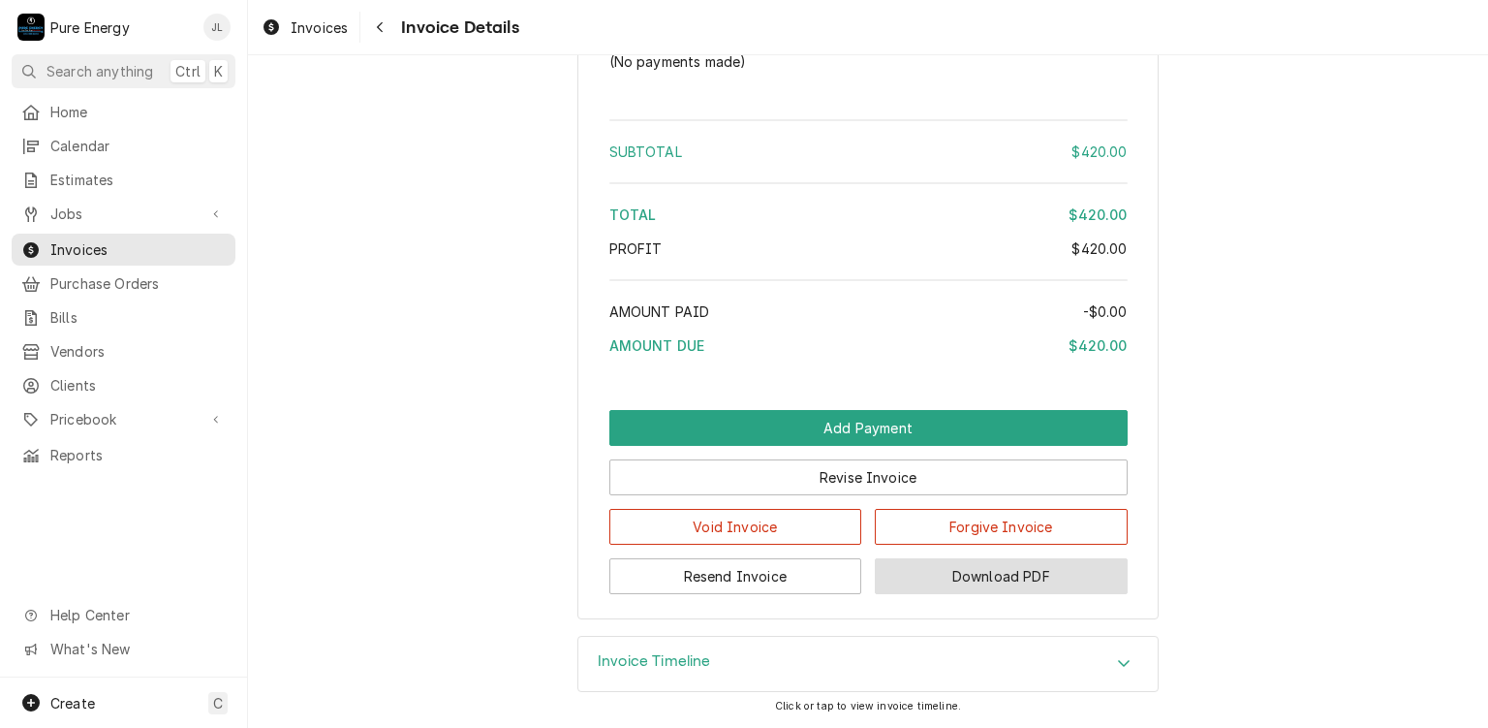
click at [938, 572] on button "Download PDF" at bounding box center [1001, 576] width 253 height 36
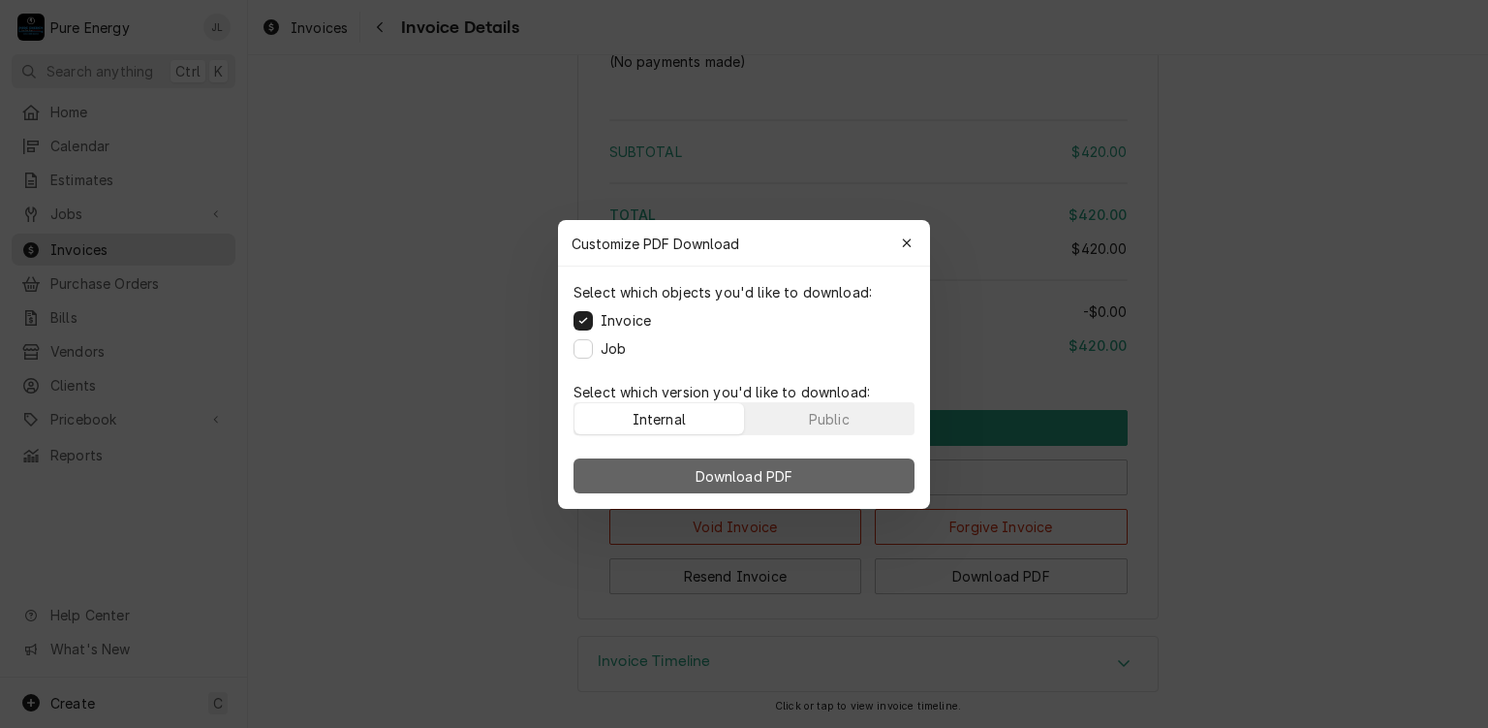
click at [772, 475] on span "Download PDF" at bounding box center [745, 475] width 106 height 20
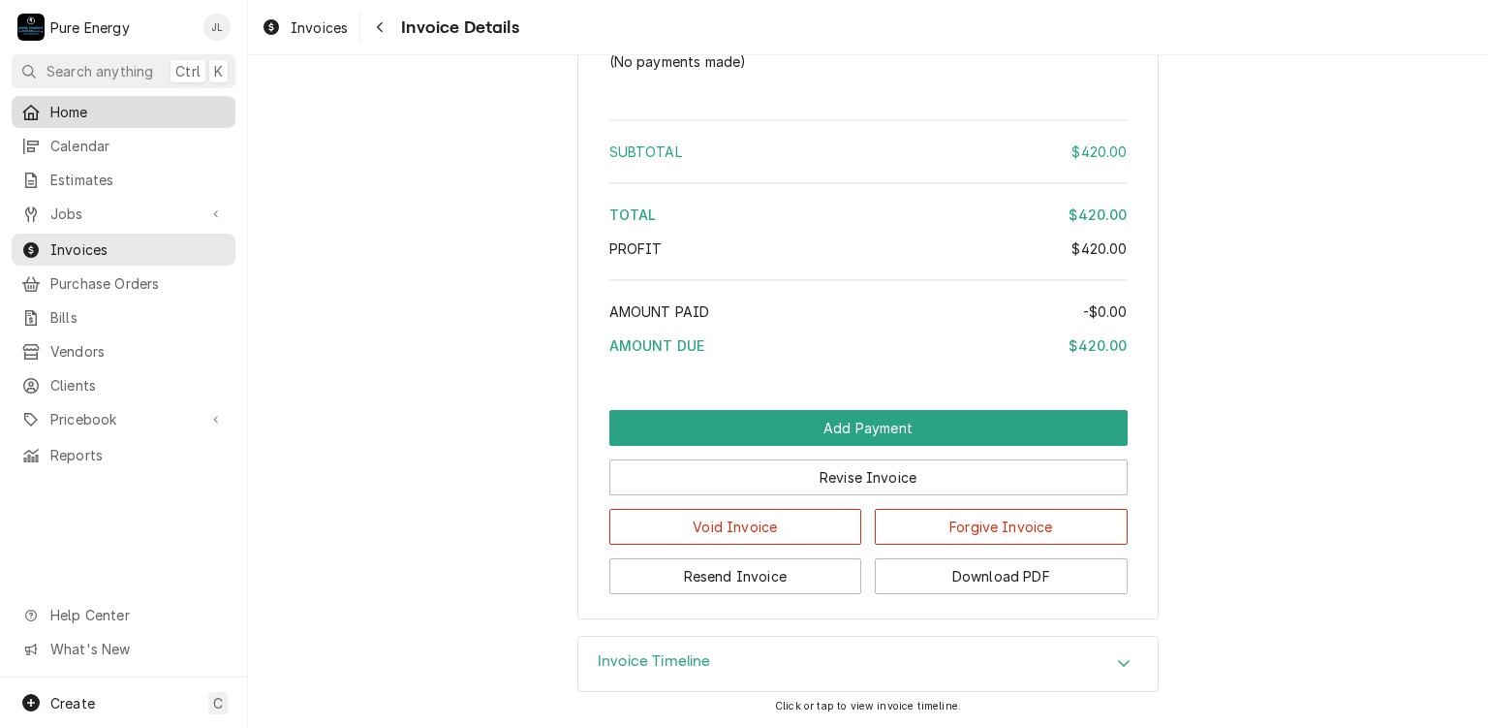
click at [124, 105] on span "Home" at bounding box center [137, 112] width 175 height 20
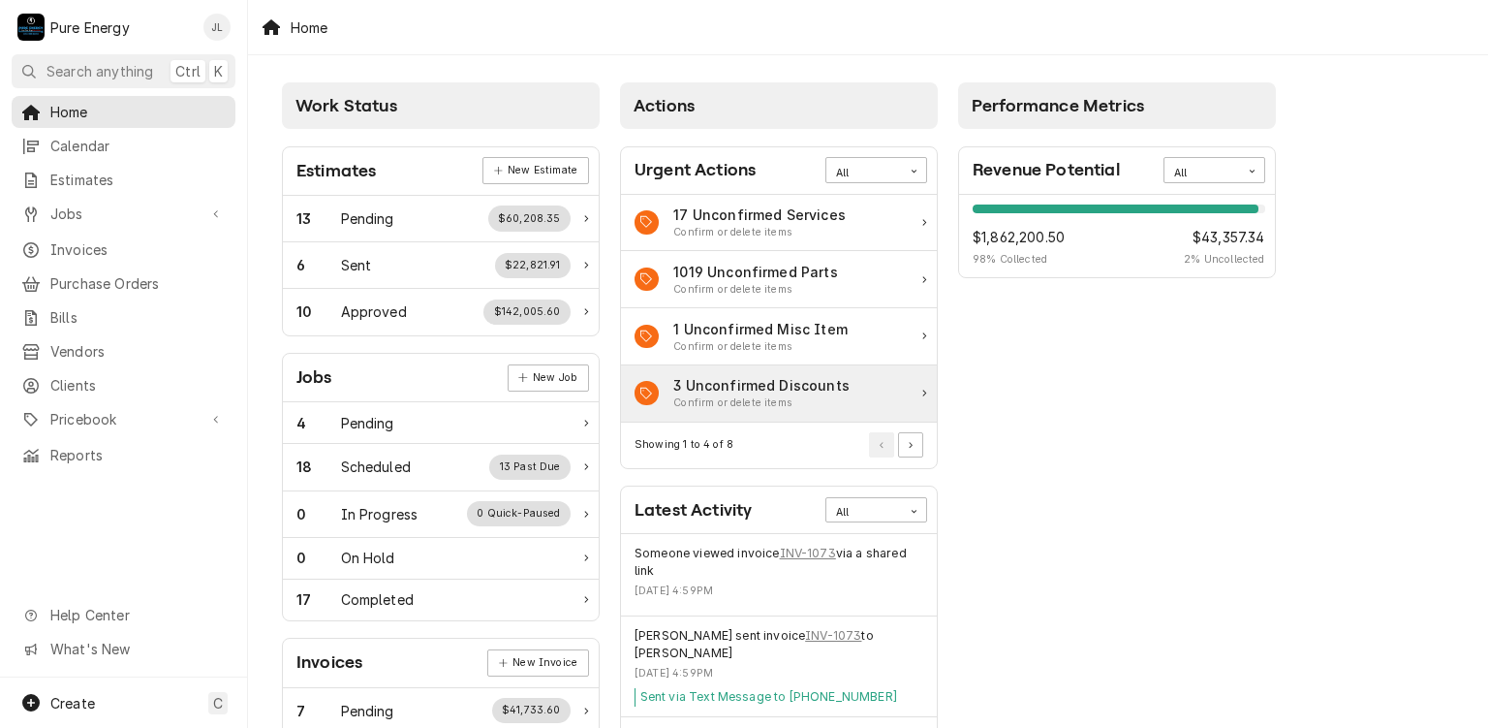
scroll to position [194, 0]
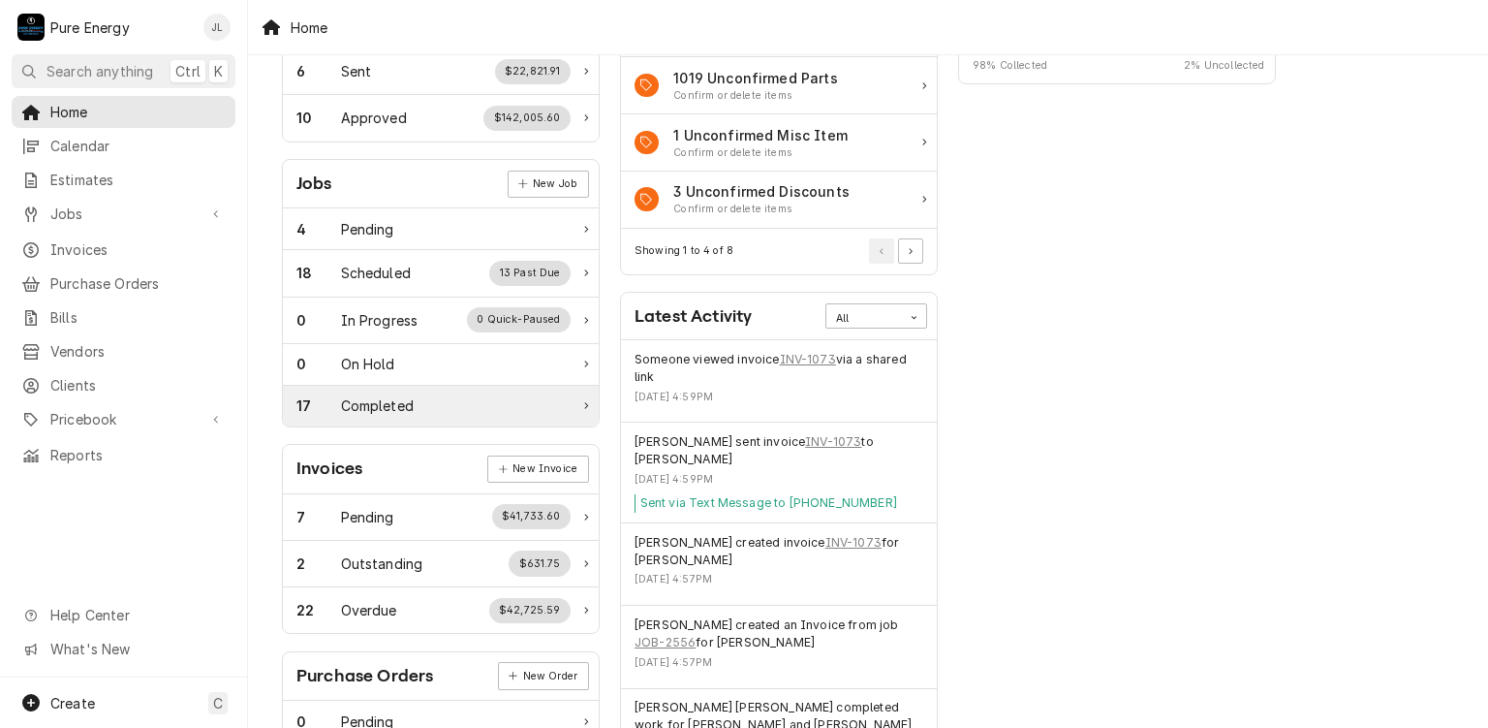
click at [376, 395] on div "Completed" at bounding box center [377, 405] width 73 height 20
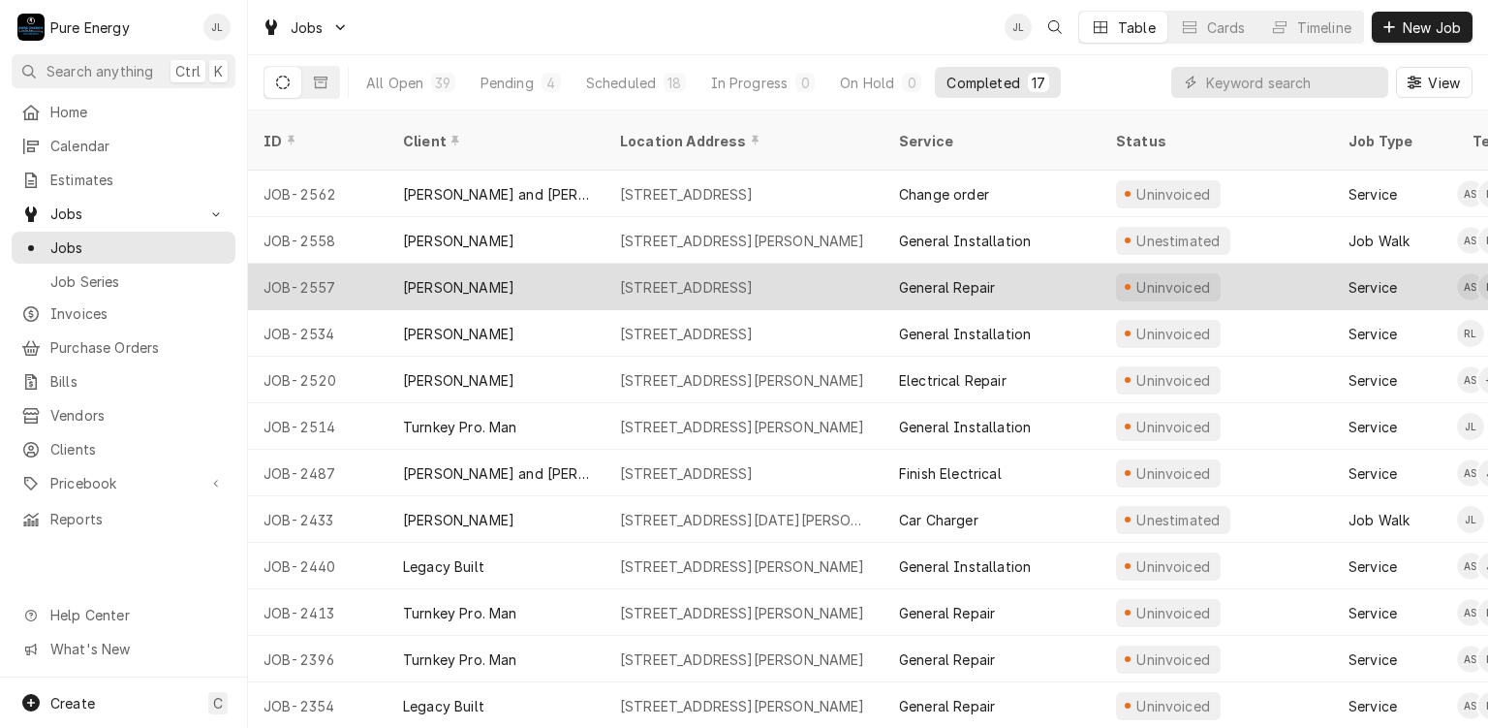
click at [555, 264] on div "[PERSON_NAME]" at bounding box center [496, 287] width 217 height 47
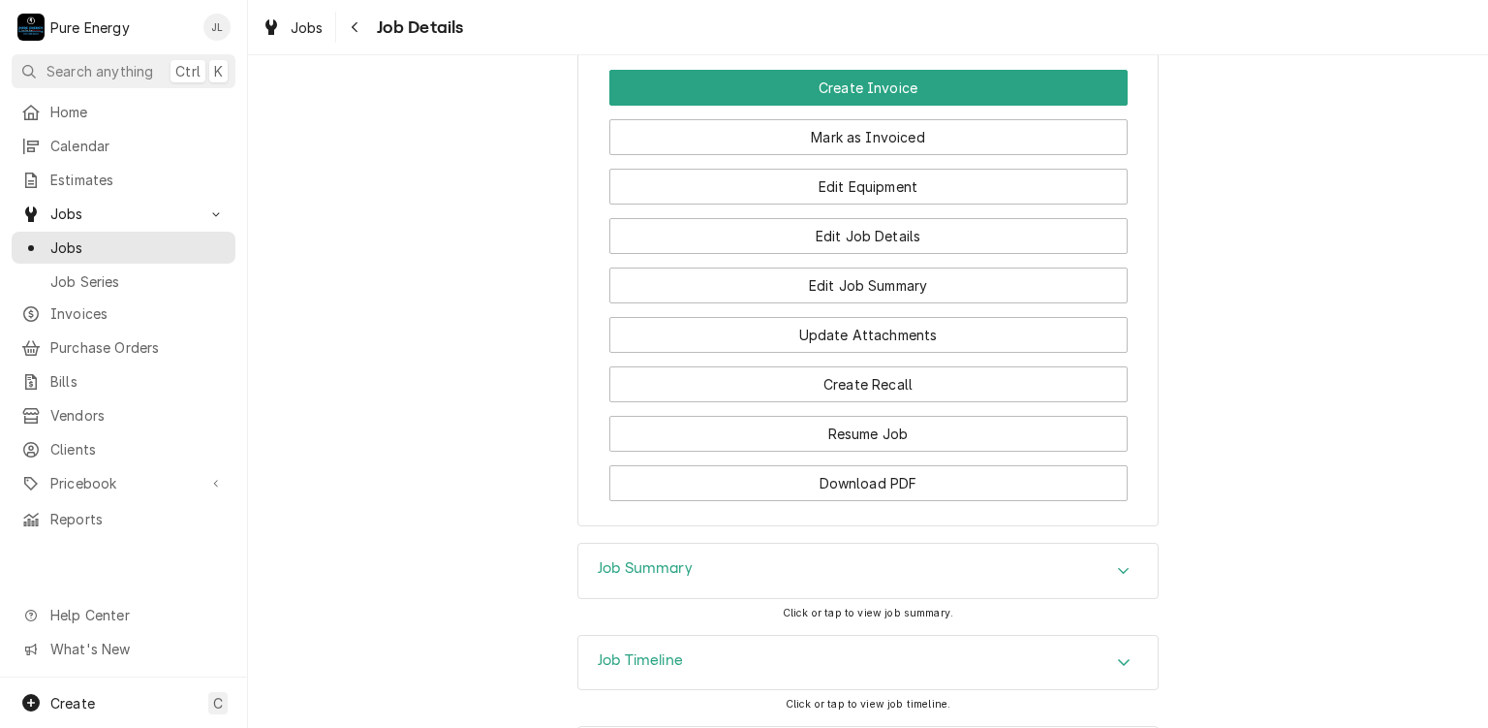
scroll to position [1463, 0]
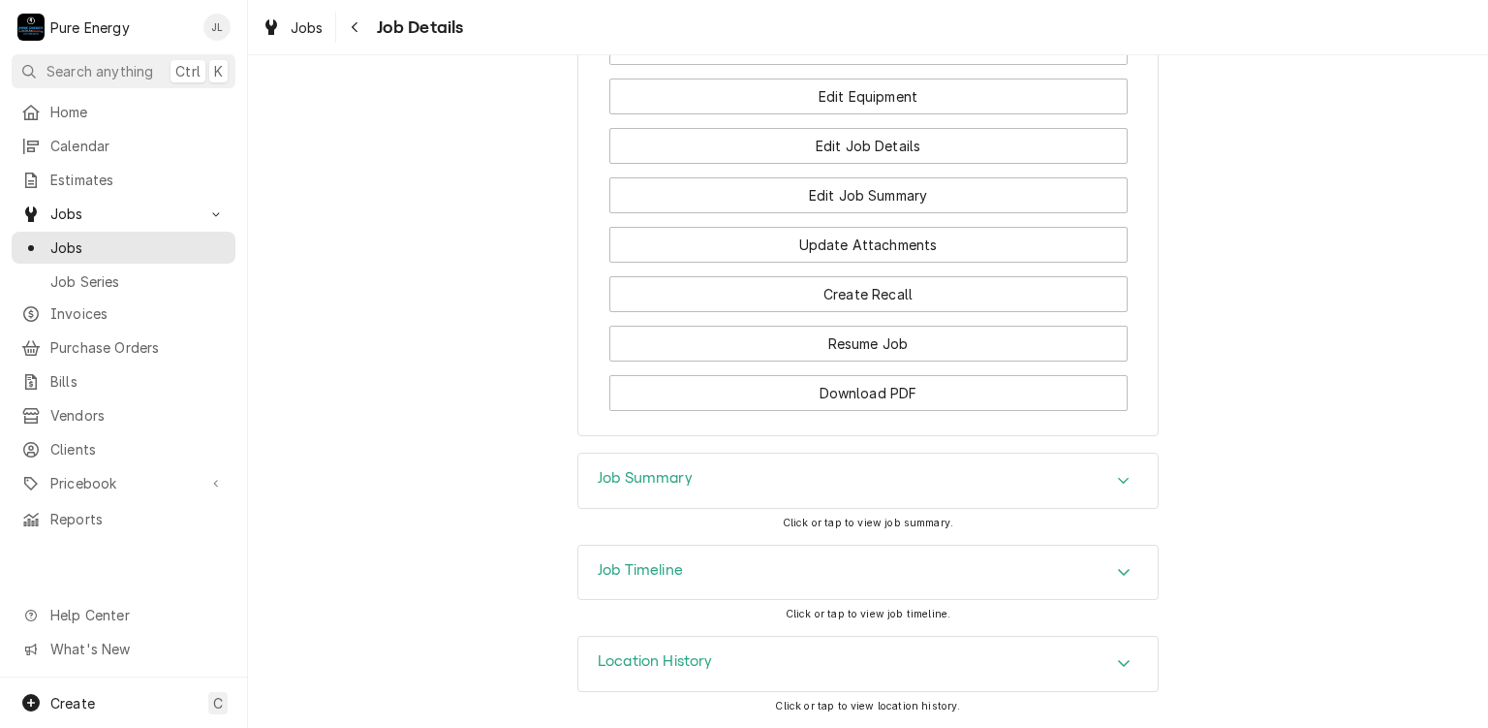
click at [810, 480] on div "Job Summary" at bounding box center [867, 480] width 579 height 54
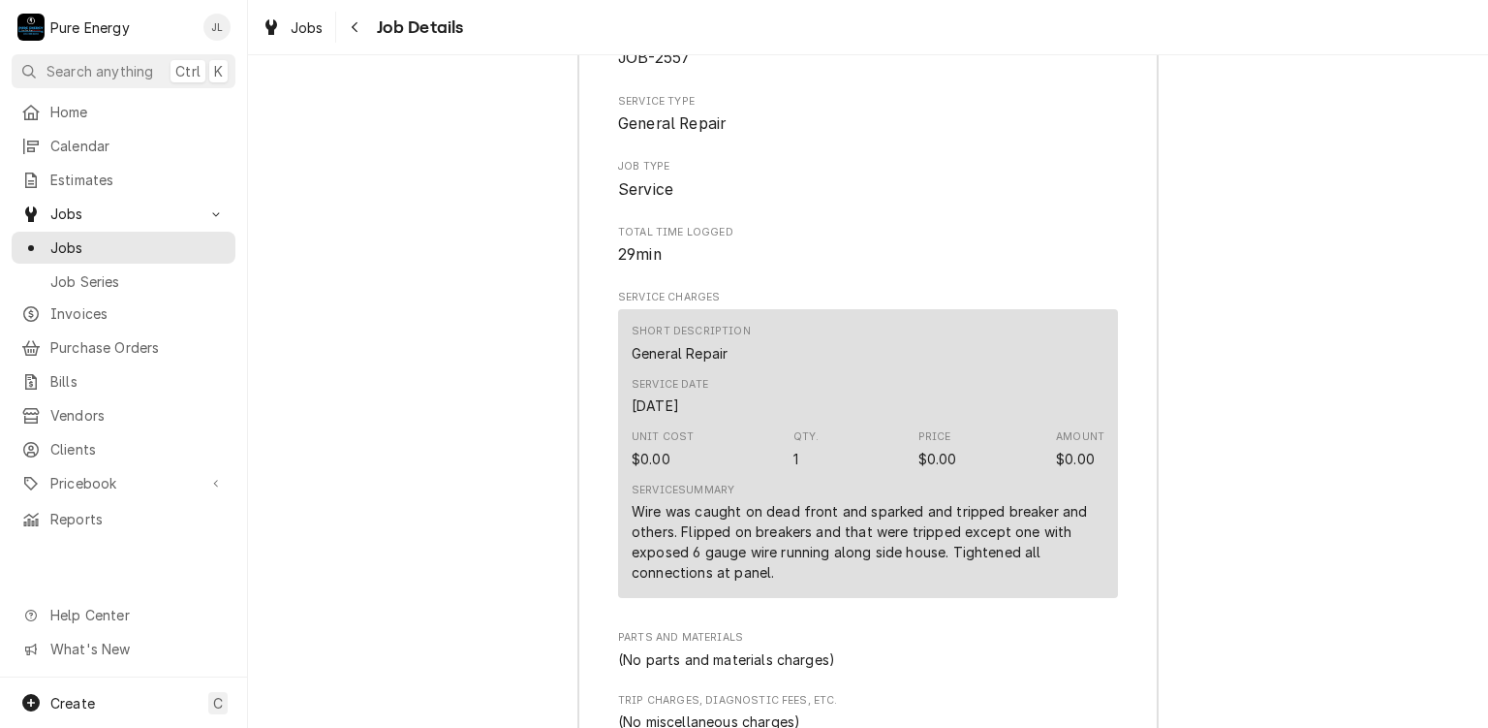
scroll to position [2044, 0]
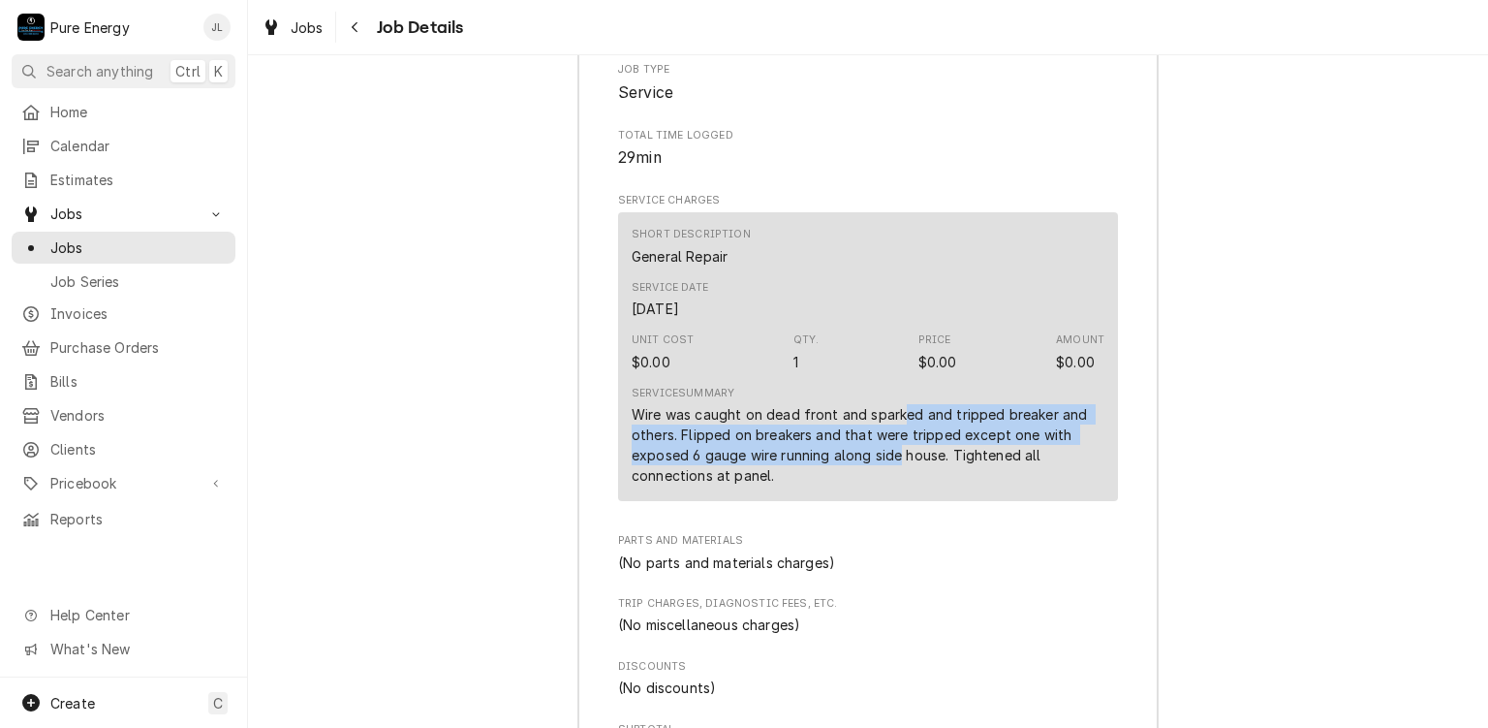
click at [903, 468] on div "Service Summary Wire was caught on dead front and sparked and tripped breaker a…" at bounding box center [868, 436] width 473 height 100
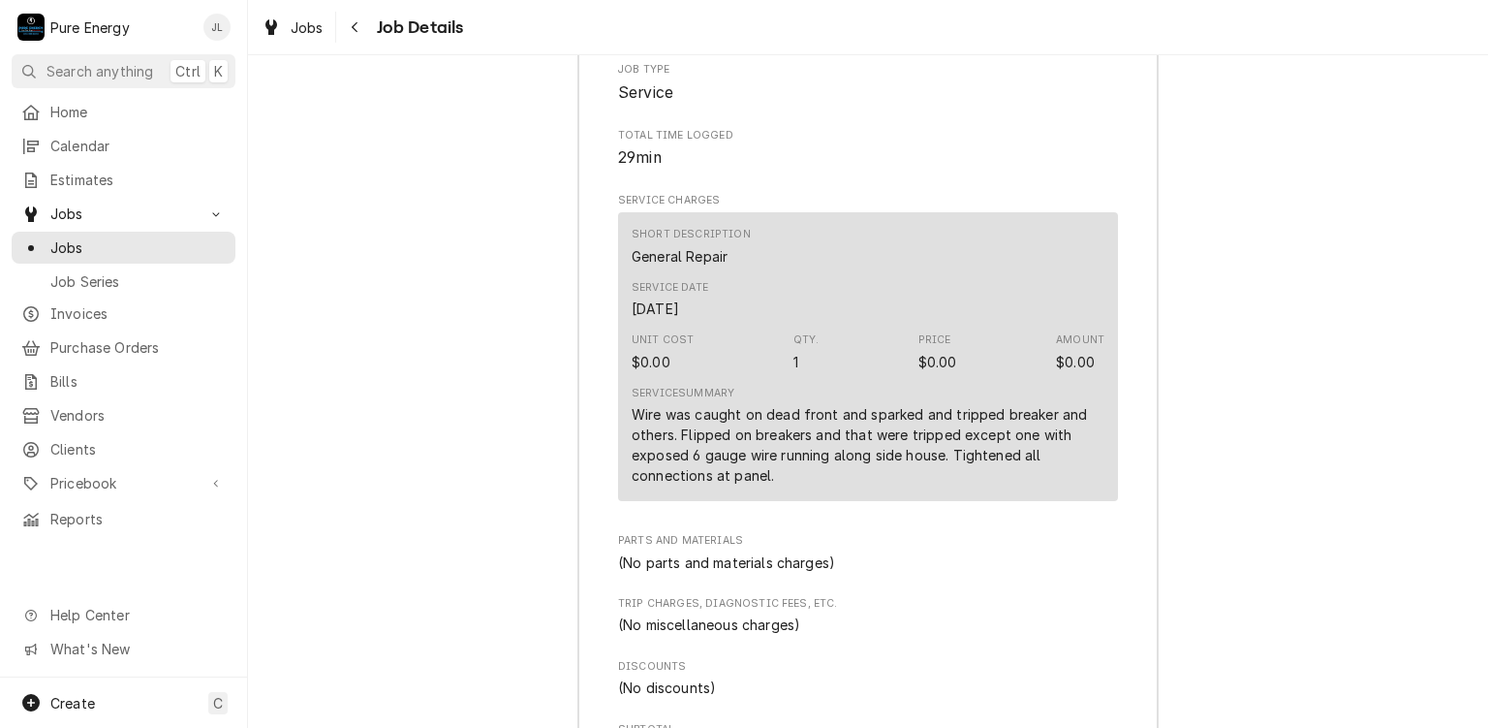
click at [1232, 383] on div "Job Summary Roopairs Job ID JOB-2557 Service Type General Repair Job Type Servi…" at bounding box center [868, 580] width 1240 height 1450
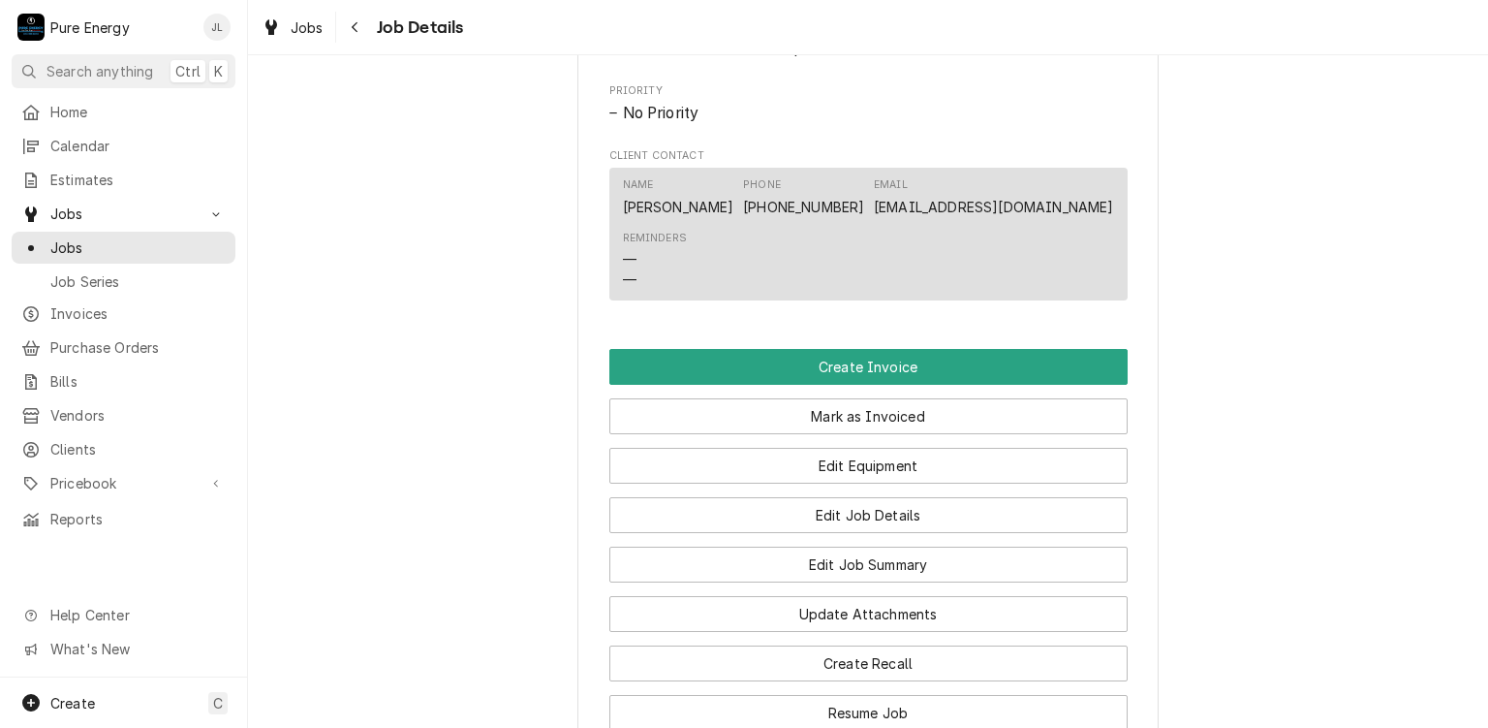
scroll to position [980, 0]
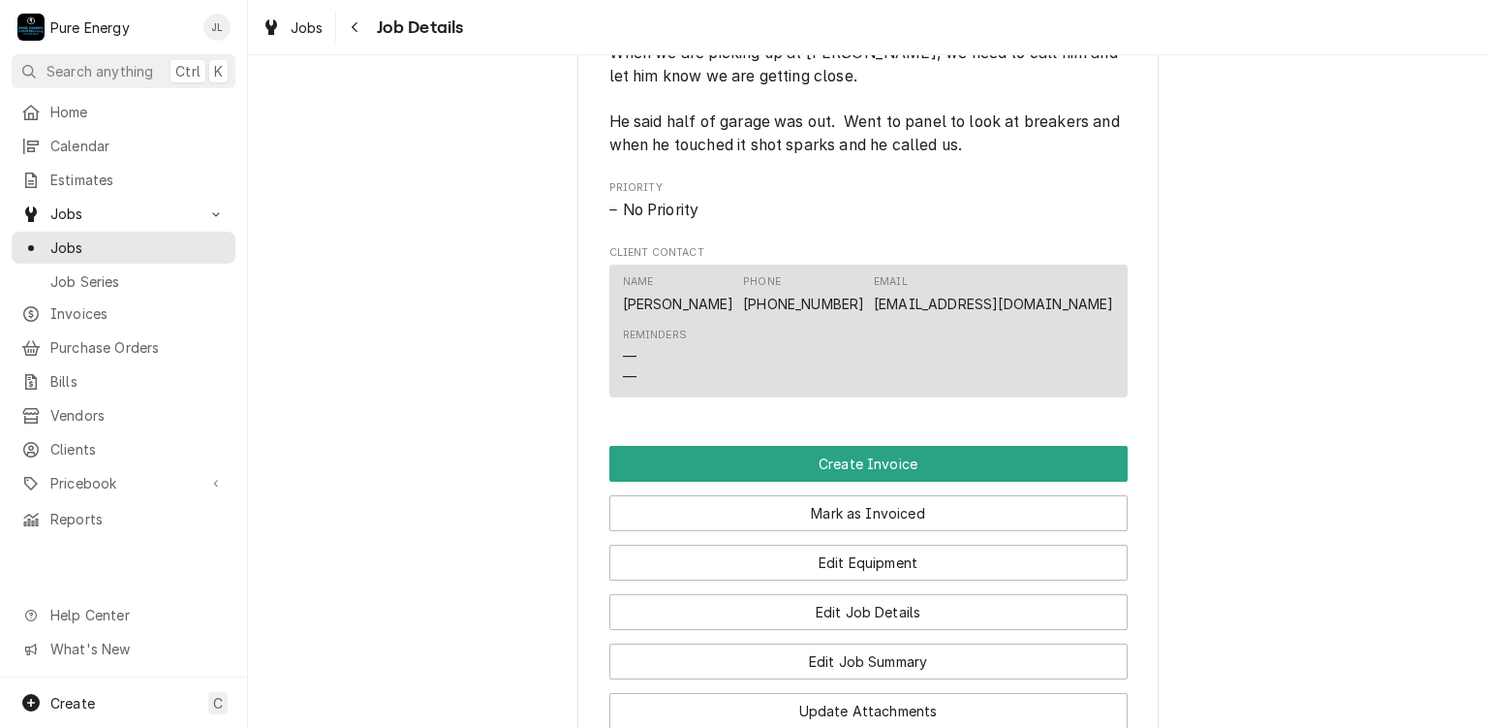
click at [888, 382] on div "Reminders — —" at bounding box center [868, 357] width 491 height 73
click at [856, 389] on div "Reminders — —" at bounding box center [868, 357] width 491 height 73
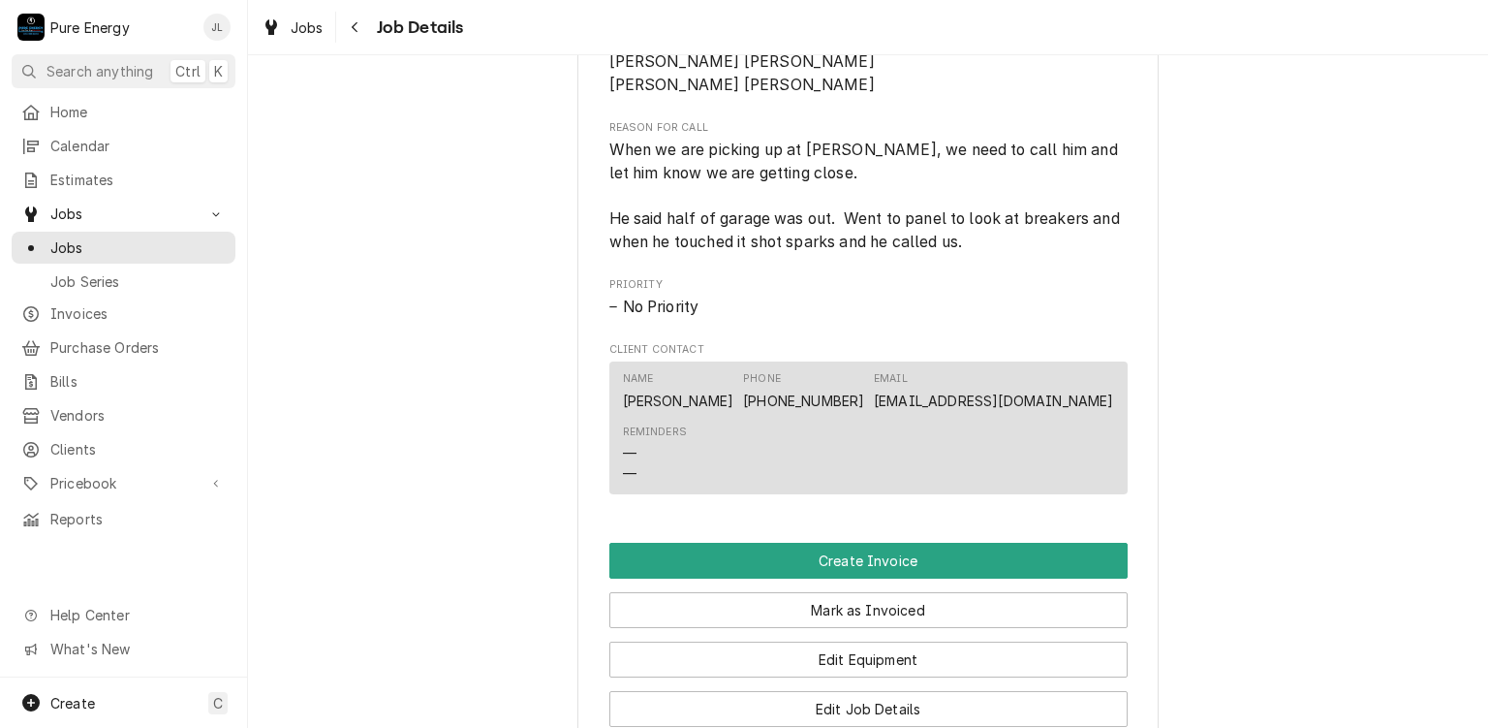
scroll to position [1077, 0]
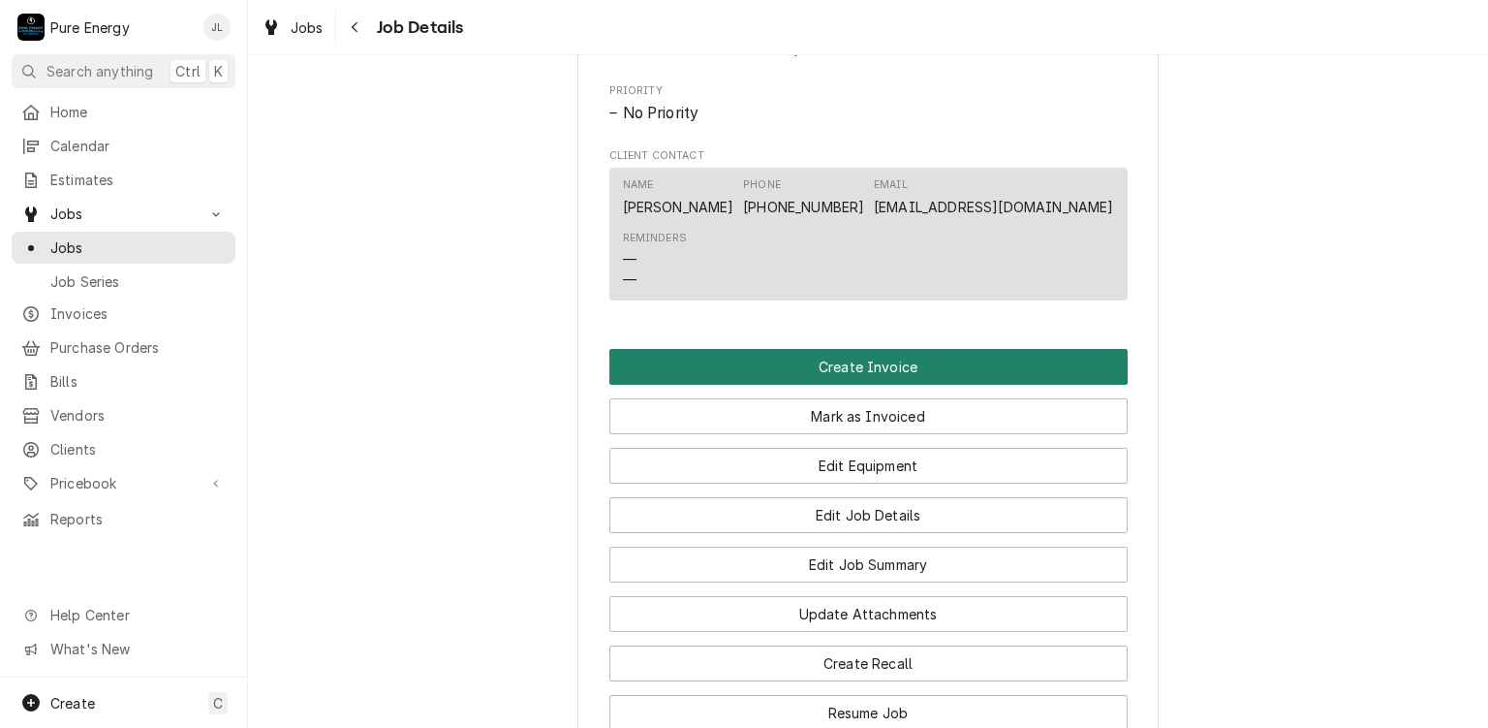
click at [888, 385] on button "Create Invoice" at bounding box center [868, 367] width 518 height 36
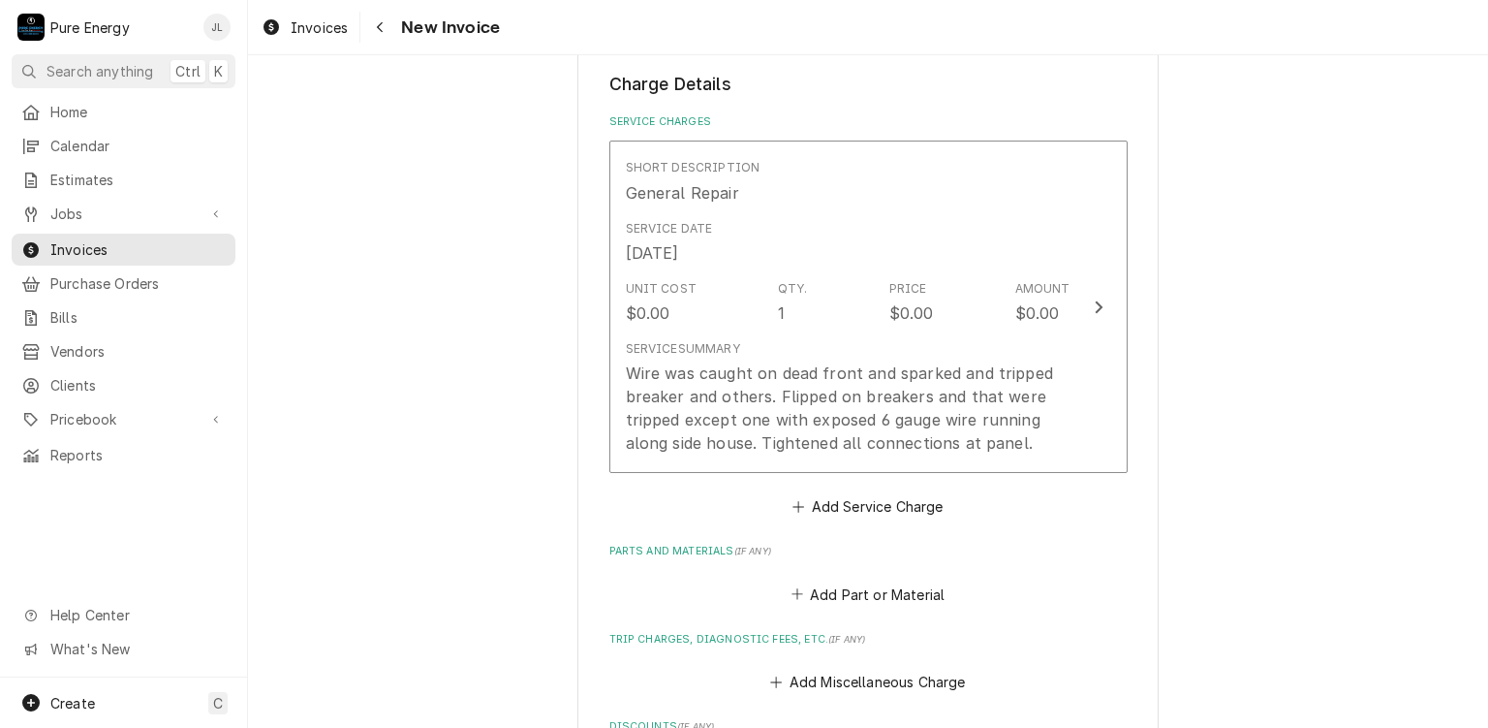
scroll to position [1163, 0]
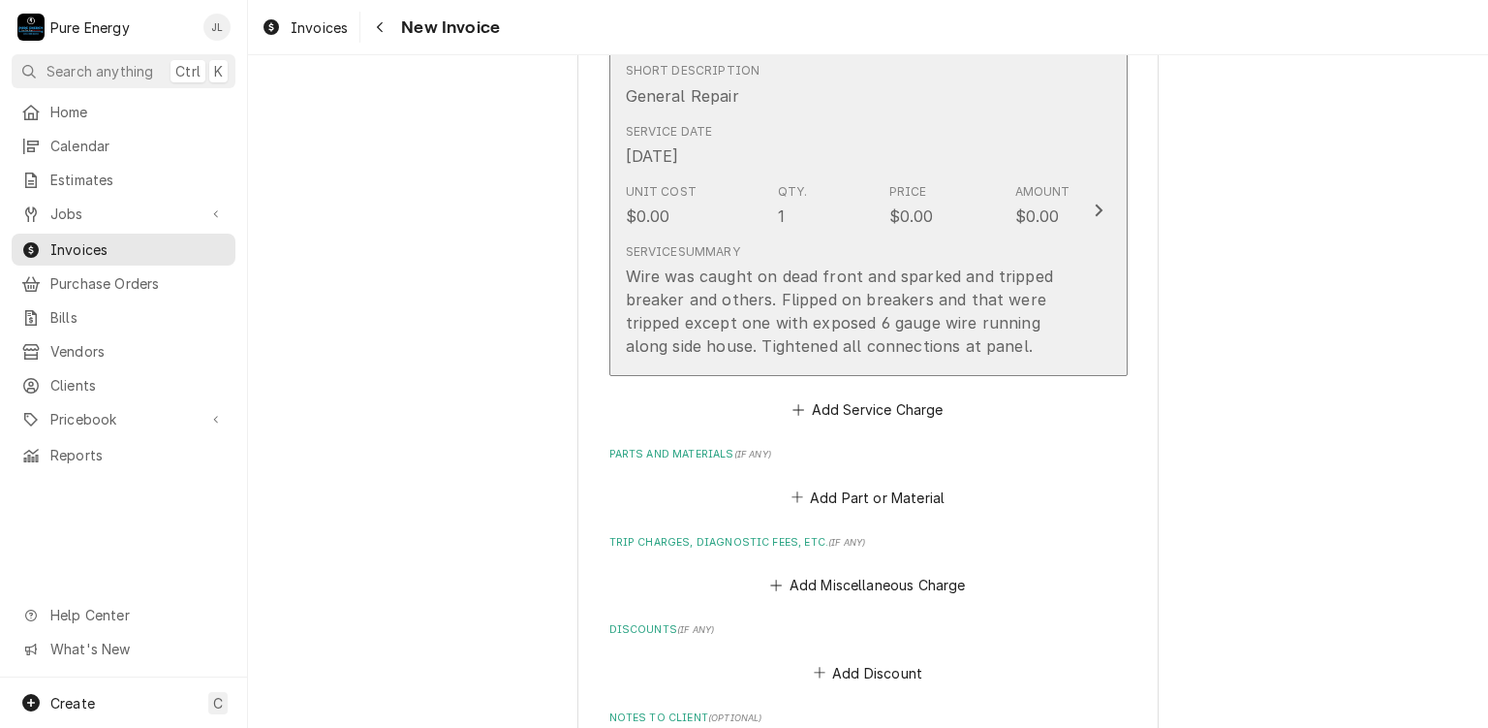
click at [853, 208] on div "Unit Cost $0.00 Qty. 1 Price $0.00 Amount $0.00" at bounding box center [848, 205] width 445 height 60
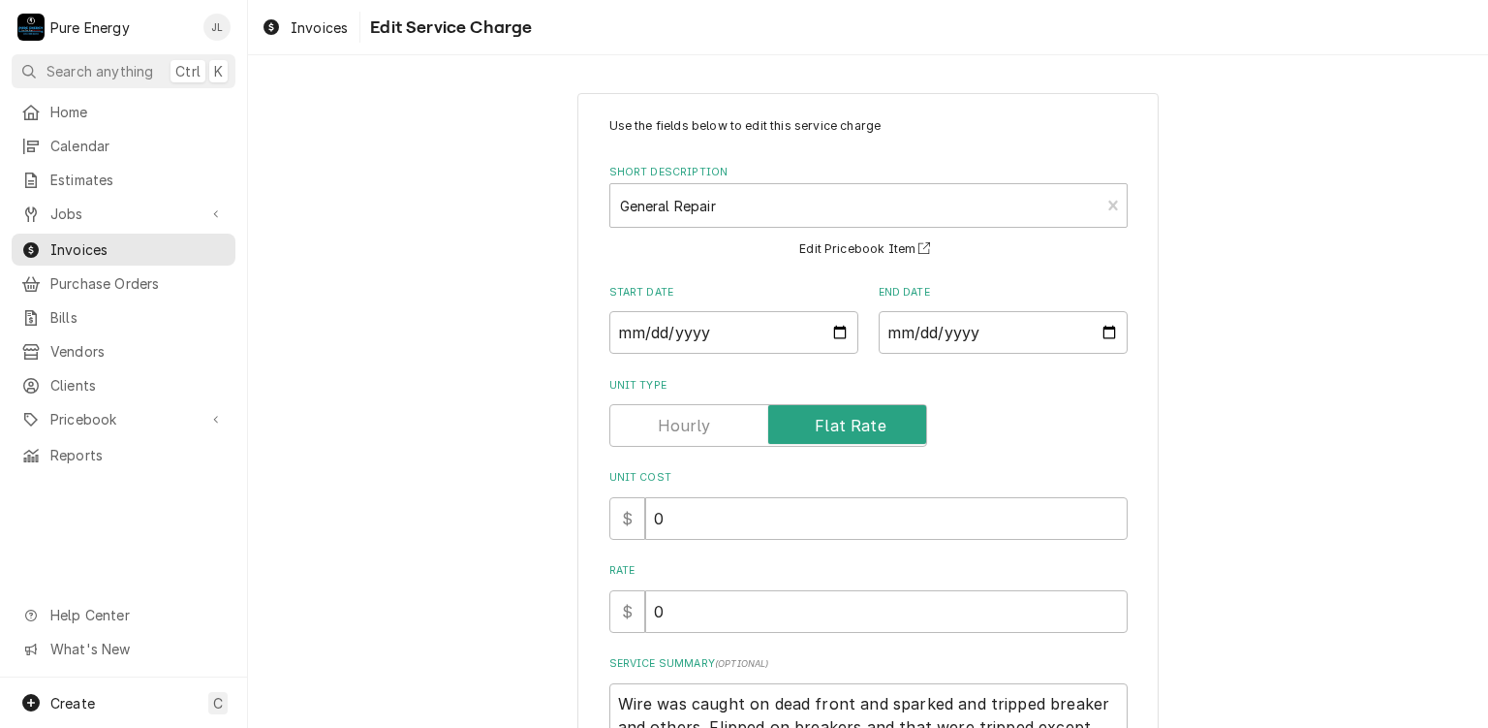
scroll to position [231, 0]
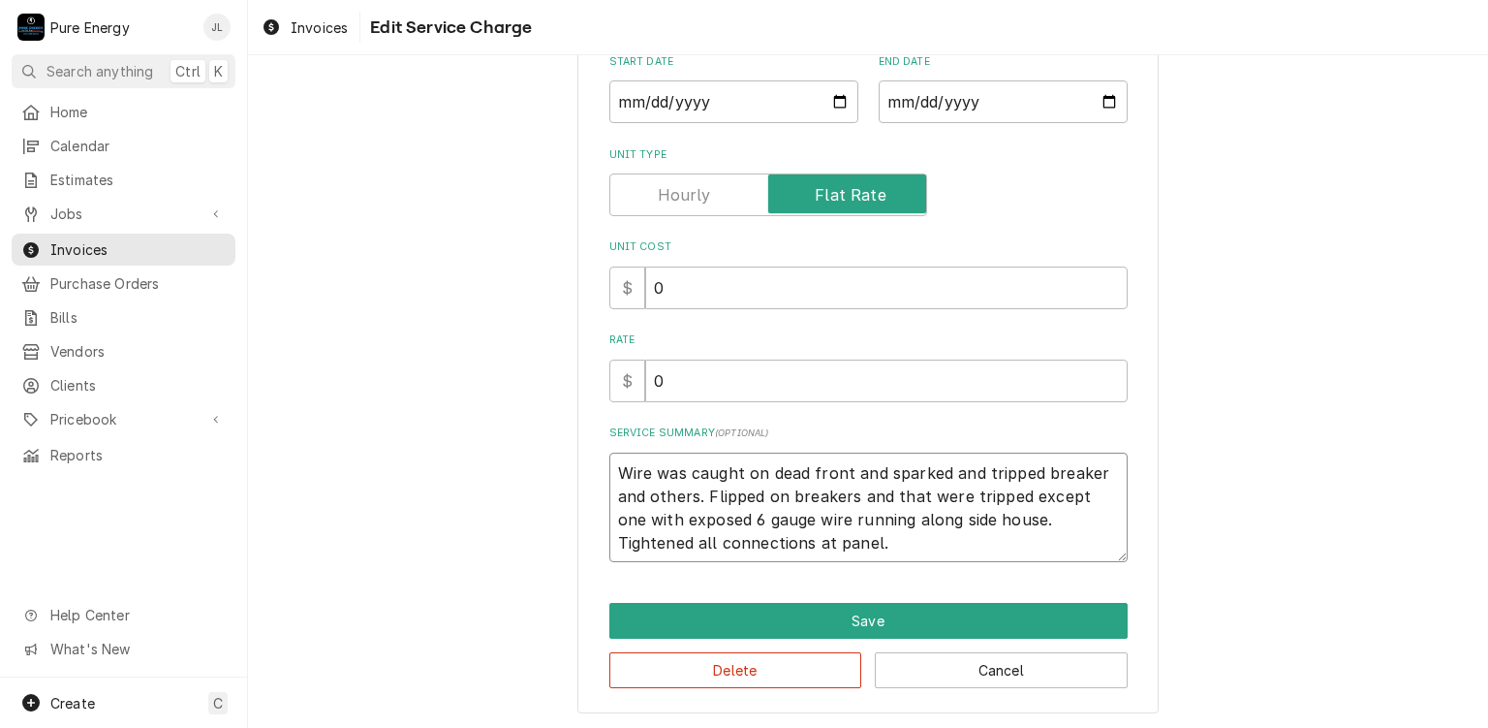
click at [609, 470] on textarea "Wire was caught on dead front and sparked and tripped breaker and others. Flipp…" at bounding box center [868, 507] width 518 height 110
type textarea "x"
type textarea "OWire was caught on dead front and sparked and tripped breaker and others. Flip…"
type textarea "x"
type textarea "OwWire was caught on dead front and sparked and tripped breaker and others. Fli…"
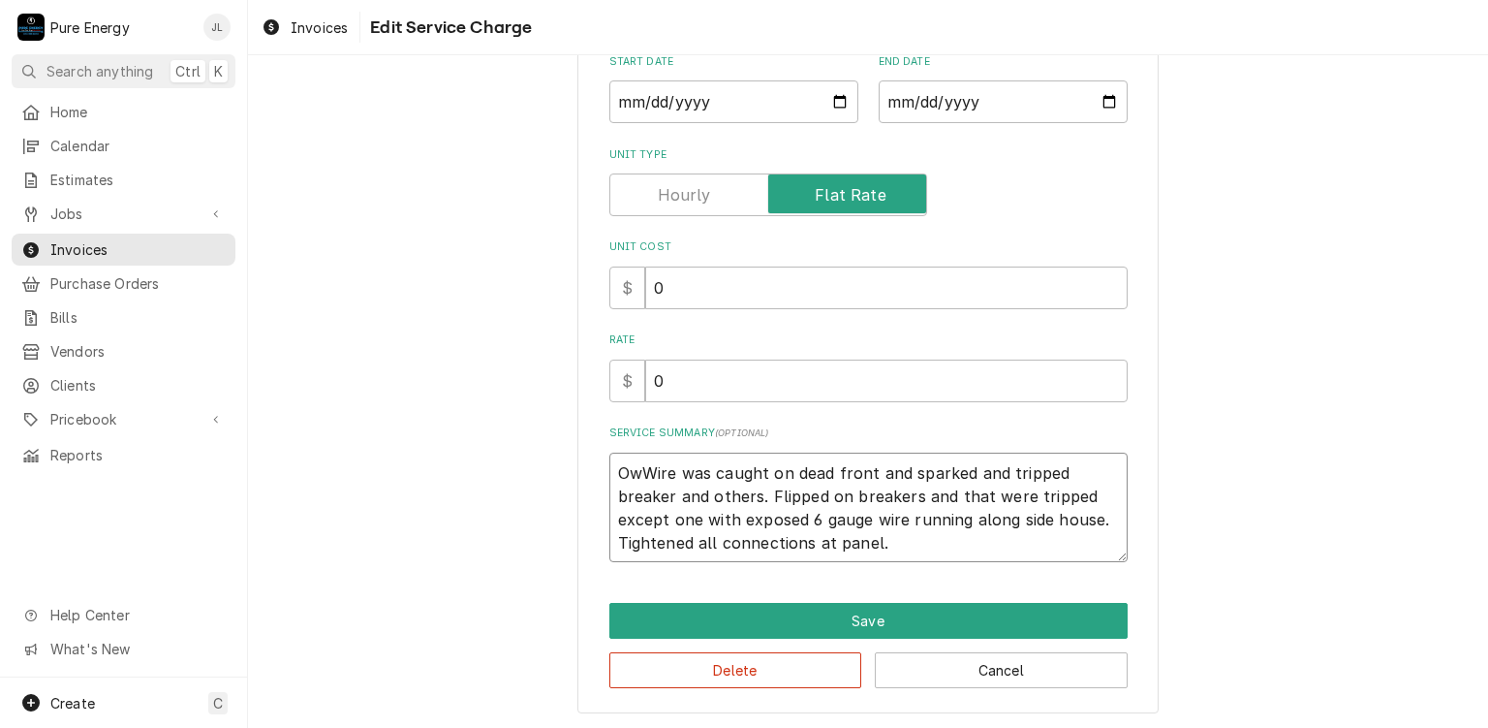
type textarea "x"
type textarea "OwnWire was caught on dead front and sparked and tripped breaker and others. Fl…"
type textarea "x"
type textarea "OwneWire was caught on dead front and sparked and tripped breaker and others. F…"
type textarea "x"
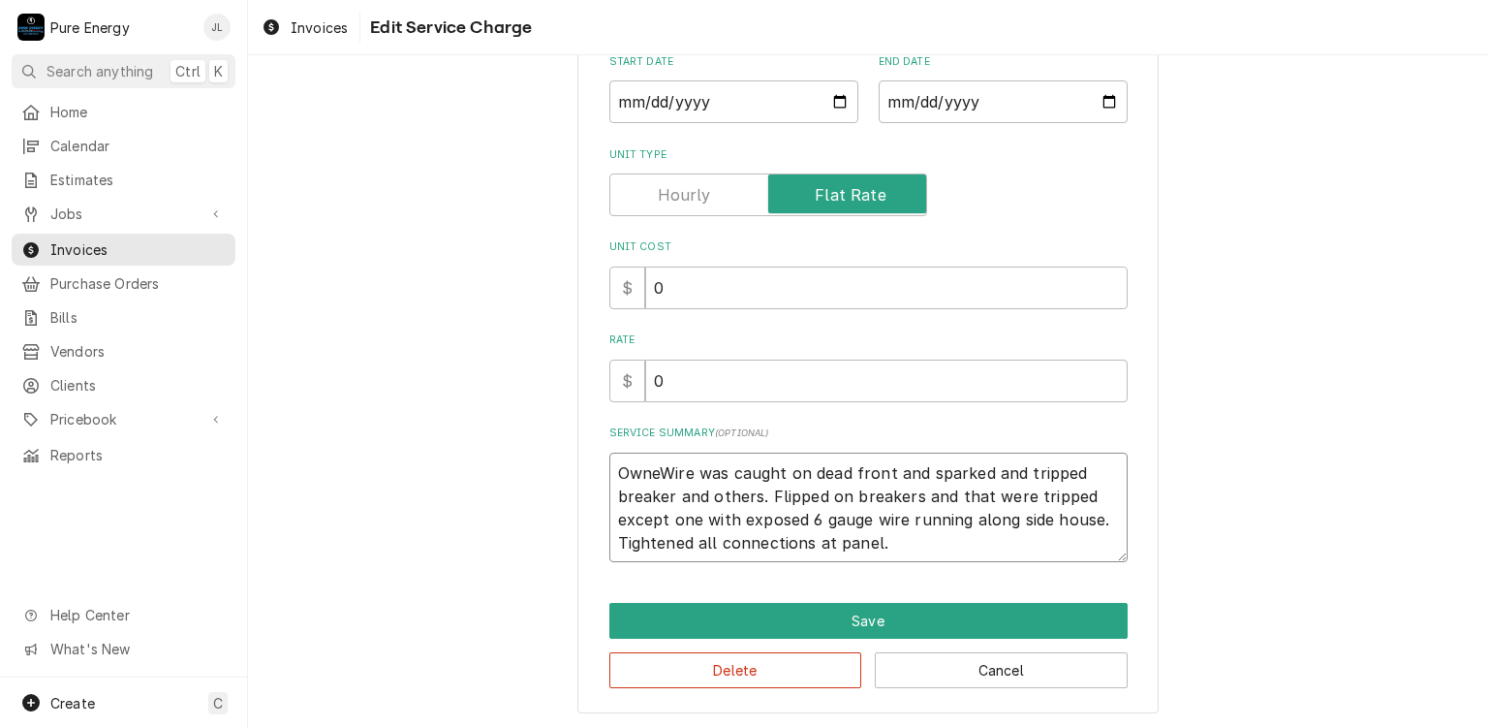
type textarea "OwnerWire was caught on dead front and sparked and tripped breaker and others. …"
type textarea "x"
type textarea "Owner Wire was caught on dead front and sparked and tripped breaker and others.…"
type textarea "x"
type textarea "Owner rWire was caught on dead front and sparked and tripped breaker and others…"
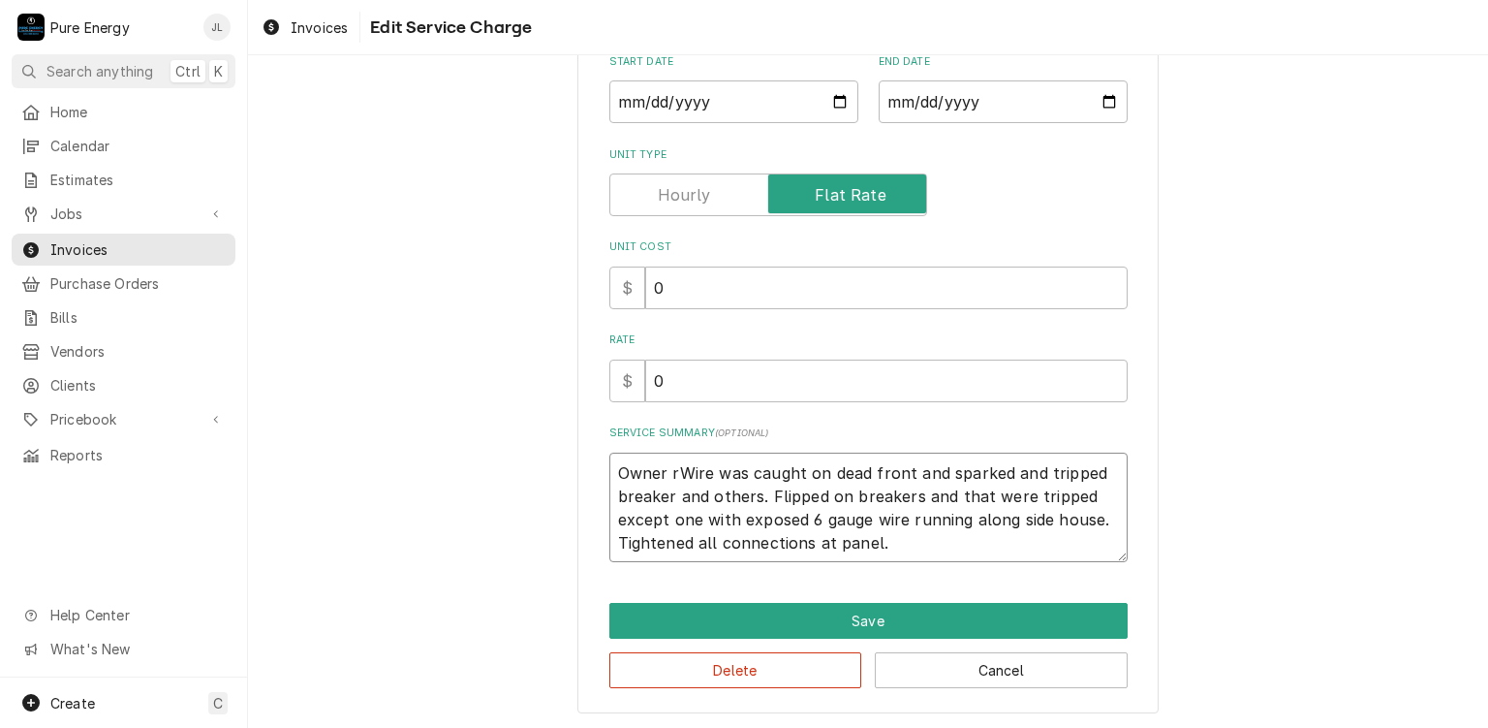
type textarea "x"
type textarea "Owner reWire was caught on dead front and sparked and tripped breaker and other…"
type textarea "x"
type textarea "Owner remWire was caught on dead front and sparked and tripped breaker and othe…"
type textarea "x"
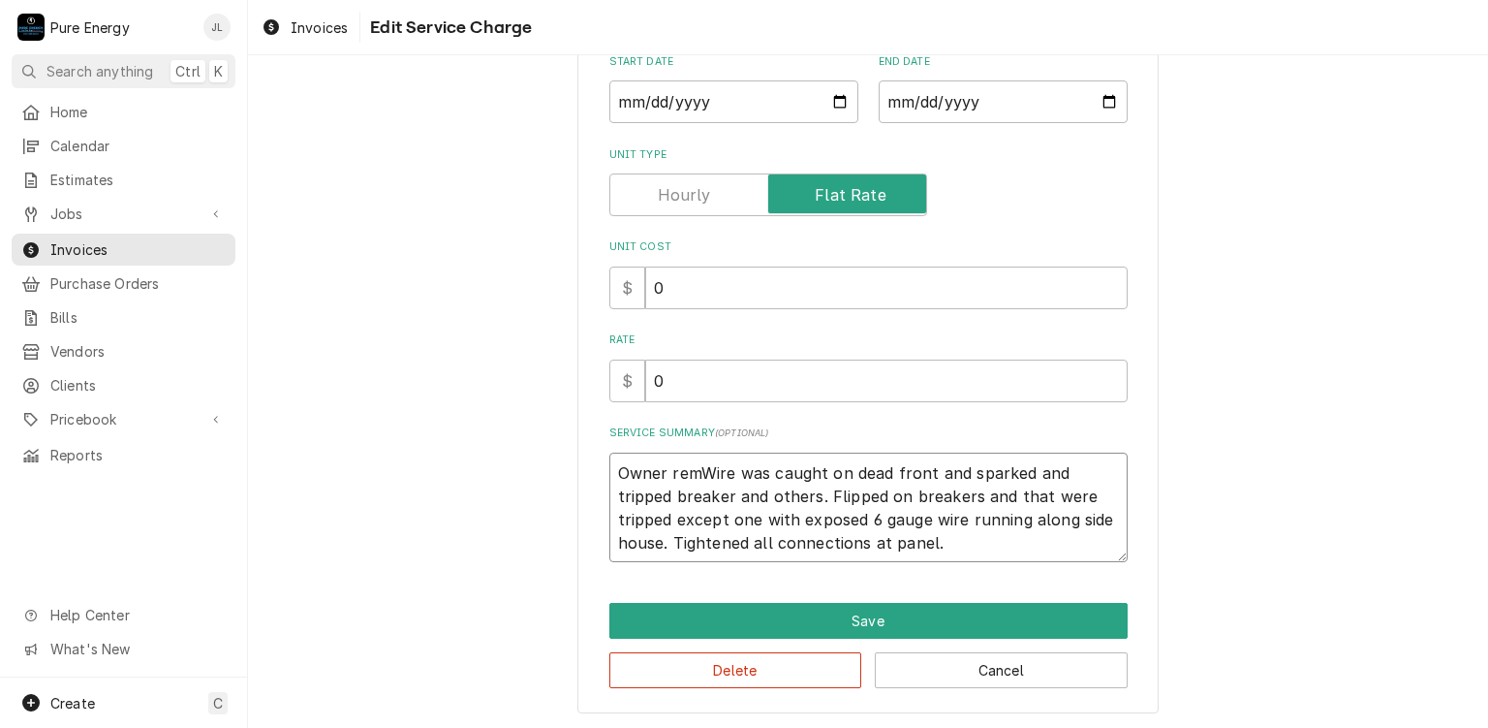
type textarea "Owner reWire was caught on dead front and sparked and tripped breaker and other…"
type textarea "x"
type textarea "Owner repWire was caught on dead front and sparked and tripped breaker and othe…"
type textarea "x"
type textarea "Owner repoWire was caught on dead front and sparked and tripped breaker and oth…"
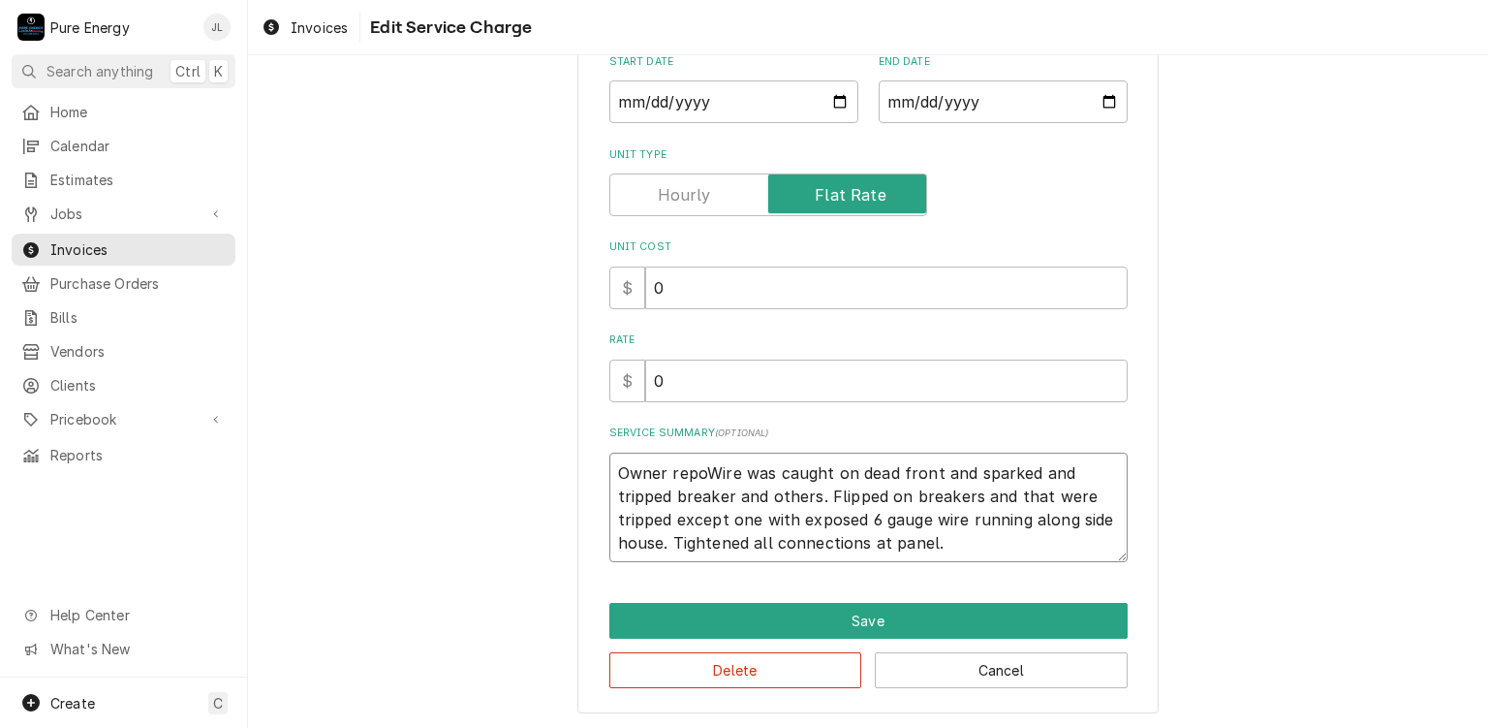
type textarea "x"
type textarea "Owner reporWire was caught on dead front and sparked and tripped breaker and ot…"
type textarea "x"
type textarea "Owner reportWire was caught on dead front and sparked and tripped breaker and o…"
type textarea "x"
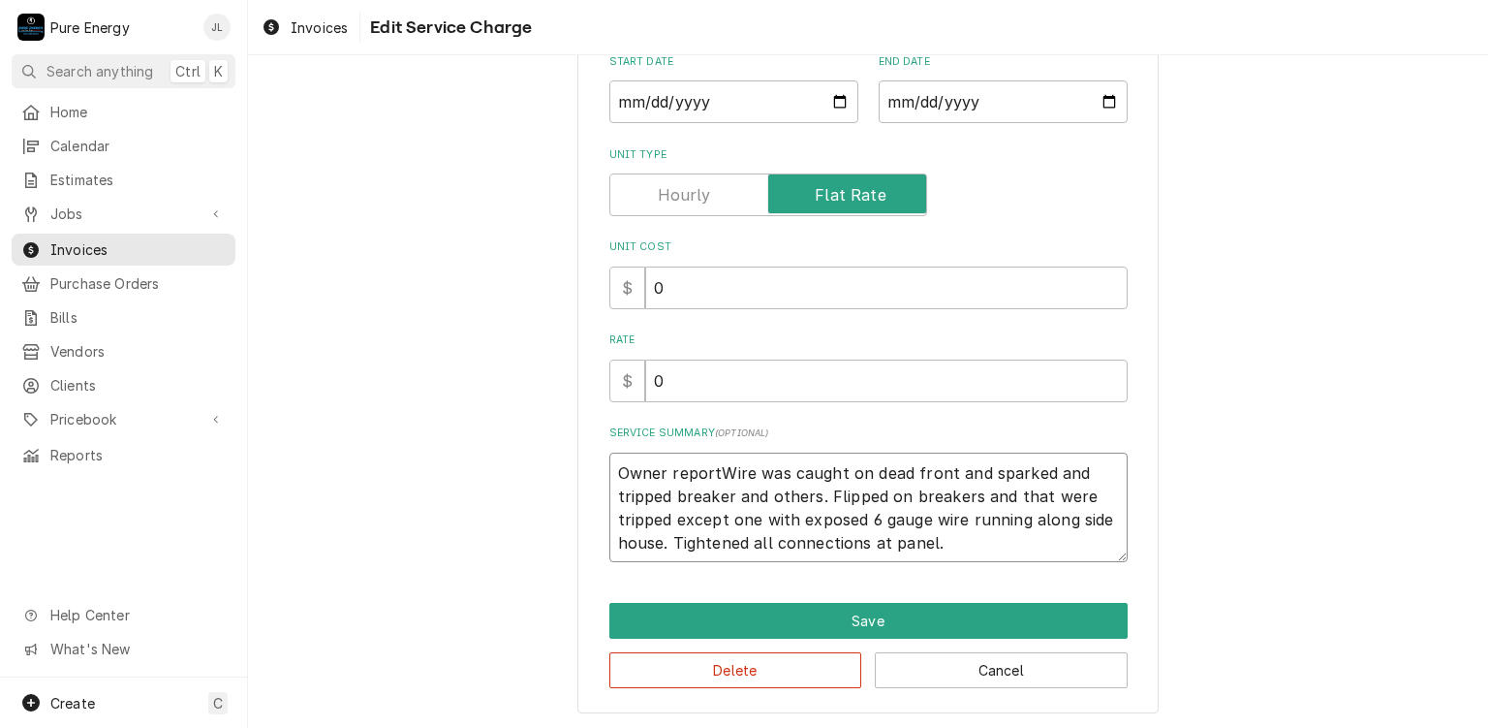
type textarea "Owner reporteWire was caught on dead front and sparked and tripped breaker and …"
type textarea "x"
type textarea "Owner reportedWire was caught on dead front and sparked and tripped breaker and…"
type textarea "x"
type textarea "Owner reported Wire was caught on dead front and sparked and tripped breaker an…"
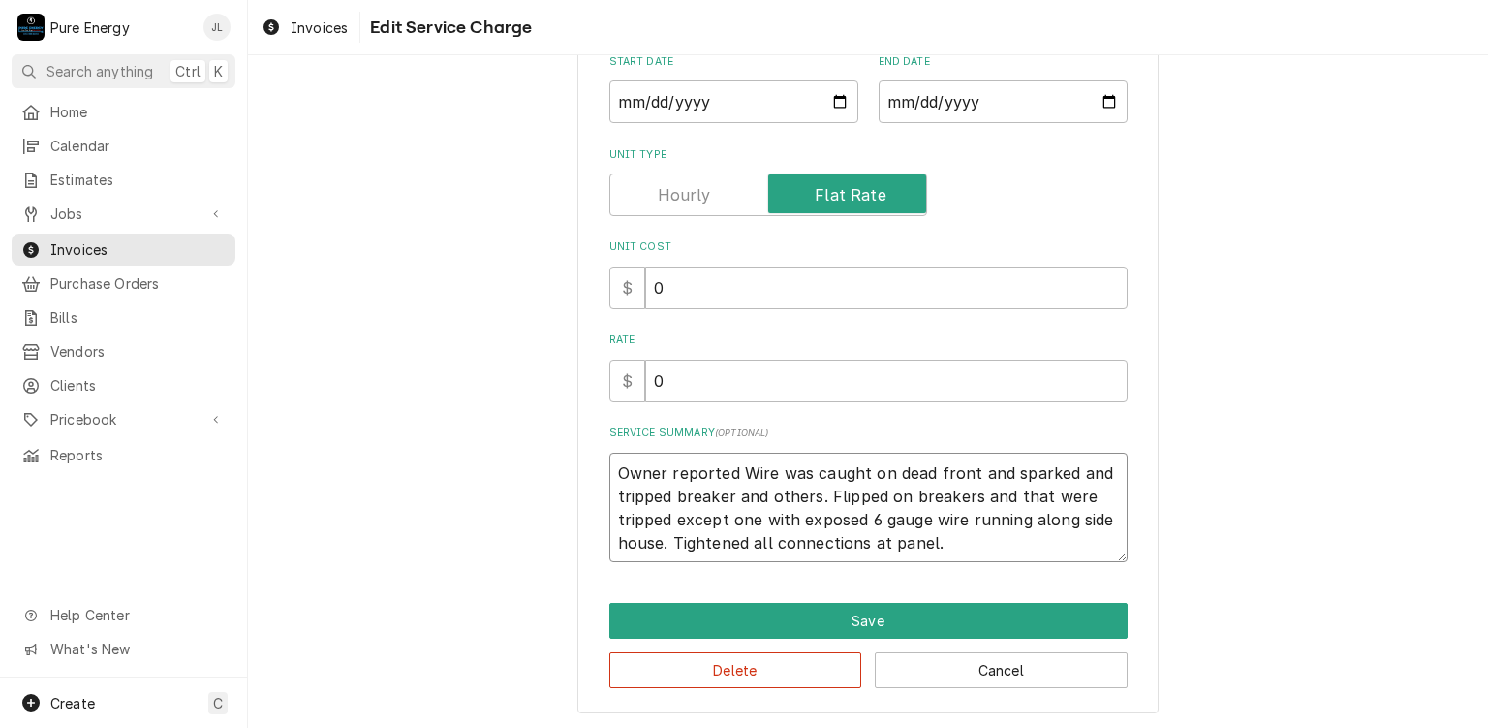
type textarea "x"
type textarea "Owner reported pWire was caught on dead front and sparked and tripped breaker a…"
type textarea "x"
type textarea "Owner reported poWire was caught on dead front and sparked and tripped breaker …"
type textarea "x"
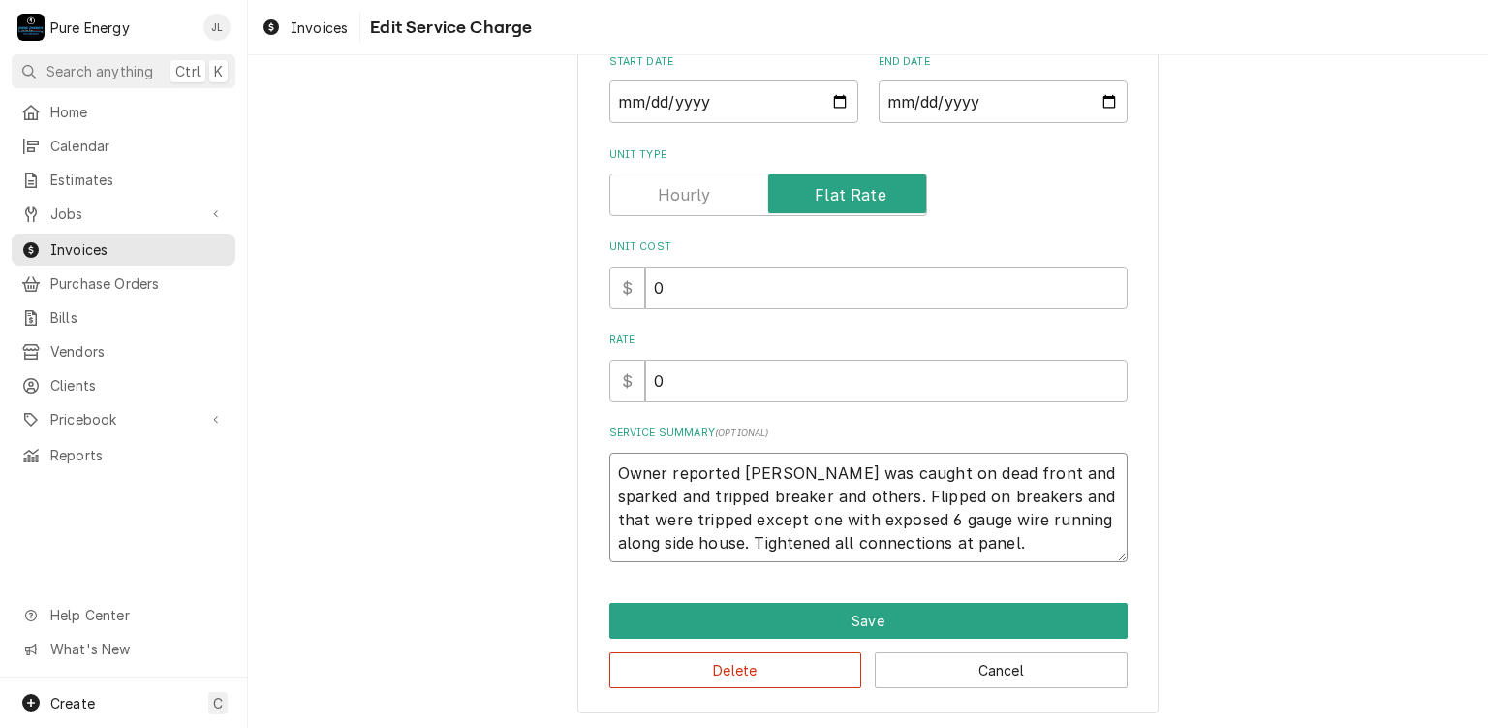
type textarea "Owner reported powrWire was caught on dead front and sparked and tripped breake…"
type textarea "x"
type textarea "Owner reported powre Wire was caught on dead front and sparked and tripped brea…"
type textarea "x"
type textarea "Owner reported powre oWire was caught on dead front and sparked and tripped bre…"
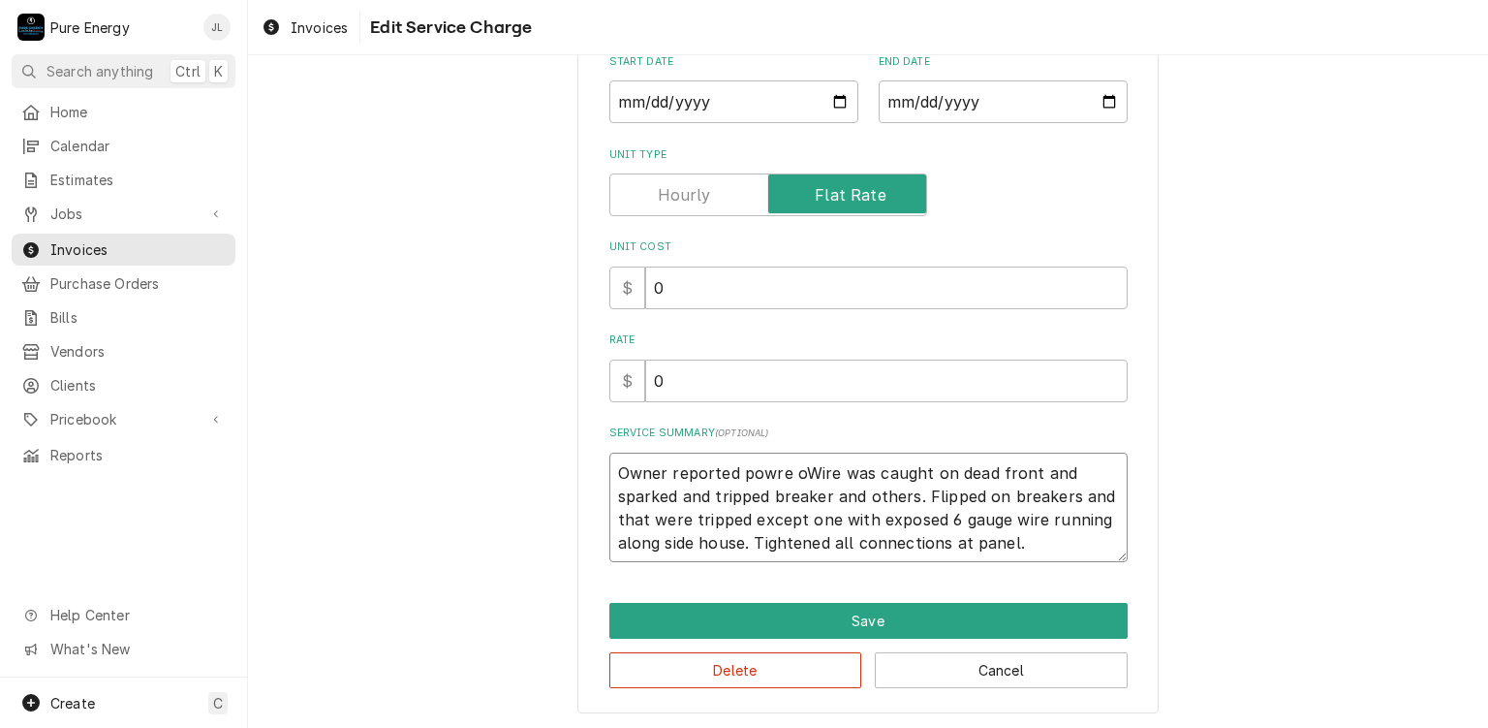
type textarea "x"
type textarea "Owner reported powre ofWire was caught on dead front and sparked and tripped br…"
type textarea "x"
type textarea "Owner reported powre offWire was caught on dead front and sparked and tripped b…"
type textarea "x"
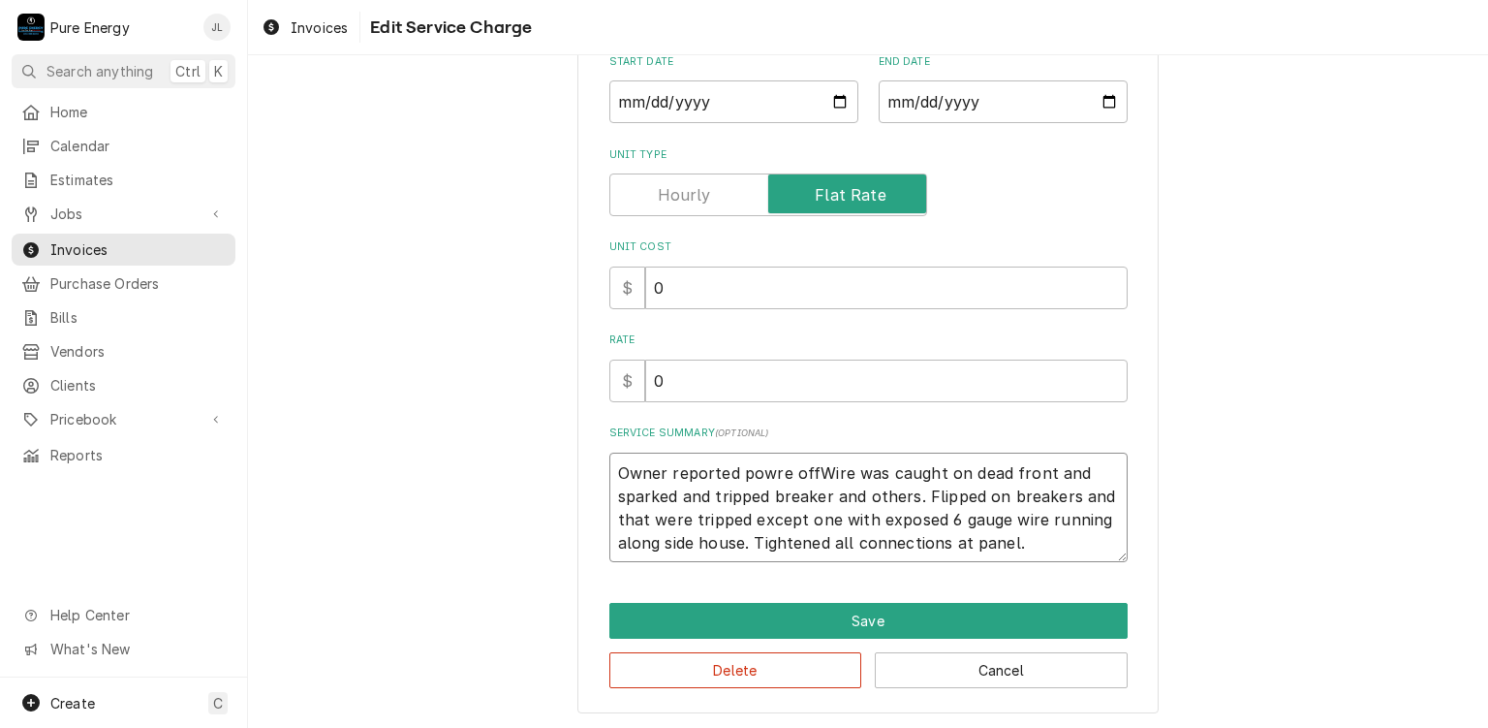
type textarea "Owner reported powre off Wire was caught on dead front and sparked and tripped …"
type textarea "x"
type textarea "Owner reported powre offWire was caught on dead front and sparked and tripped b…"
type textarea "x"
type textarea "Owner reported powre ofWire was caught on dead front and sparked and tripped br…"
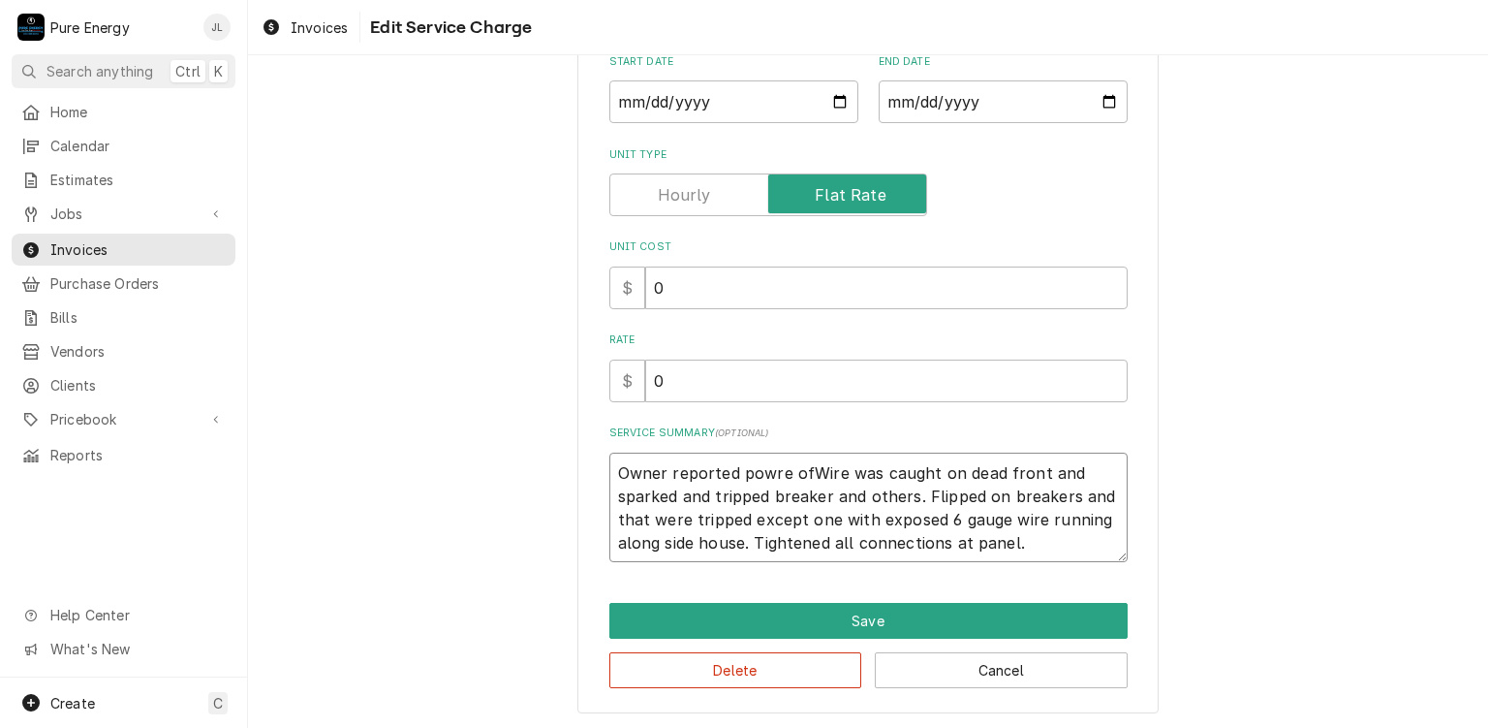
type textarea "x"
type textarea "Owner reported powre oWire was caught on dead front and sparked and tripped bre…"
type textarea "x"
type textarea "Owner reported powre Wire was caught on dead front and sparked and tripped brea…"
type textarea "x"
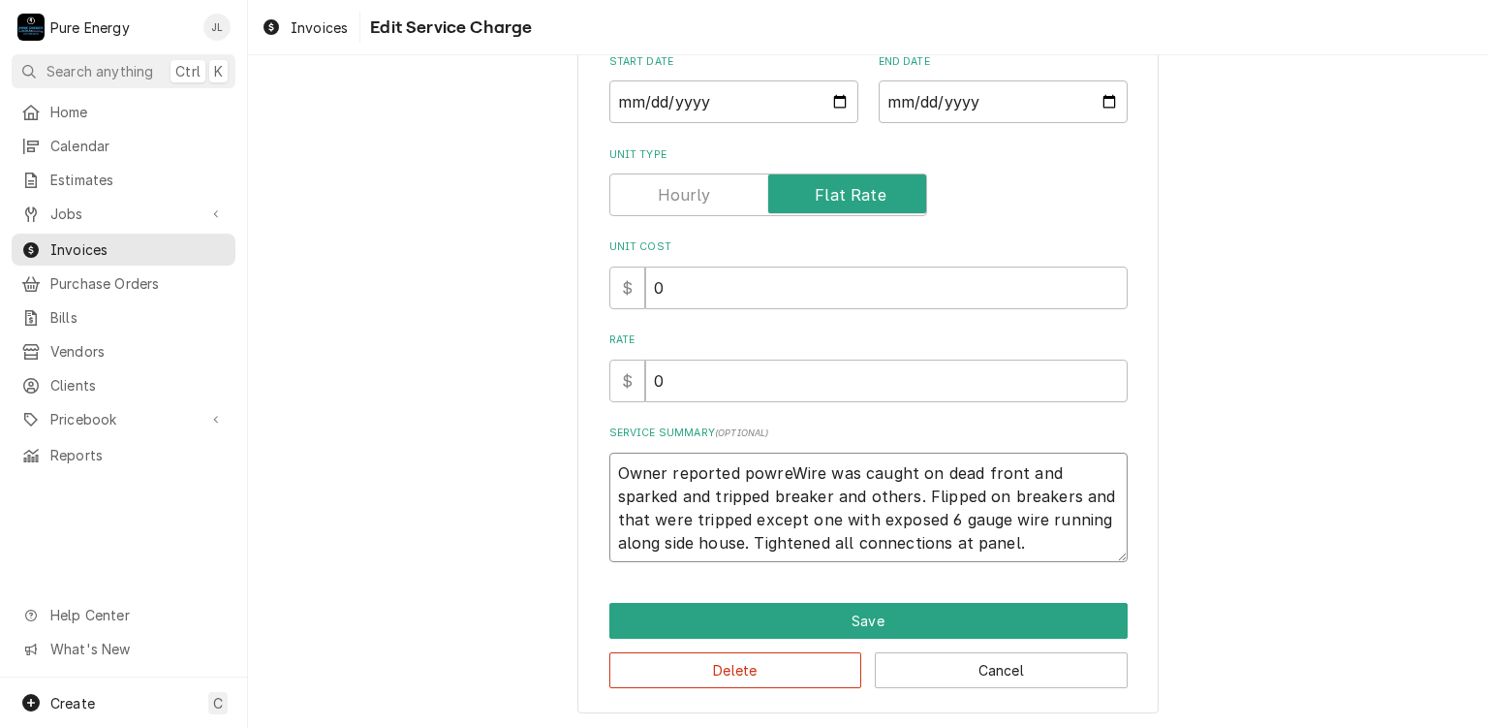
type textarea "Owner reported powrWire was caught on dead front and sparked and tripped breake…"
type textarea "x"
type textarea "Owner reported powWire was caught on dead front and sparked and tripped breaker…"
type textarea "x"
type textarea "Owner reported poweWire was caught on dead front and sparked and tripped breake…"
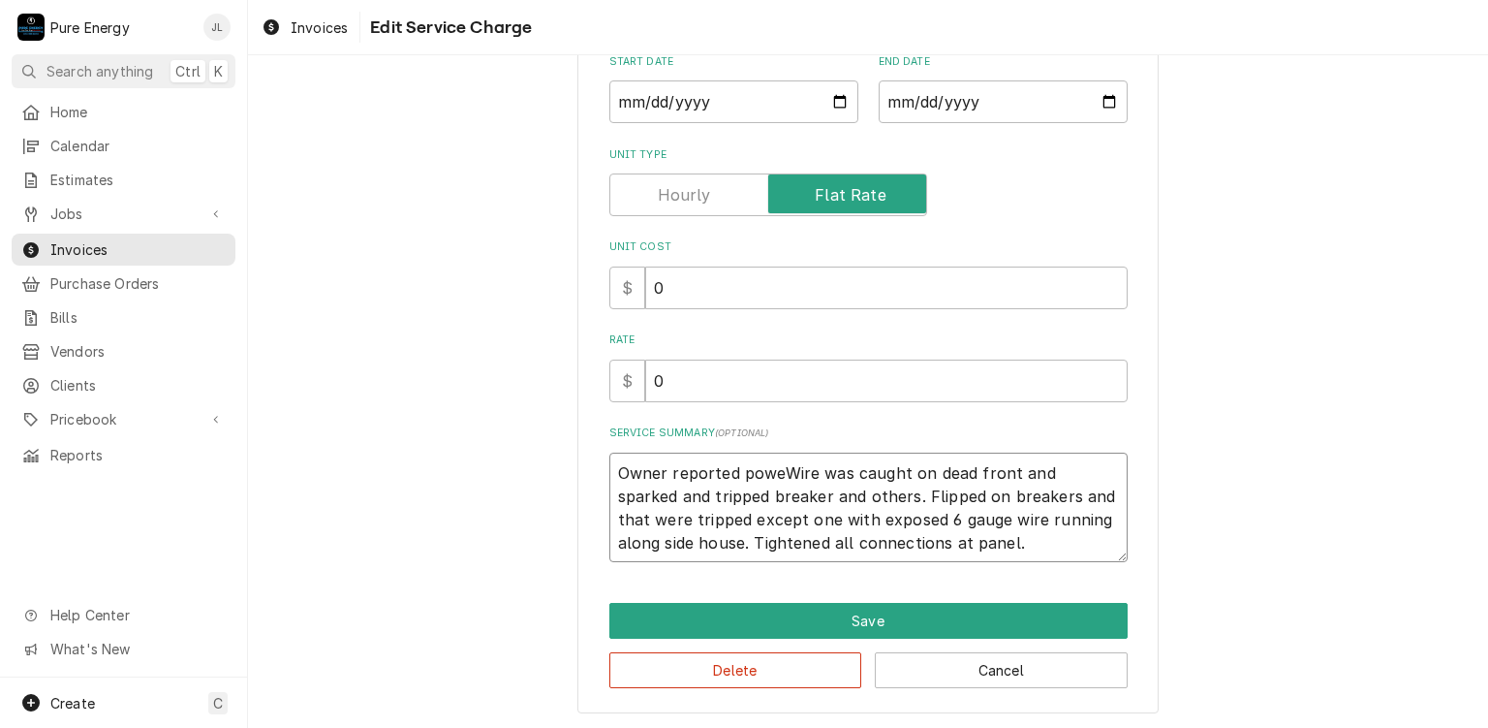
type textarea "x"
type textarea "Owner reported power Wire was caught on dead front and sparked and tripped brea…"
type textarea "x"
type textarea "Owner reported power oWire was caught on dead front and sparked and tripped bre…"
type textarea "x"
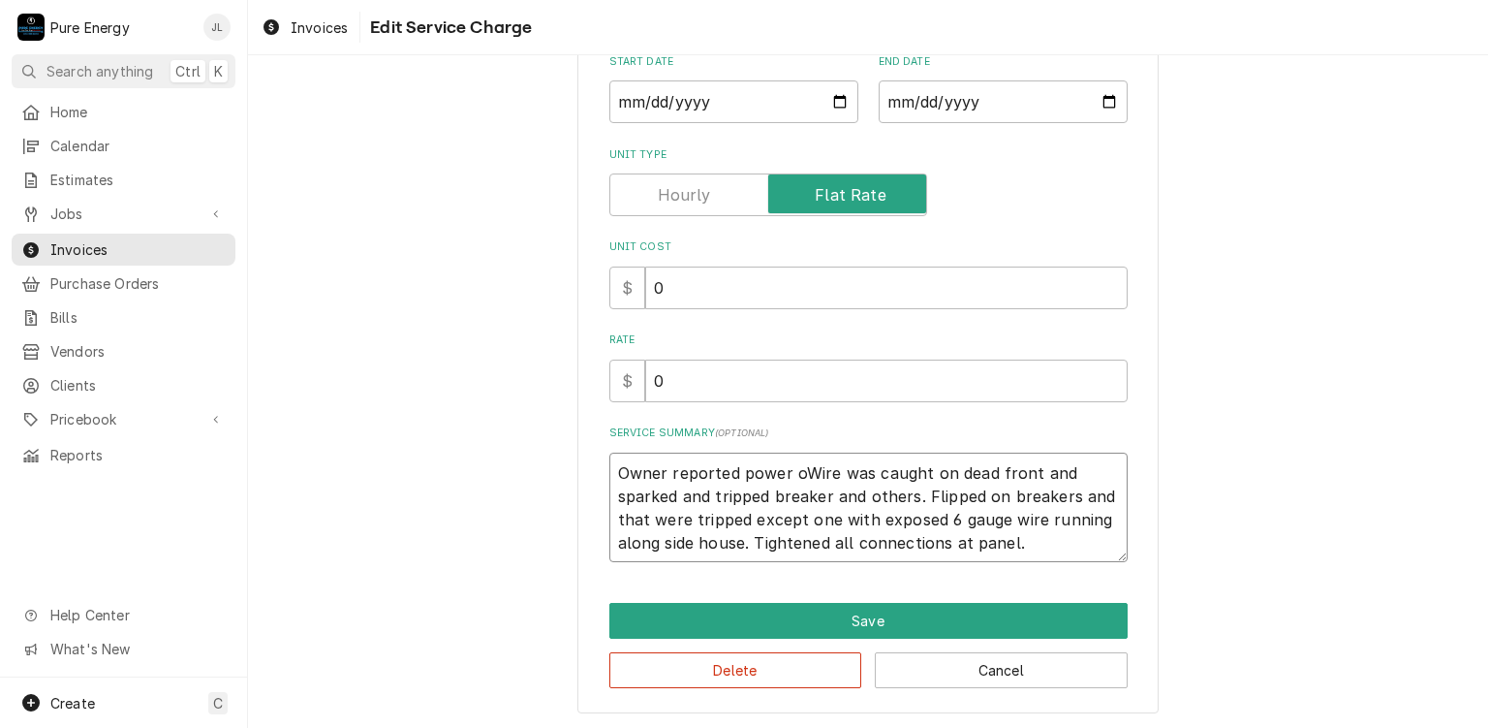
type textarea "Owner reported power ofWire was caught on dead front and sparked and tripped br…"
type textarea "x"
type textarea "Owner reported power offWire was caught on dead front and sparked and tripped b…"
type textarea "x"
type textarea "Owner reported power off Wire was caught on dead front and sparked and tripped …"
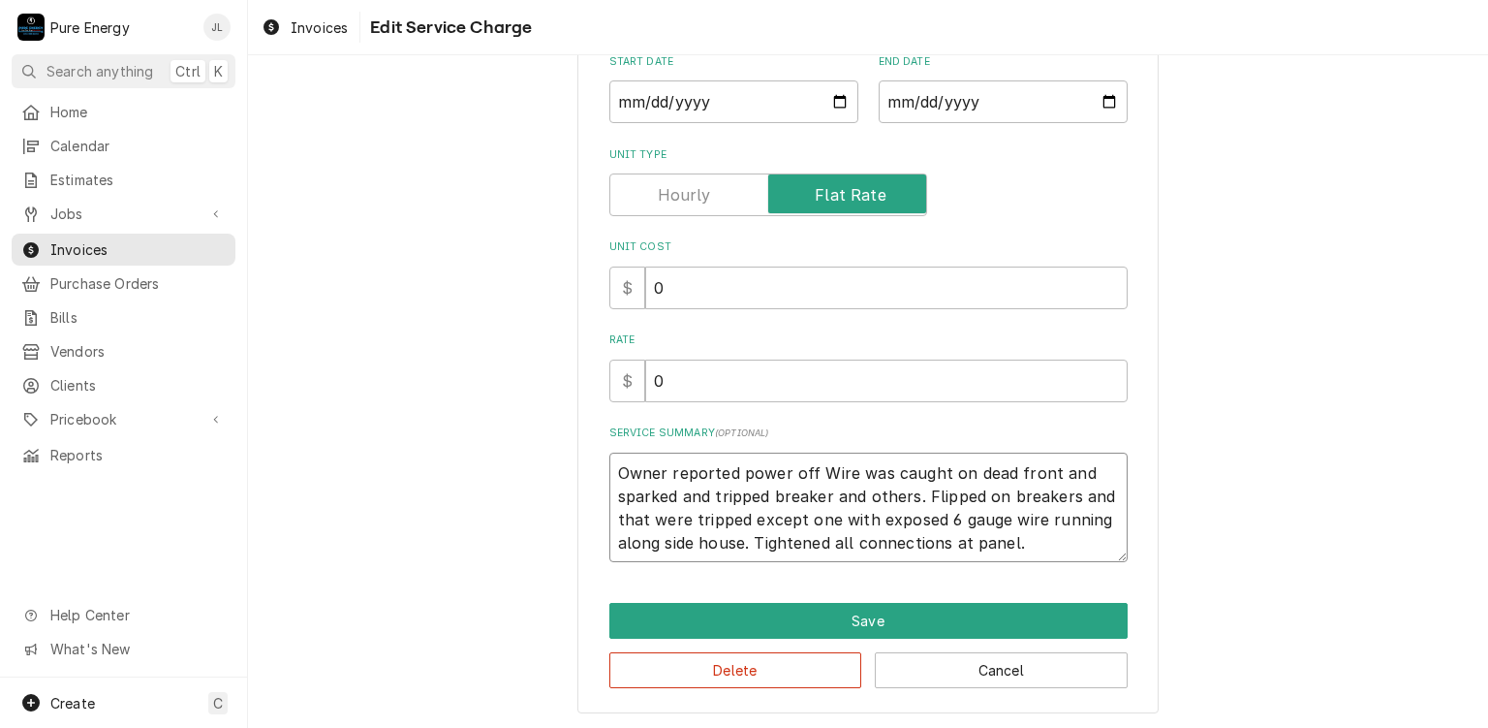
type textarea "x"
type textarea "Owner reported power off toWire was caught on dead front and sparked and trippe…"
type textarea "x"
type textarea "Owner reported power off to Wire was caught on dead front and sparked and tripp…"
type textarea "x"
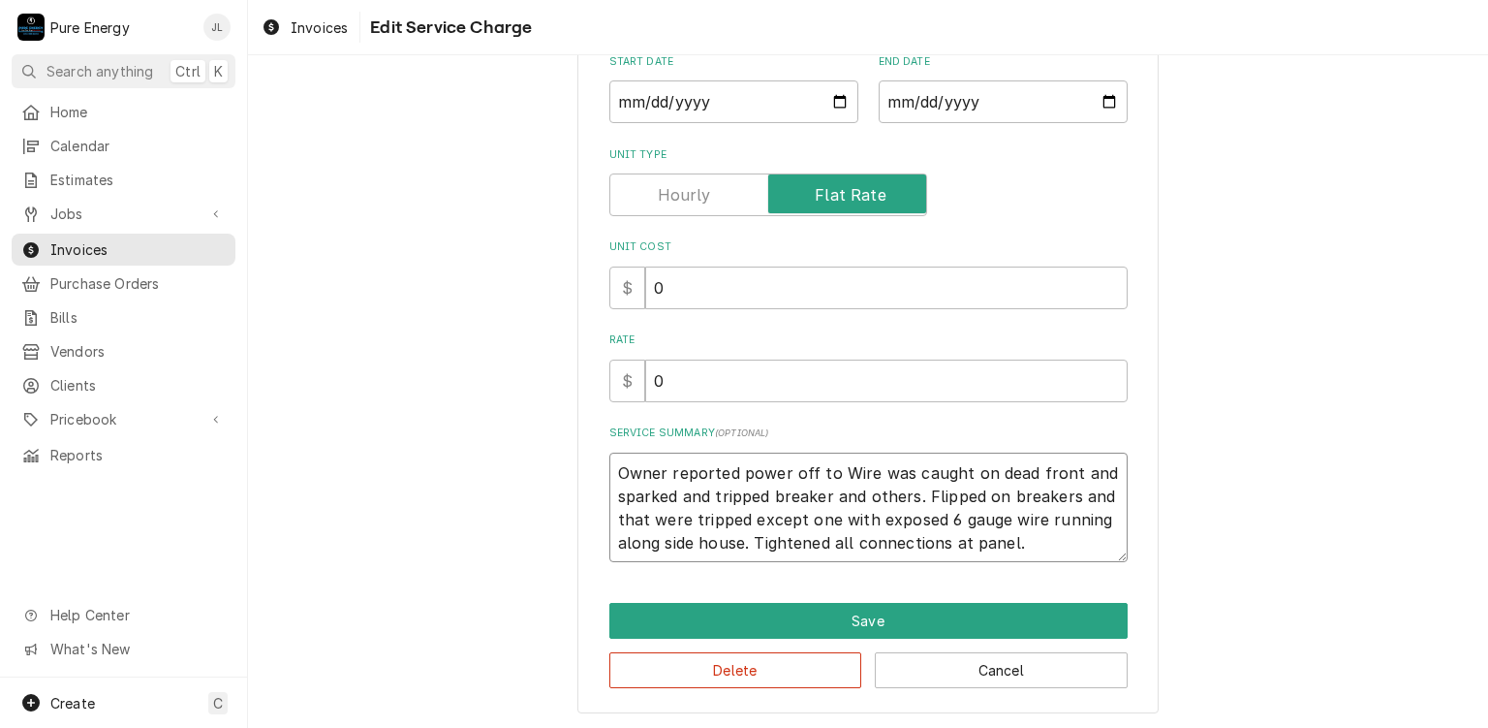
type textarea "Owner reported power off to oWire was caught on dead front and sparked and trip…"
type textarea "x"
type textarea "Owner reported power off to ouWire was caught on dead front and sparked and tri…"
type textarea "x"
type textarea "Owner reported power off to outWire was caught on dead front and sparked and tr…"
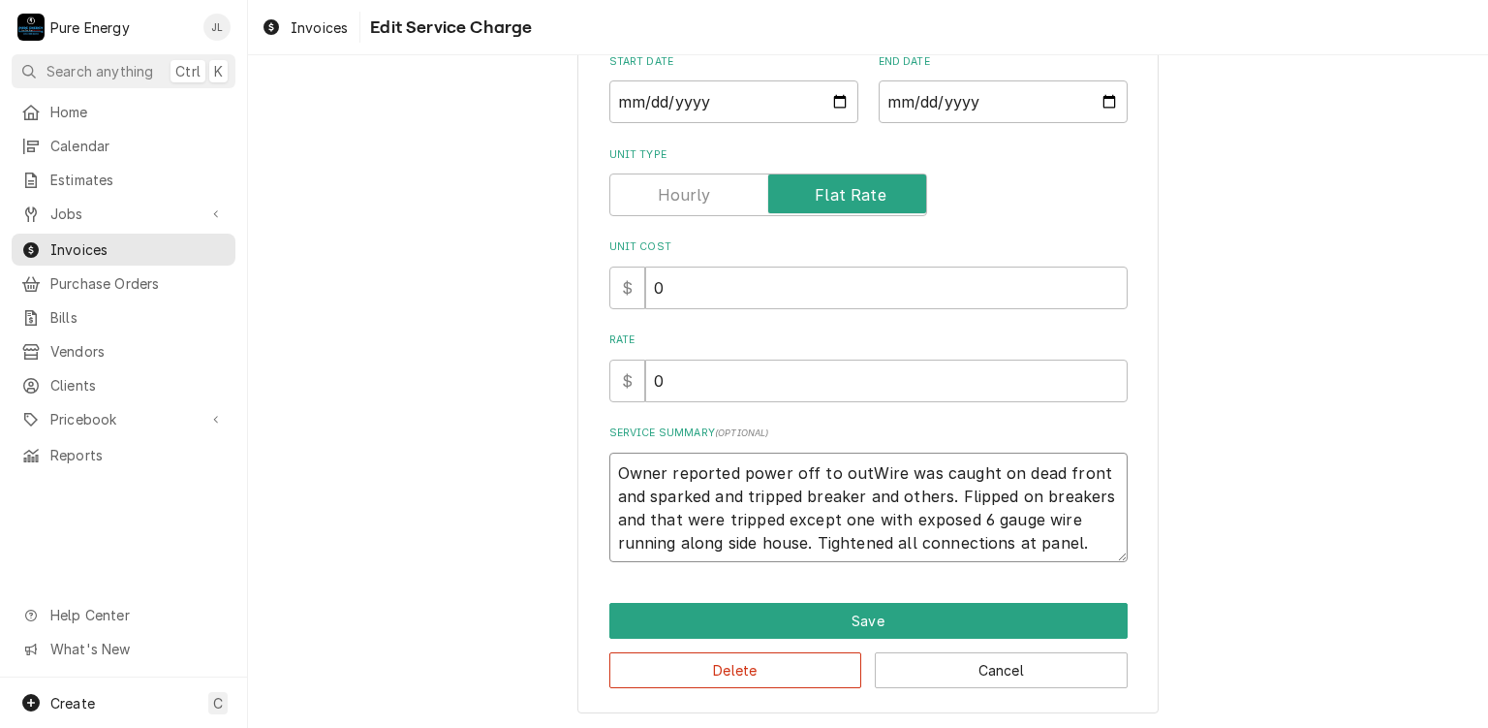
type textarea "x"
type textarea "Owner reported power off to outlWire was caught on dead front and sparked and t…"
type textarea "x"
type textarea "Owner reported power off to outleWire was caught on dead front and sparked and …"
type textarea "x"
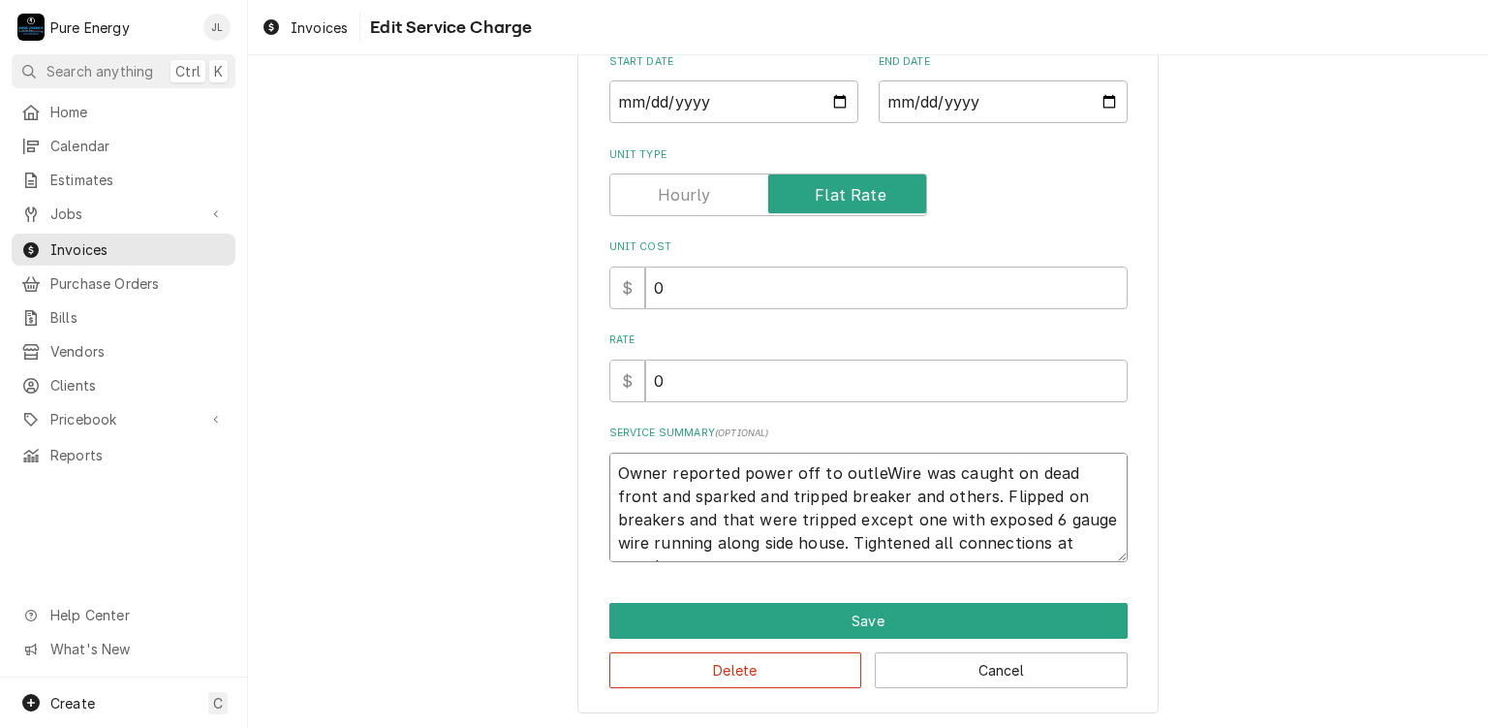
type textarea "Owner reported power off to outletWire was caught on dead front and sparked and…"
type textarea "x"
type textarea "Owner reported power off to outletsWire was caught on dead front and sparked an…"
type textarea "x"
type textarea "Owner reported power off to outlets Wire was caught on dead front and sparked a…"
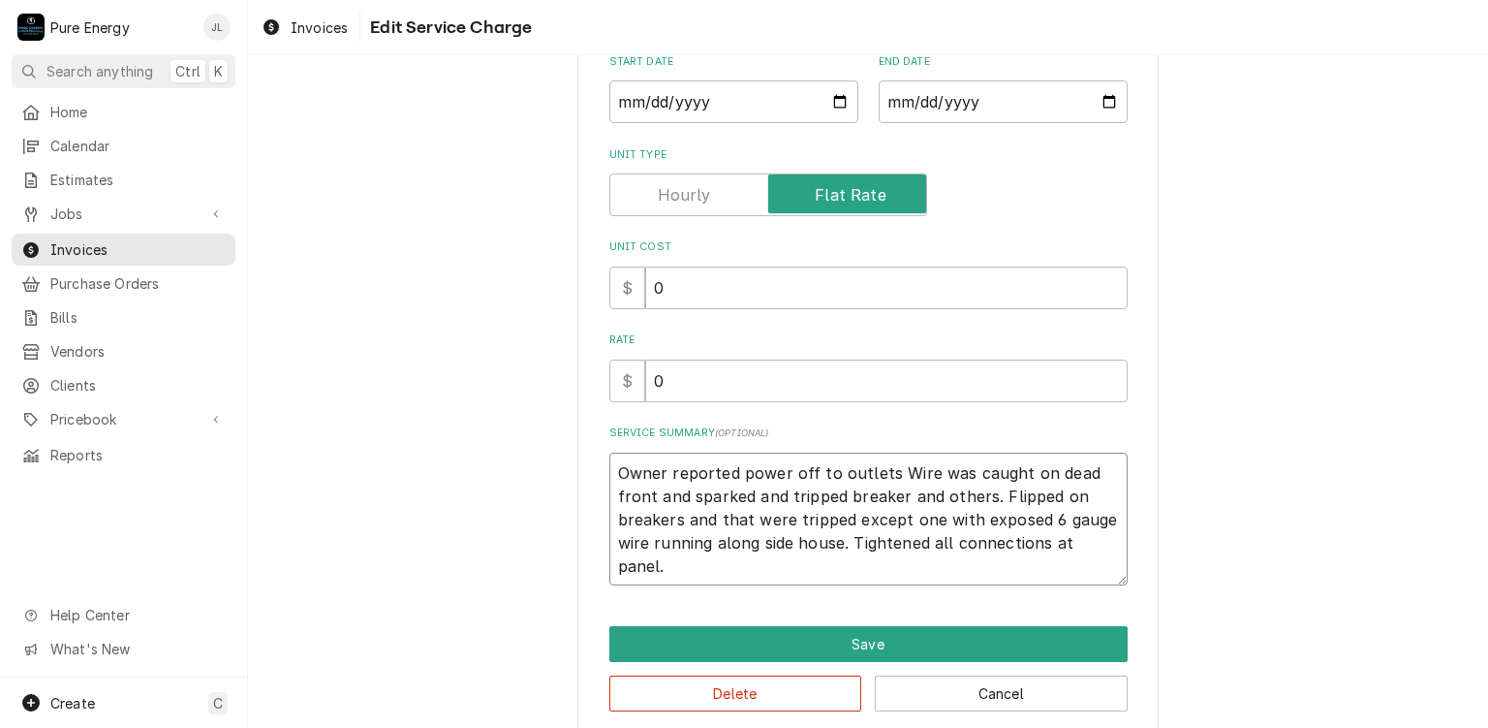
type textarea "x"
type textarea "Owner reported power off to outlets iWire was caught on dead front and sparked …"
type textarea "x"
type textarea "Owner reported power off to outlets inWire was caught on dead front and sparked…"
type textarea "x"
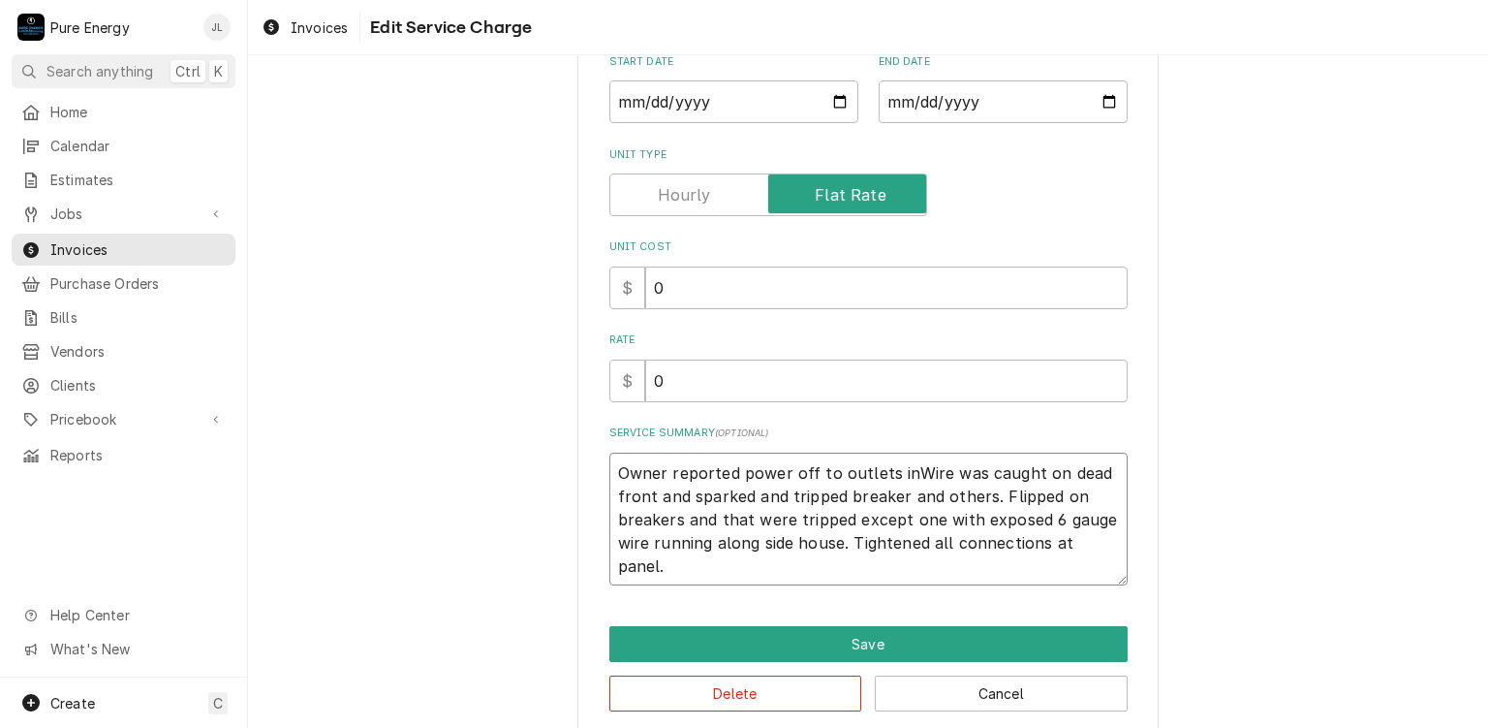
type textarea "Owner reported power off to outlets in Wire was caught on dead front and sparke…"
type textarea "x"
type textarea "Owner reported power off to outlets in thWire was caught on dead front and spar…"
type textarea "x"
type textarea "Owner reported power off to outlets in the Wire was caught on dead front and sp…"
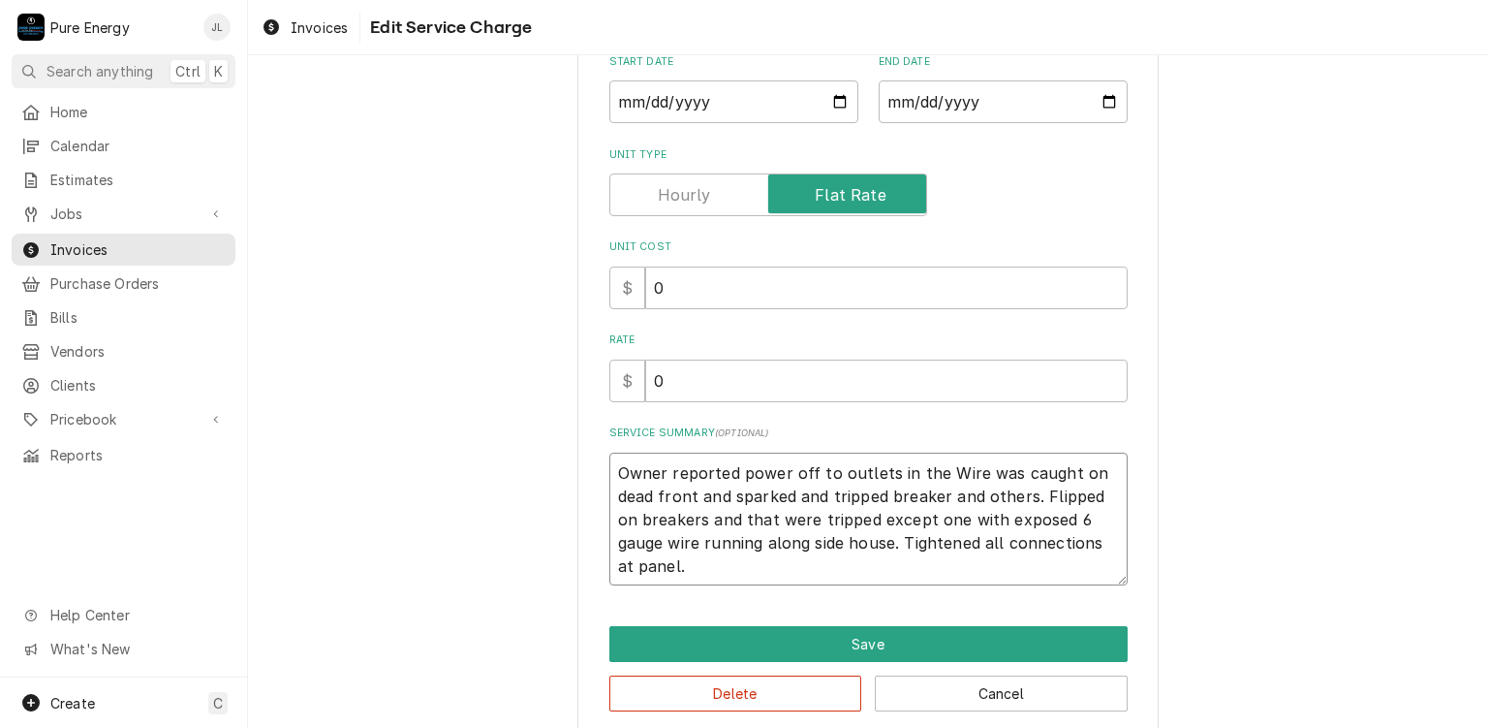
type textarea "x"
type textarea "Owner reported power off to outlets in the gWire was caught on dead front and s…"
type textarea "x"
type textarea "Owner reported power off to outlets in the gaWire was caught on dead front and …"
type textarea "x"
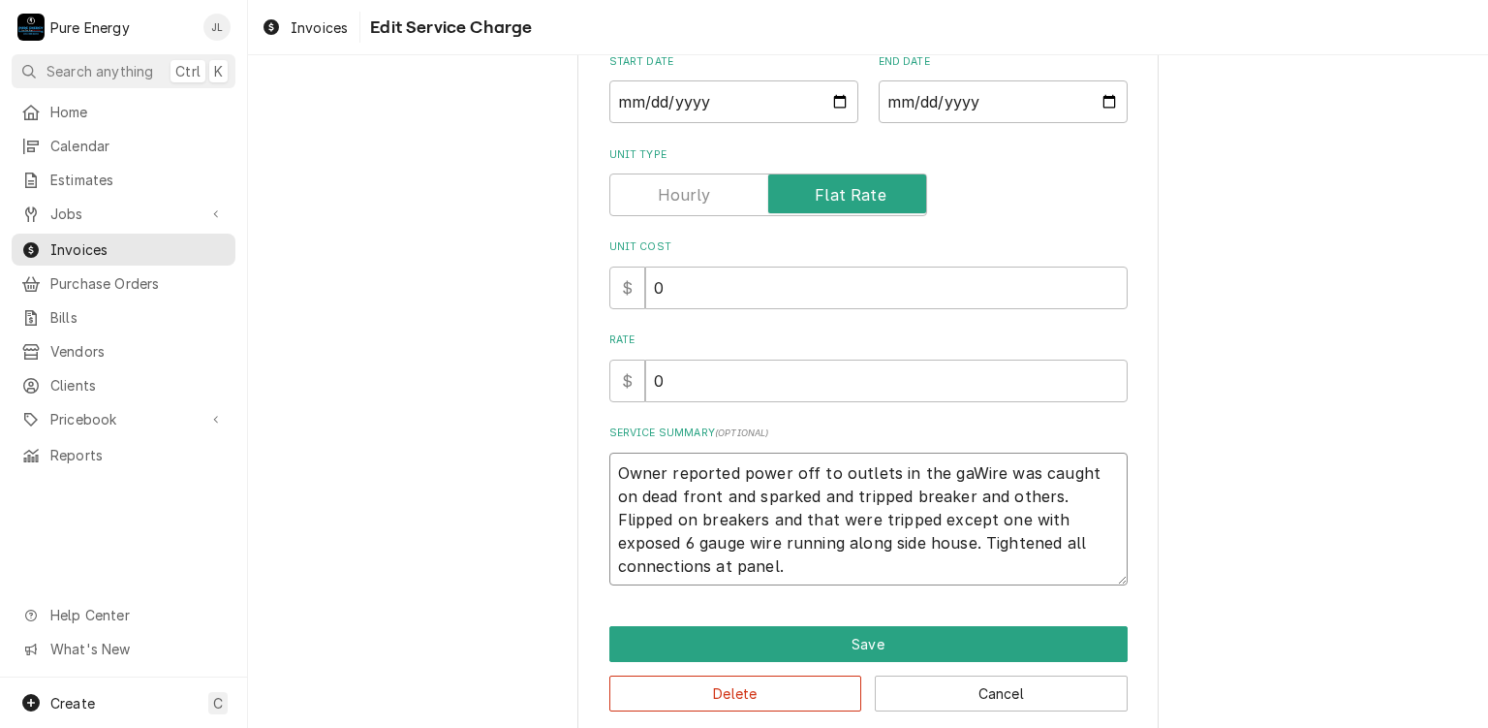
type textarea "Owner reported power off to outlets in the garWire was caught on dead front and…"
type textarea "x"
type textarea "Owner reported power off to outlets in the garaWire was caught on dead front an…"
type textarea "x"
type textarea "Owner reported power off to outlets in the garagWire was caught on dead front a…"
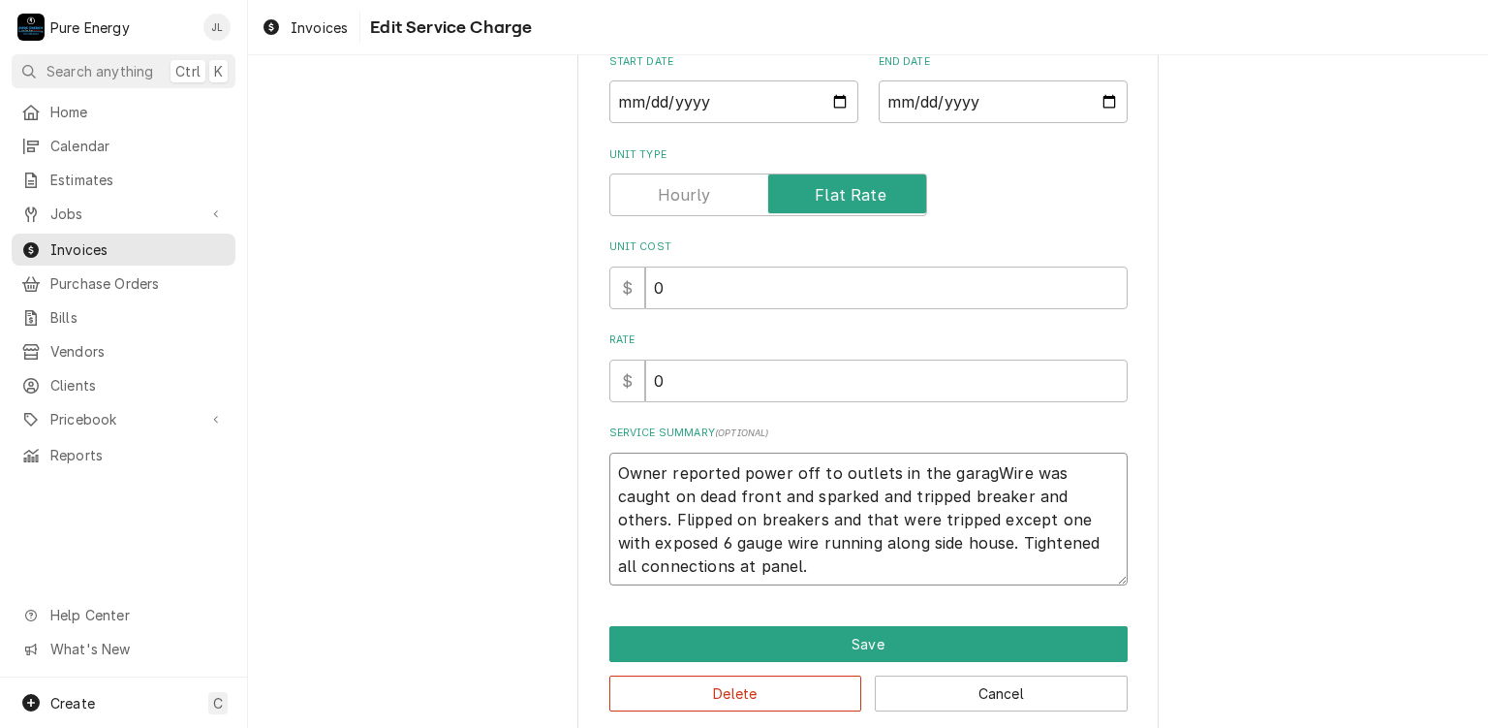
type textarea "x"
type textarea "Owner reported power off to outlets in the garageWire was caught on dead front …"
type textarea "x"
type textarea "Owner reported power off to outlets in the garage Wire was caught on dead front…"
type textarea "x"
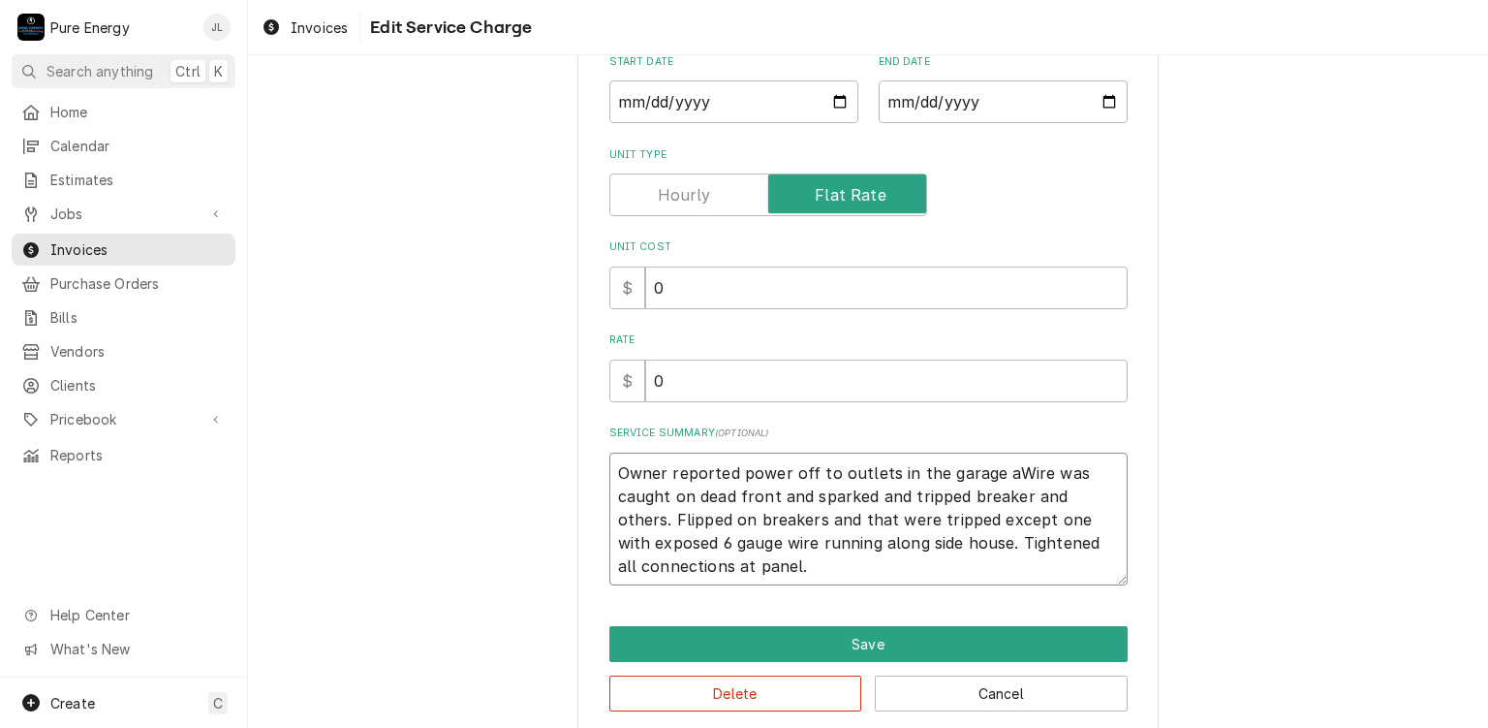
type textarea "Owner reported power off to outlets in the garage anWire was caught on dead fro…"
type textarea "x"
type textarea "Owner reported power off to outlets in the garage andWire was caught on dead fr…"
type textarea "x"
type textarea "Owner reported power off to outlets in the garage and Wire was caught on dead f…"
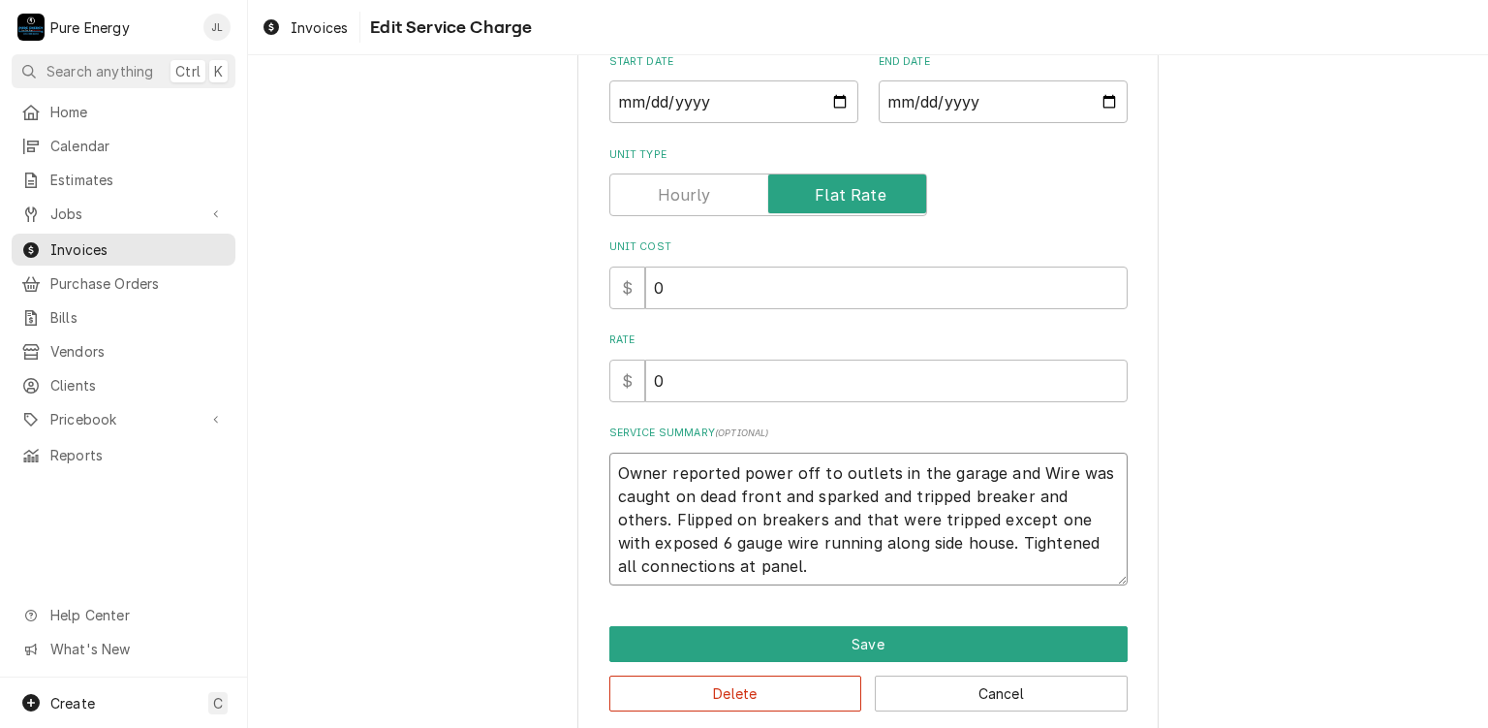
type textarea "x"
type textarea "Owner reported power off to outlets in the garage and whWire was caught on dead…"
type textarea "x"
type textarea "Owner reported power off to outlets in the garage and wheWire was caught on dea…"
type textarea "x"
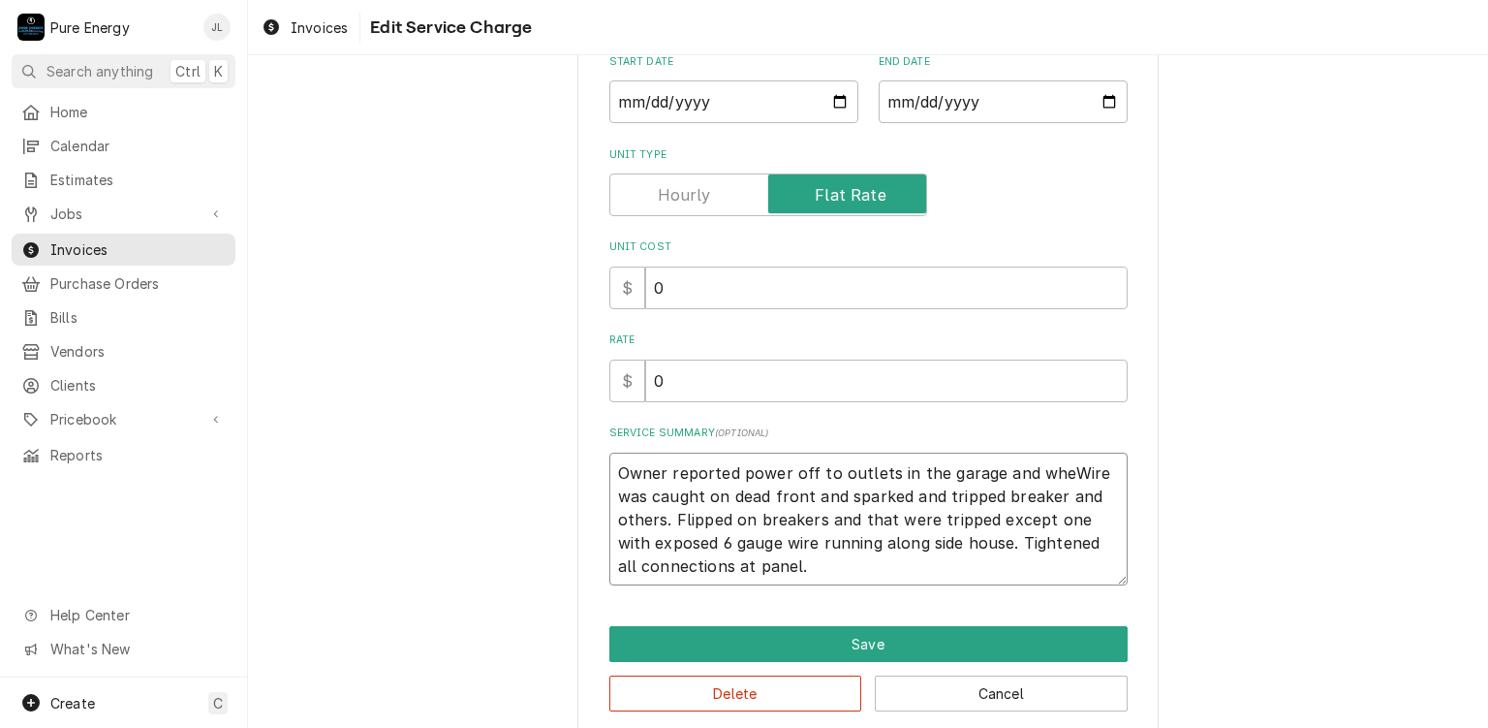
type textarea "Owner reported power off to outlets in the garage and whenWire was caught on de…"
type textarea "x"
type textarea "Owner reported power off to outlets in the garage and when Wire was caught on d…"
type textarea "x"
type textarea "Owner reported power off to outlets in the garage and when hWire was caught on …"
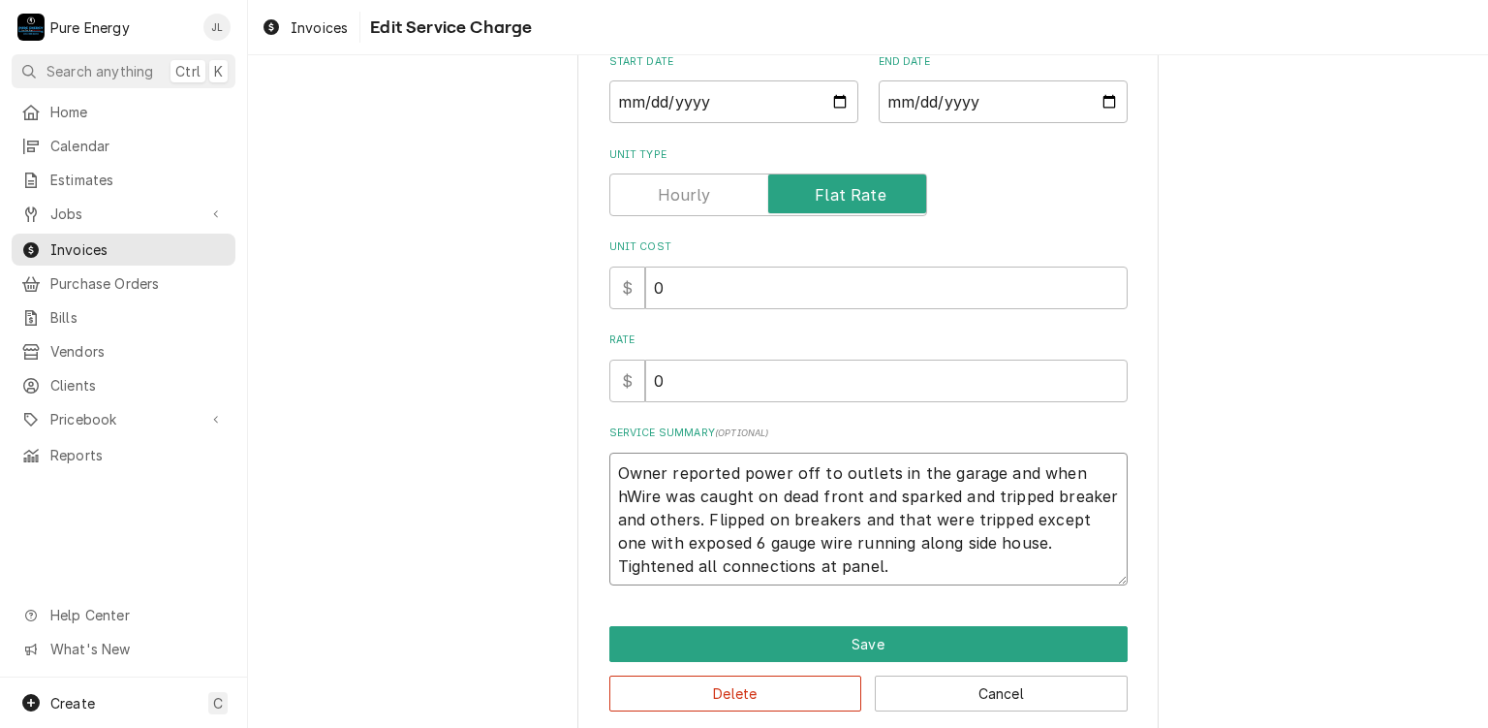
type textarea "x"
type textarea "Owner reported power off to outlets in the garage and when heWire was caught on…"
type textarea "x"
type textarea "Owner reported power off to outlets in the garage and when he Wire was caught o…"
type textarea "x"
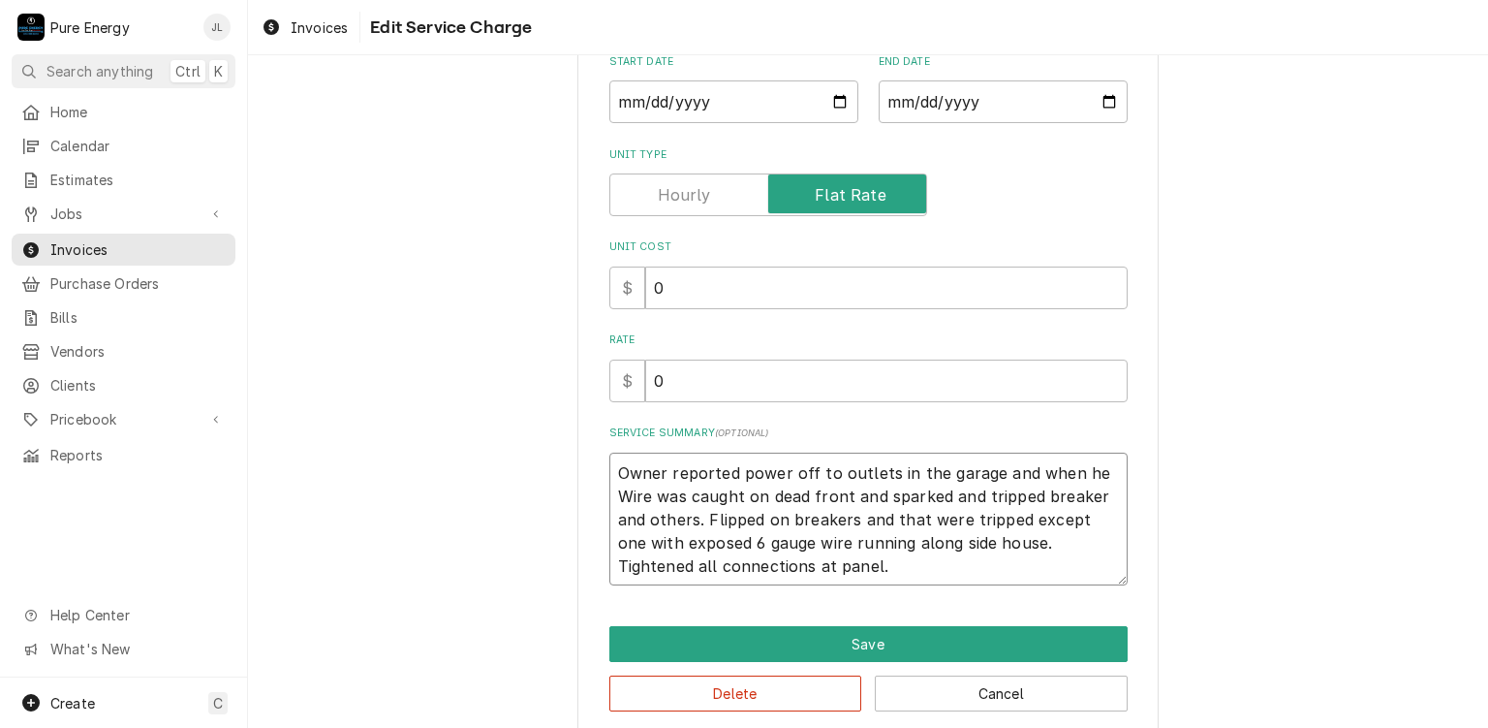
type textarea "Owner reported power off to outlets in the garage and when he wWire was caught …"
type textarea "x"
type textarea "Owner reported power off to outlets in the garage and when he weWire was caught…"
type textarea "x"
type textarea "Owner reported power off to outlets in the garage and when he wenWire was caugh…"
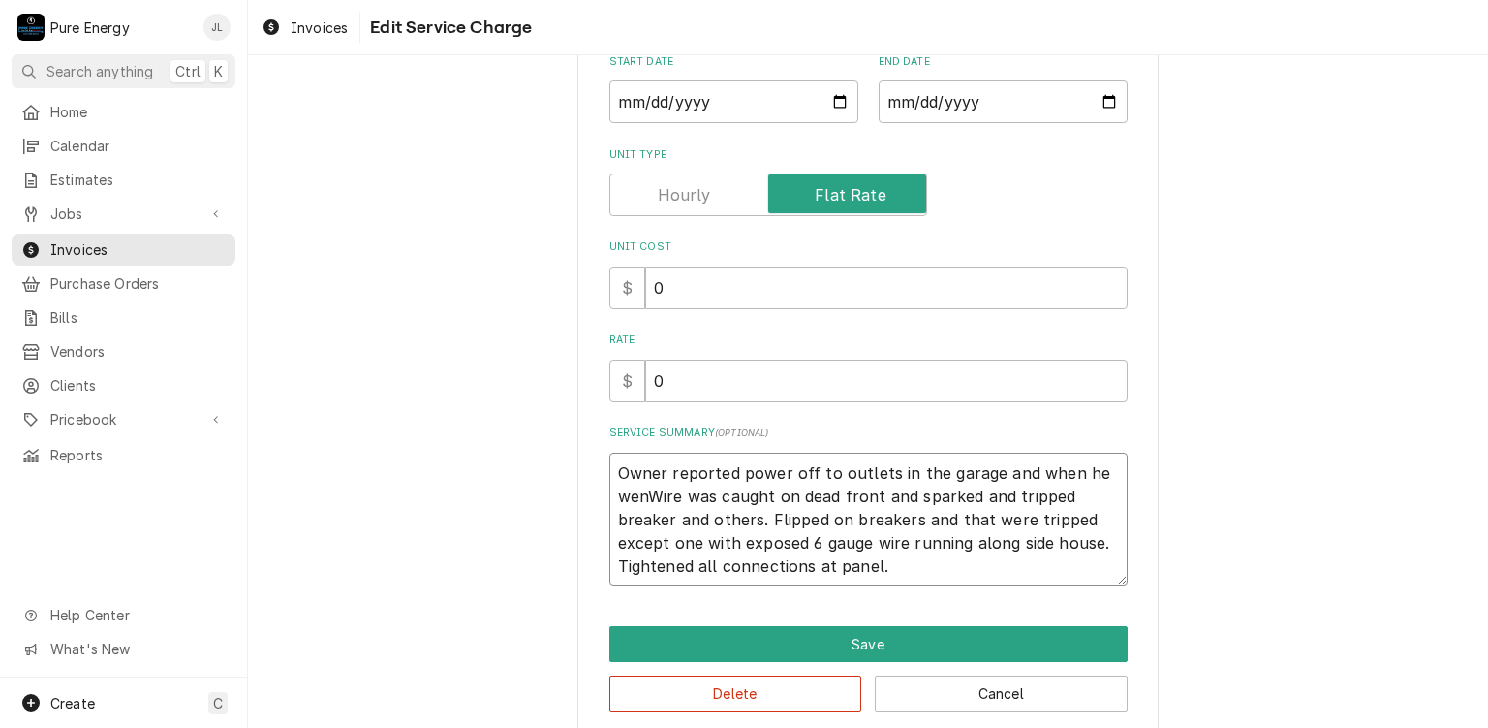
type textarea "x"
type textarea "Owner reported power off to outlets in the garage and when he went Wire was cau…"
type textarea "x"
type textarea "Owner reported power off to outlets in the garage and when he went toWire was c…"
type textarea "x"
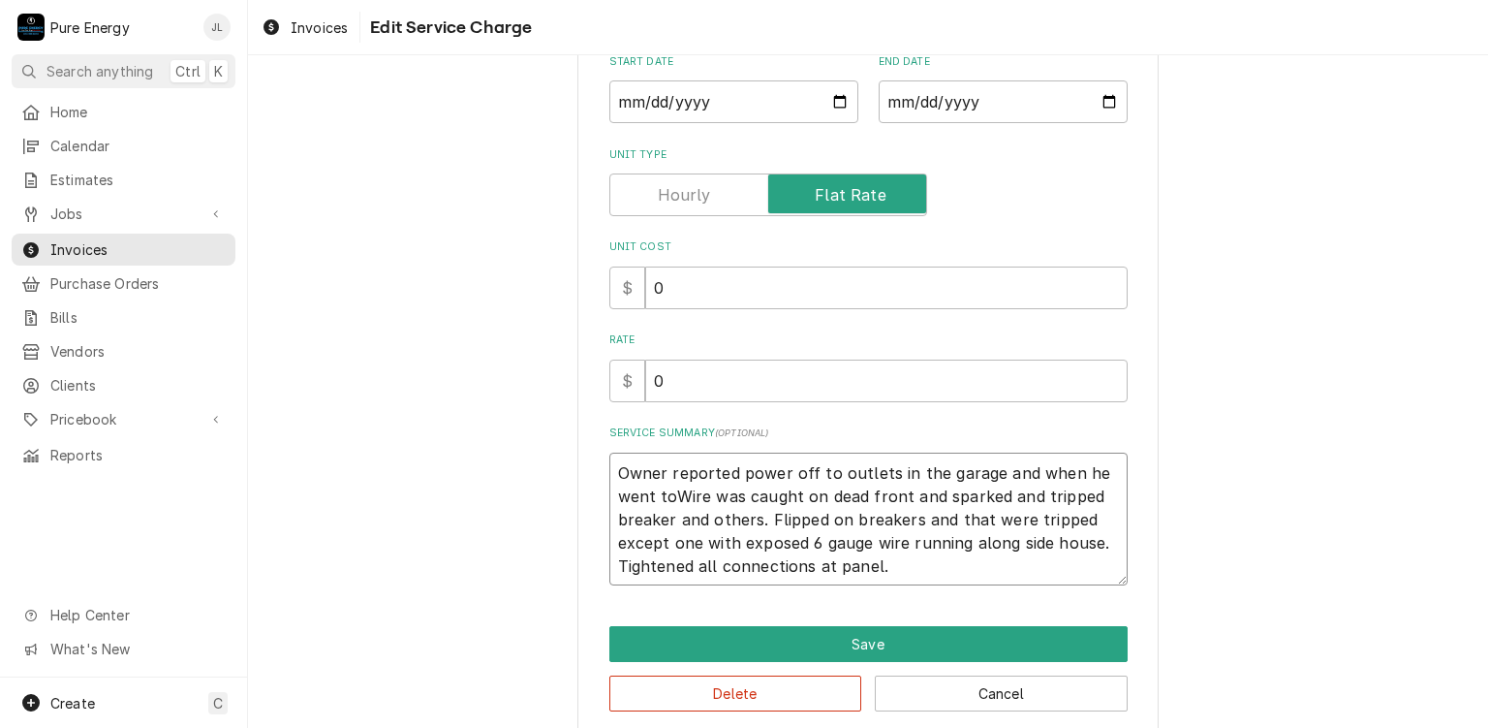
type textarea "Owner reported power off to outlets in the garage and when he went to Wire was …"
type textarea "x"
type textarea "Owner reported power off to outlets in the garage and when he went to pWire was…"
type textarea "x"
type textarea "Owner reported power off to outlets in the garage and when he went to panWire w…"
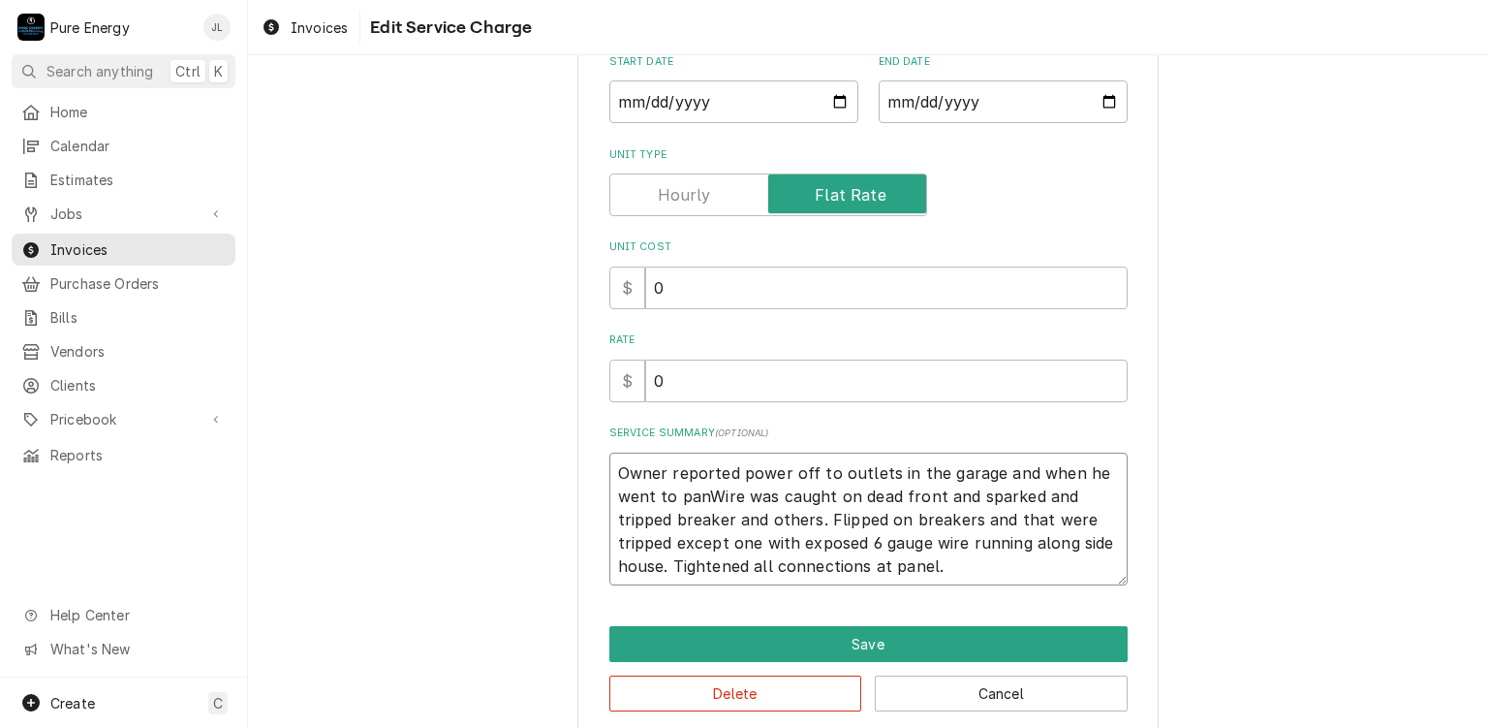
type textarea "x"
type textarea "Owner reported power off to outlets in the garage and when he went to paneWire …"
type textarea "x"
type textarea "Owner reported power off to outlets in the garage and when he went to panelWire…"
type textarea "x"
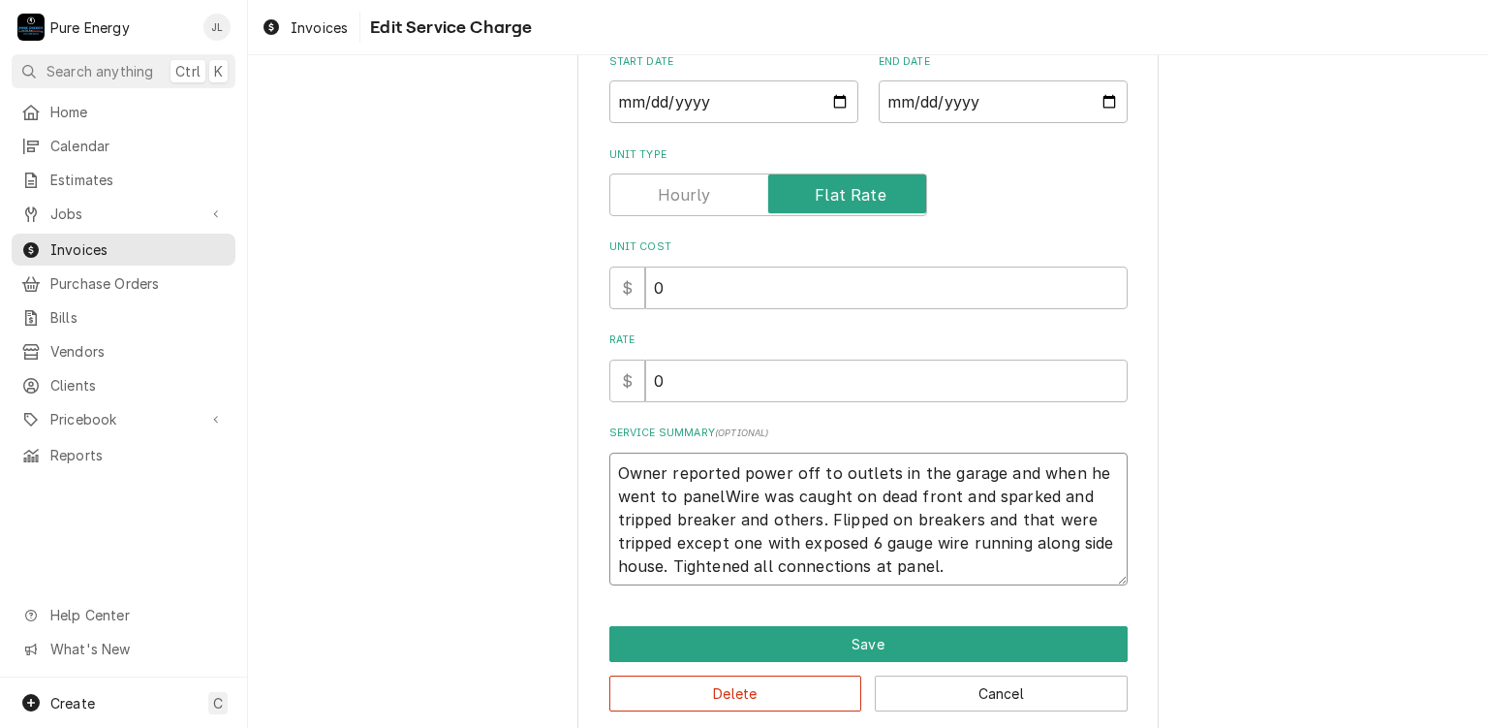
type textarea "Owner reported power off to outlets in the garage and when he went to panel Wir…"
type textarea "x"
type textarea "Owner reported power off to outlets in the garage and when he went to panel anW…"
type textarea "x"
type textarea "Owner reported power off to outlets in the garage and when he went to panel and…"
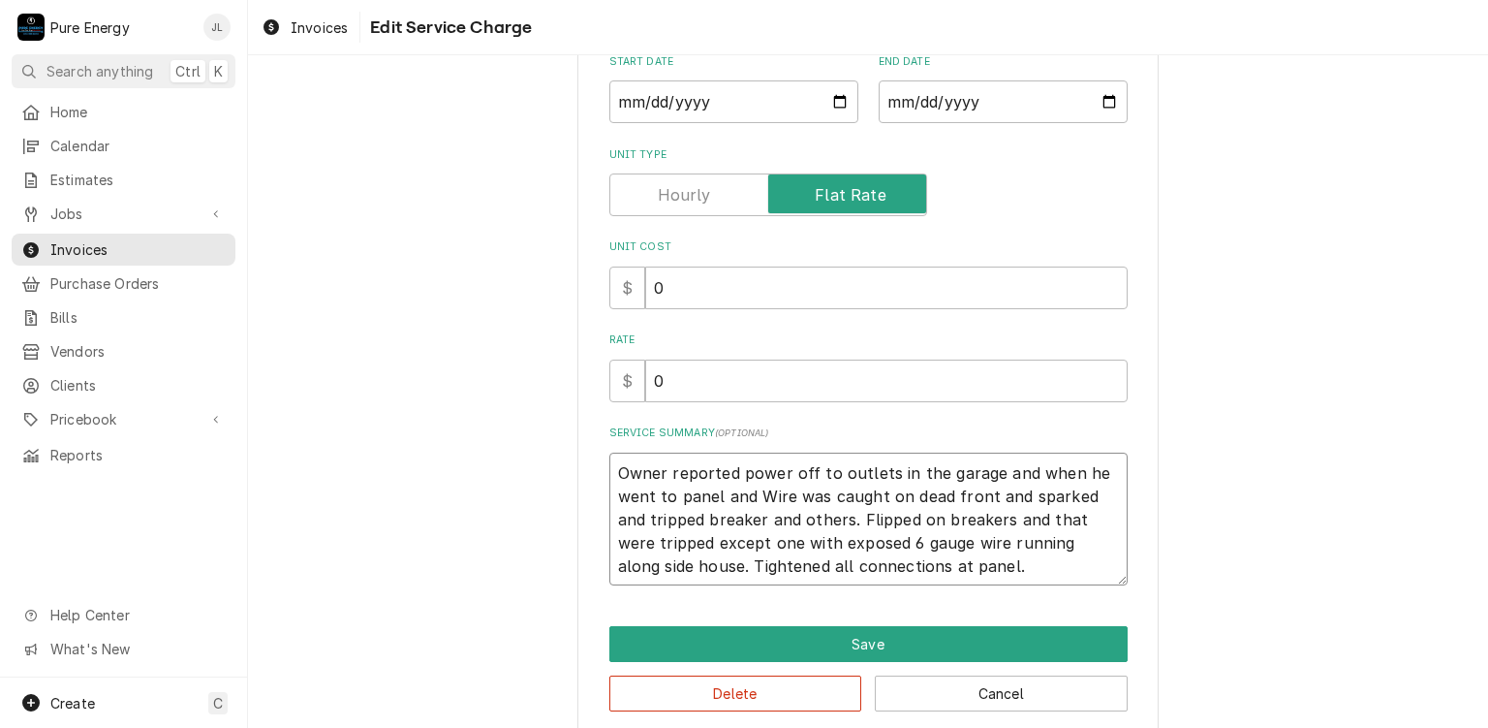
type textarea "x"
type textarea "Owner reported power off to outlets in the garage and when he went to panel and…"
type textarea "x"
type textarea "Owner reported power off to outlets in the garage and when he went to panel and…"
type textarea "x"
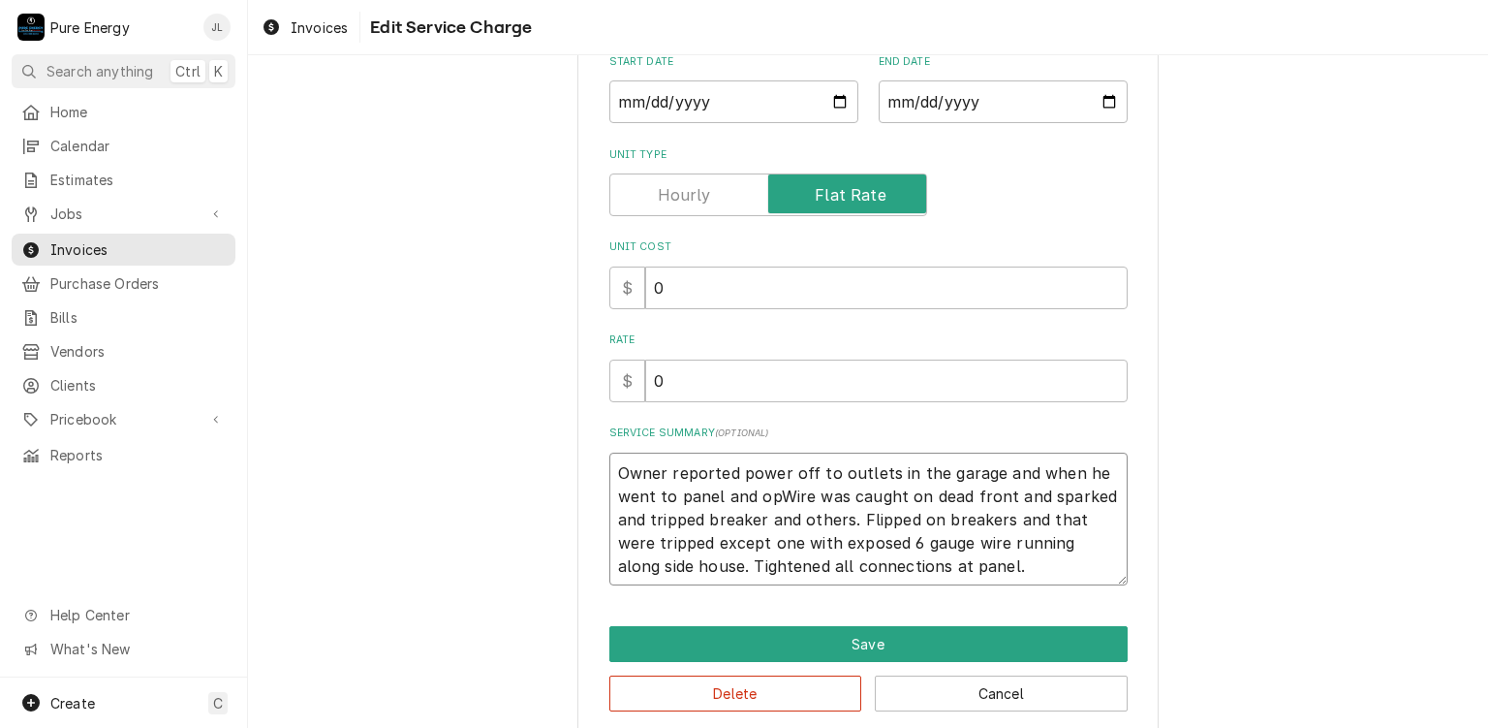
type textarea "Owner reported power off to outlets in the garage and when he went to panel and…"
type textarea "x"
type textarea "Owner reported power off to outlets in the garage and when he went to panel and…"
type textarea "x"
type textarea "Owner reported power off to outlets in the garage and when he went to panel and…"
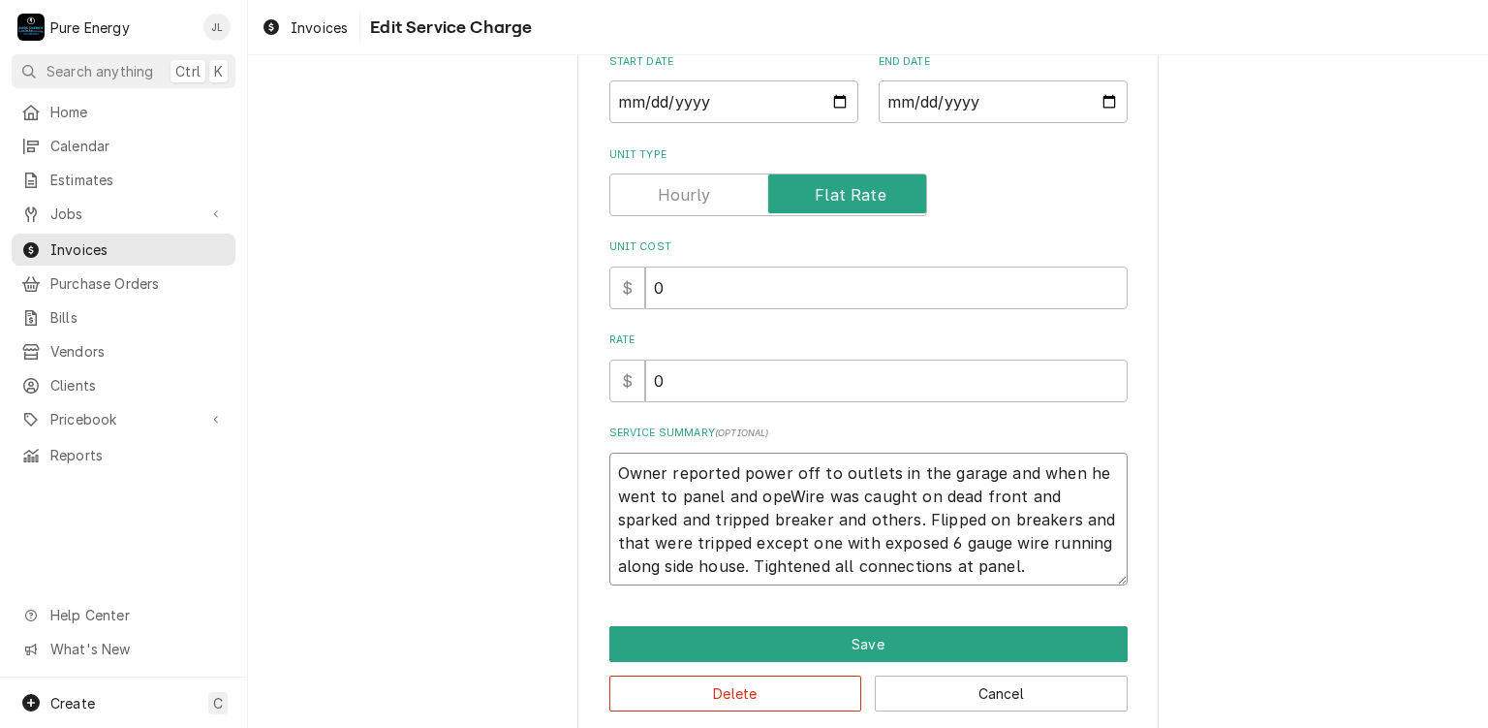
type textarea "x"
type textarea "Owner reported power off to outlets in the garage and when he went to panel and…"
type textarea "x"
type textarea "Owner reported power off to outlets in the garage and when he went to panel and…"
type textarea "x"
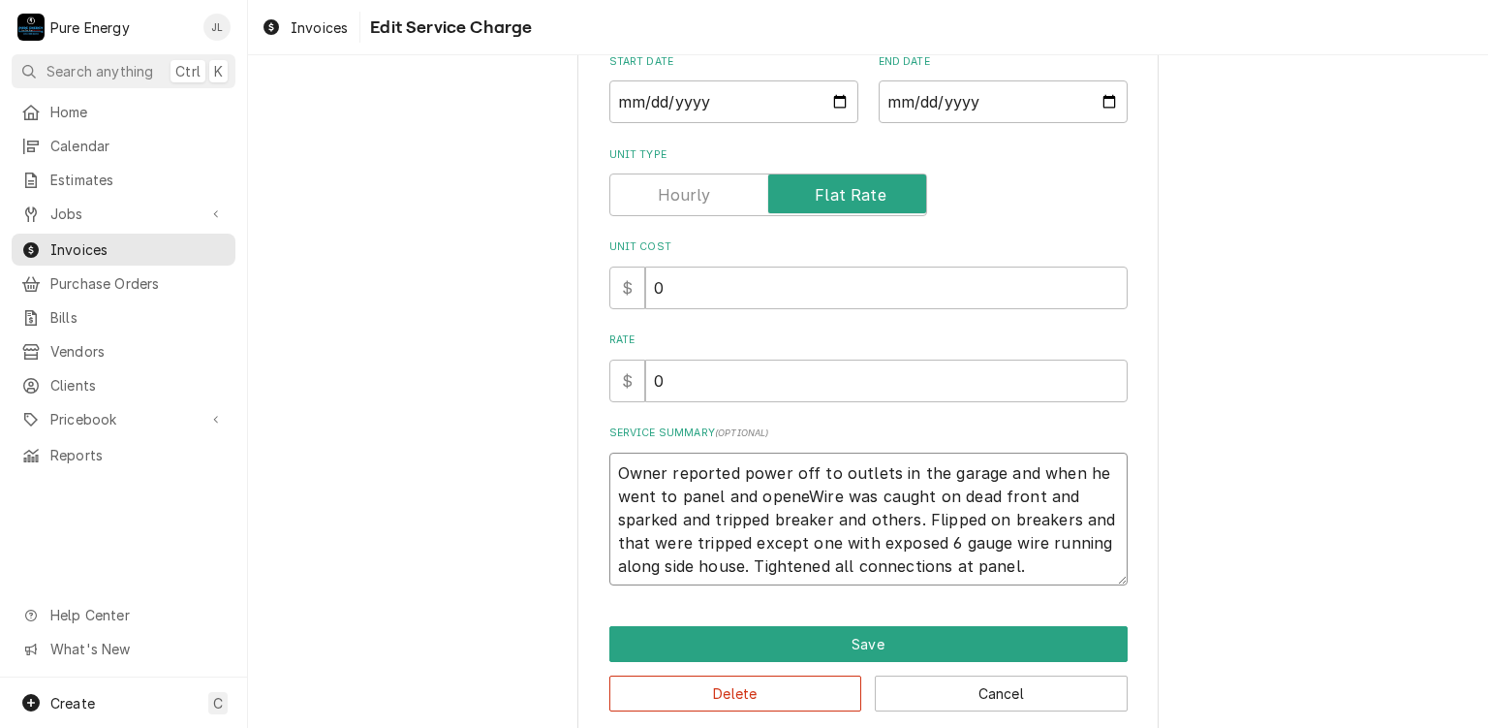
type textarea "Owner reported power off to outlets in the garage and when he went to panel and…"
type textarea "x"
type textarea "Owner reported power off to outlets in the garage and when he went to panel and…"
type textarea "x"
type textarea "Owner reported power off to outlets in the garage and when he went to panel and…"
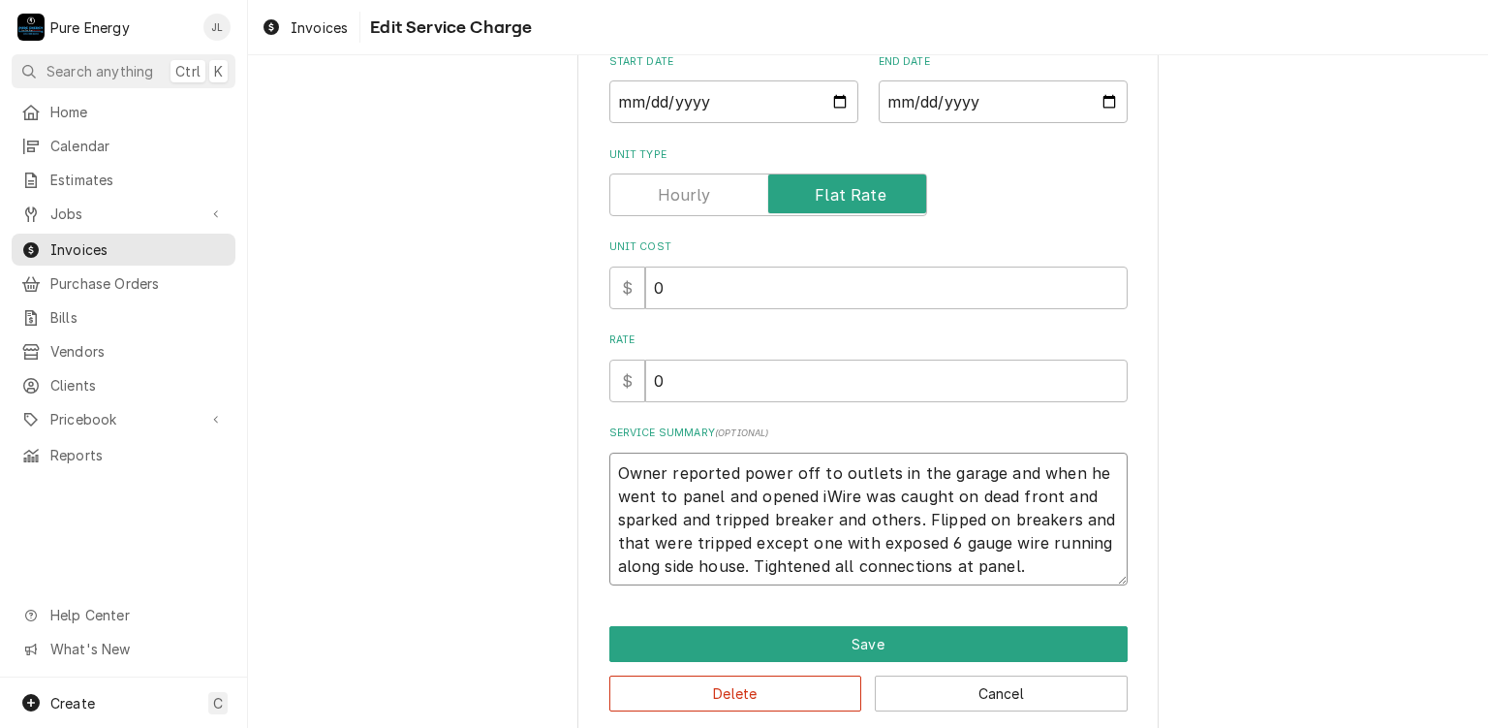
type textarea "x"
type textarea "Owner reported power off to outlets in the garage and when he went to panel and…"
type textarea "x"
type textarea "Owner reported power off to outlets in the garage and when he went to panel and…"
type textarea "x"
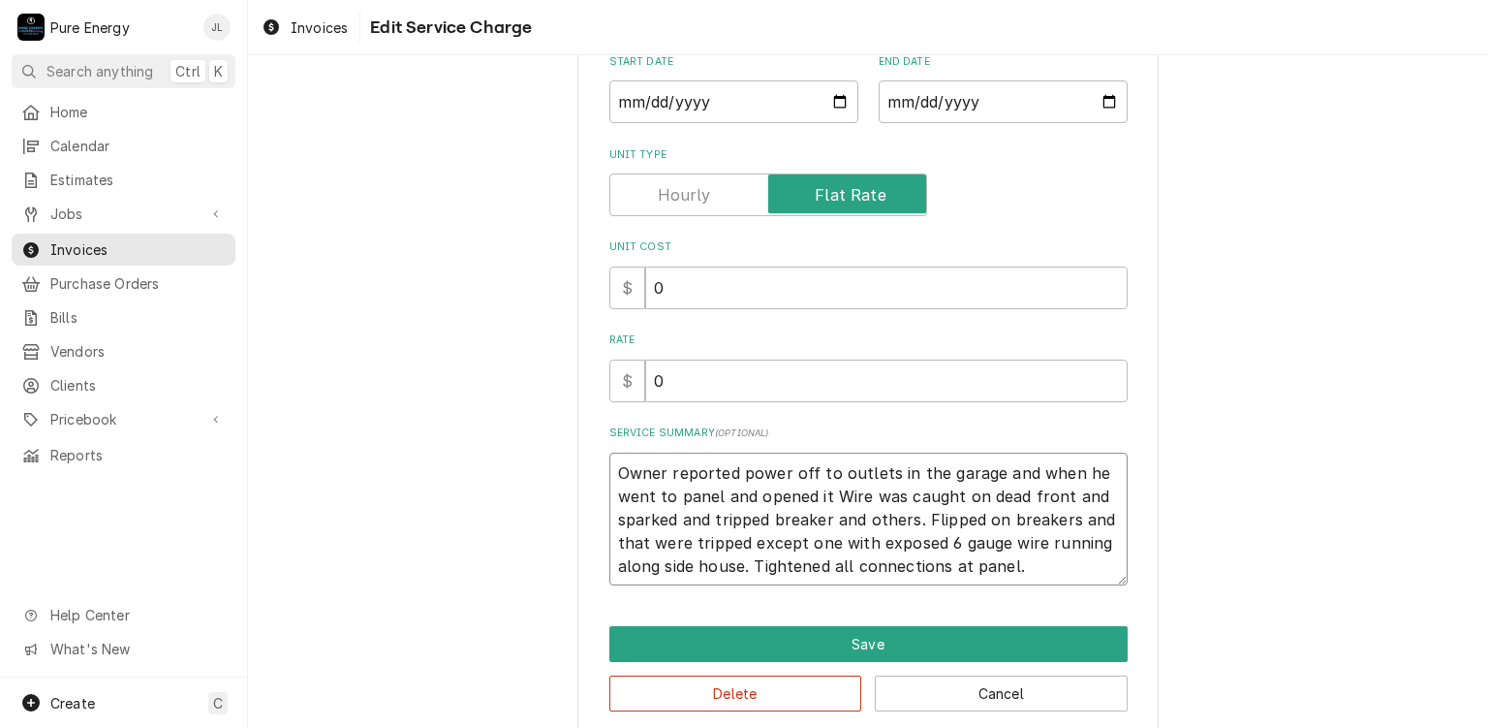
type textarea "Owner reported power off to outlets in the garage and when he went to panel and…"
type textarea "x"
type textarea "Owner reported power off to outlets in the garage and when he went to panel and…"
type textarea "x"
type textarea "Owner reported power off to outlets in the garage and when he went to panel and…"
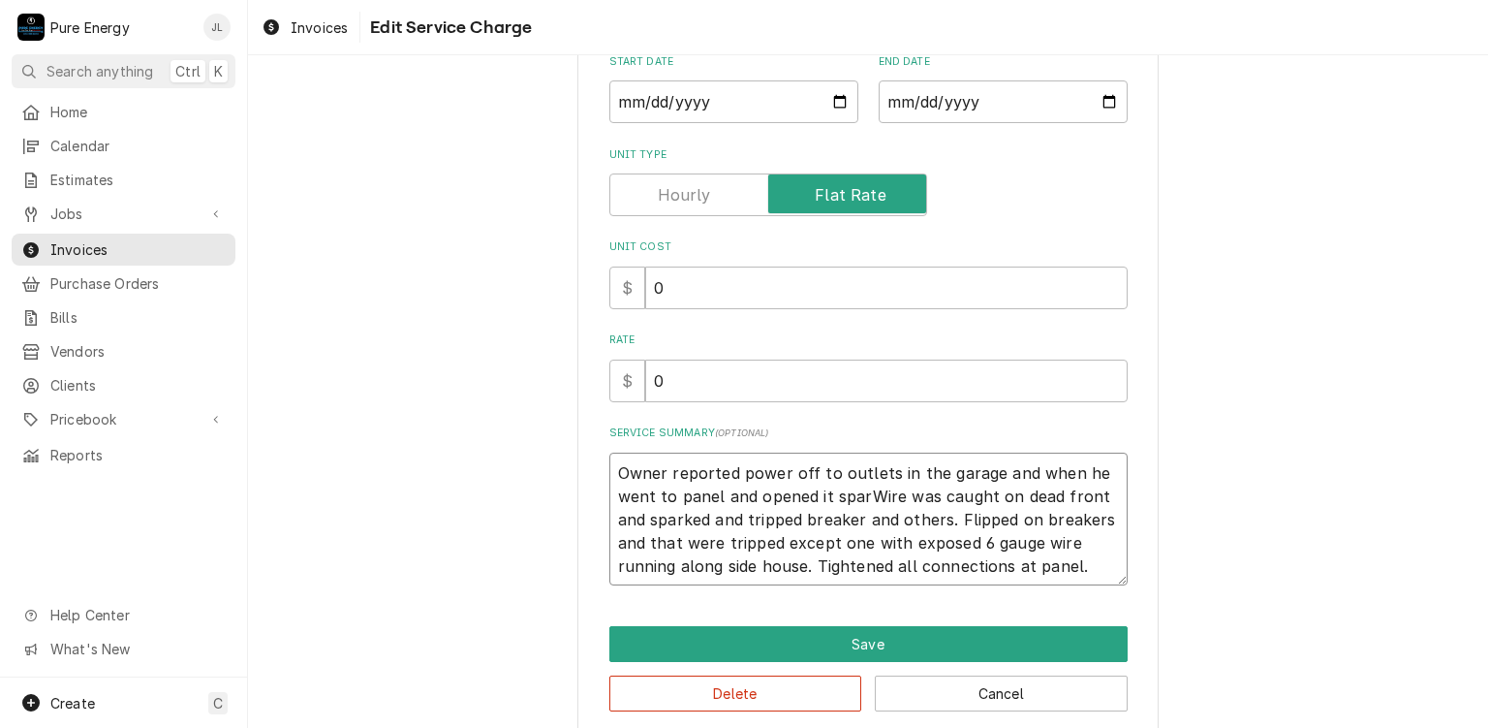
type textarea "x"
type textarea "Owner reported power off to outlets in the garage and when he went to panel and…"
type textarea "x"
type textarea "Owner reported power off to outlets in the garage and when he went to panel and…"
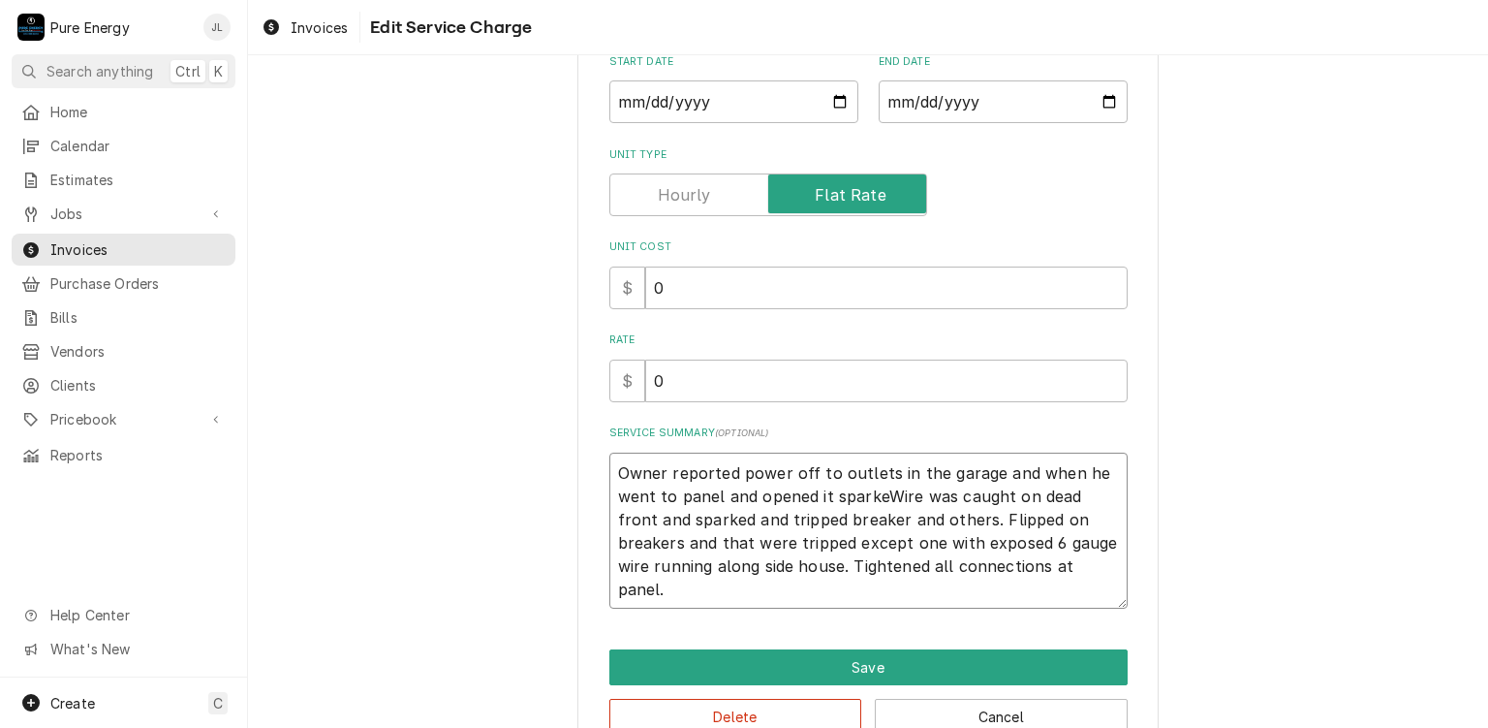
type textarea "x"
type textarea "Owner reported power off to outlets in the garage and when he went to panel and…"
click at [1025, 491] on textarea "Owner reported power off to outlets in the garage and when he went to panel and…" at bounding box center [868, 530] width 518 height 157
click at [788, 534] on textarea "Owner reported power off to outlets in the garage and when he went to panel and…" at bounding box center [868, 530] width 518 height 157
click at [1110, 517] on textarea "Owner reported power off to outlets in the garage and when he went to panel and…" at bounding box center [868, 530] width 518 height 157
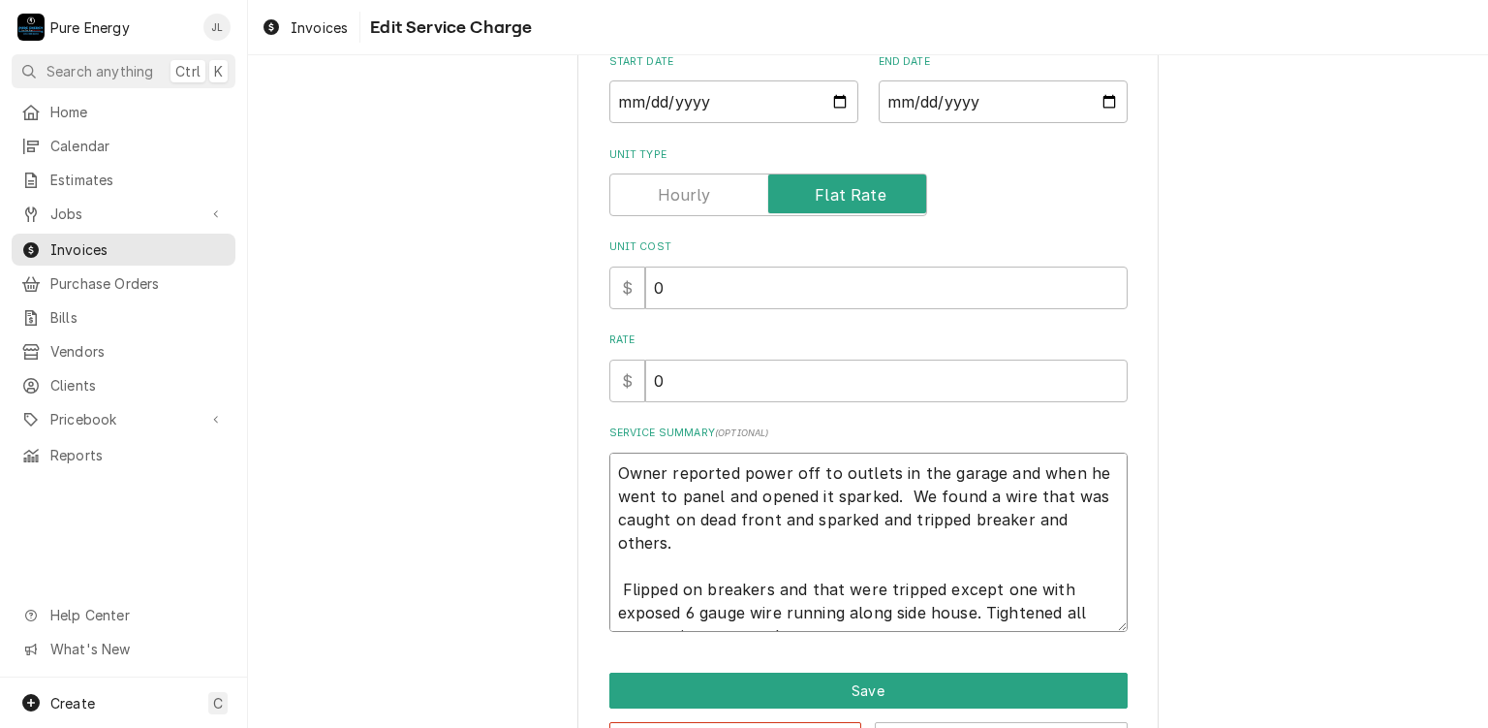
scroll to position [23, 0]
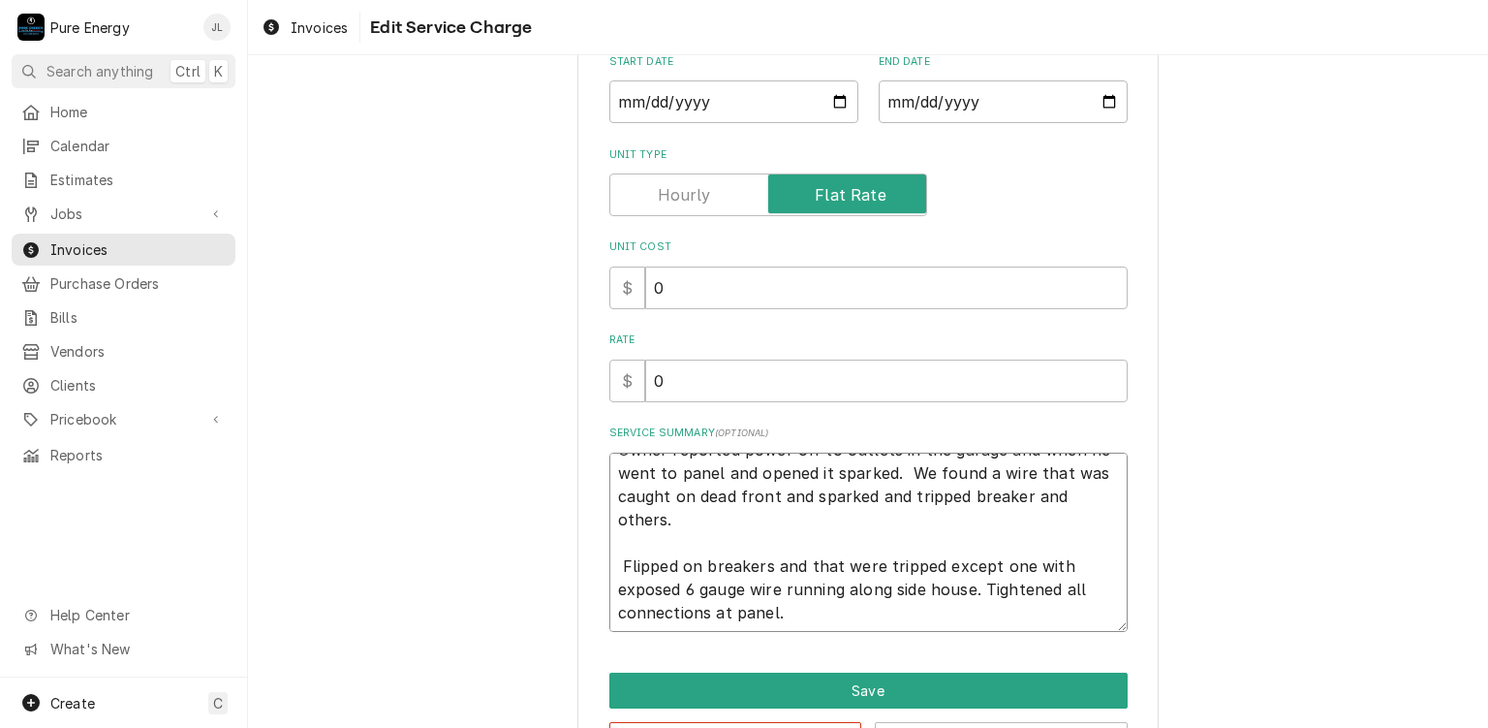
click at [939, 568] on textarea "Owner reported power off to outlets in the garage and when he went to panel and…" at bounding box center [868, 542] width 518 height 180
click at [932, 570] on textarea "Owner reported power off to outlets in the garage and when he went to panel and…" at bounding box center [868, 542] width 518 height 180
click at [911, 592] on textarea "Owner reported power off to outlets in the garage and when he went to panel and…" at bounding box center [868, 542] width 518 height 180
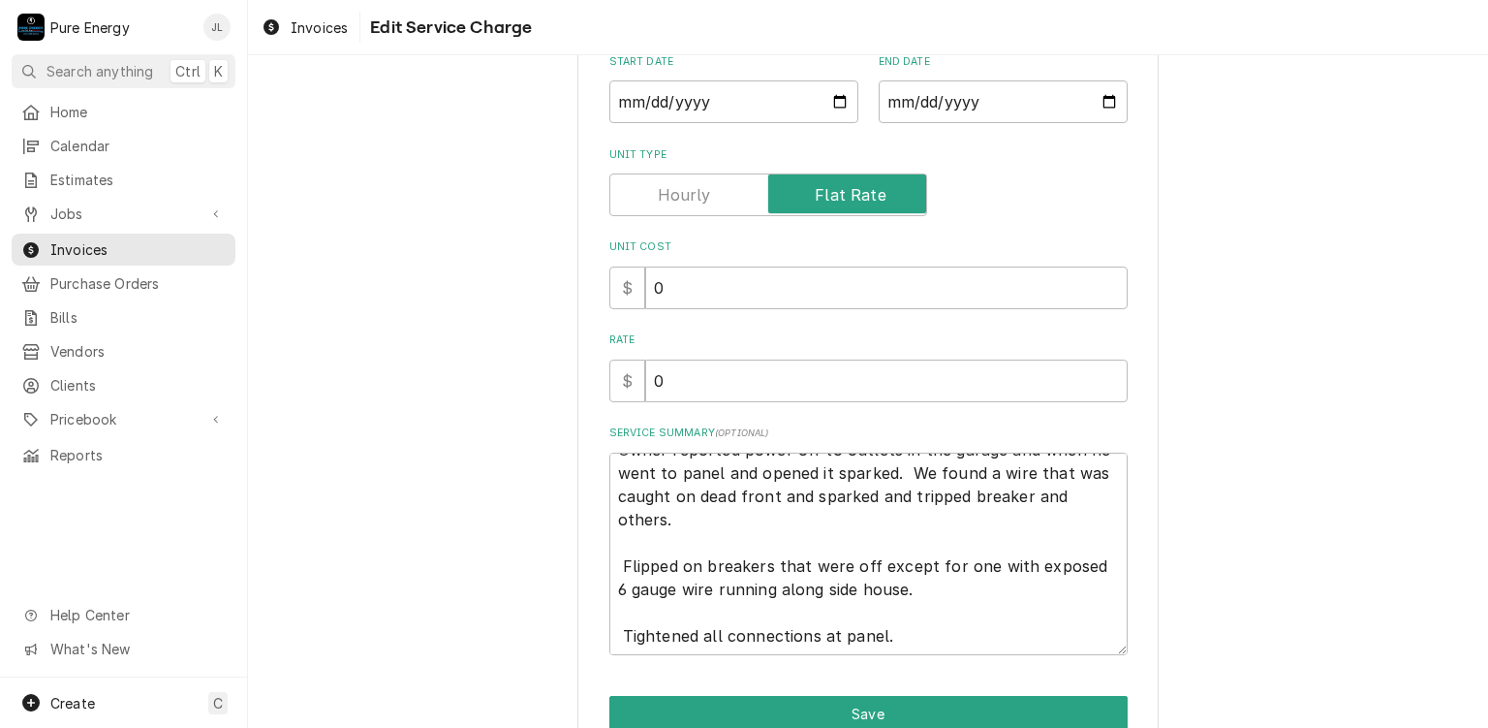
drag, startPoint x: 916, startPoint y: 654, endPoint x: 911, endPoint y: 641, distance: 13.5
click at [911, 650] on div "Use the fields below to edit this service charge Short Description General Repa…" at bounding box center [867, 334] width 581 height 944
click at [911, 633] on textarea "Owner reported power off to outlets in the garage and when he went to panel and…" at bounding box center [868, 553] width 518 height 203
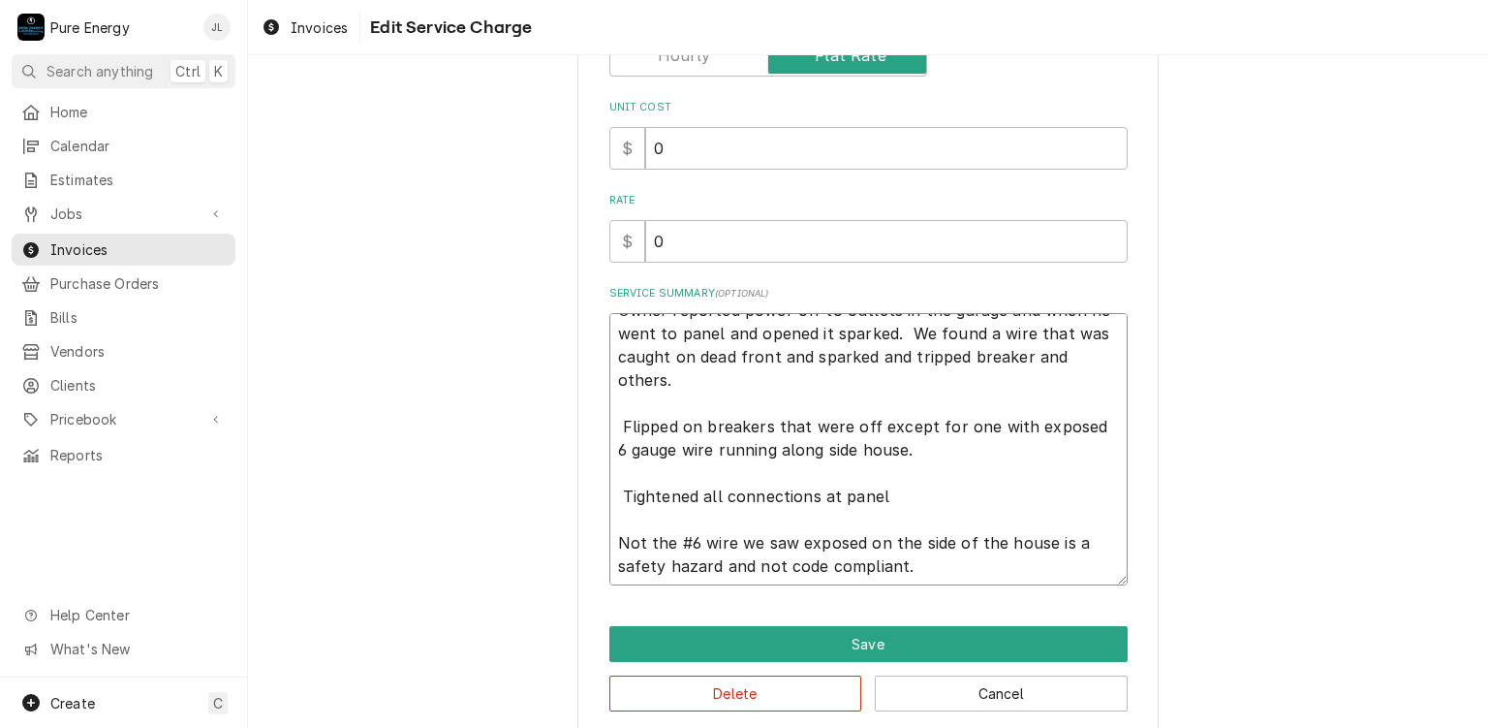
scroll to position [393, 0]
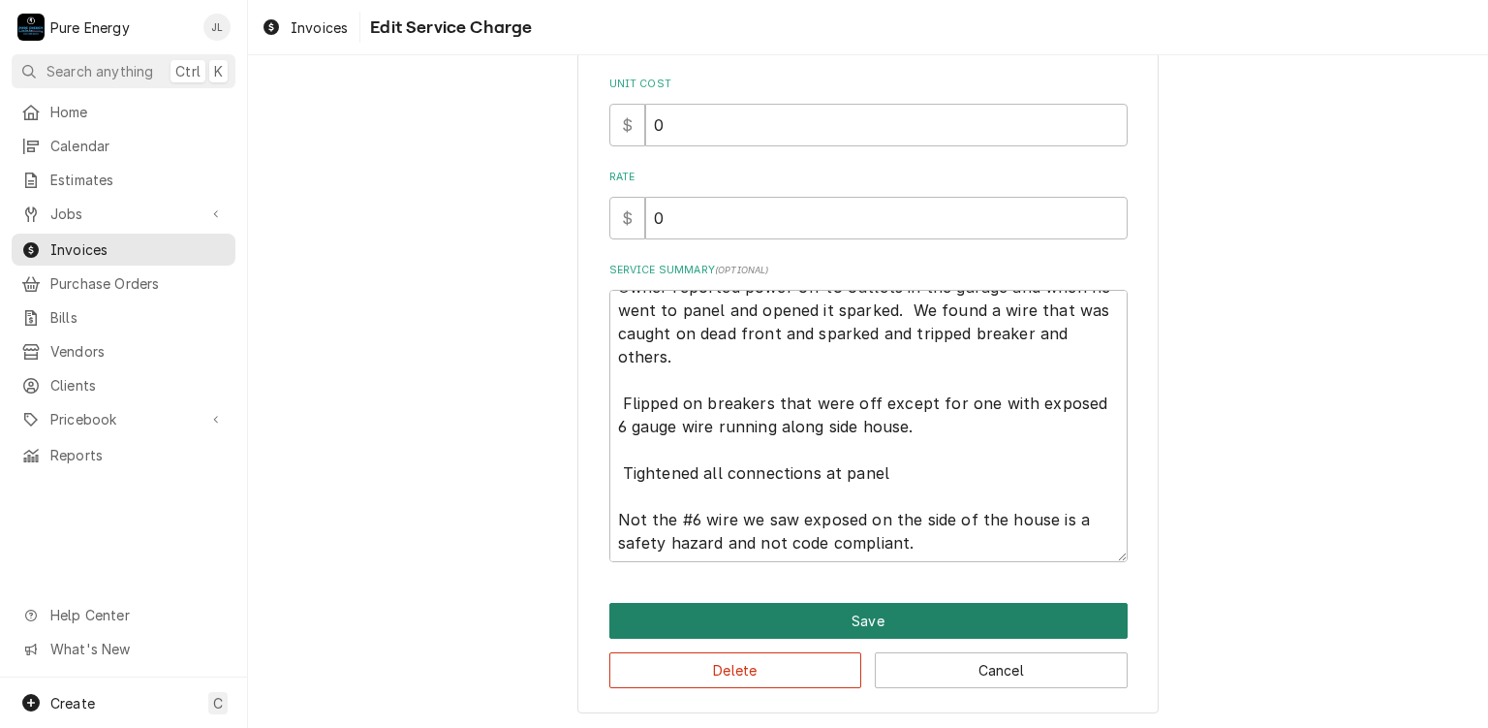
click at [897, 617] on button "Save" at bounding box center [868, 621] width 518 height 36
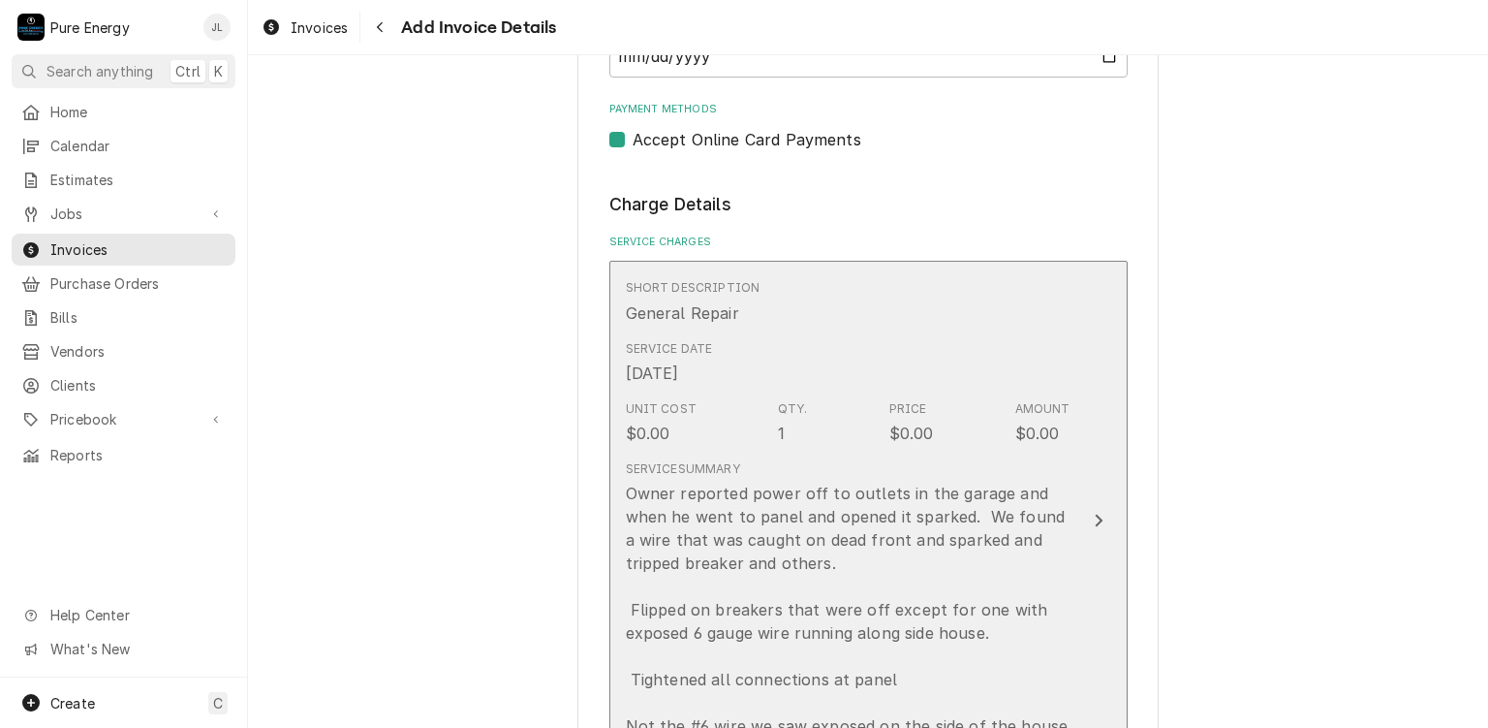
click at [949, 343] on div "Service Date Sep 3, 2025" at bounding box center [848, 362] width 445 height 60
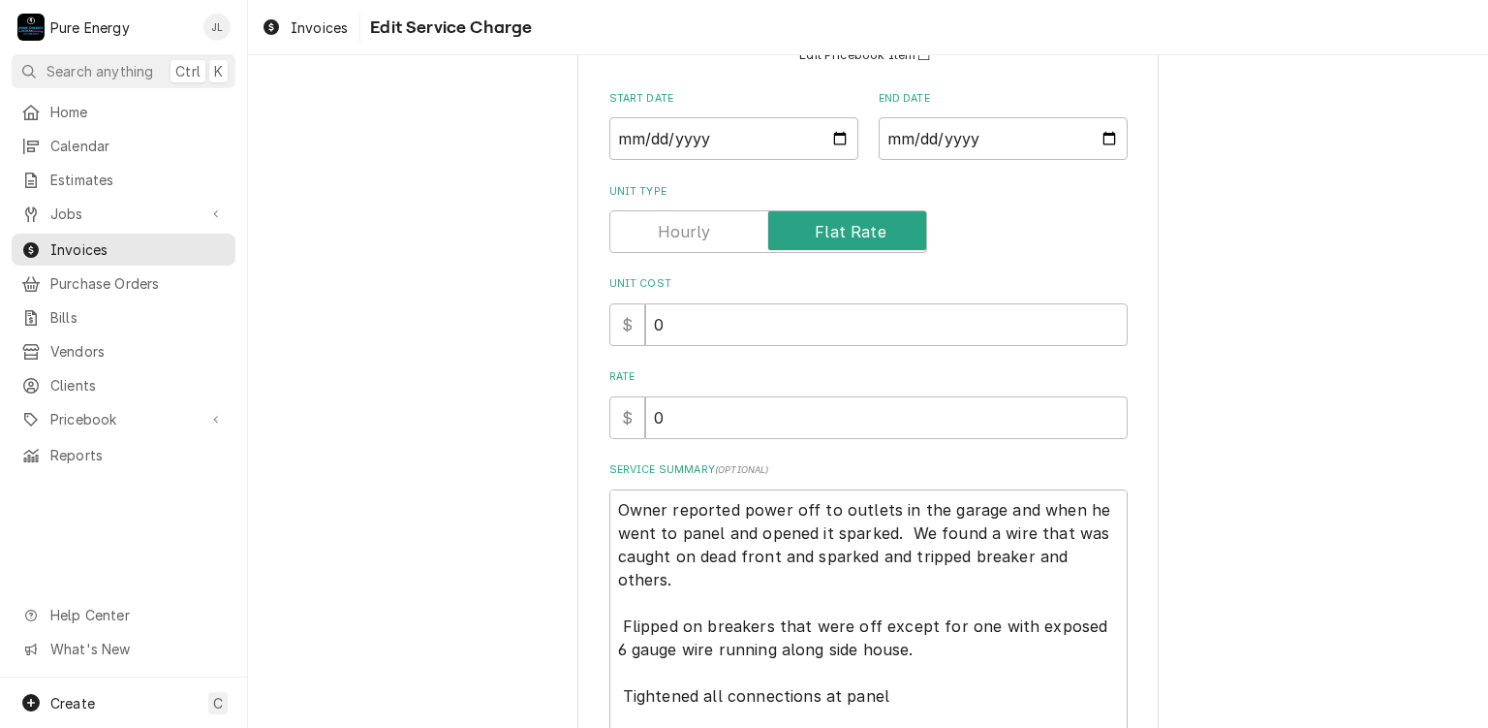
scroll to position [291, 0]
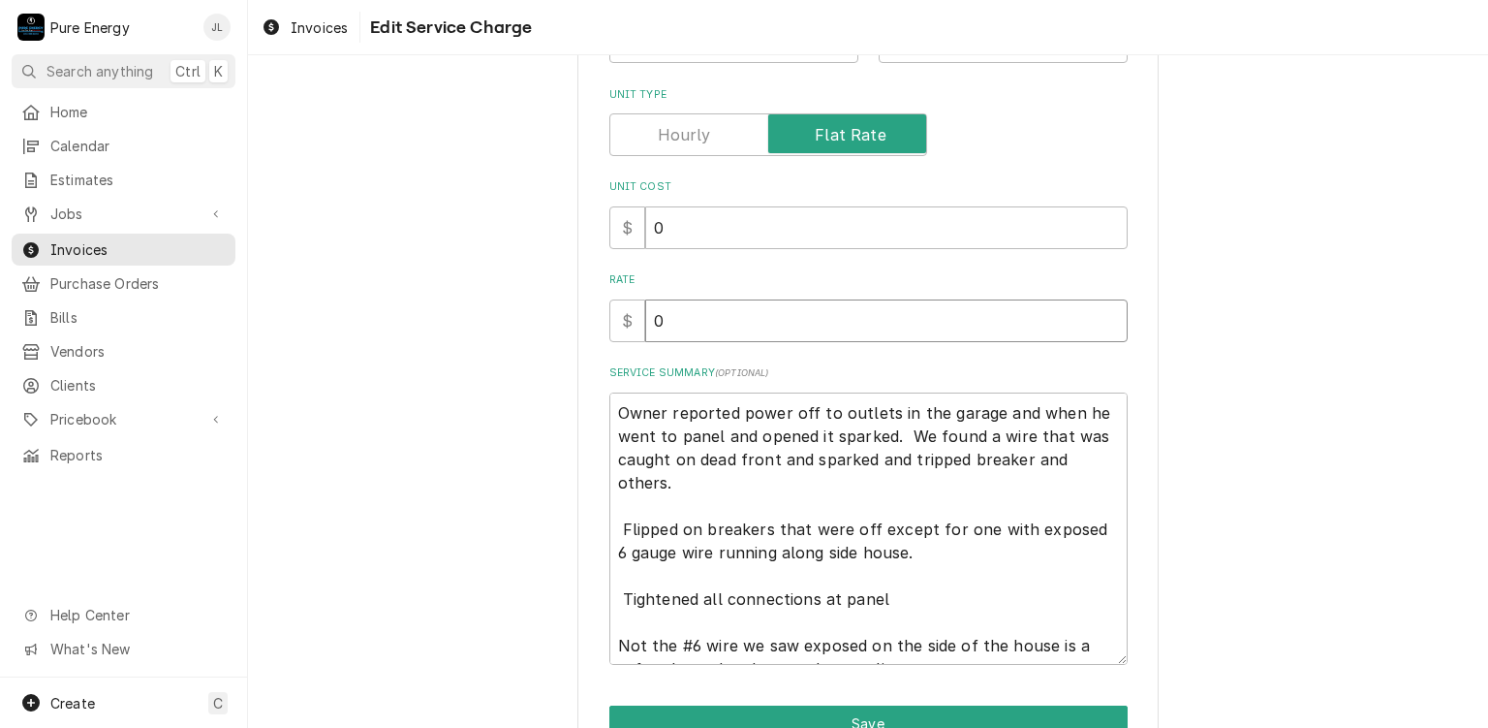
click at [744, 332] on input "0" at bounding box center [886, 320] width 482 height 43
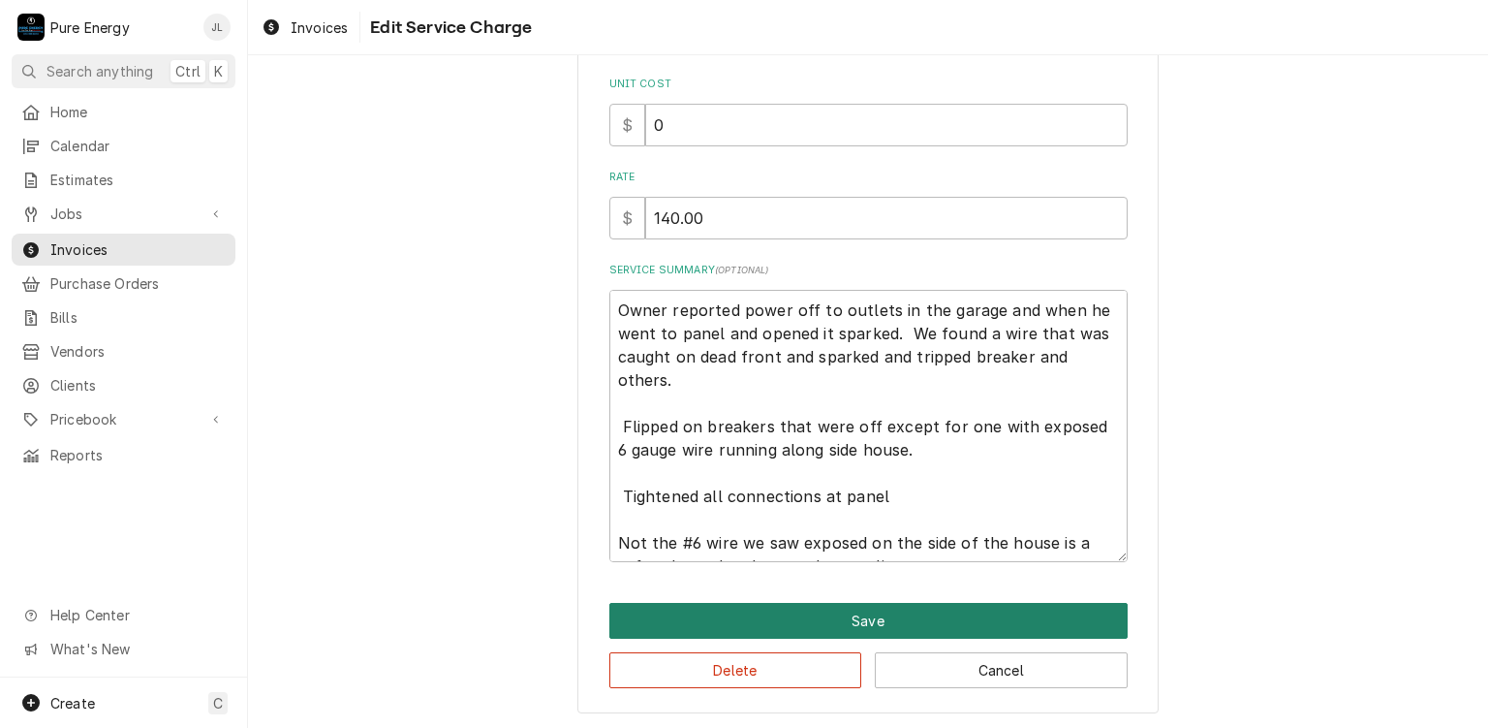
click at [902, 615] on button "Save" at bounding box center [868, 621] width 518 height 36
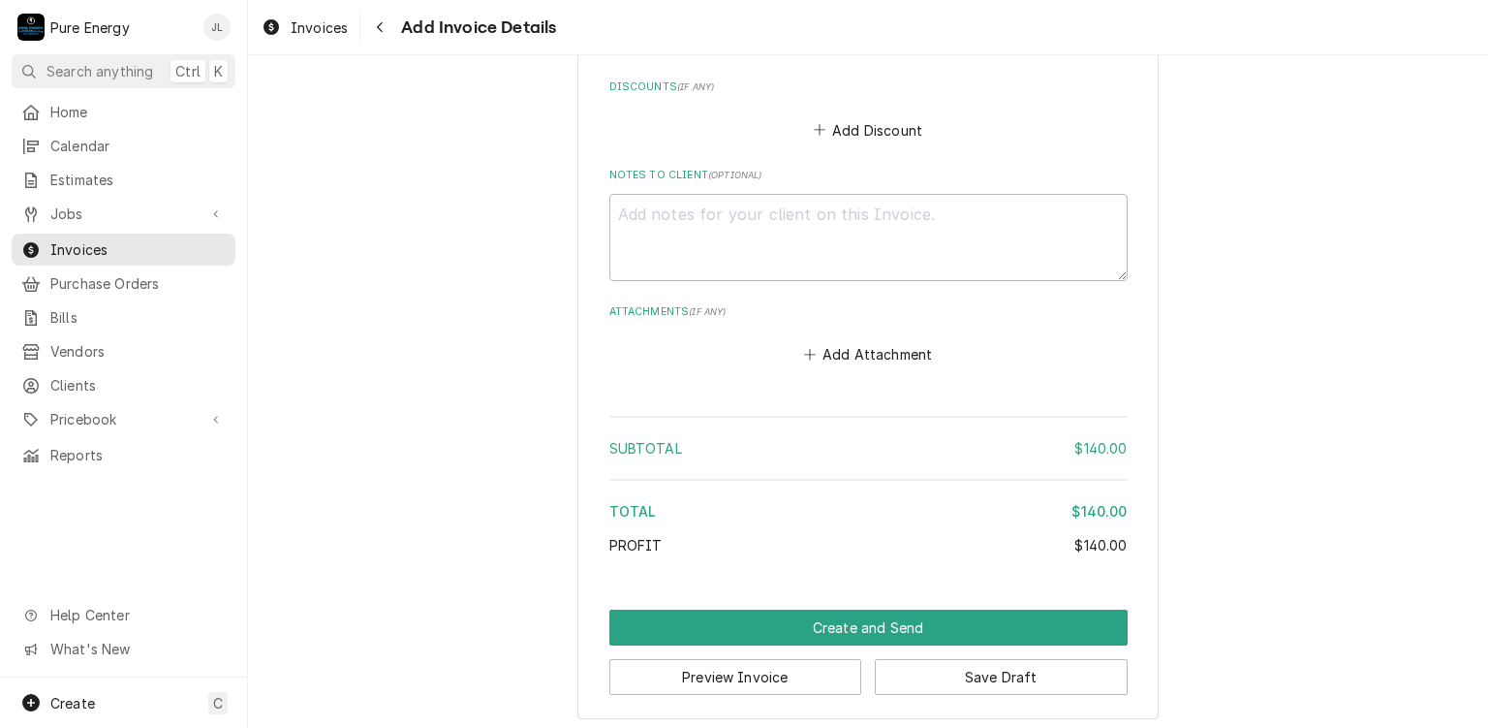
click at [935, 545] on div "Profit" at bounding box center [842, 545] width 466 height 20
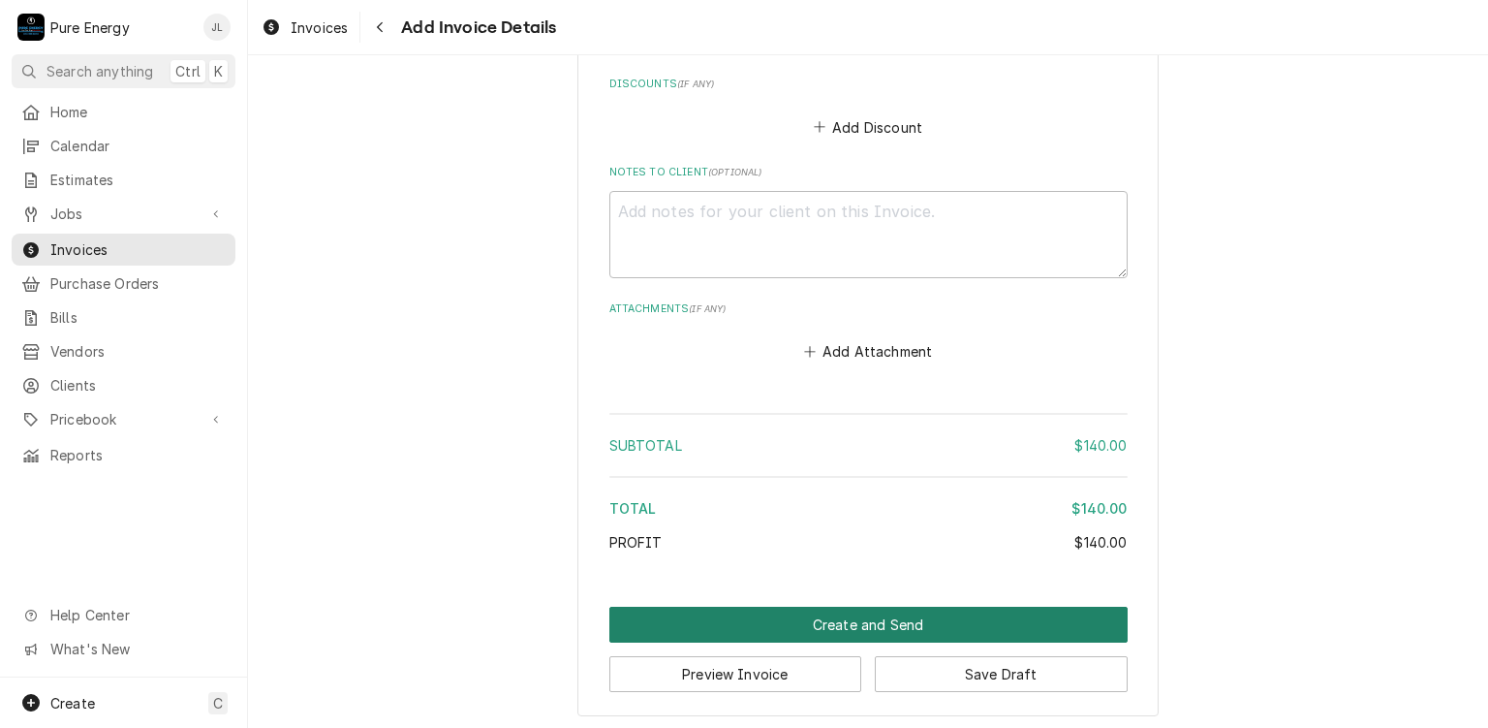
click at [826, 613] on button "Create and Send" at bounding box center [868, 625] width 518 height 36
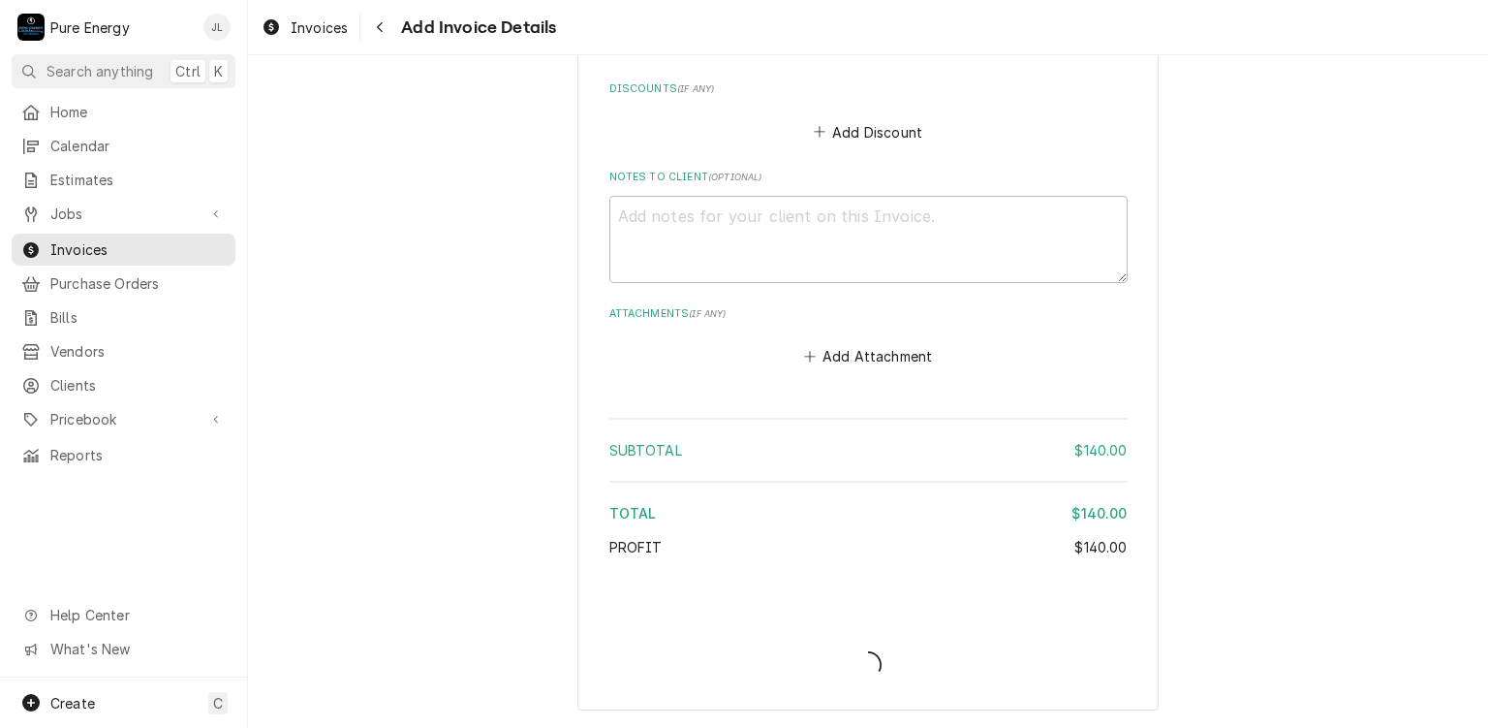
scroll to position [1884, 0]
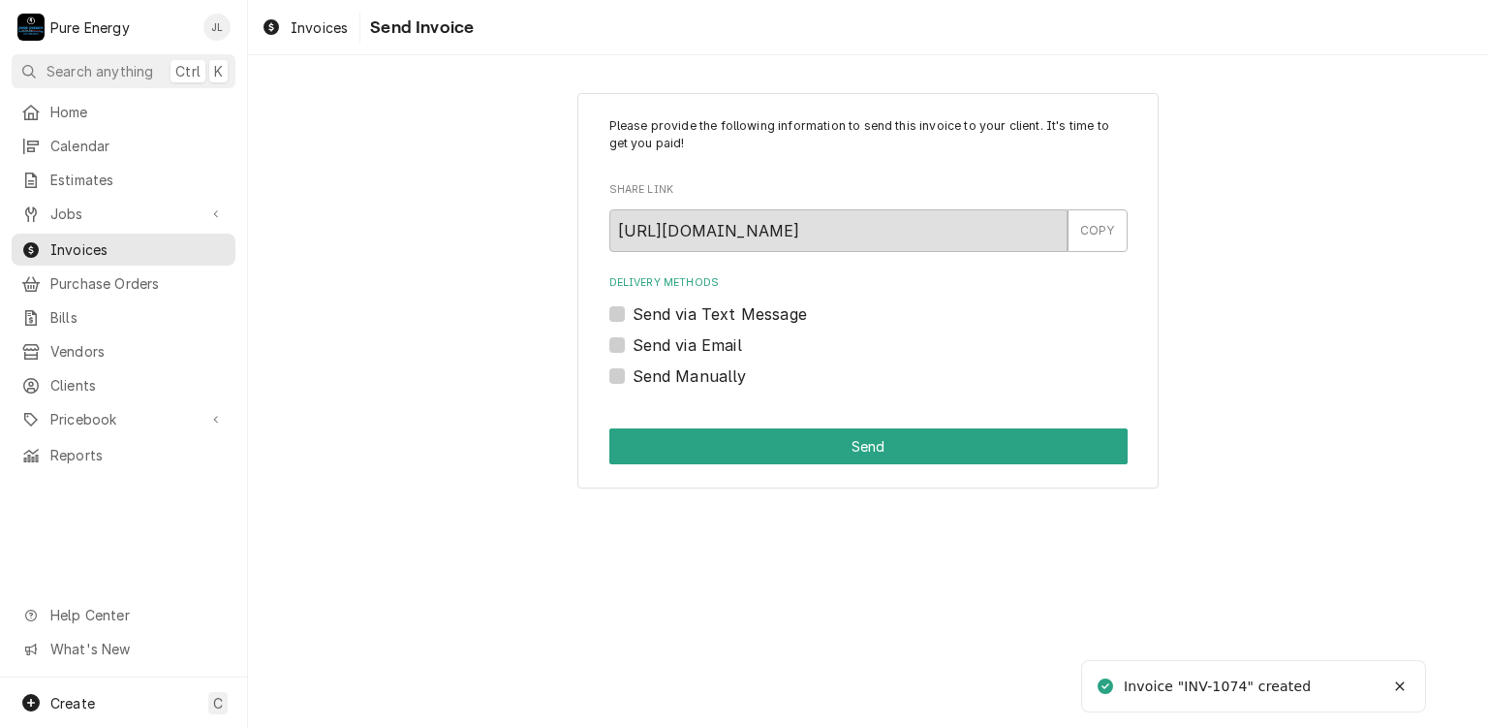
click at [633, 317] on label "Send via Text Message" at bounding box center [720, 313] width 174 height 23
click at [633, 317] on input "Send via Text Message" at bounding box center [892, 323] width 518 height 43
checkbox input "true"
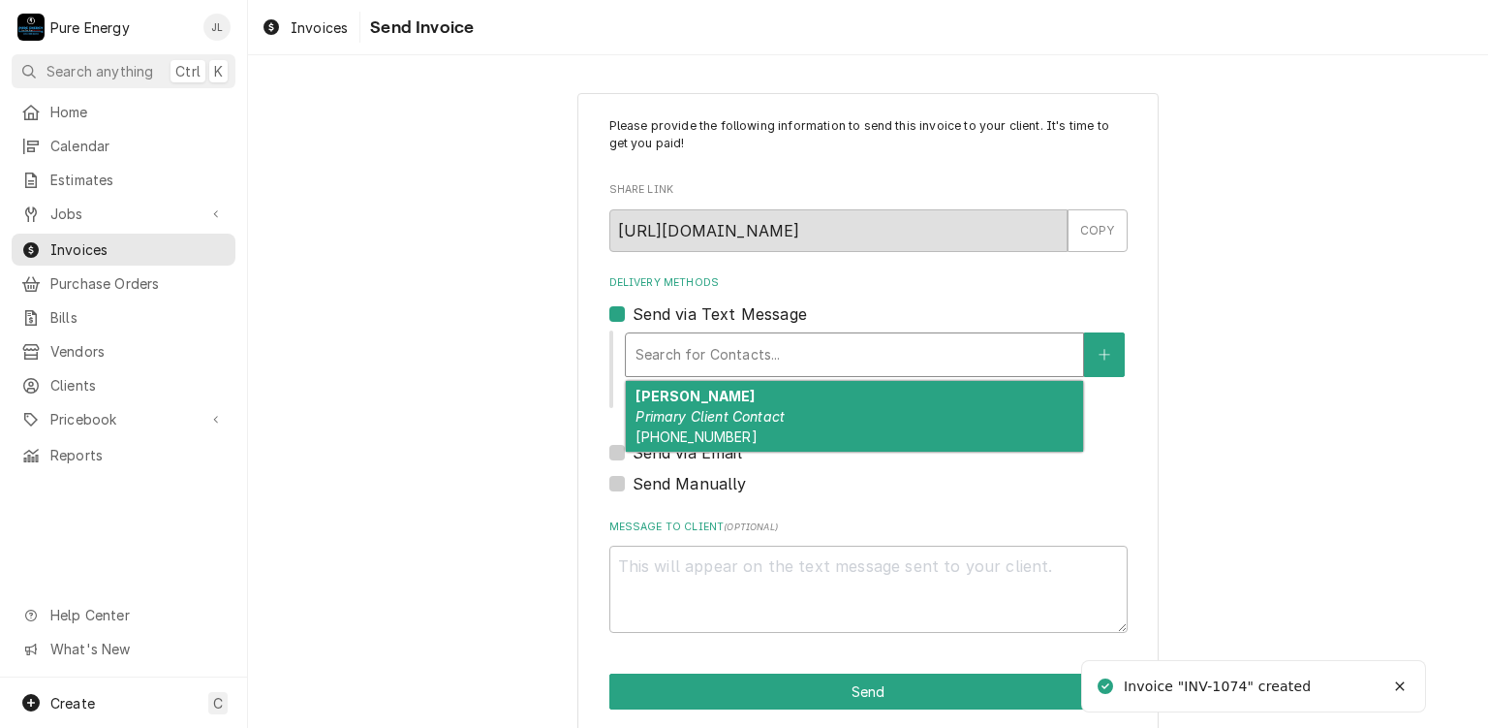
click at [663, 358] on div "Delivery Methods" at bounding box center [855, 354] width 438 height 35
click at [662, 395] on strong "[PERSON_NAME]" at bounding box center [695, 396] width 119 height 16
type textarea "x"
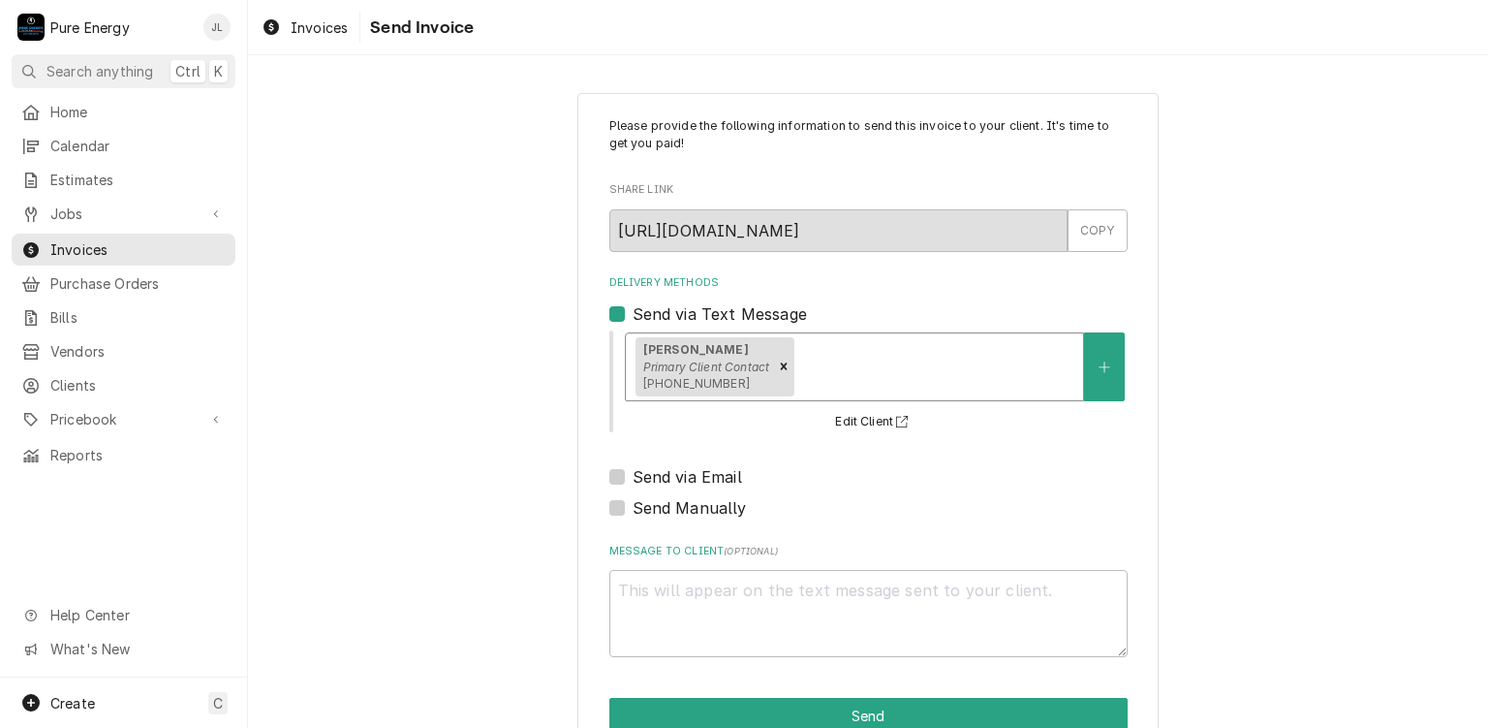
click at [633, 477] on label "Send via Email" at bounding box center [687, 476] width 109 height 23
click at [633, 477] on input "Send via Email" at bounding box center [892, 486] width 518 height 43
checkbox input "true"
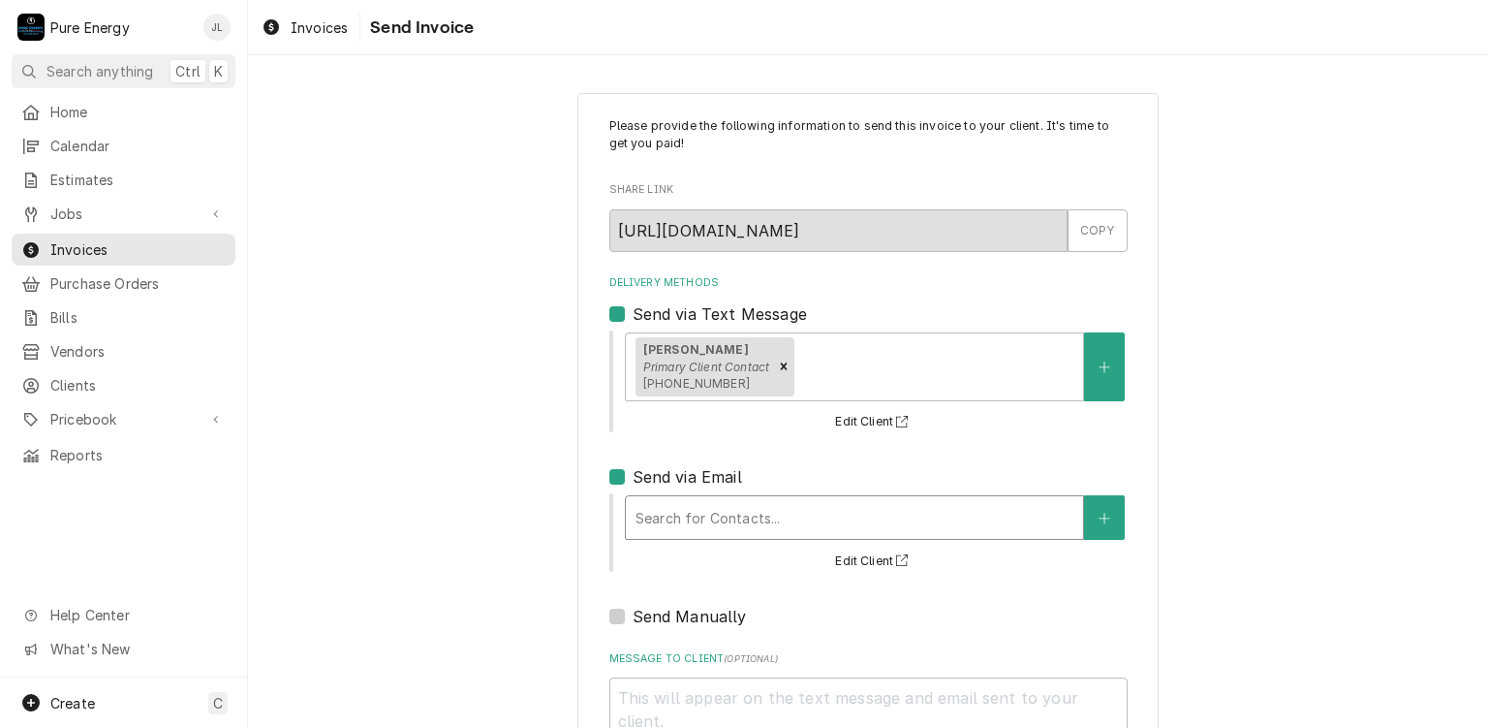
click at [677, 507] on div "Delivery Methods" at bounding box center [855, 517] width 438 height 35
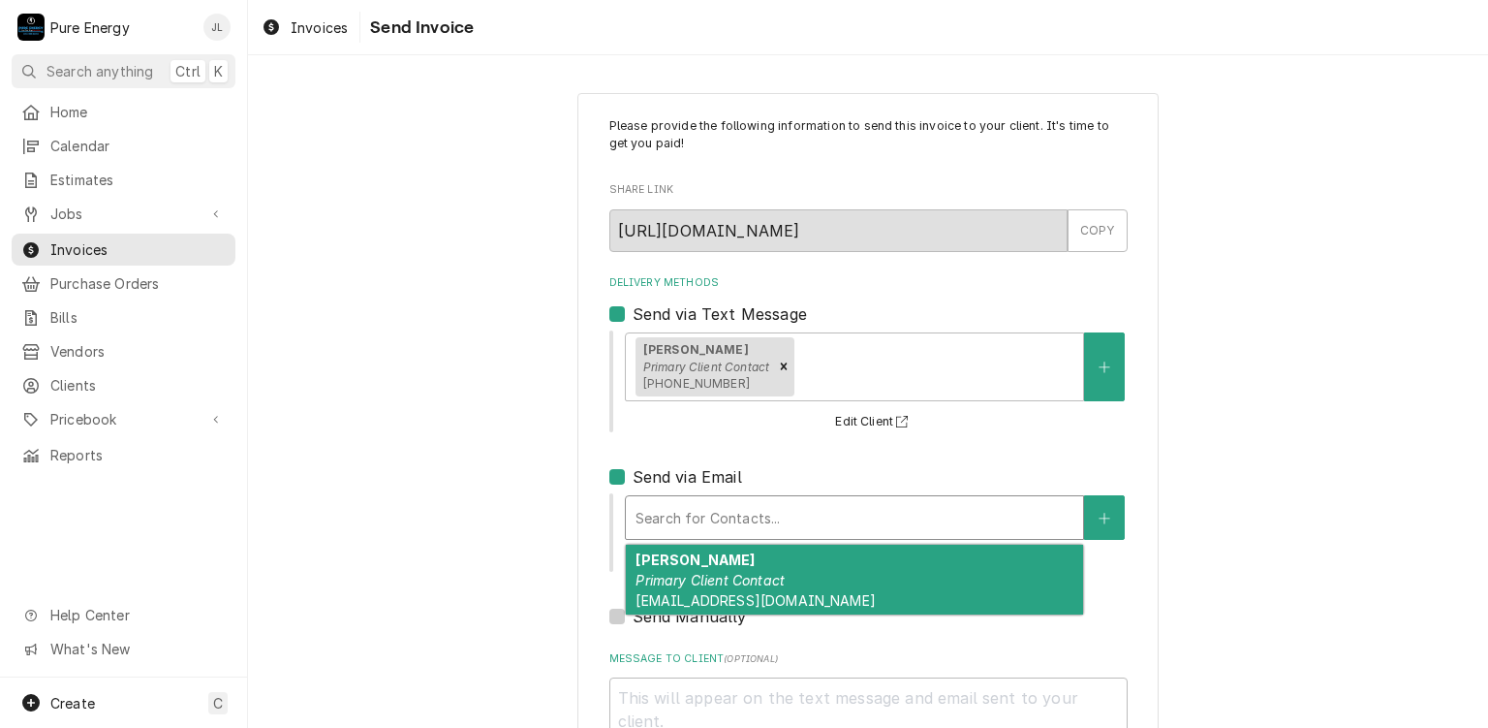
drag, startPoint x: 690, startPoint y: 581, endPoint x: 692, endPoint y: 565, distance: 16.6
click at [690, 573] on em "Primary Client Contact" at bounding box center [710, 580] width 149 height 16
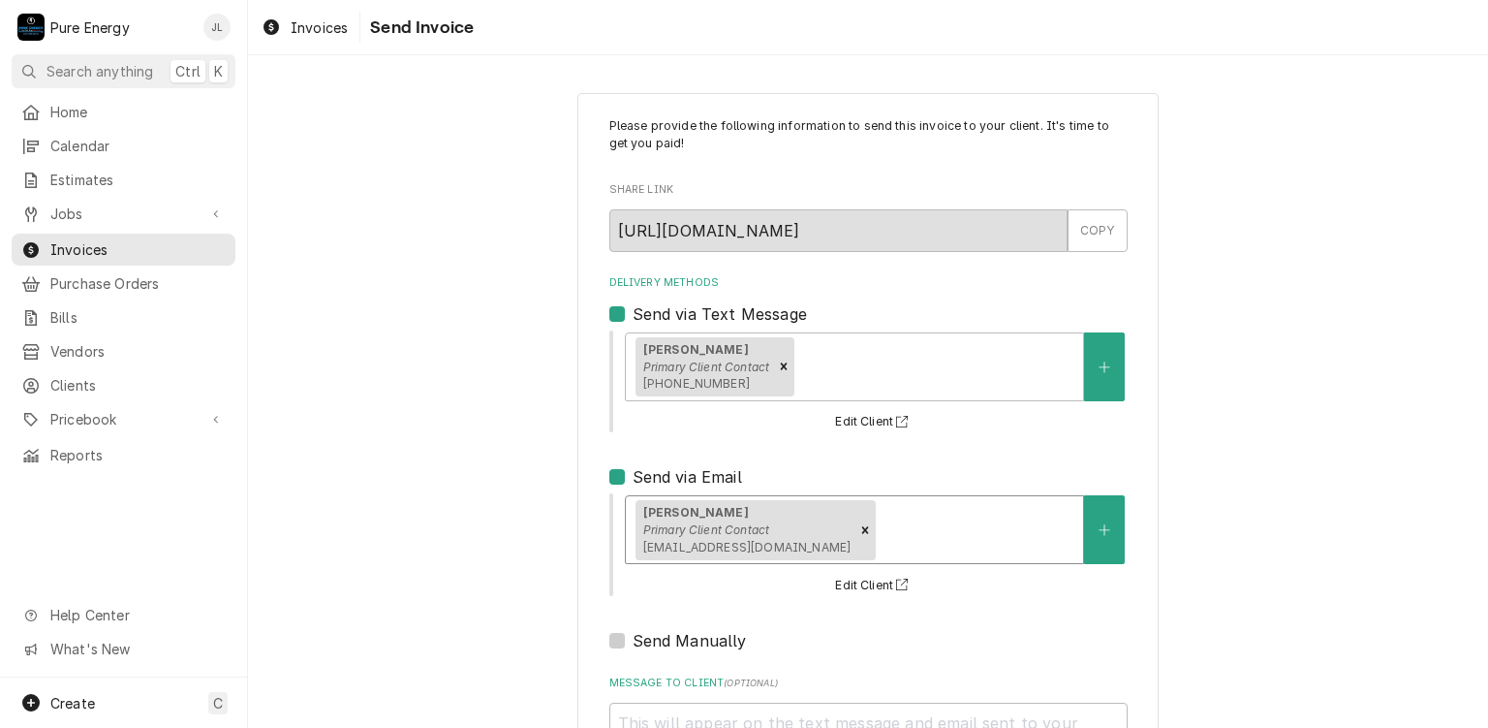
scroll to position [177, 0]
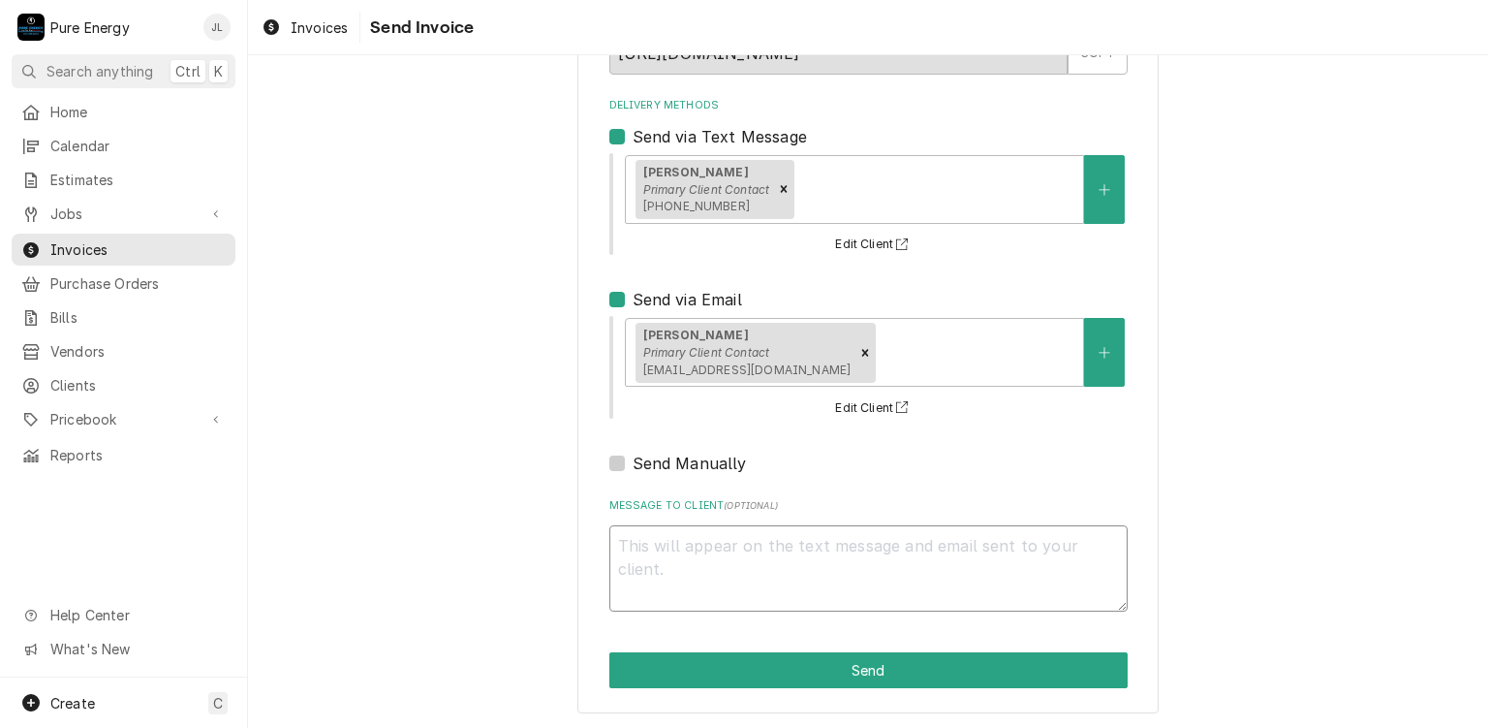
click at [683, 578] on textarea "Message to Client ( optional )" at bounding box center [868, 568] width 518 height 87
type textarea "x"
type textarea "H"
type textarea "x"
type textarea "Hi"
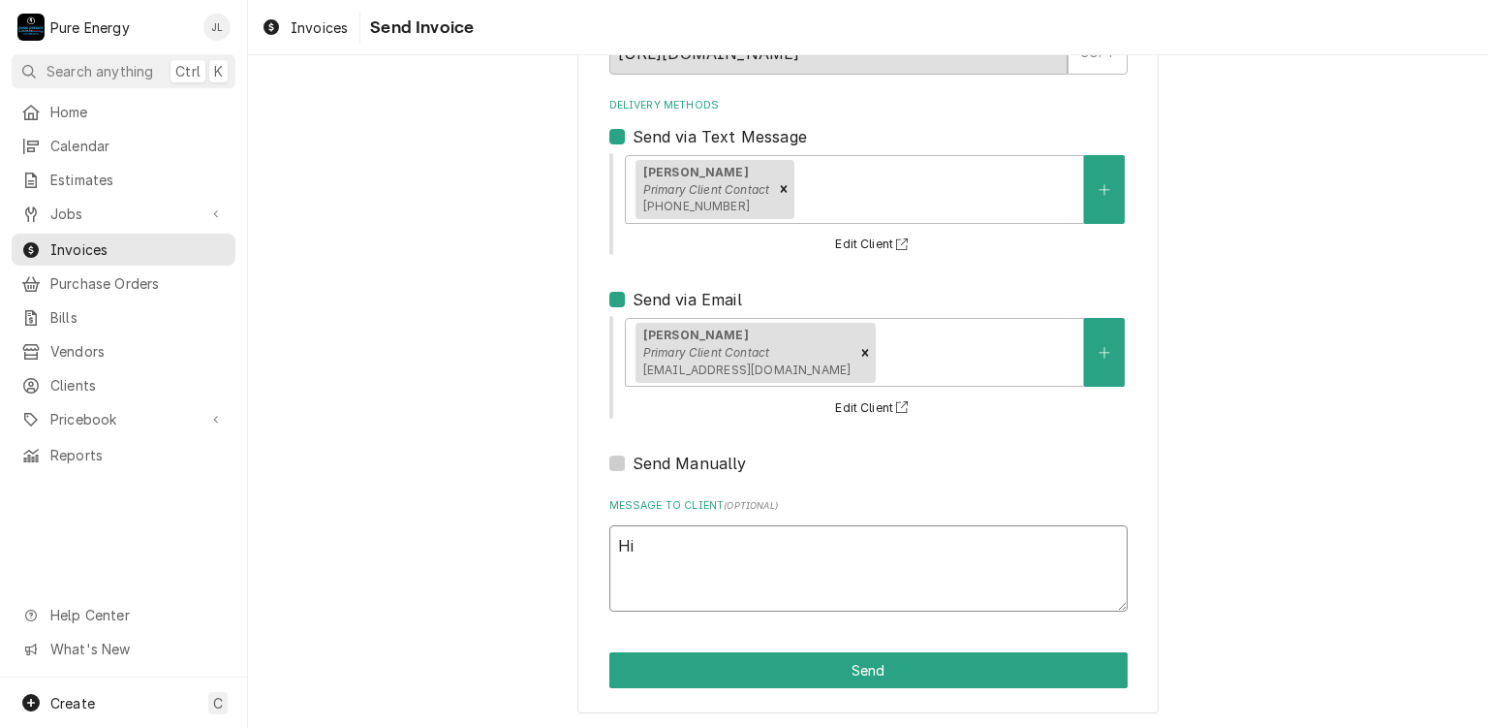
type textarea "x"
type textarea "Hi"
type textarea "x"
type textarea "Hi P"
type textarea "x"
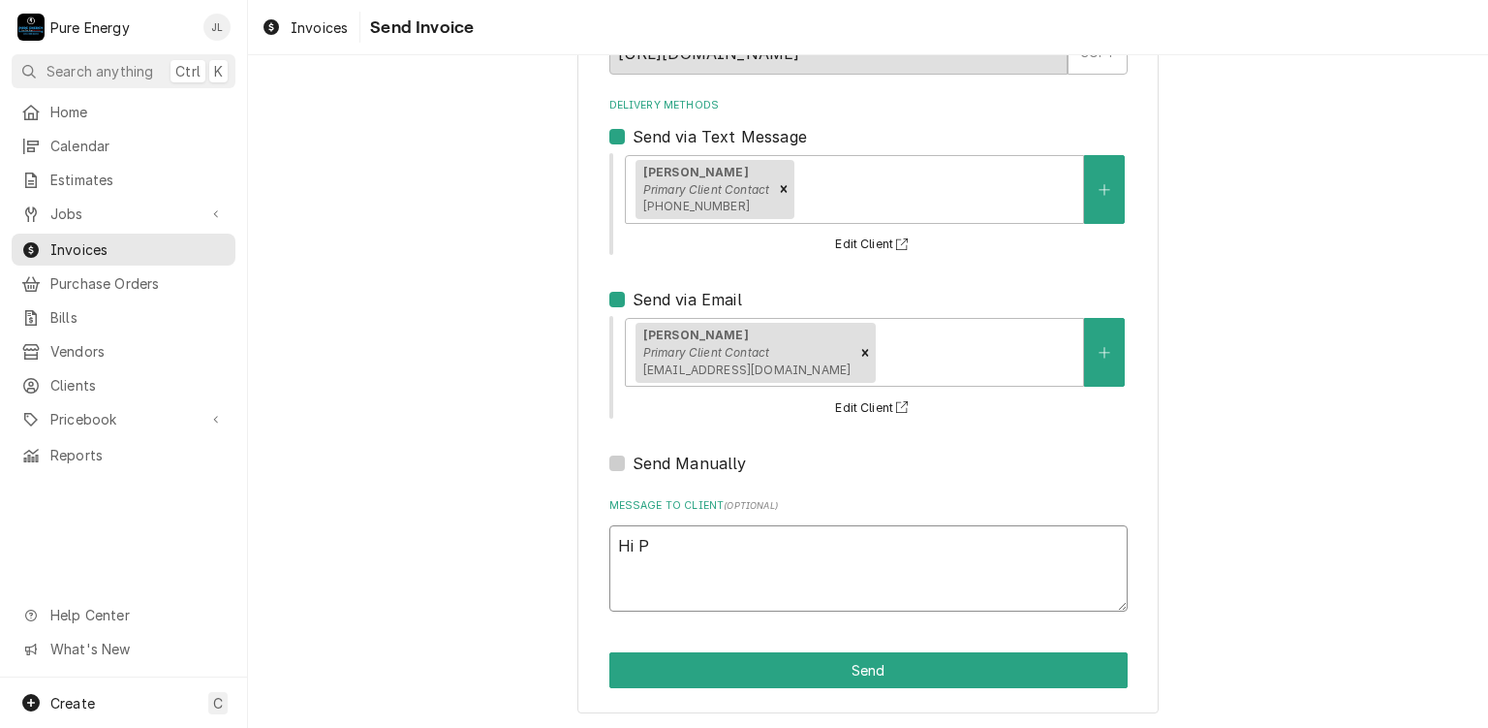
type textarea "Hi Pa"
type textarea "x"
type textarea "Hi [PERSON_NAME]"
type textarea "x"
type textarea "Hi [PERSON_NAME]."
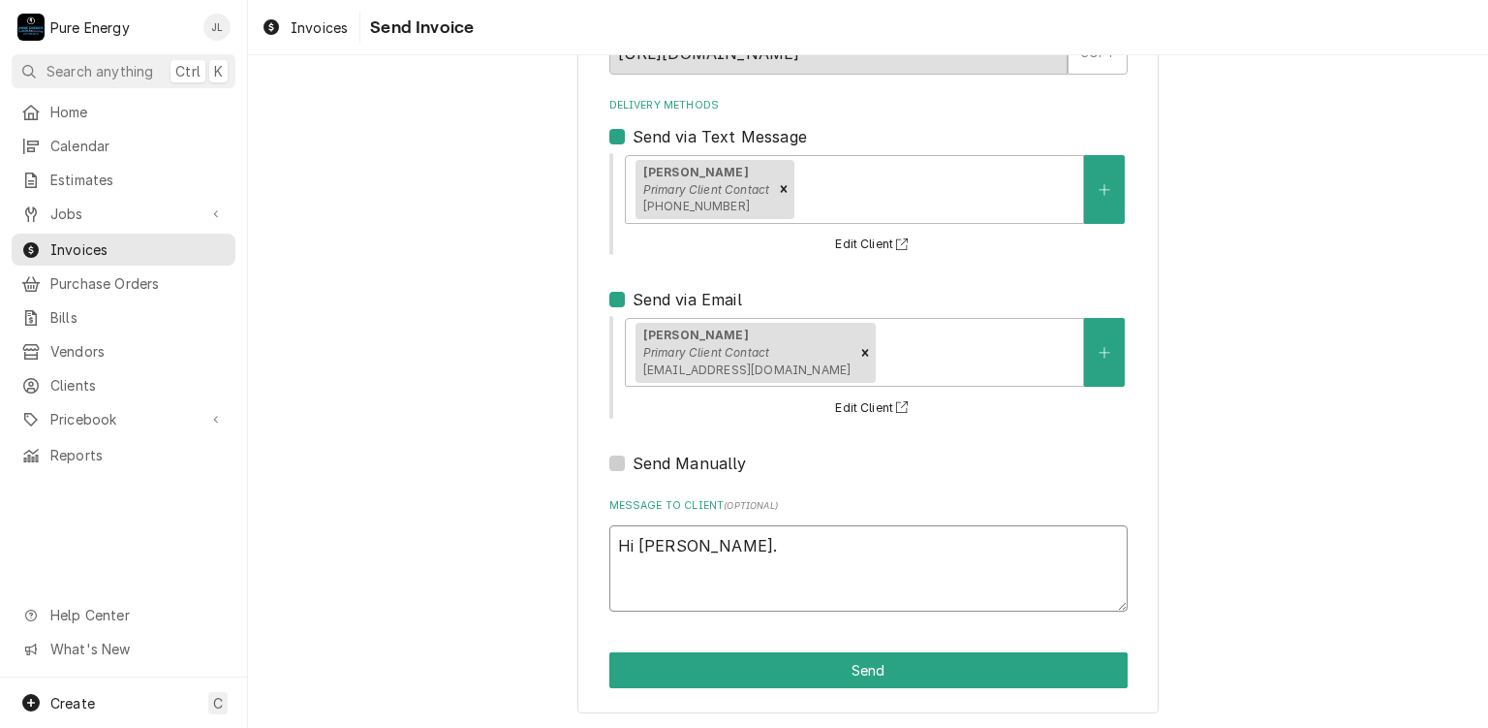
type textarea "x"
type textarea "Hi [PERSON_NAME]."
type textarea "x"
type textarea "Hi [PERSON_NAME]."
type textarea "x"
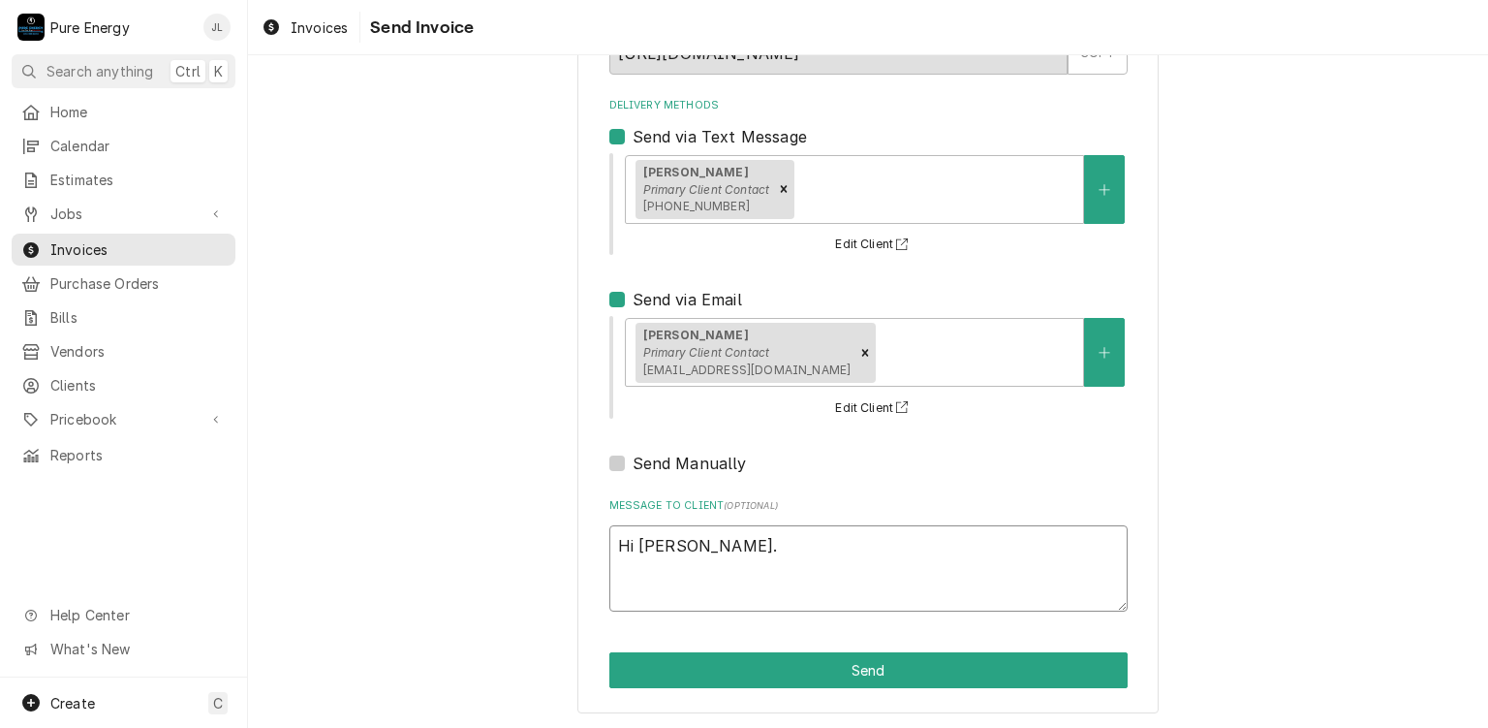
type textarea "Hi [PERSON_NAME]. Y"
type textarea "x"
type textarea "Hi [PERSON_NAME]. Yo"
type textarea "x"
type textarea "Hi [PERSON_NAME]. You"
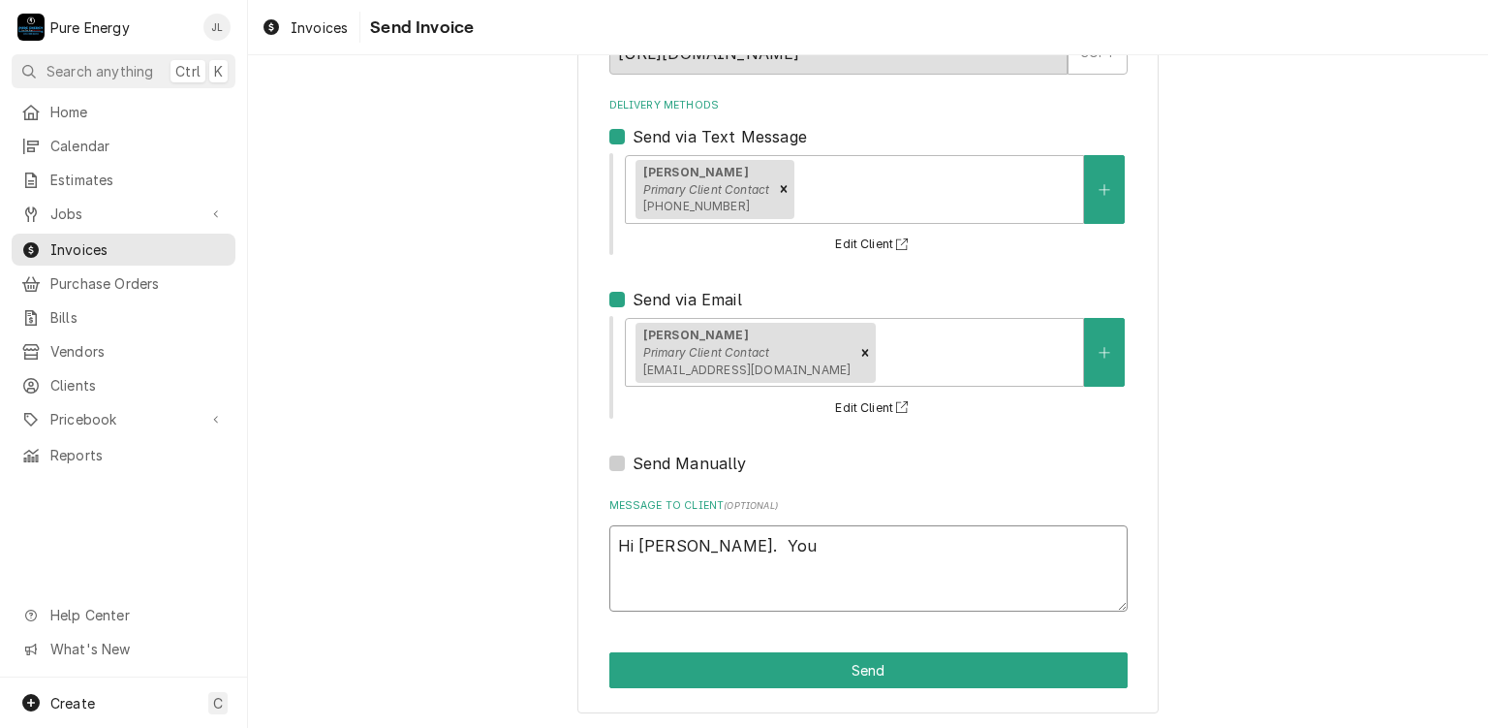
type textarea "x"
type textarea "Hi [PERSON_NAME]. You"
type textarea "x"
type textarea "Hi [PERSON_NAME]. You c"
type textarea "x"
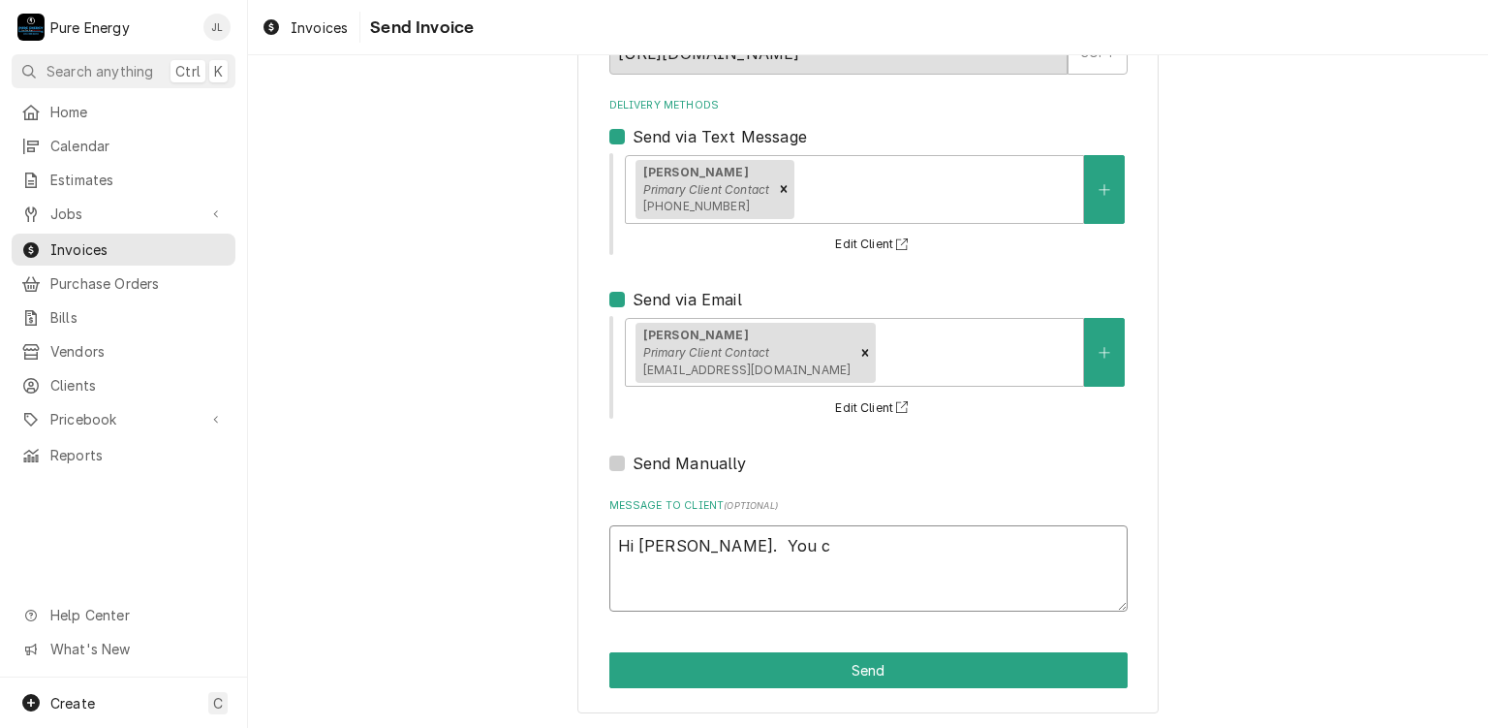
type textarea "Hi [PERSON_NAME]. You ca"
type textarea "x"
type textarea "Hi [PERSON_NAME]. You can"
type textarea "x"
type textarea "Hi [PERSON_NAME]. You can"
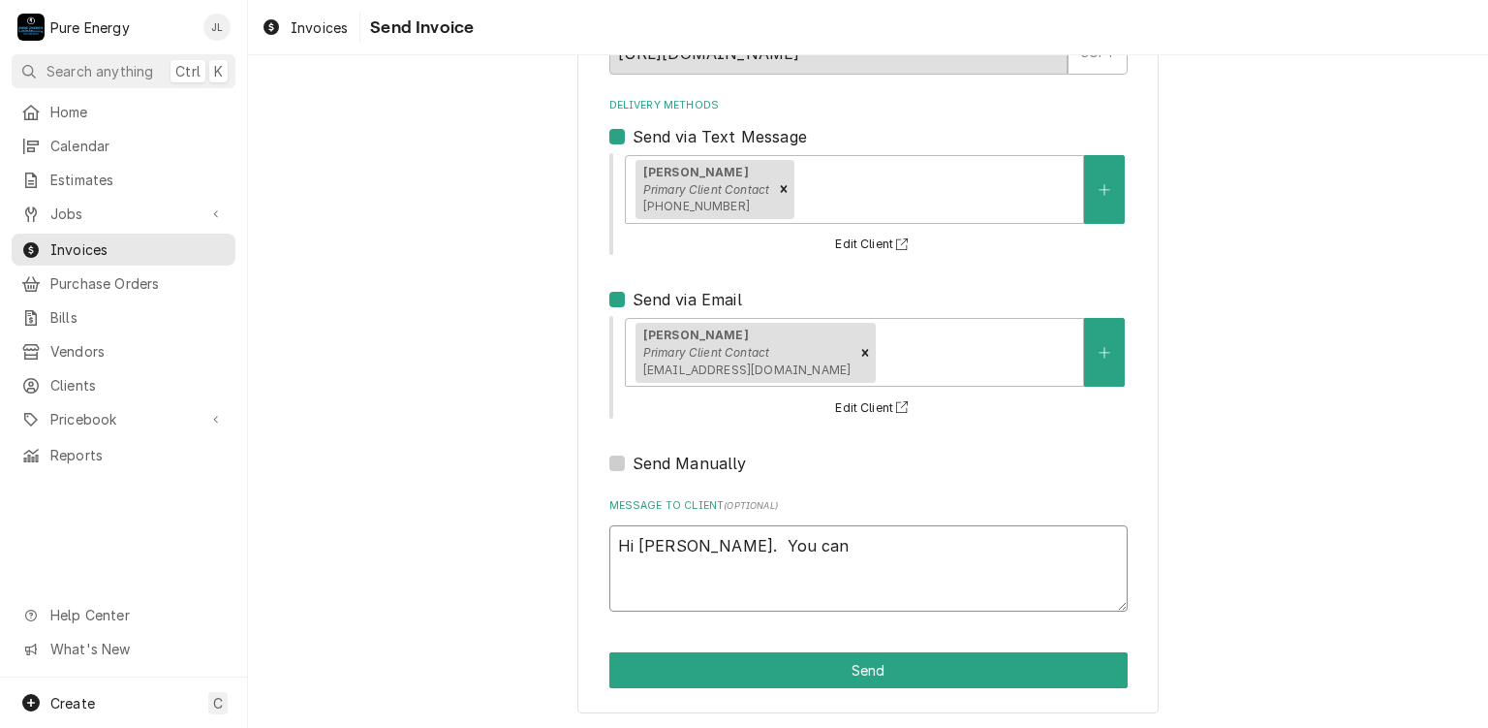
type textarea "x"
type textarea "Hi [PERSON_NAME]. You can p"
type textarea "x"
type textarea "Hi [PERSON_NAME]. You can pay"
type textarea "x"
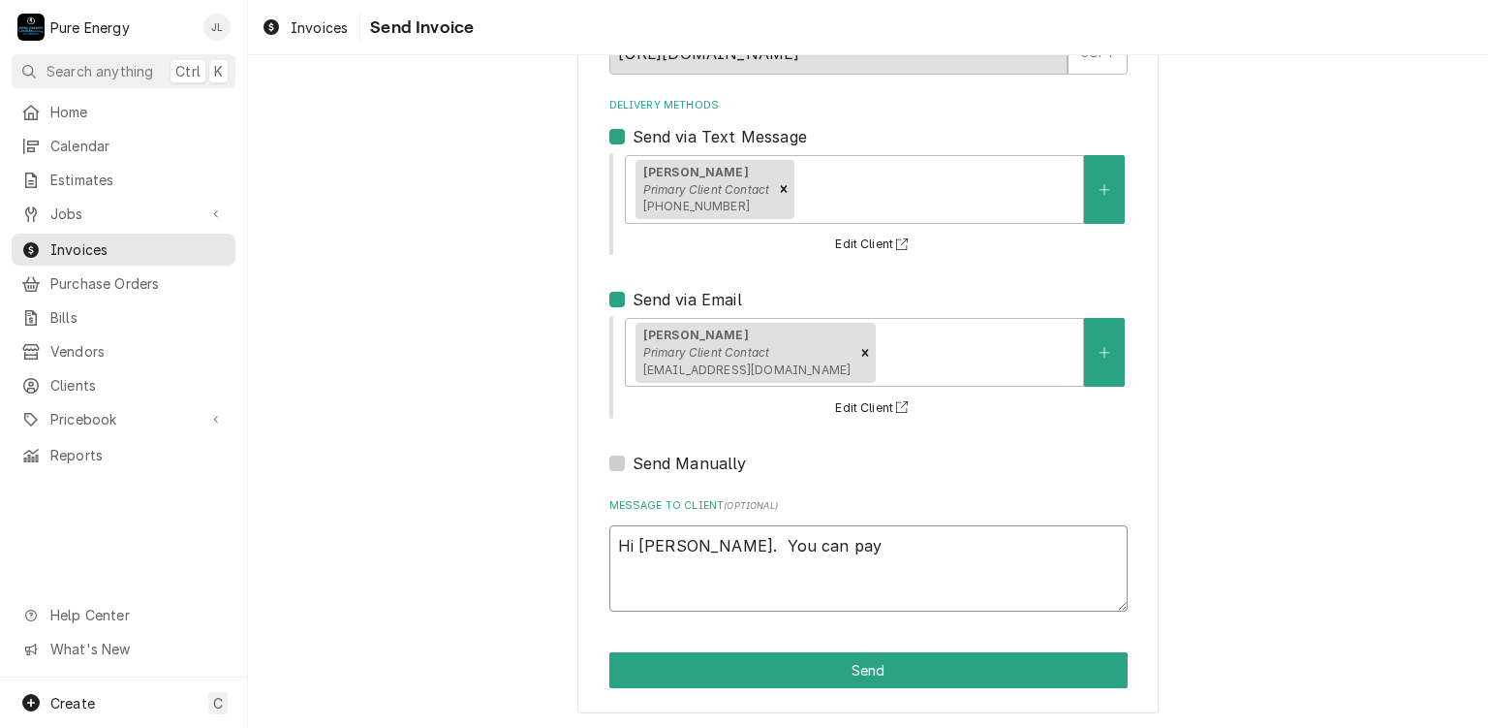
type textarea "Hi [PERSON_NAME]. You can pay"
type textarea "x"
type textarea "Hi [PERSON_NAME]. You can pay i"
type textarea "x"
type textarea "Hi [PERSON_NAME]. You can pay iw"
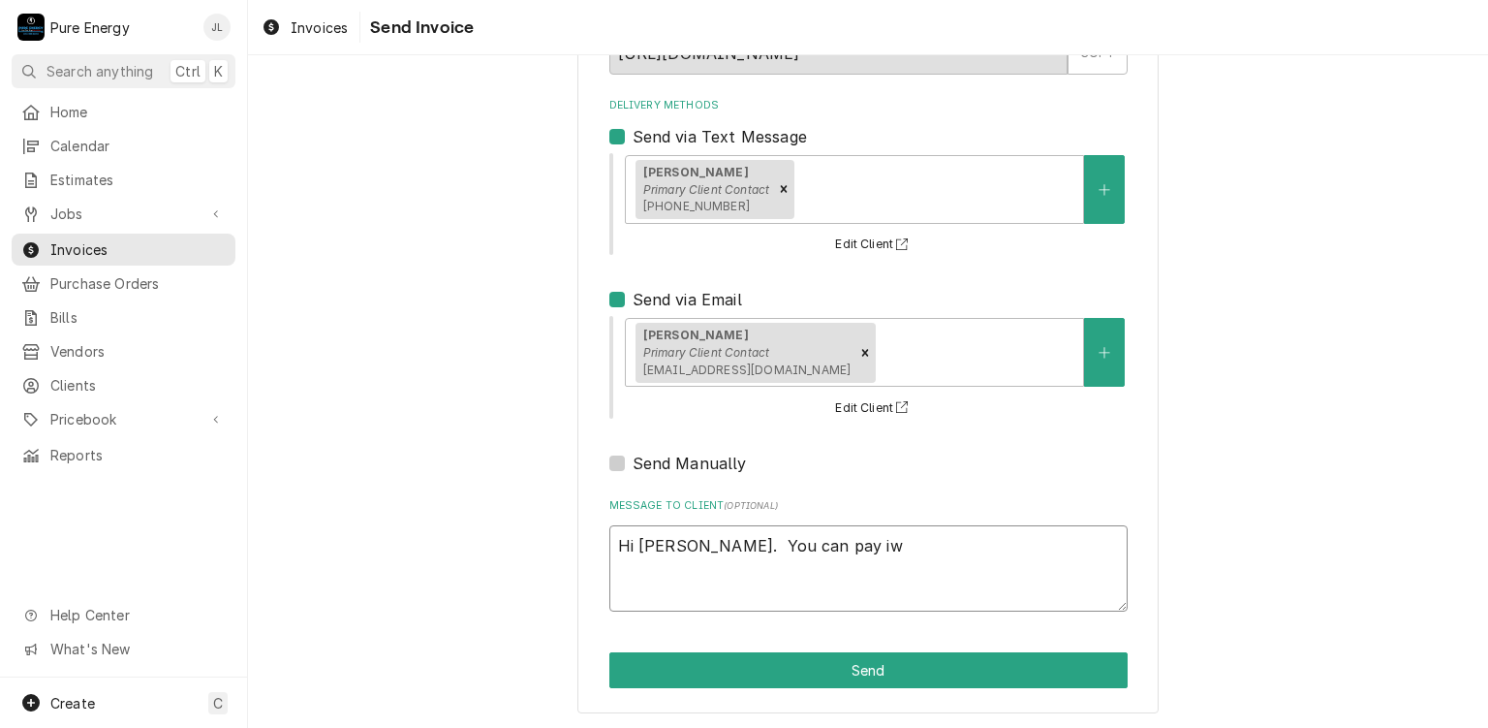
type textarea "x"
type textarea "Hi [PERSON_NAME]. You can pay i"
type textarea "x"
type textarea "Hi [PERSON_NAME]. You can pay"
type textarea "x"
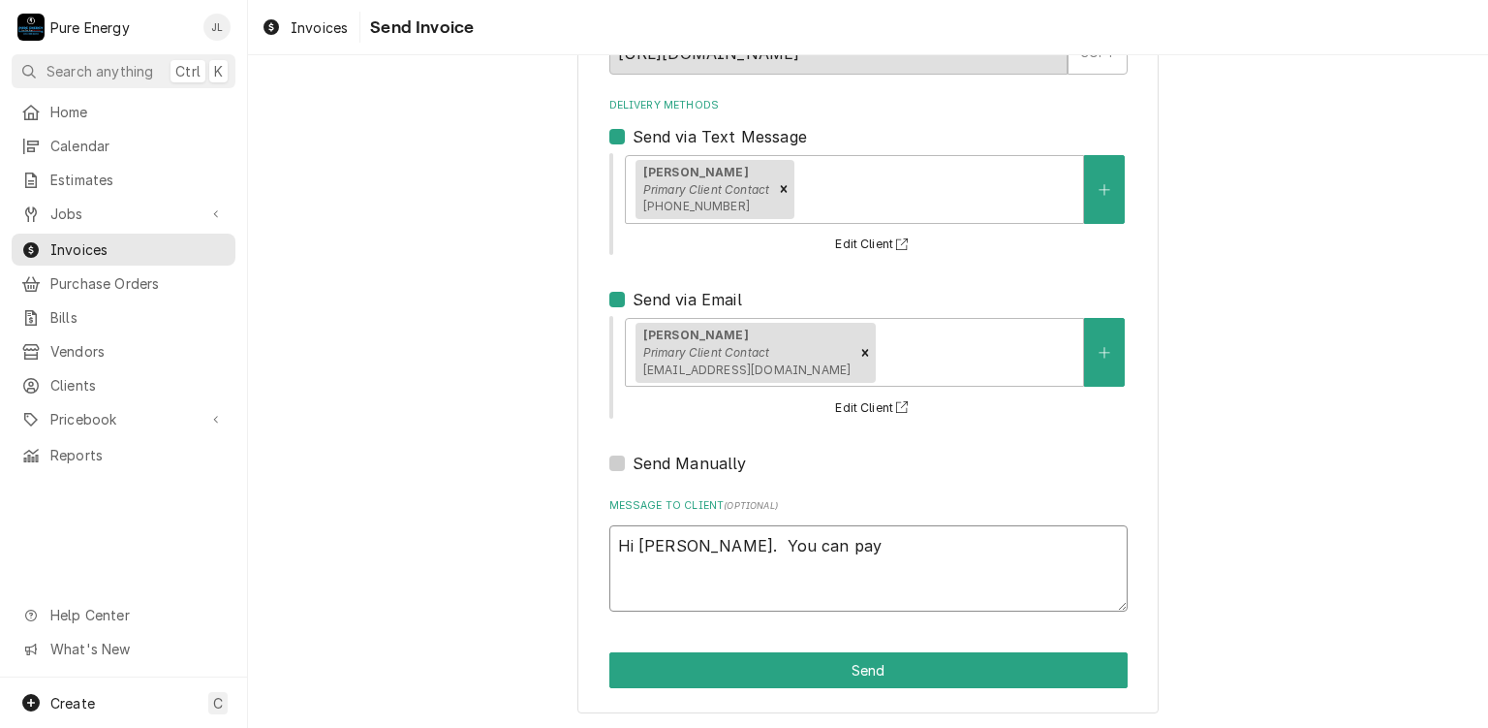
type textarea "Hi [PERSON_NAME]. You can pay w"
type textarea "x"
type textarea "Hi [PERSON_NAME]. You can pay wi"
type textarea "x"
type textarea "Hi [PERSON_NAME]. You can pay wit"
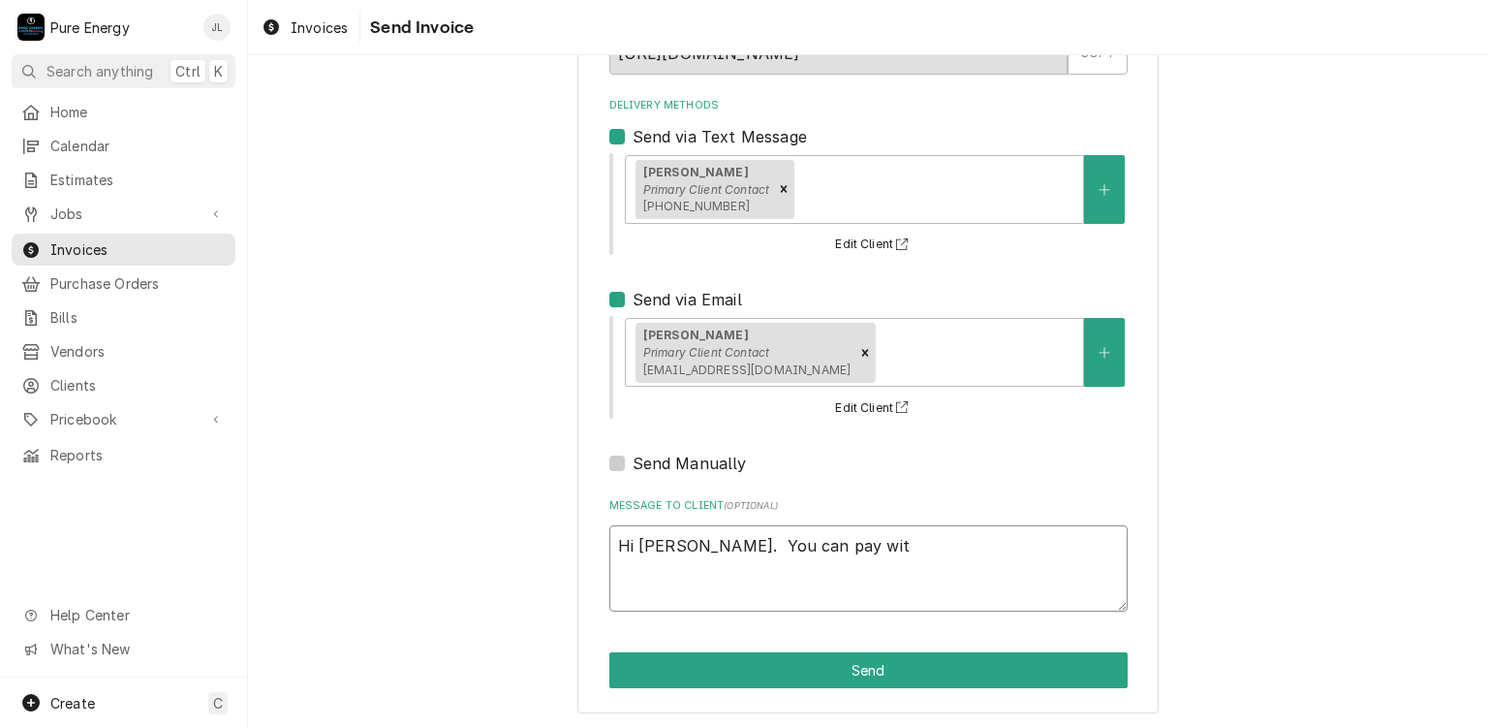
type textarea "x"
type textarea "Hi [PERSON_NAME]. You can pay with"
type textarea "x"
type textarea "Hi [PERSON_NAME]. You can pay with C"
type textarea "x"
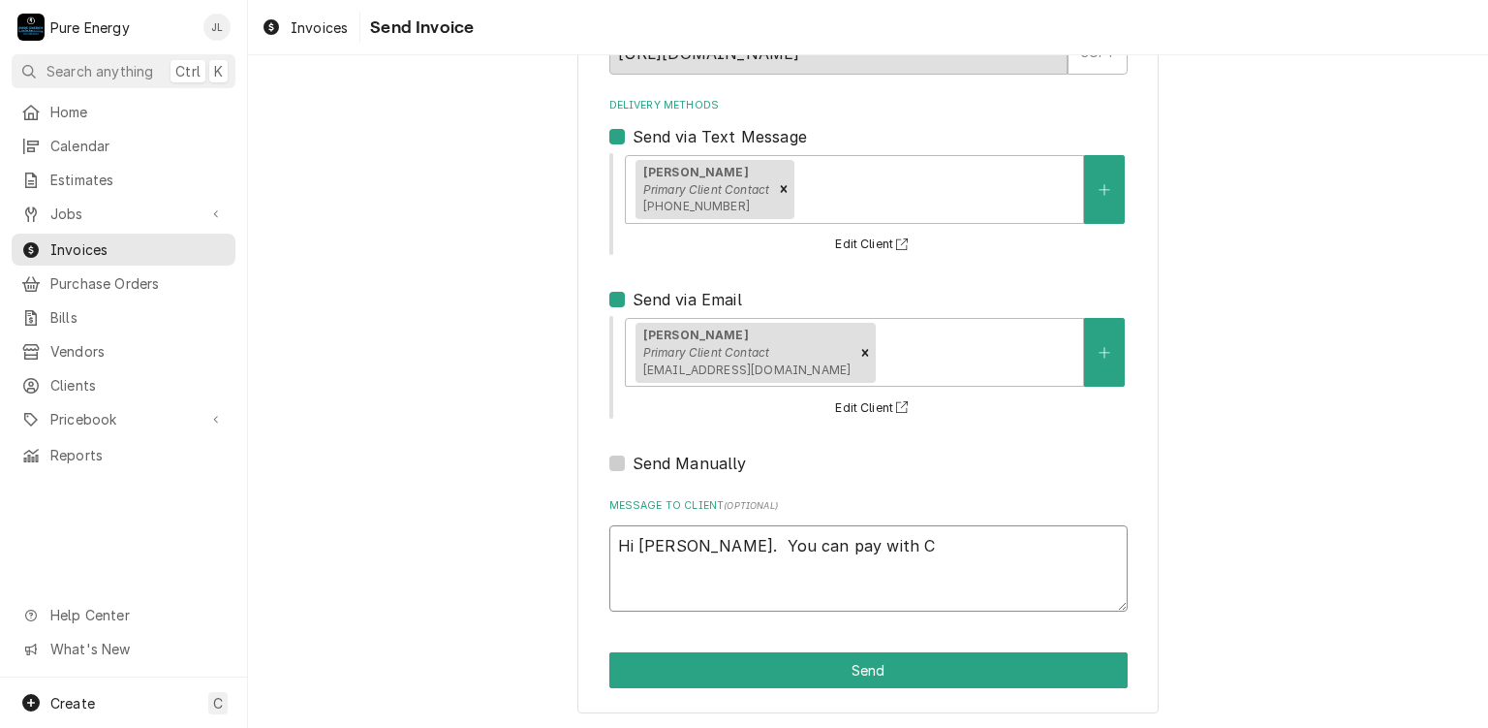
type textarea "Hi [PERSON_NAME]. You can pay with C."
type textarea "x"
type textarea "Hi [PERSON_NAME]. You can pay with C.C."
type textarea "x"
type textarea "Hi [PERSON_NAME]. You can pay with C.C."
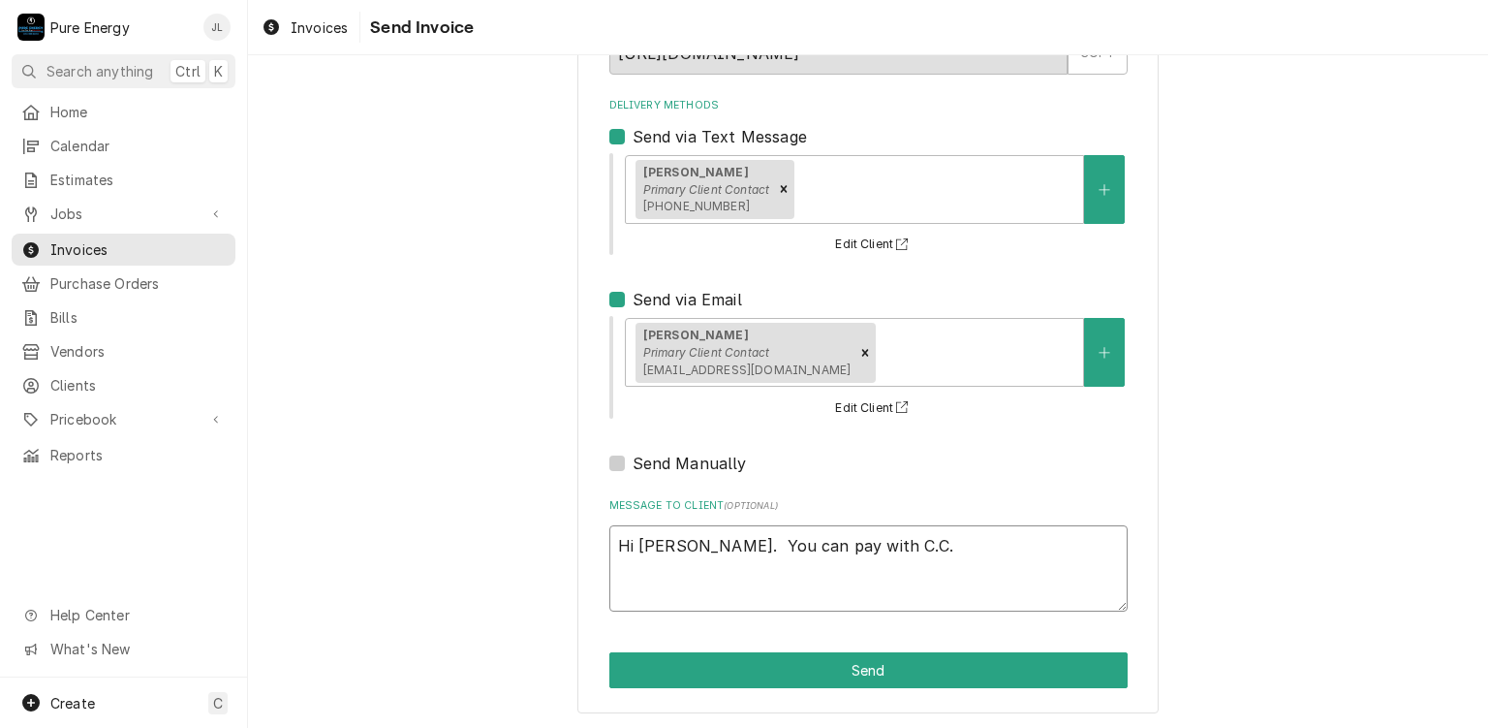
type textarea "x"
type textarea "Hi [PERSON_NAME]. You can pay with C.C. b"
type textarea "x"
type textarea "Hi Pat. You can pay with C.C. by"
type textarea "x"
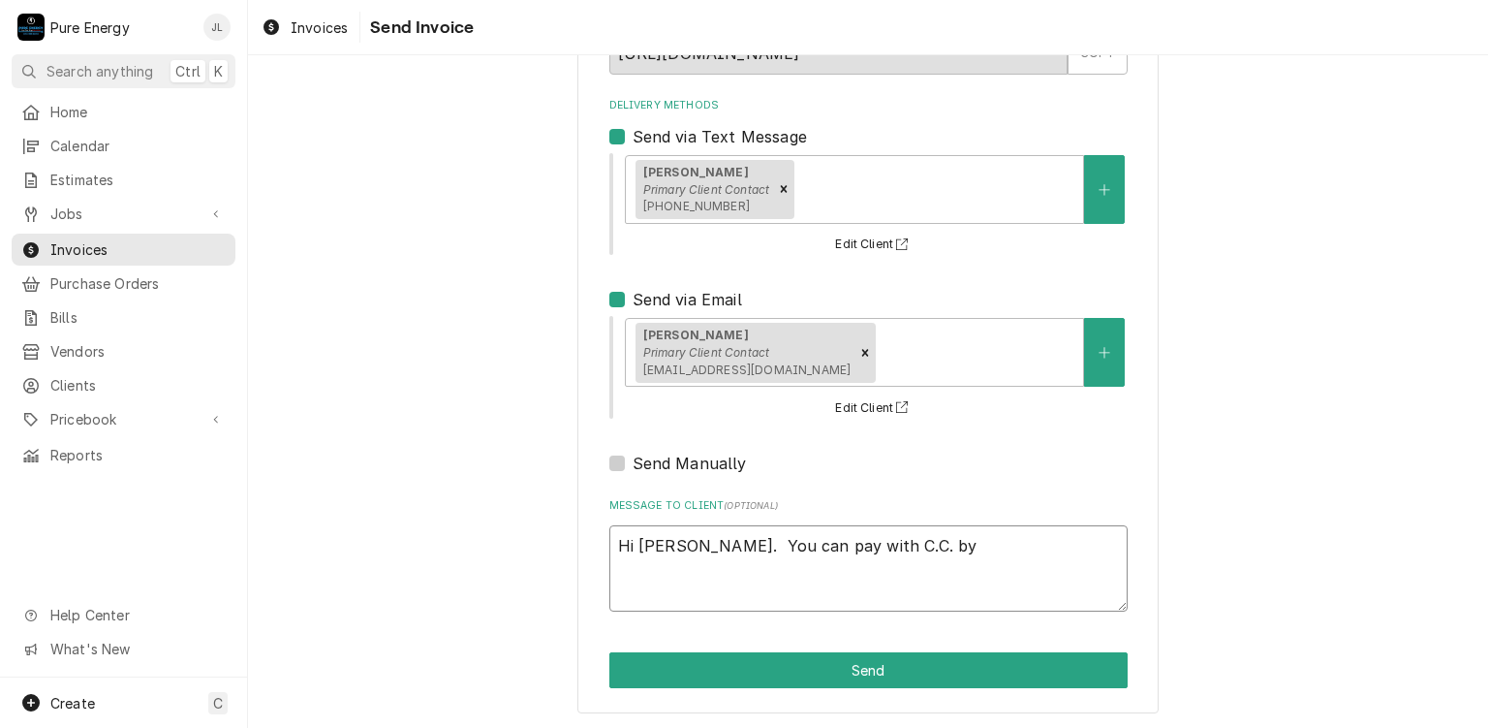
type textarea "Hi Pat. You can pay with C.C. by"
type textarea "x"
type textarea "Hi Pat. You can pay with C.C. by f"
type textarea "x"
type textarea "Hi Pat. You can pay with C.C. by fl"
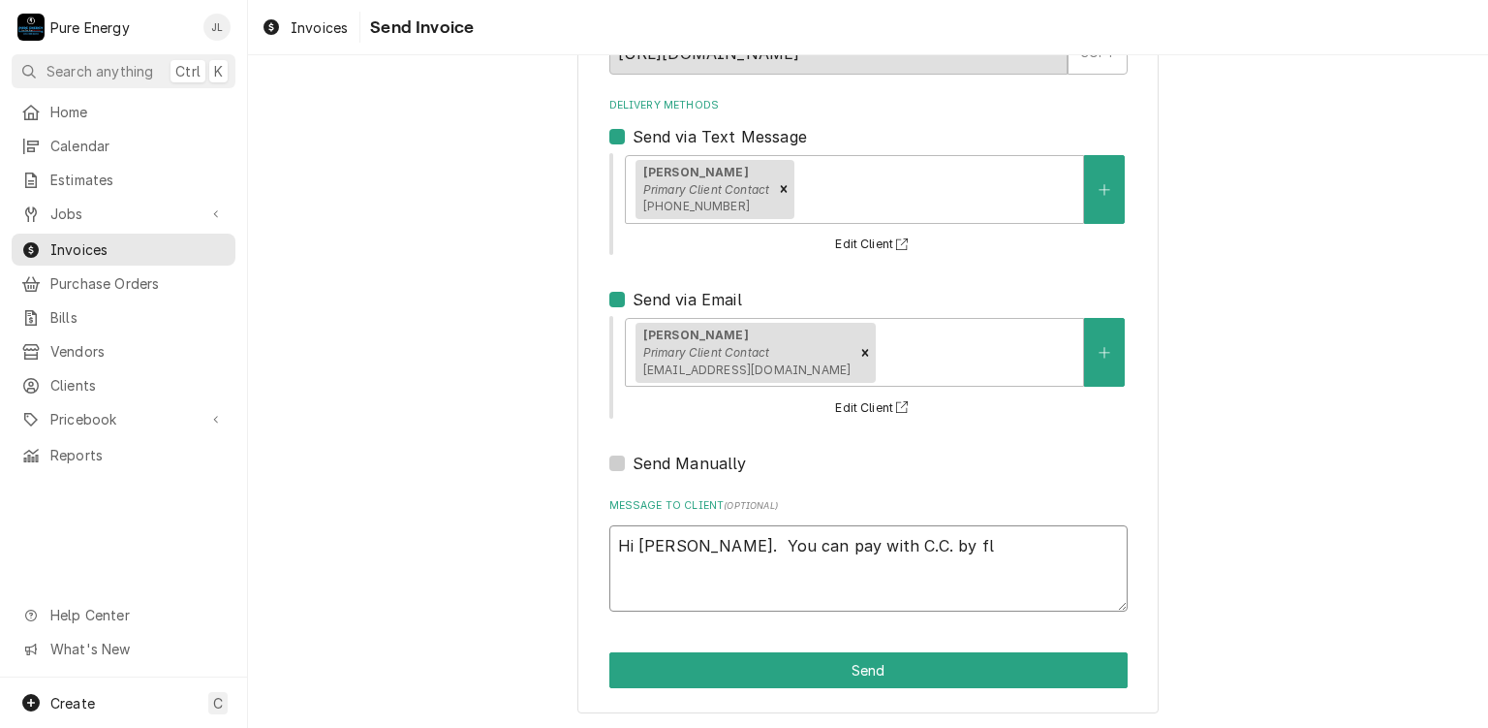
type textarea "x"
type textarea "Hi Pat. You can pay with C.C. by flo"
type textarea "x"
type textarea "Hi Pat. You can pay with C.C. by fl"
type textarea "x"
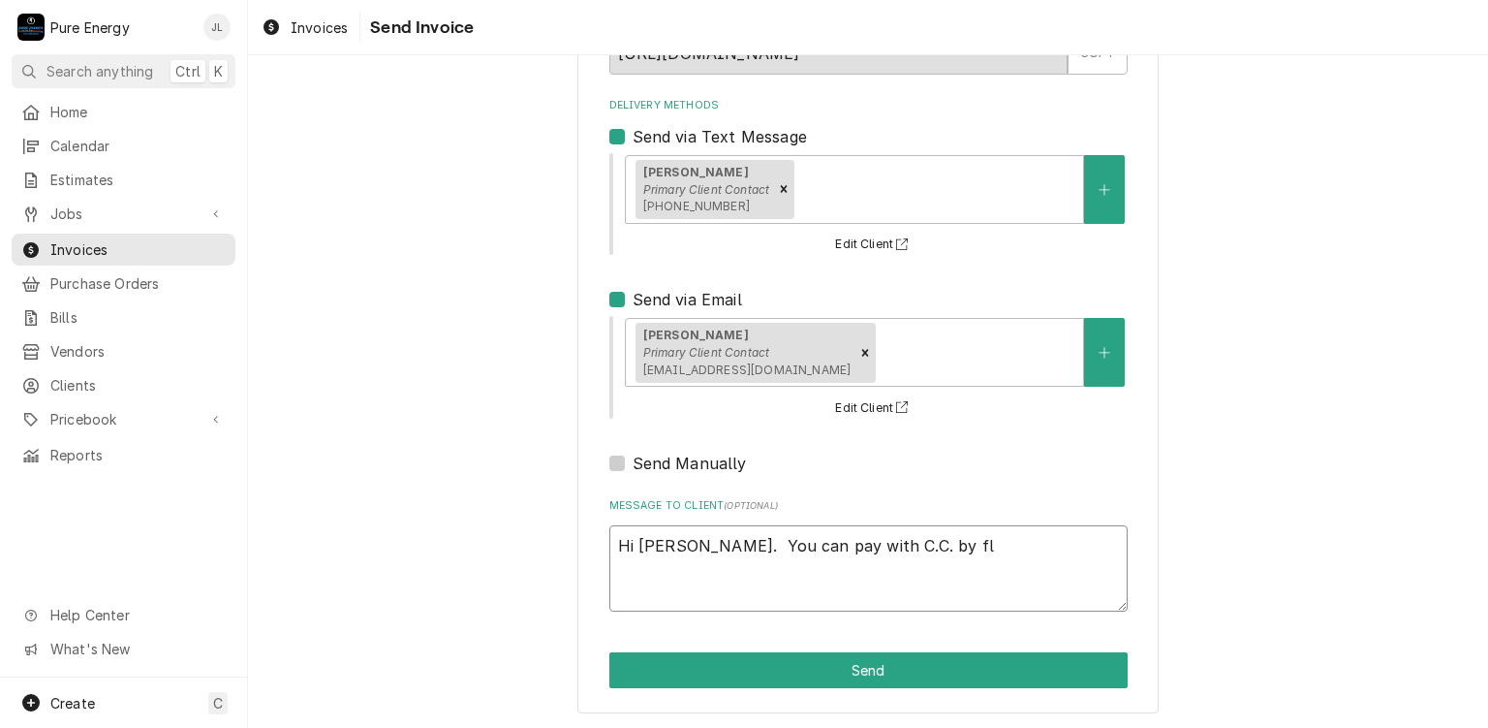
type textarea "Hi Pat. You can pay with C.C. by f"
type textarea "x"
type textarea "Hi Pat. You can pay with C.C. by fo"
type textarea "x"
type textarea "Hi Pat. You can pay with C.C. by fol"
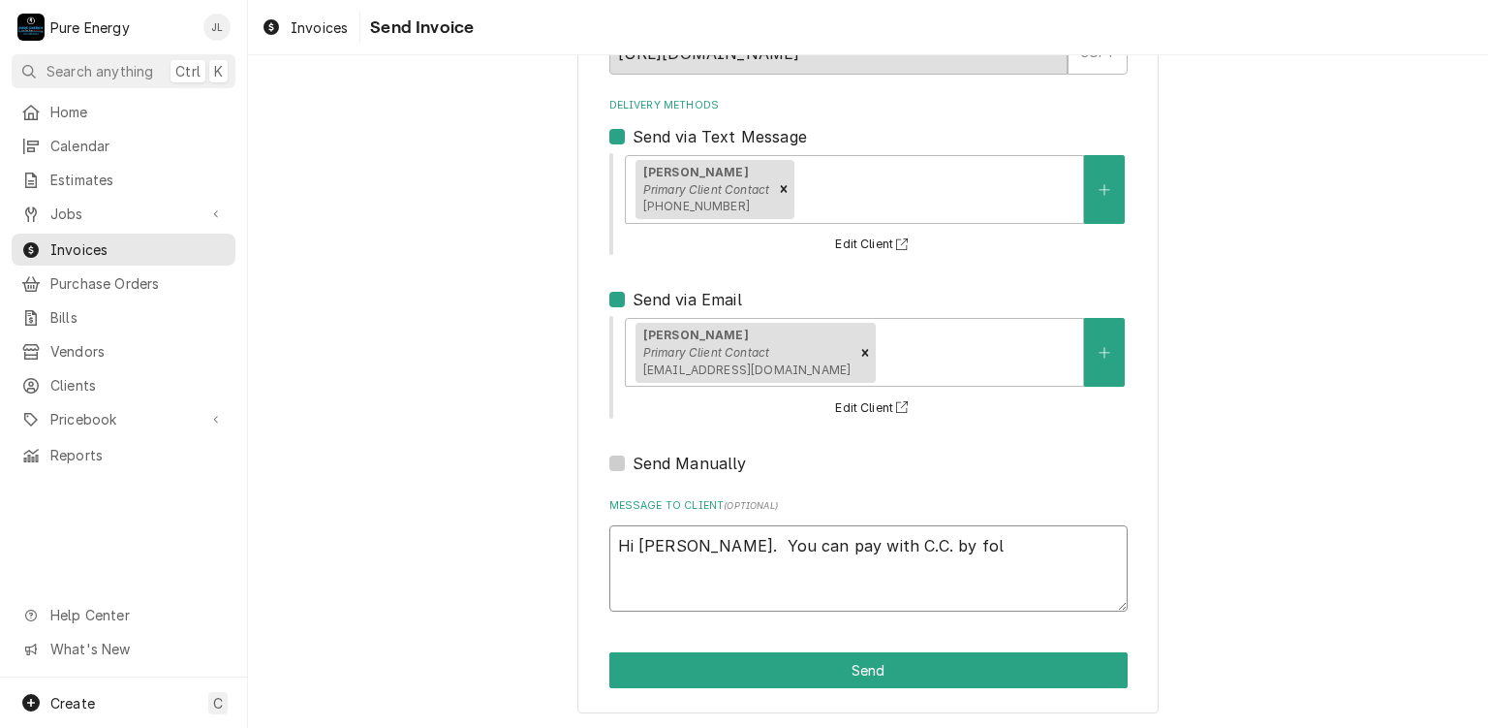
type textarea "x"
type textarea "Hi Pat. You can pay with C.C. by foll"
type textarea "x"
type textarea "Hi Pat. You can pay with C.C. by follo"
type textarea "x"
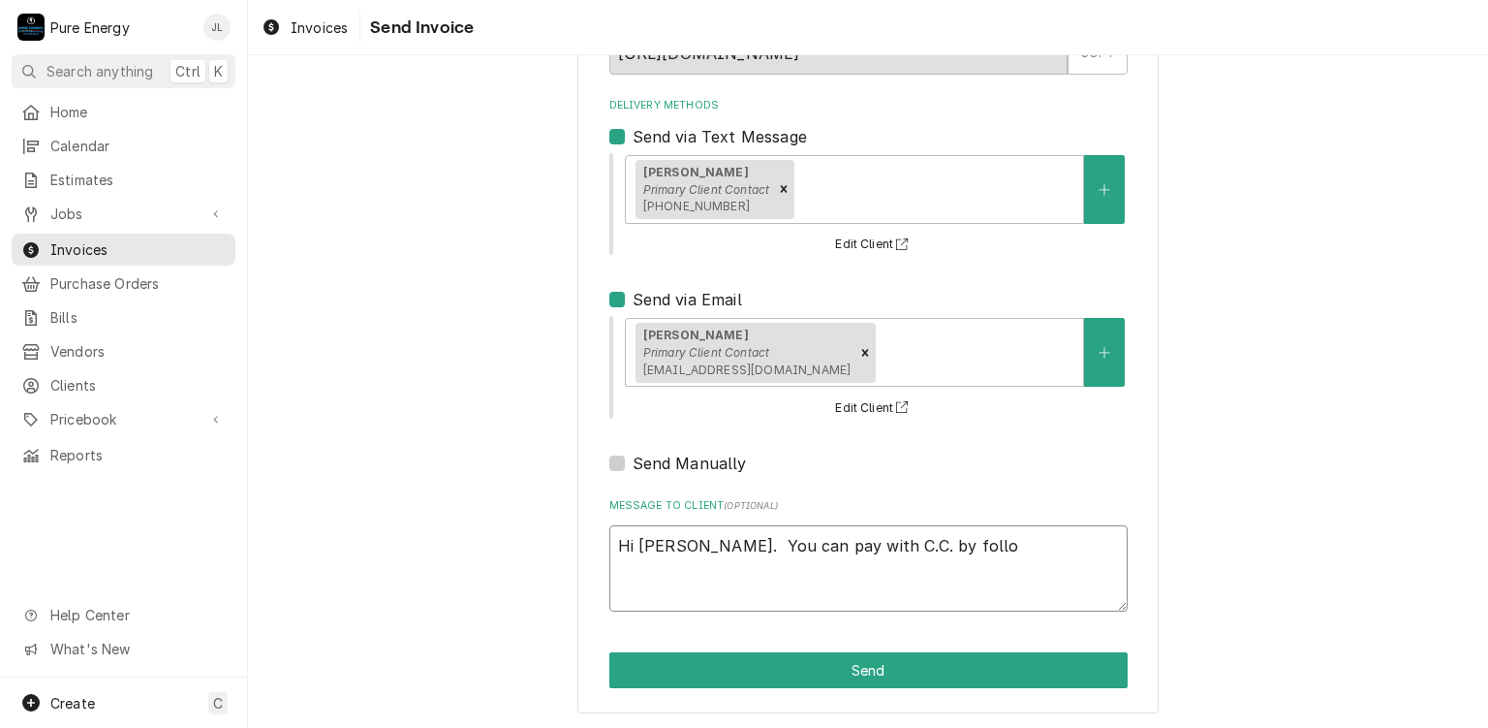
type textarea "Hi Pat. You can pay with C.C. by follow"
type textarea "x"
type textarea "Hi Pat. You can pay with C.C. by followi"
type textarea "x"
type textarea "Hi Pat. You can pay with C.C. by followin"
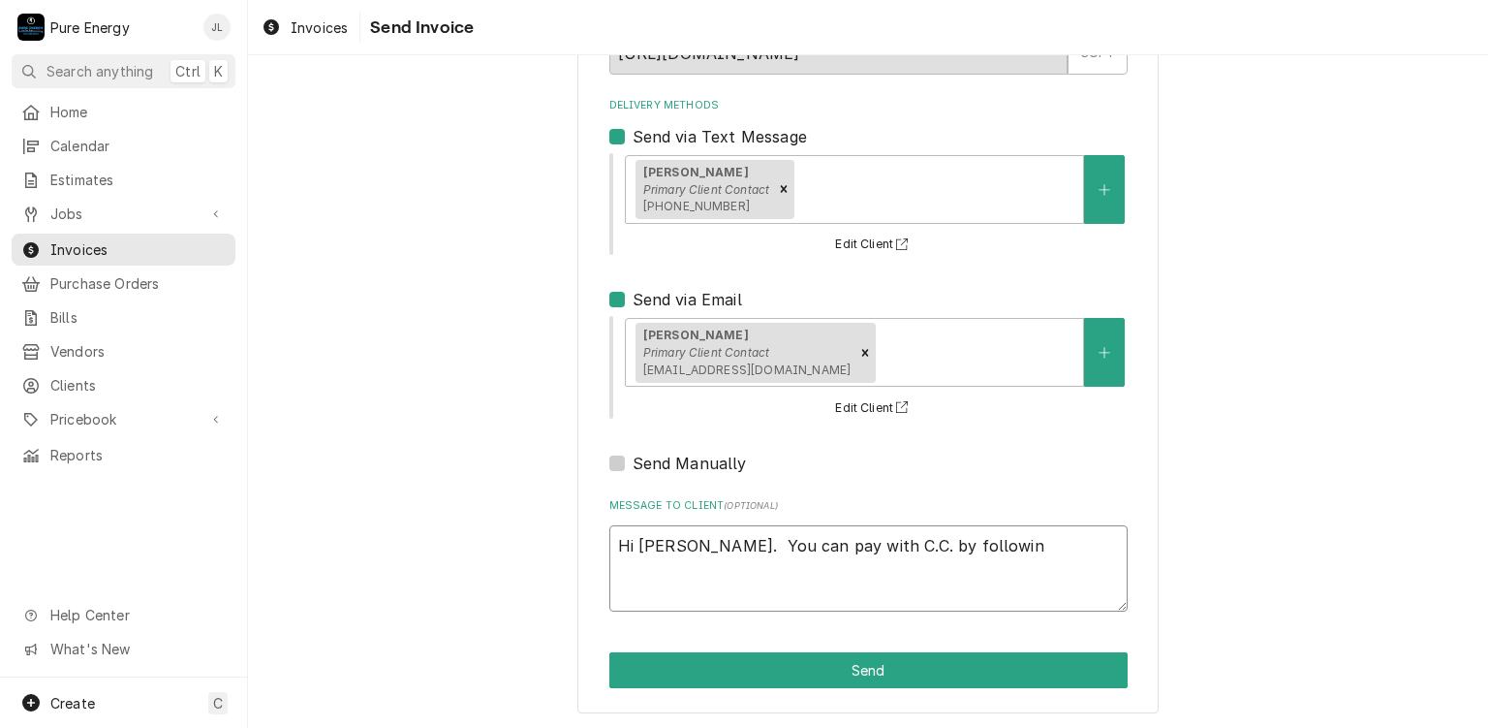
type textarea "x"
type textarea "Hi Pat. You can pay with C.C. by following"
type textarea "x"
type textarea "Hi Pat. You can pay with C.C. by following"
type textarea "x"
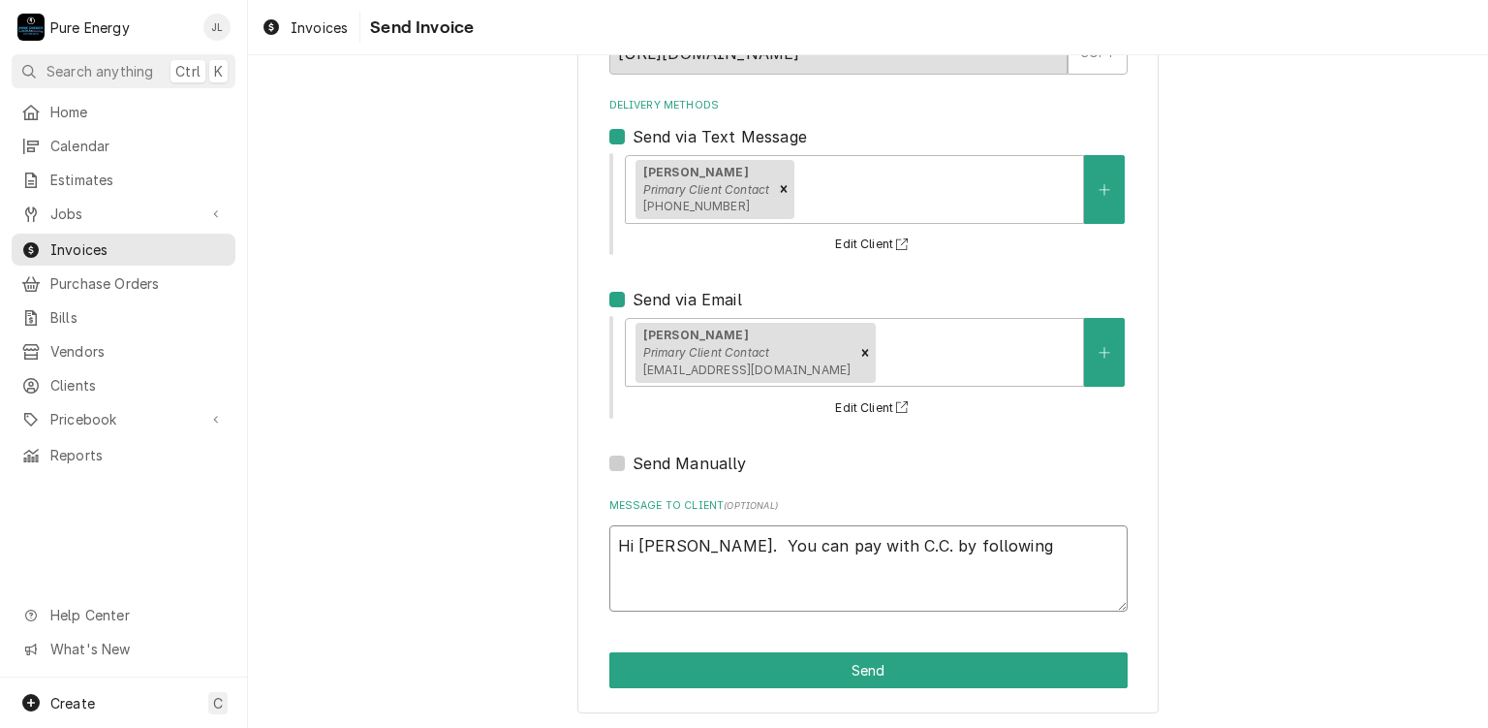
type textarea "Hi Pat. You can pay with C.C. by following p"
type textarea "x"
type textarea "Hi Pat. You can pay with C.C. by following pro"
type textarea "x"
type textarea "Hi Pat. You can pay with C.C. by following prom"
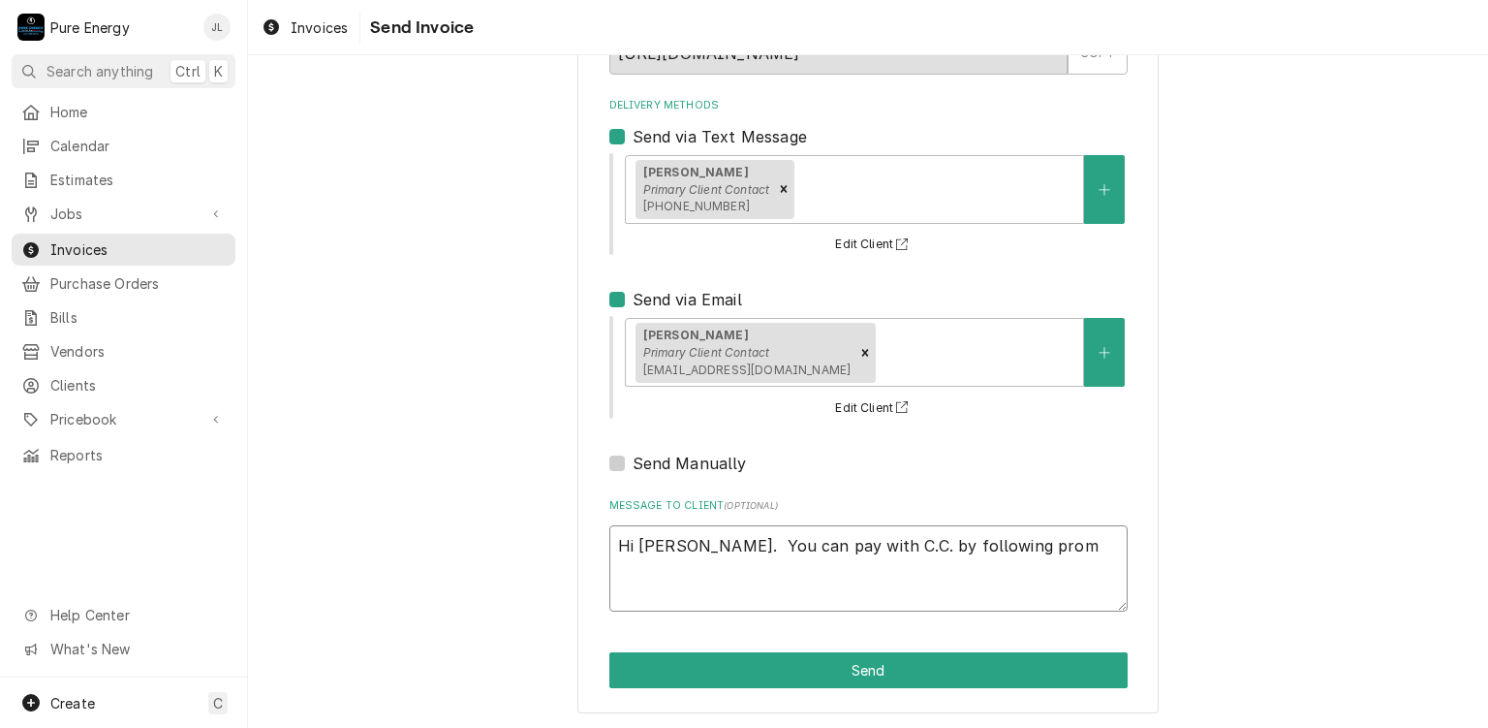
type textarea "x"
type textarea "Hi Pat. You can pay with C.C. by following promp"
type textarea "x"
type textarea "Hi Pat. You can pay with C.C. by following prompt"
type textarea "x"
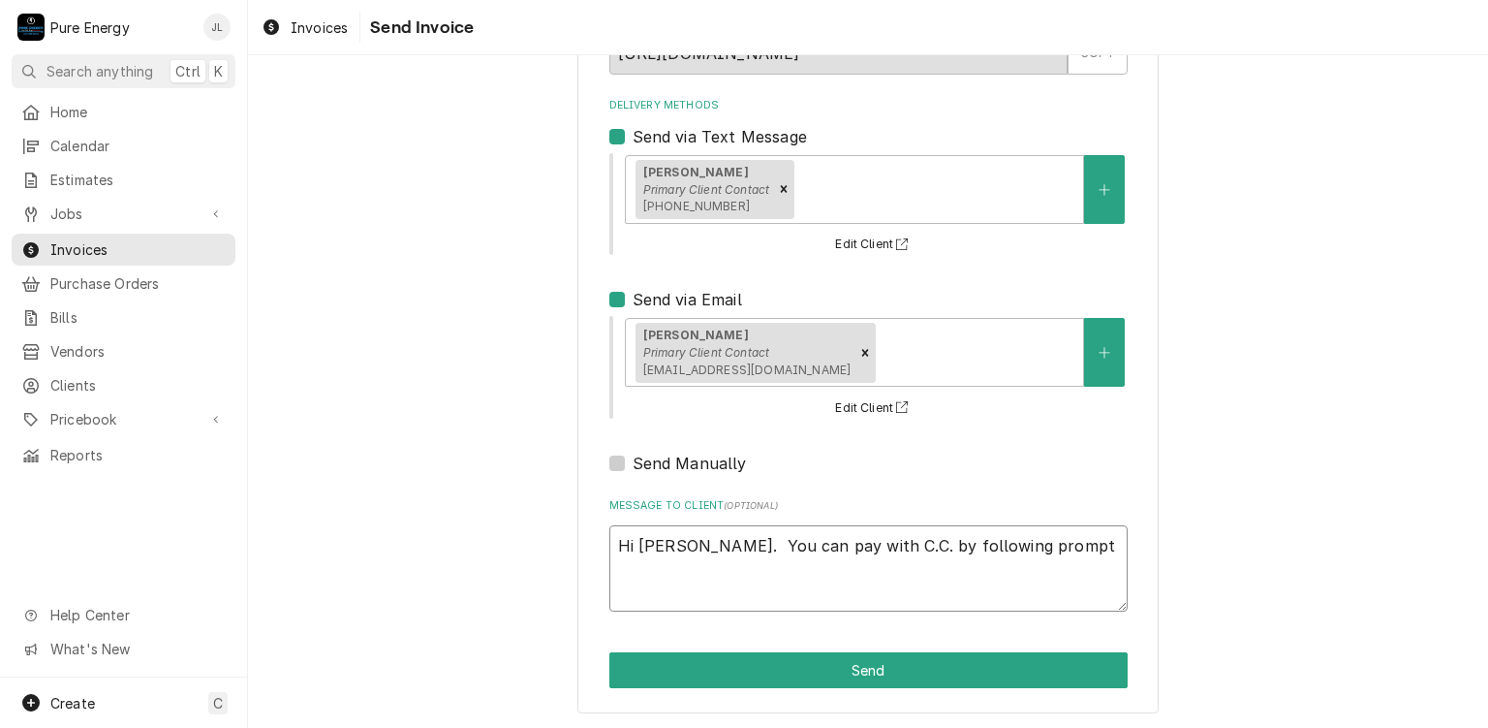
type textarea "Hi Pat. You can pay with C.C. by following prompts"
type textarea "x"
type textarea "Hi Pat. You can pay with C.C. by following prompts."
type textarea "x"
type textarea "Hi Pat. You can pay with C.C. by following prompts."
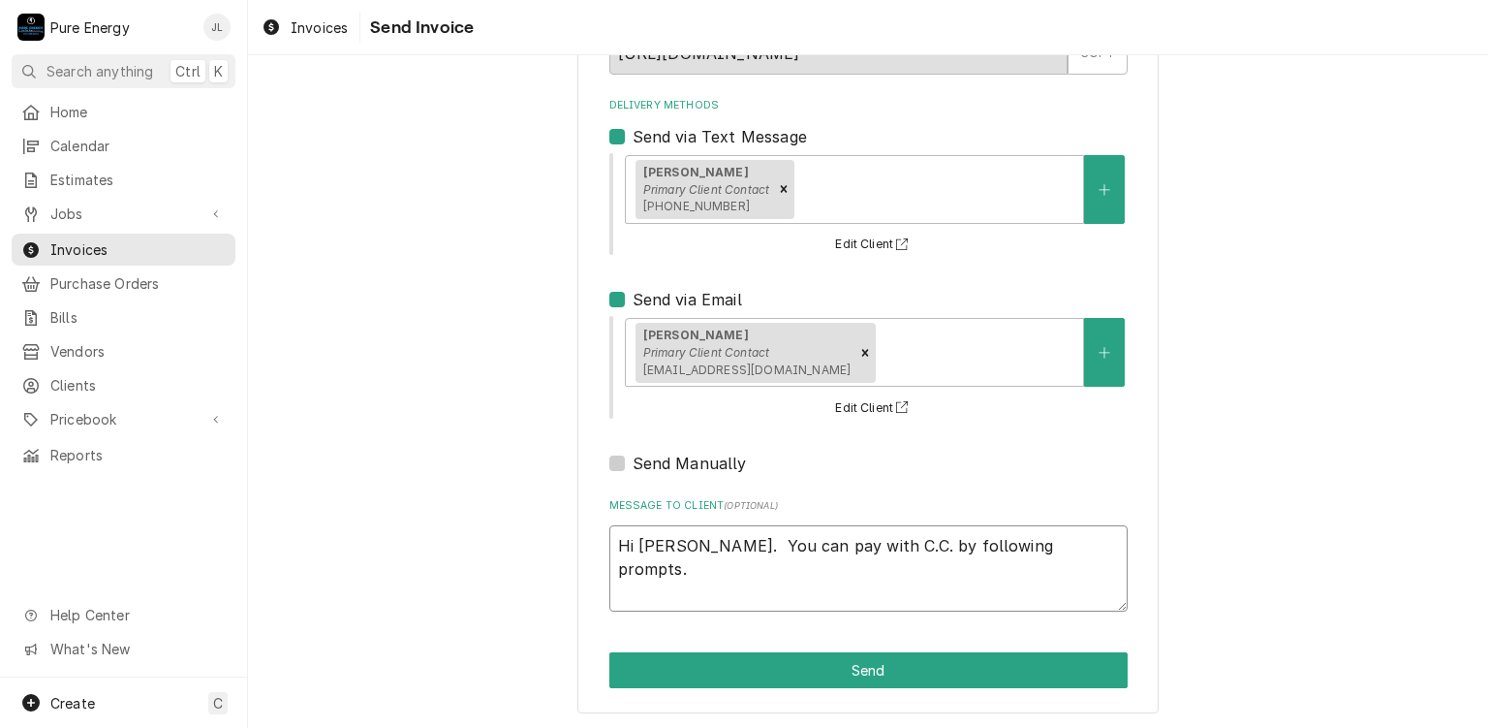
type textarea "x"
type textarea "Hi Pat. You can pay with C.C. by following prompts."
type textarea "x"
type textarea "Hi Pat. You can pay with C.C. by following prompts. Y"
type textarea "x"
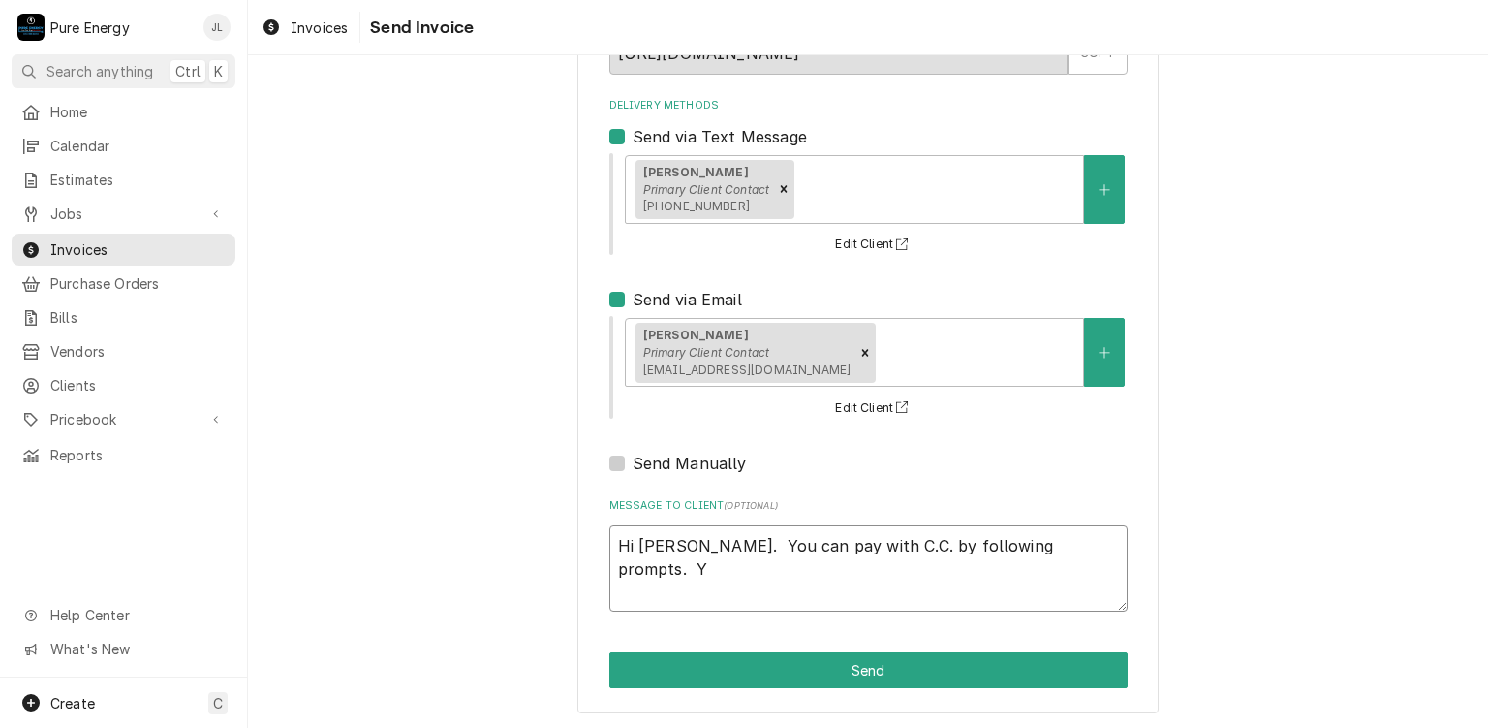
type textarea "Hi Pat. You can pay with C.C. by following prompts. Yo"
type textarea "x"
type textarea "Hi Pat. You can pay with C.C. by following prompts. You"
type textarea "x"
type textarea "Hi Pat. You can pay with C.C. by following prompts. You"
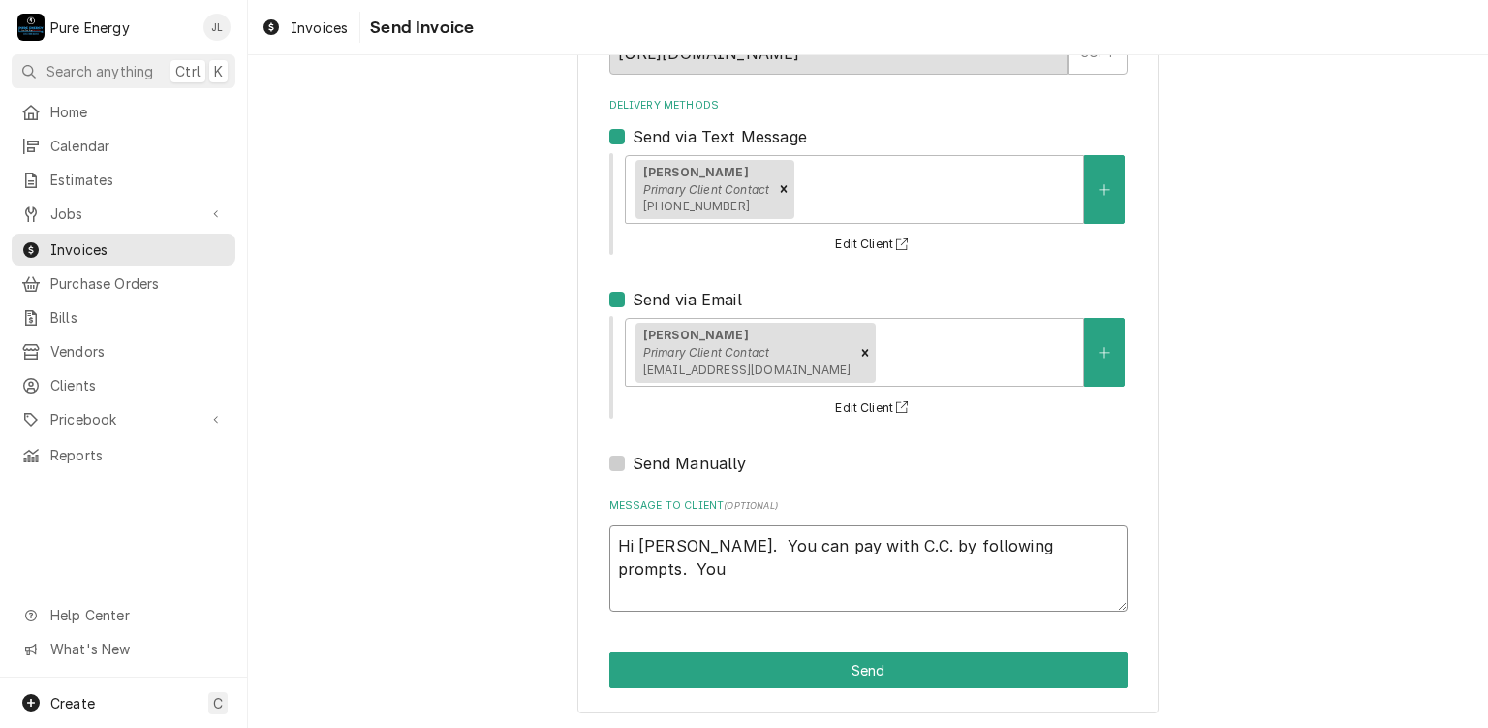
type textarea "x"
type textarea "Hi Pat. You can pay with C.C. by following prompts. You c"
type textarea "x"
type textarea "Hi Pat. You can pay with C.C. by following prompts. You ca"
type textarea "x"
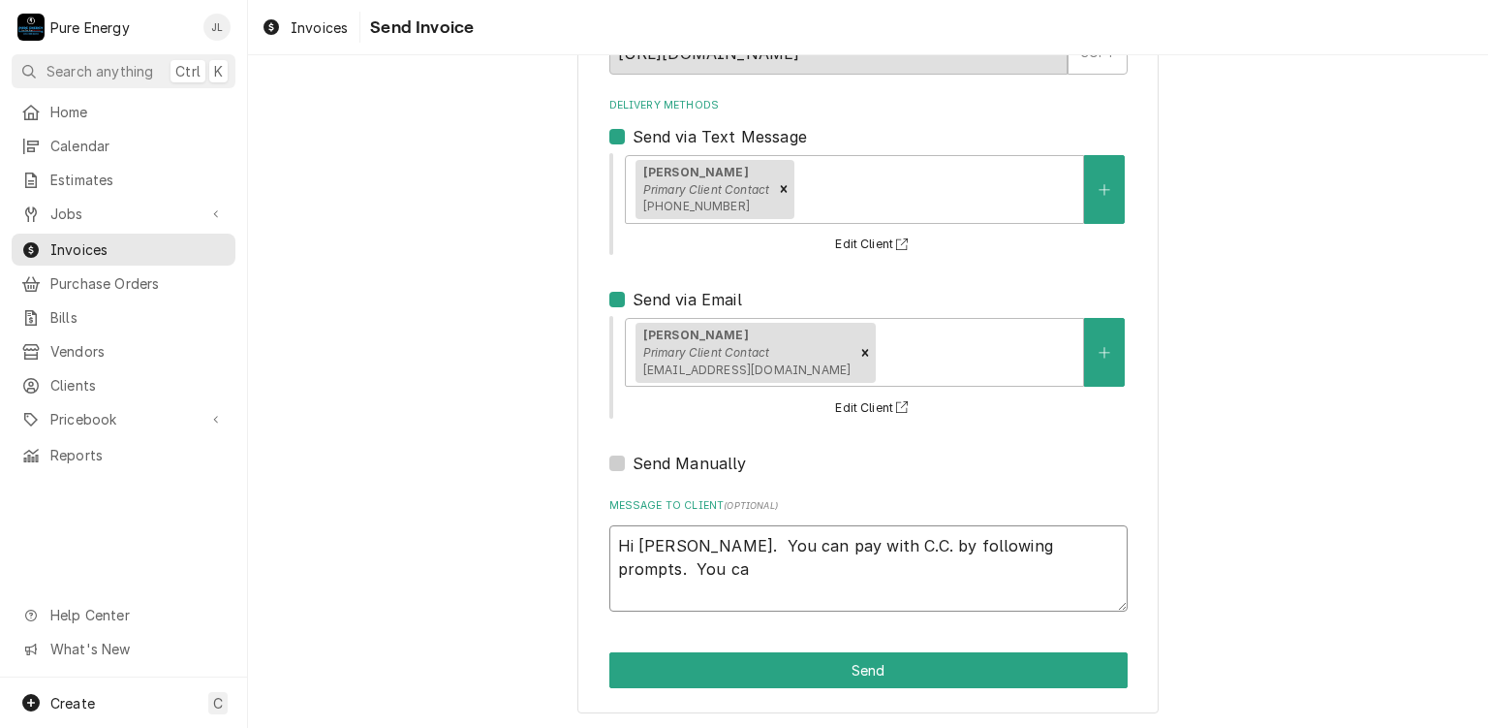
type textarea "Hi Pat. You can pay with C.C. by following prompts. You can"
type textarea "x"
type textarea "Hi Pat. You can pay with C.C. by following prompts. You can"
type textarea "x"
type textarea "Hi Pat. You can pay with C.C. by following prompts. You can c"
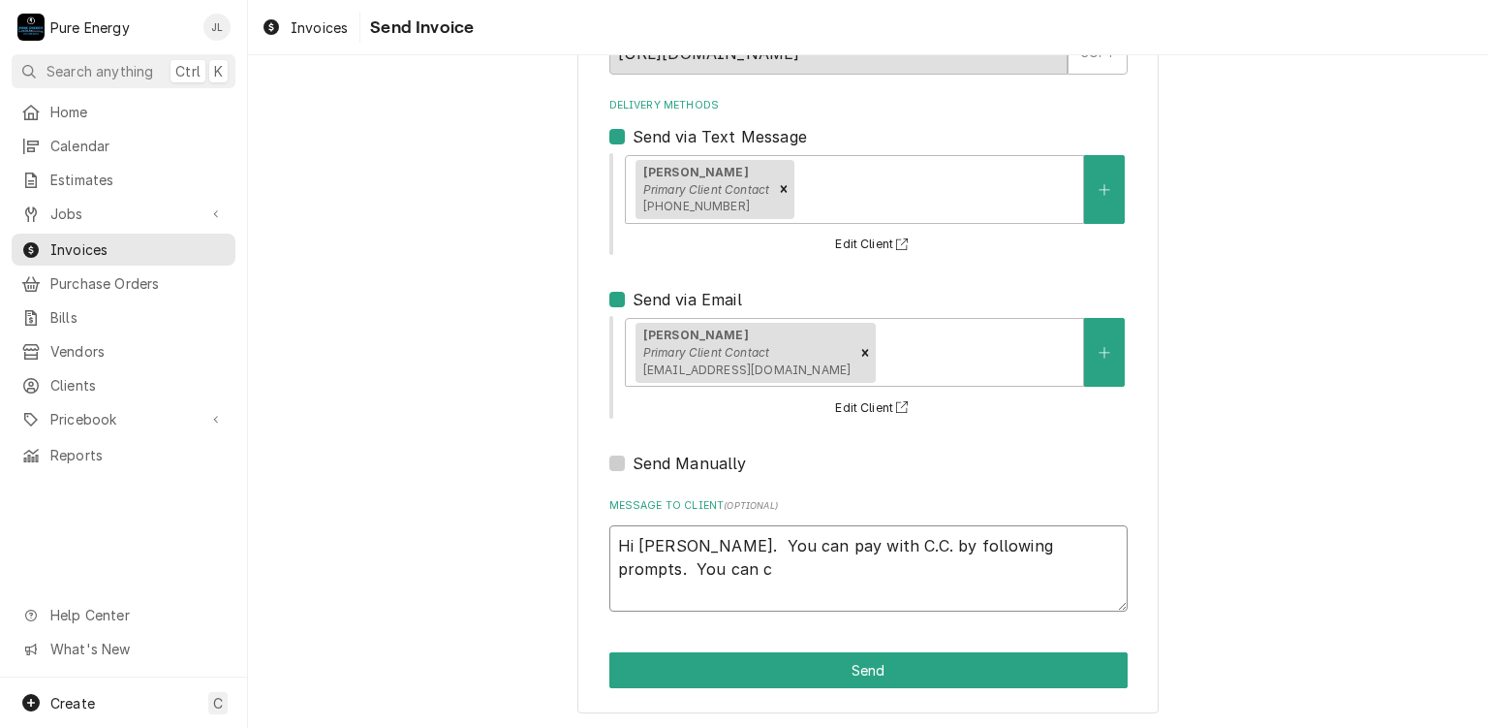
type textarea "x"
type textarea "Hi Pat. You can pay with C.C. by following prompts. You can"
type textarea "x"
type textarea "Hi Pat. You can pay with C.C. by following prompts. You can s"
type textarea "x"
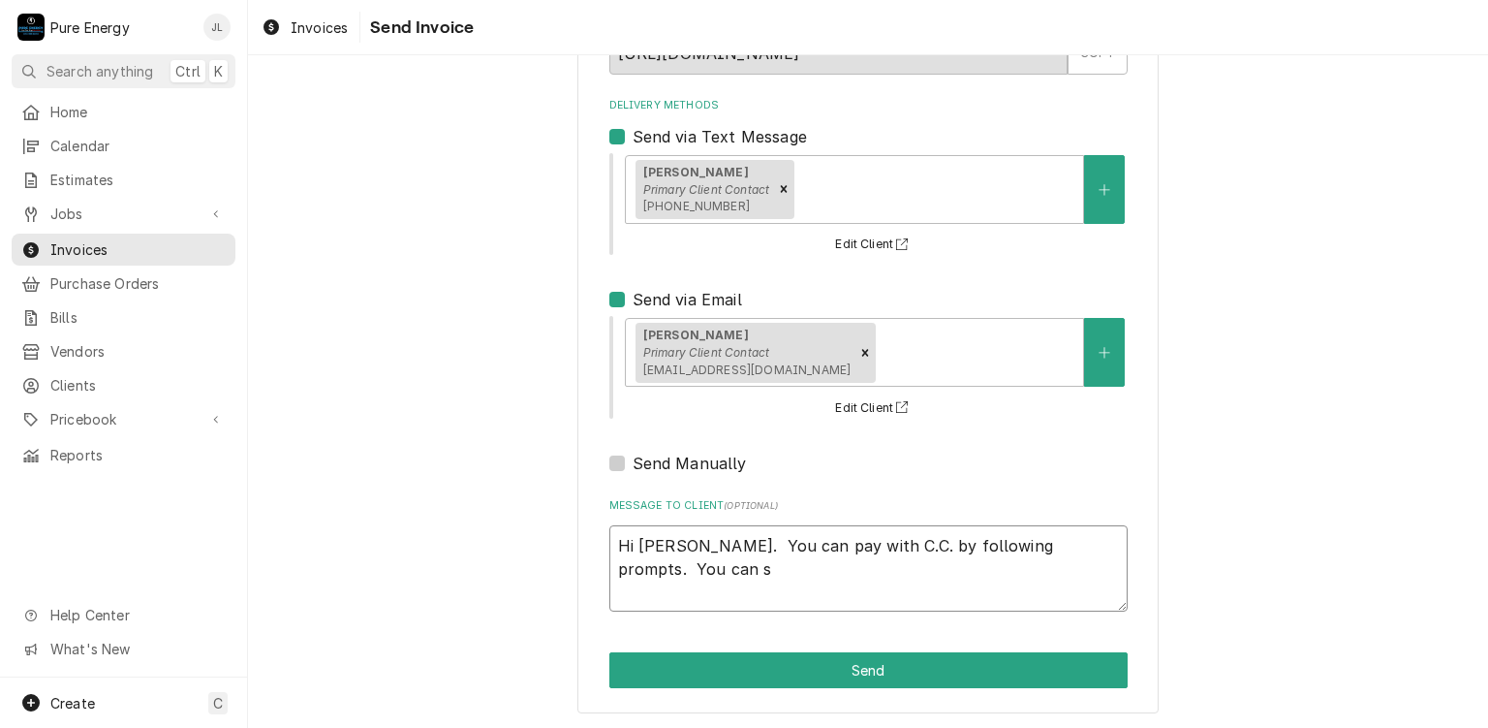
type textarea "Hi Pat. You can pay with C.C. by following prompts. You can se"
type textarea "x"
type textarea "Hi Pat. You can pay with C.C. by following prompts. You can sen"
type textarea "x"
type textarea "Hi Pat. You can pay with C.C. by following prompts. You can send"
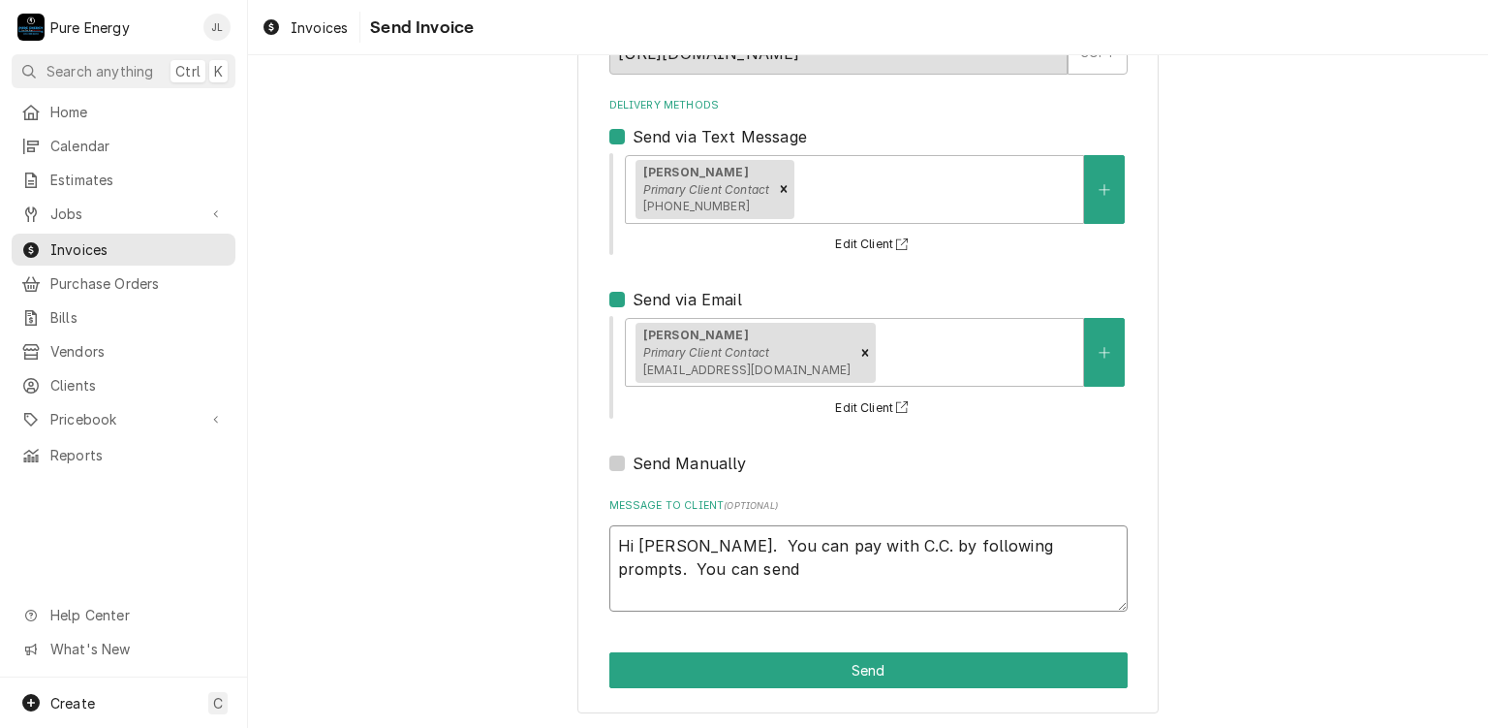
type textarea "x"
type textarea "Hi Pat. You can pay with C.C. by following prompts. You can send a"
type textarea "x"
type textarea "Hi Pat. You can pay with C.C. by following prompts. You can send a c"
type textarea "x"
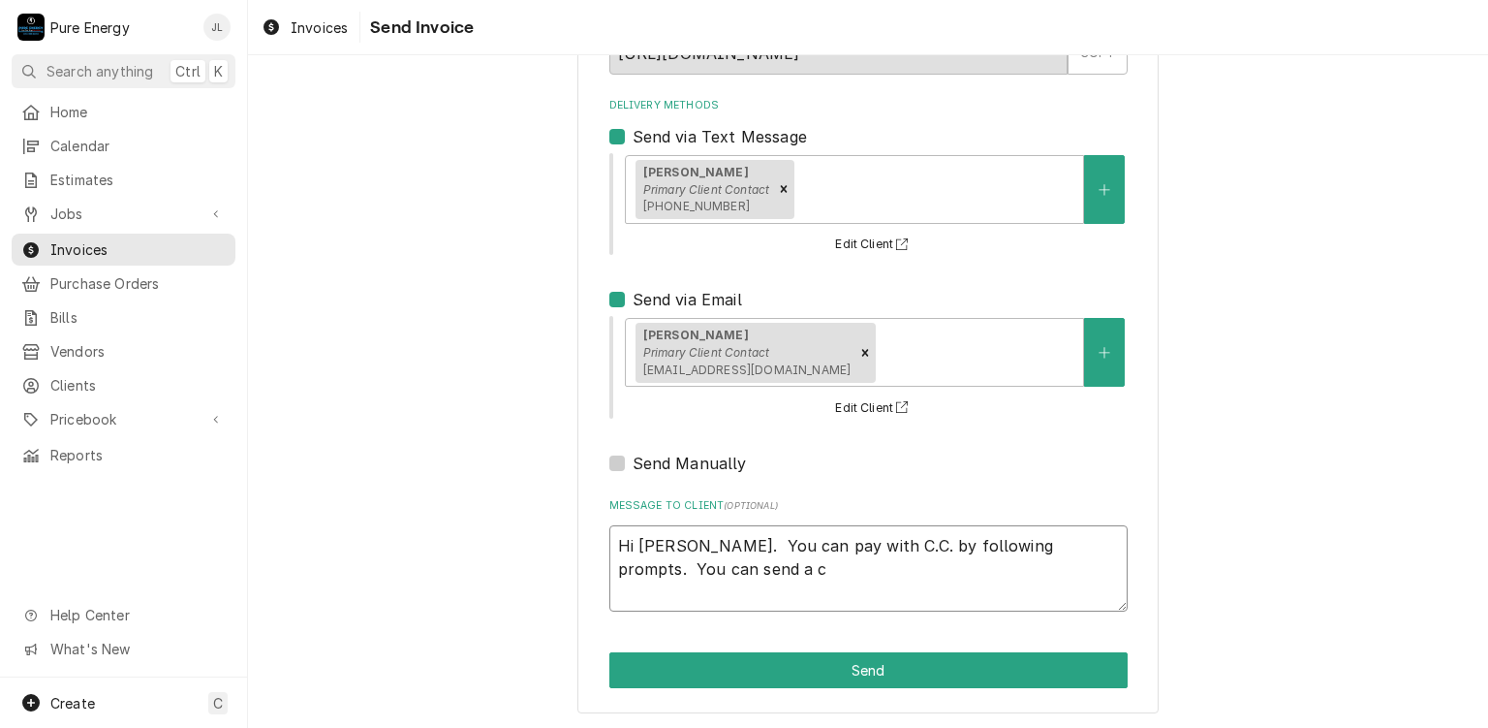
type textarea "Hi Pat. You can pay with C.C. by following prompts. You can send a ch"
type textarea "x"
type textarea "Hi Pat. You can pay with C.C. by following prompts. You can send a che"
type textarea "x"
type textarea "Hi Pat. You can pay with C.C. by following prompts. You can send a chec"
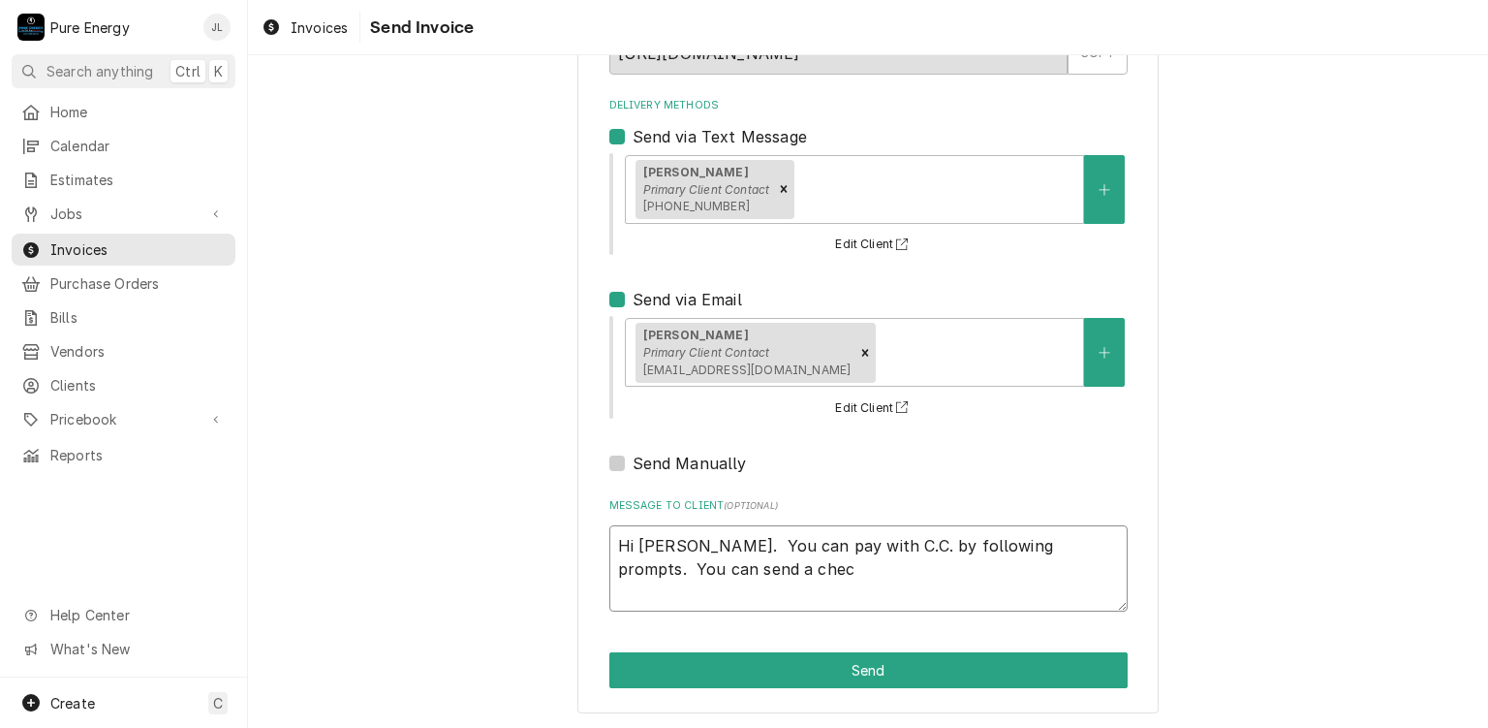
type textarea "x"
type textarea "Hi Pat. You can pay with C.C. by following prompts. You can send a check"
type textarea "x"
type textarea "Hi Pat. You can pay with C.C. by following prompts. You can send a check"
type textarea "x"
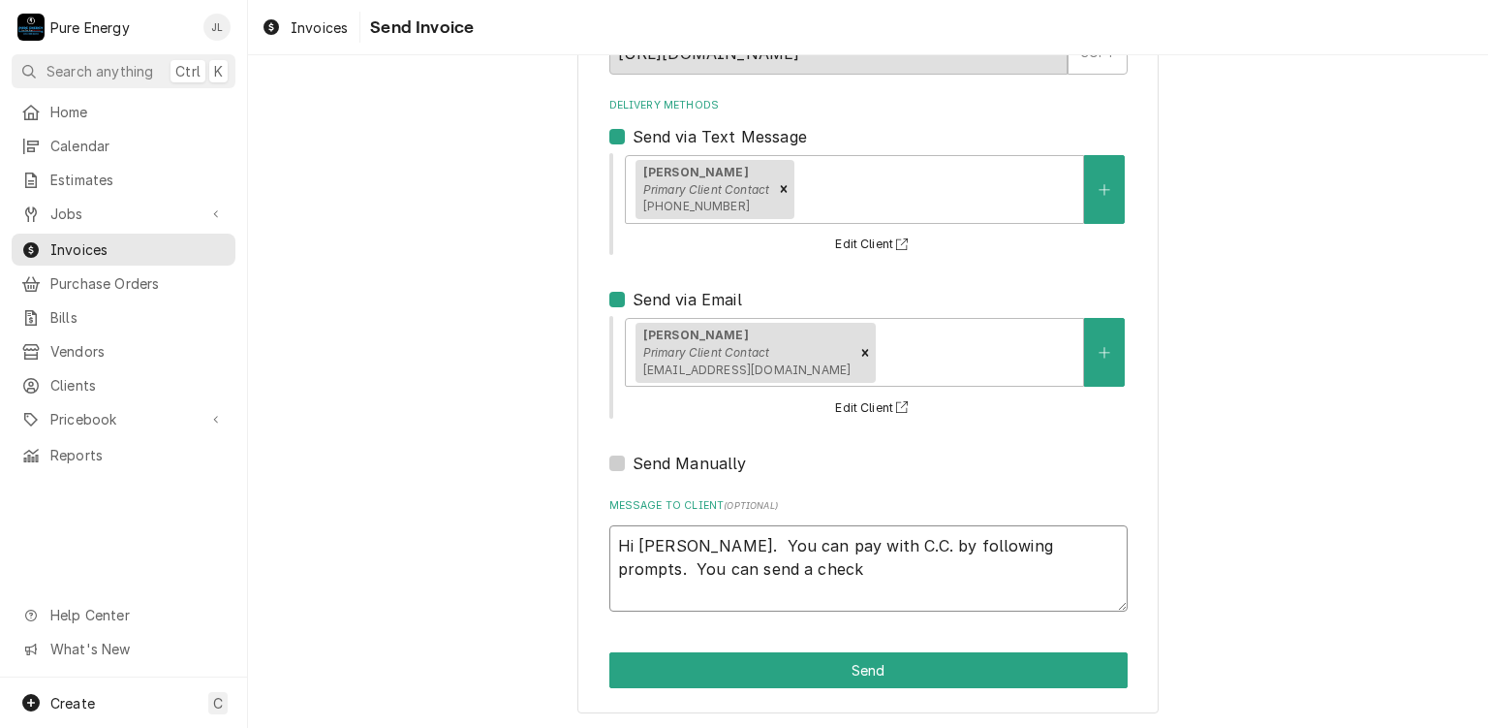
type textarea "Hi Pat. You can pay with C.C. by following prompts. You can send a check s"
type textarea "x"
type textarea "Hi Pat. You can pay with C.C. by following prompts. You can send a check sn"
type textarea "x"
type textarea "Hi Pat. You can pay with C.C. by following prompts. You can send a check sna"
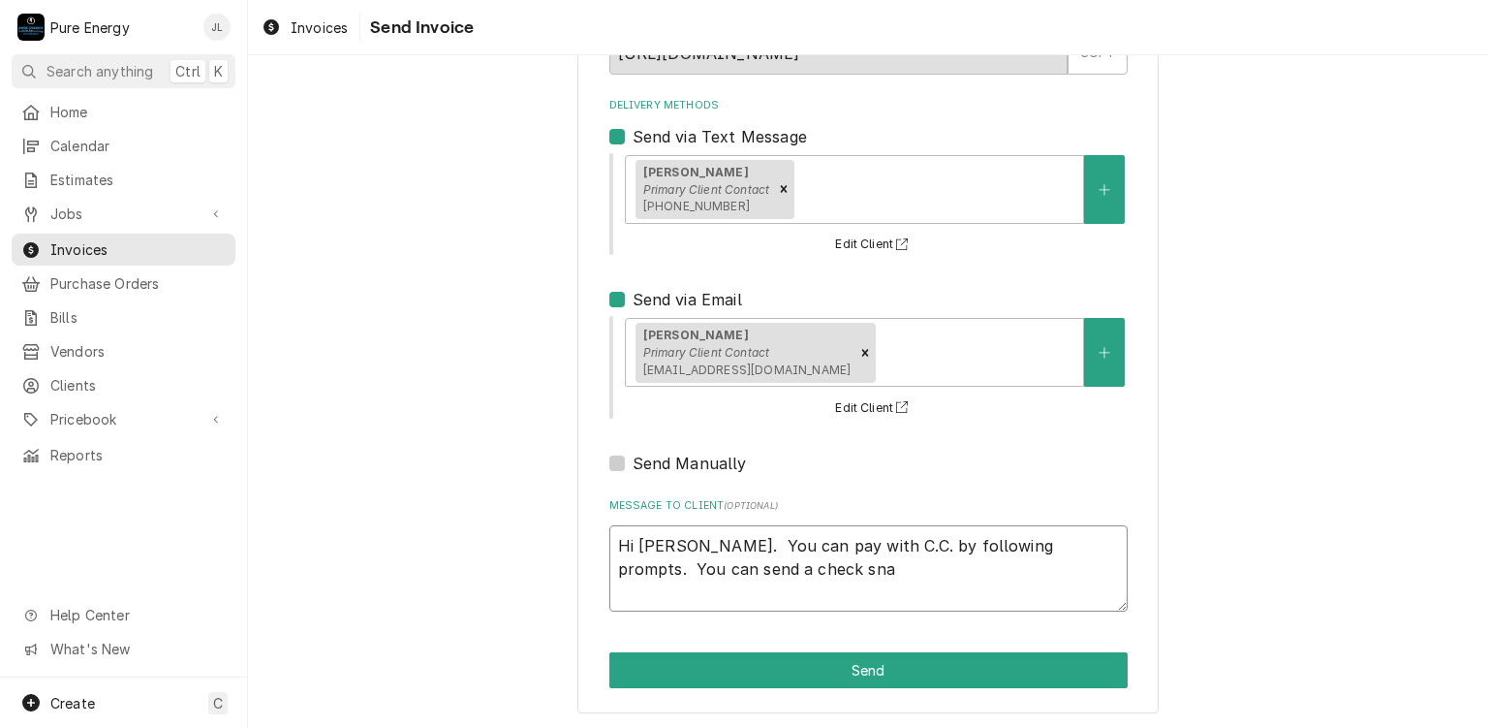
type textarea "x"
type textarea "Hi Pat. You can pay with C.C. by following prompts. You can send a check snai"
type textarea "x"
type textarea "Hi Pat. You can pay with C.C. by following prompts. You can send a check snail"
type textarea "x"
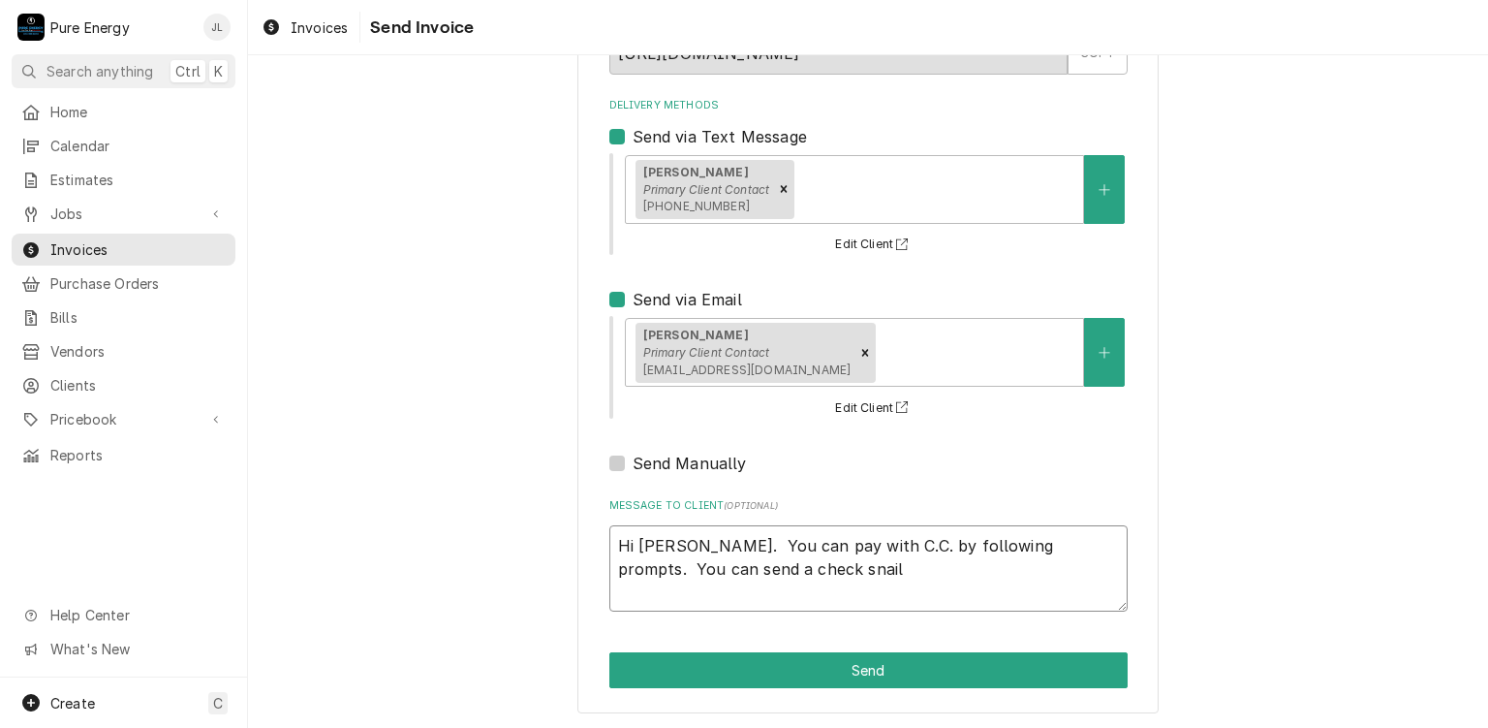
type textarea "Hi Pat. You can pay with C.C. by following prompts. You can send a check snail"
type textarea "x"
type textarea "Hi Pat. You can pay with C.C. by following prompts. You can send a check snail m"
type textarea "x"
type textarea "Hi Pat. You can pay with C.C. by following prompts. You can send a check snail …"
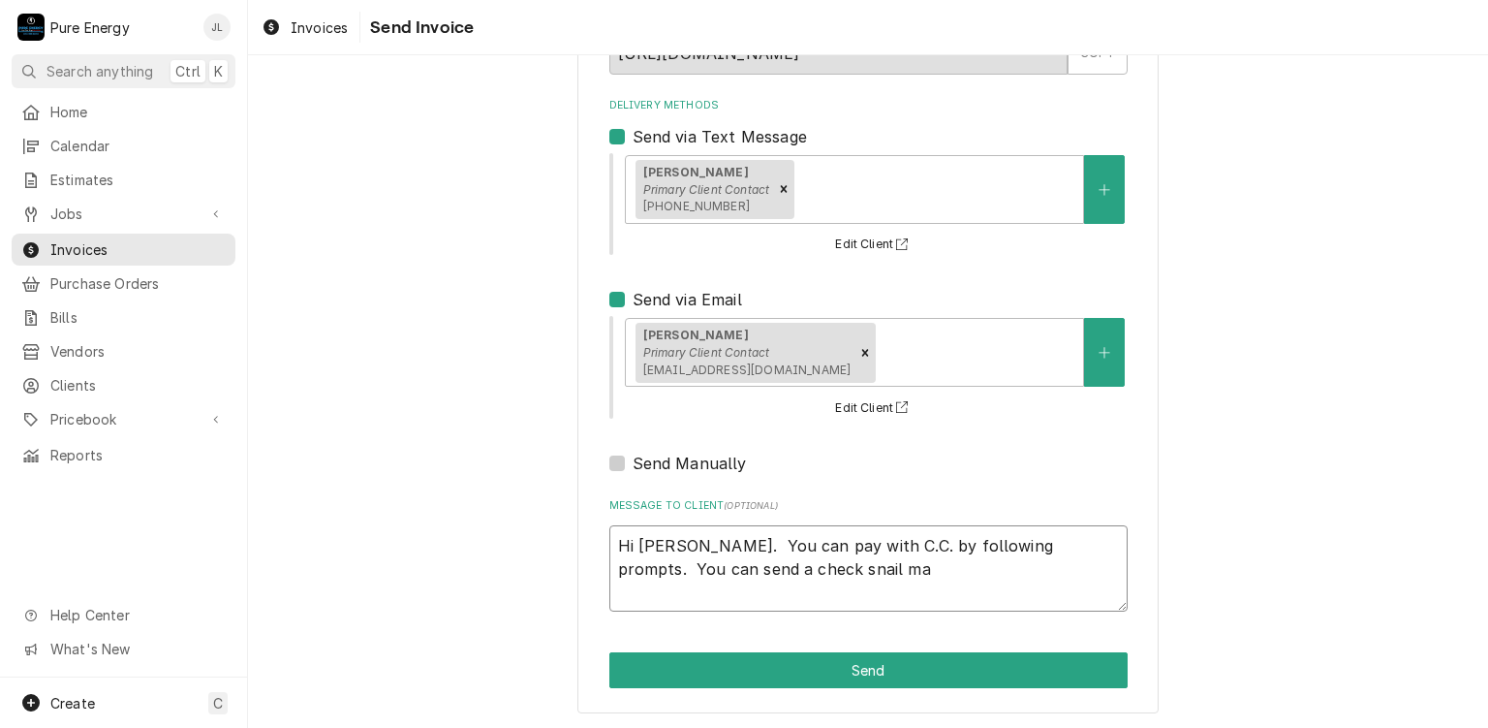
type textarea "x"
type textarea "Hi Pat. You can pay with C.C. by following prompts. You can send a check snail …"
type textarea "x"
type textarea "Hi Pat. You can pay with C.C. by following prompts. You can send a check snail …"
type textarea "x"
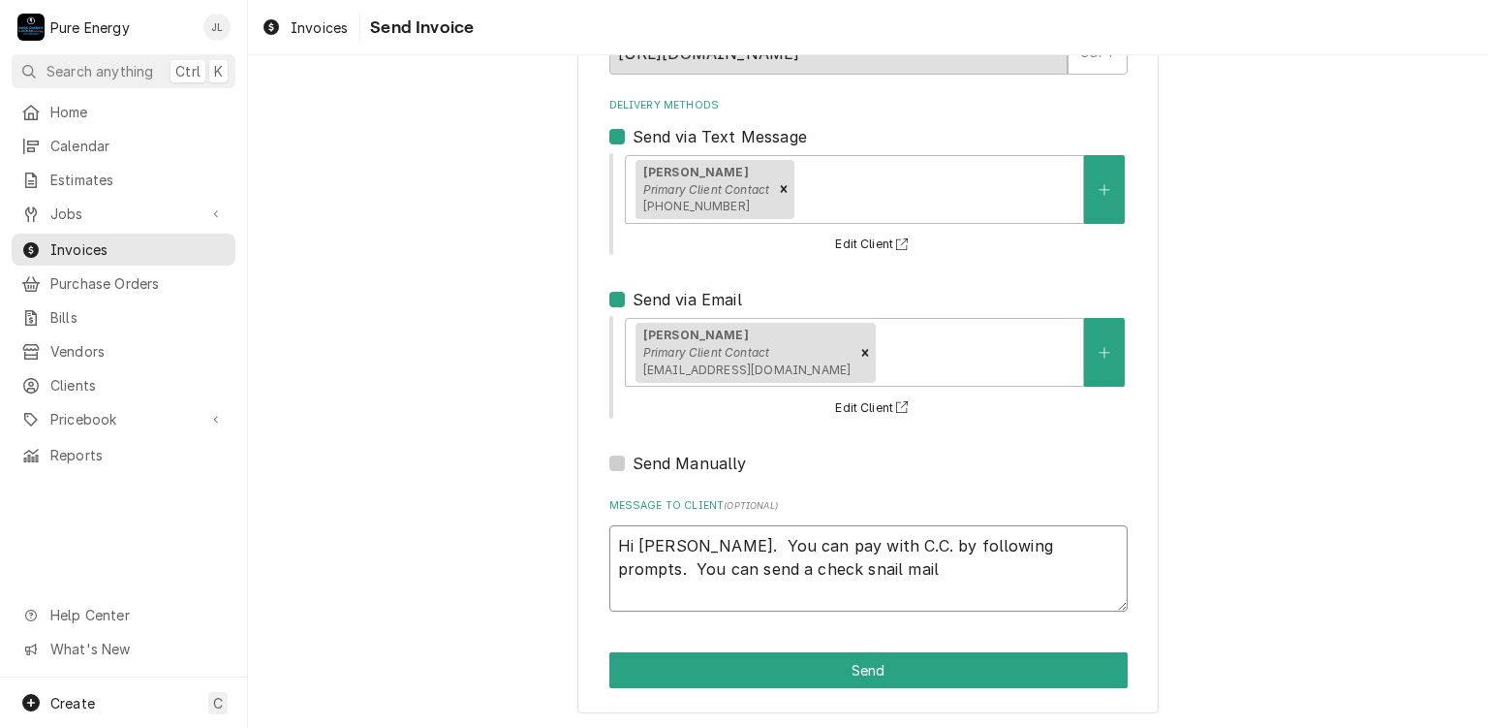
type textarea "Hi Pat. You can pay with C.C. by following prompts. You can send a check snail …"
type textarea "x"
type textarea "Hi Pat. You can pay with C.C. by following prompts. You can send a check snail …"
type textarea "x"
type textarea "Hi Pat. You can pay with C.C. by following prompts. You can send a check snail …"
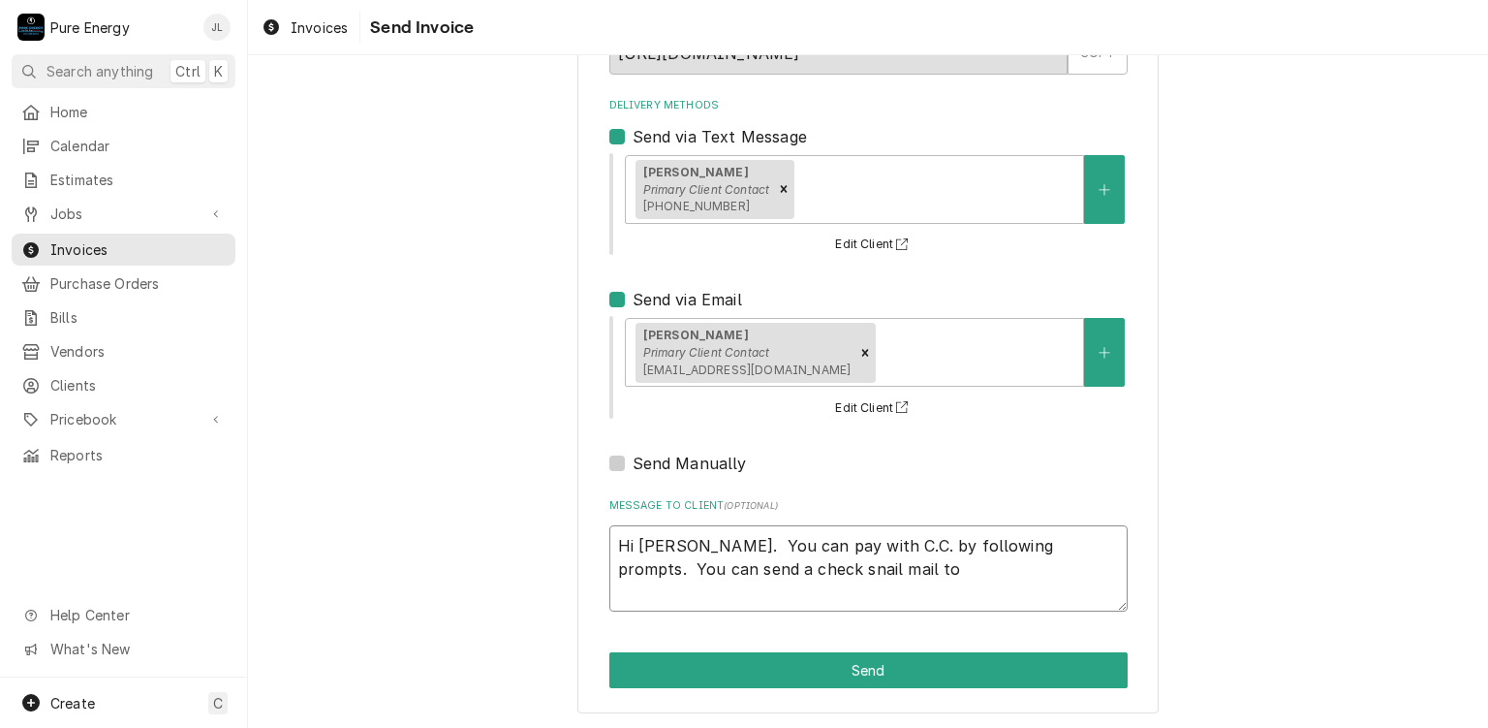
type textarea "x"
type textarea "Hi Pat. You can pay with C.C. by following prompts. You can send a check snail …"
type textarea "x"
type textarea "Hi Pat. You can pay with C.C. by following prompts. You can send a check snail …"
type textarea "x"
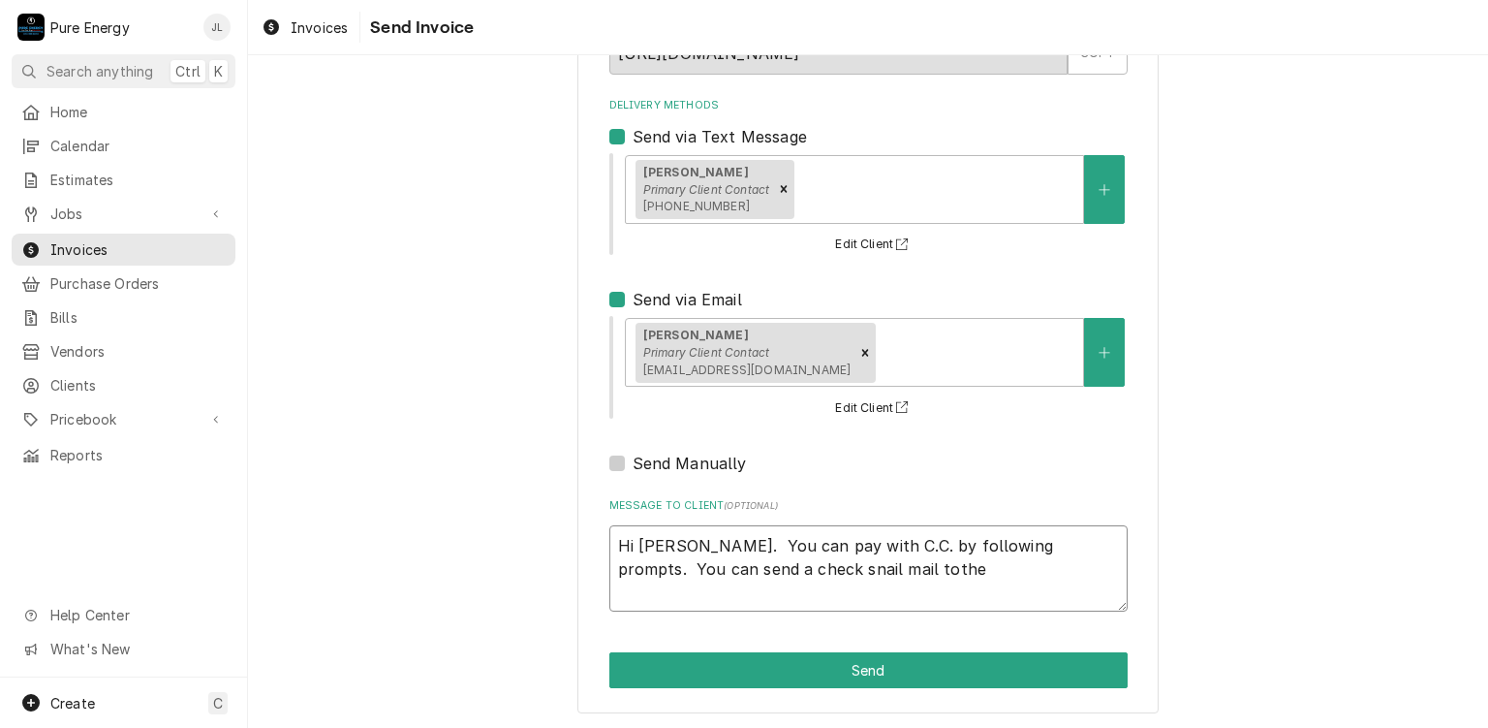
type textarea "Hi Pat. You can pay with C.C. by following prompts. You can send a check snail …"
type textarea "x"
type textarea "Hi Pat. You can pay with C.C. by following prompts. You can send a check snail …"
type textarea "x"
type textarea "Hi Pat. You can pay with C.C. by following prompts. You can send a check snail …"
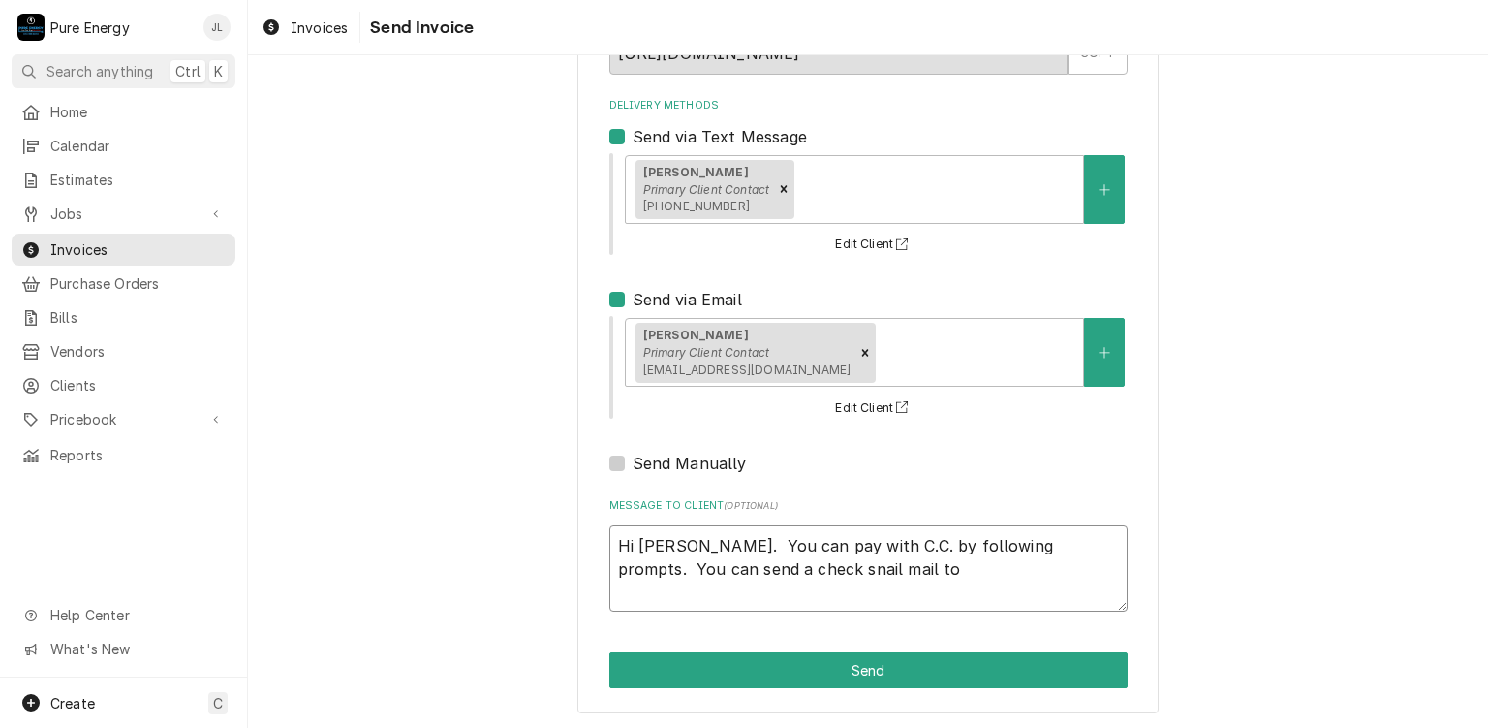
type textarea "x"
type textarea "Hi Pat. You can pay with C.C. by following prompts. You can send a check snail …"
type textarea "x"
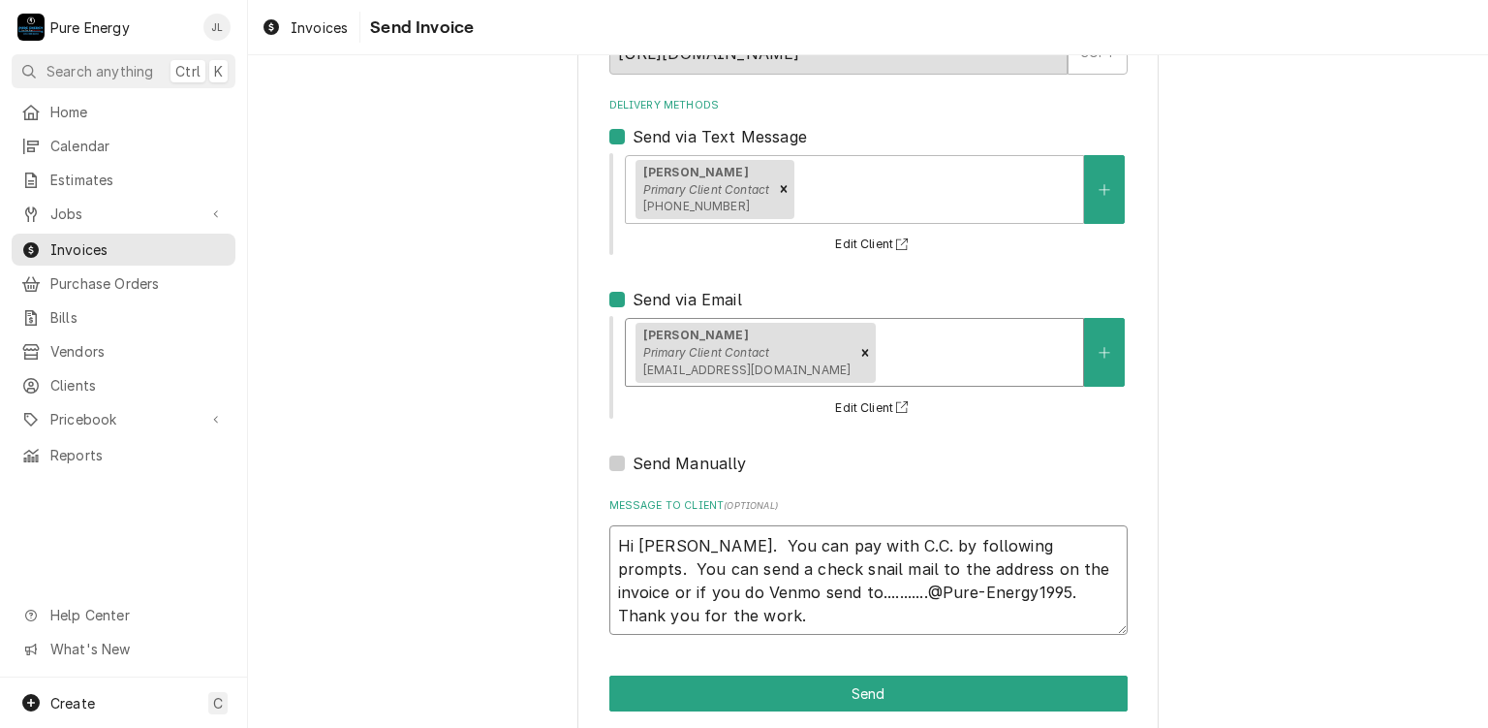
scroll to position [201, 0]
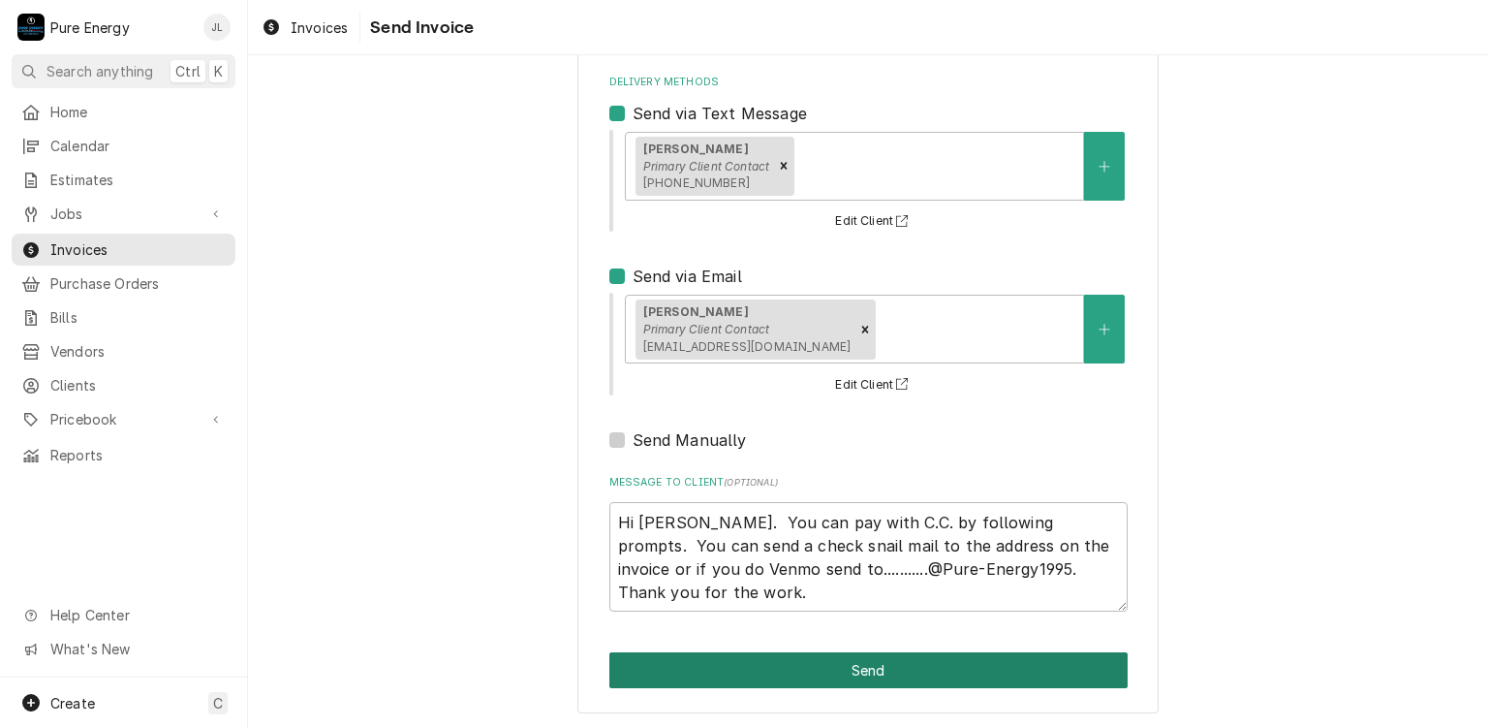
click at [899, 670] on button "Send" at bounding box center [868, 670] width 518 height 36
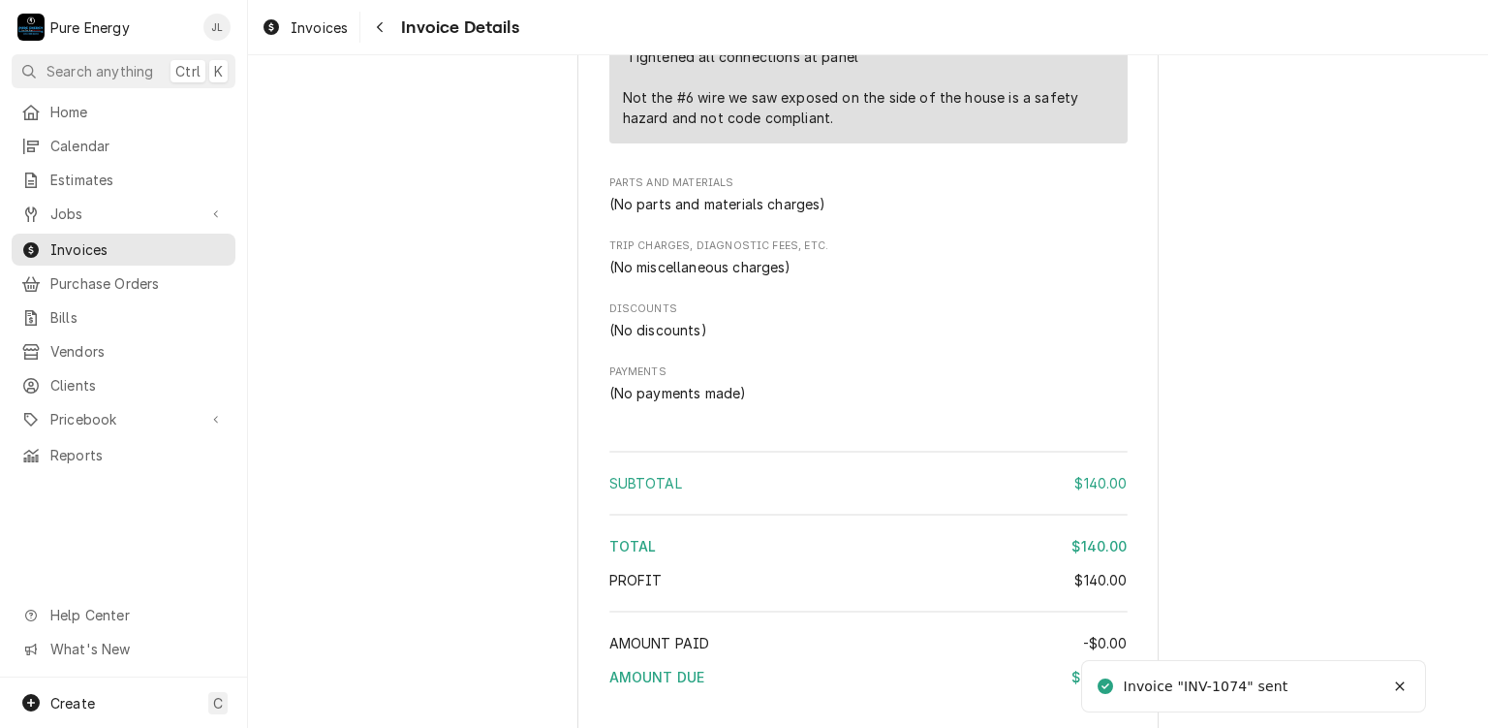
scroll to position [1845, 0]
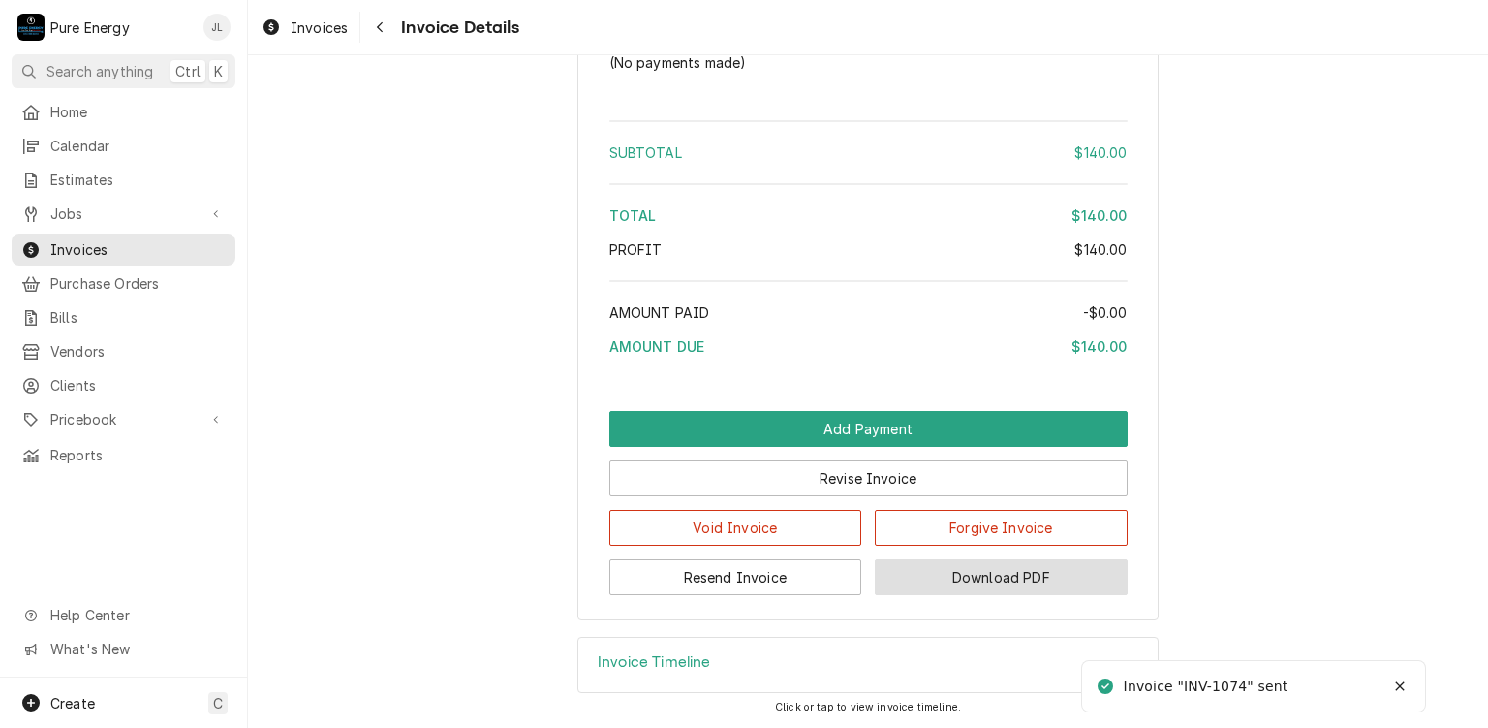
click at [995, 566] on button "Download PDF" at bounding box center [1001, 577] width 253 height 36
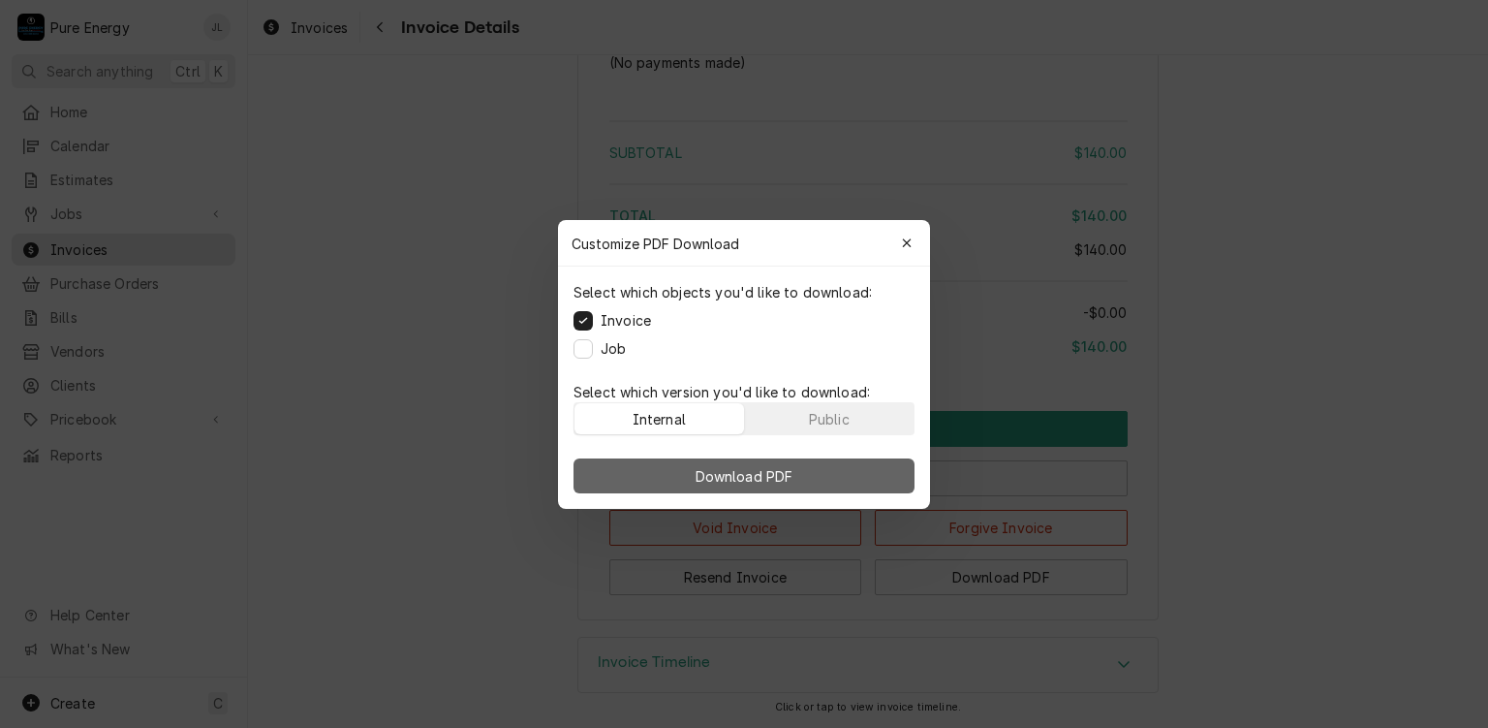
click at [822, 462] on button "Download PDF" at bounding box center [744, 475] width 341 height 35
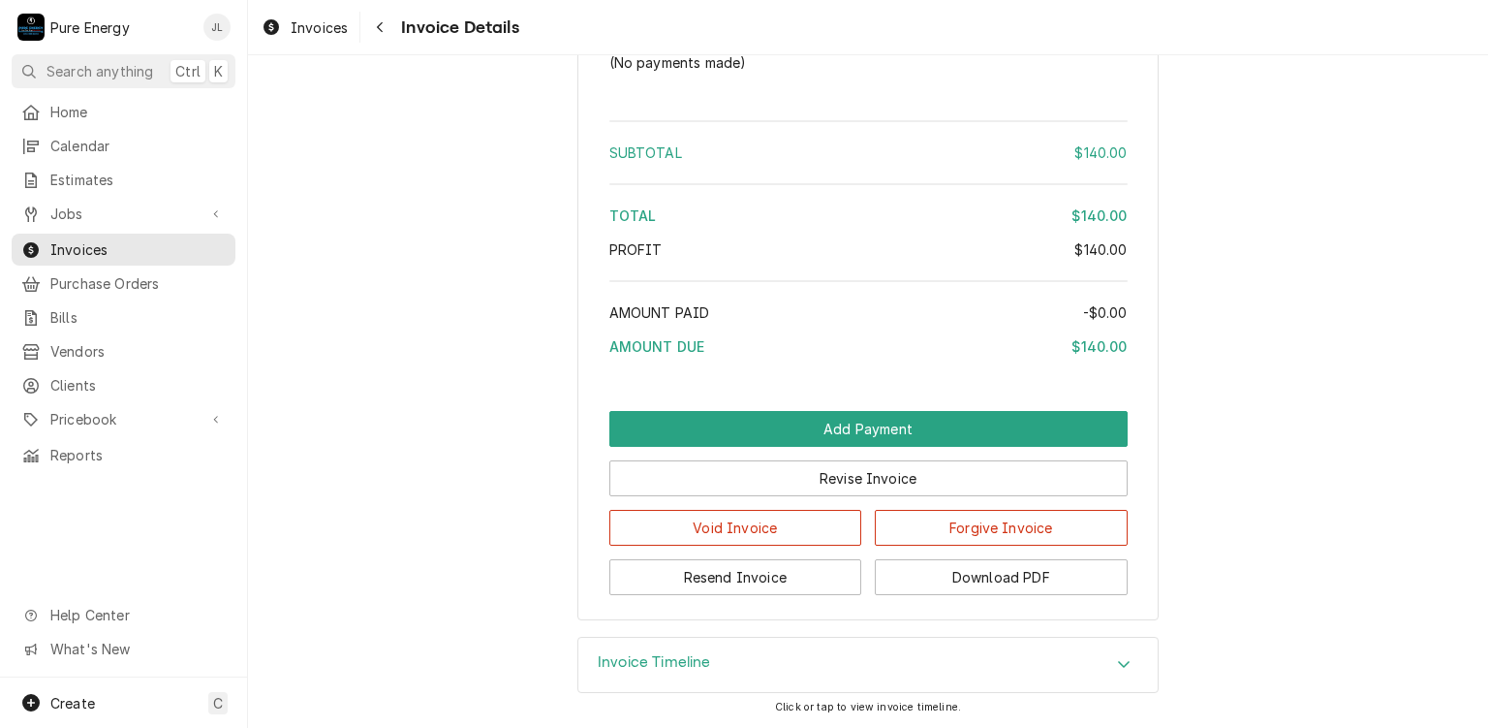
click at [122, 109] on span "Home" at bounding box center [137, 112] width 175 height 20
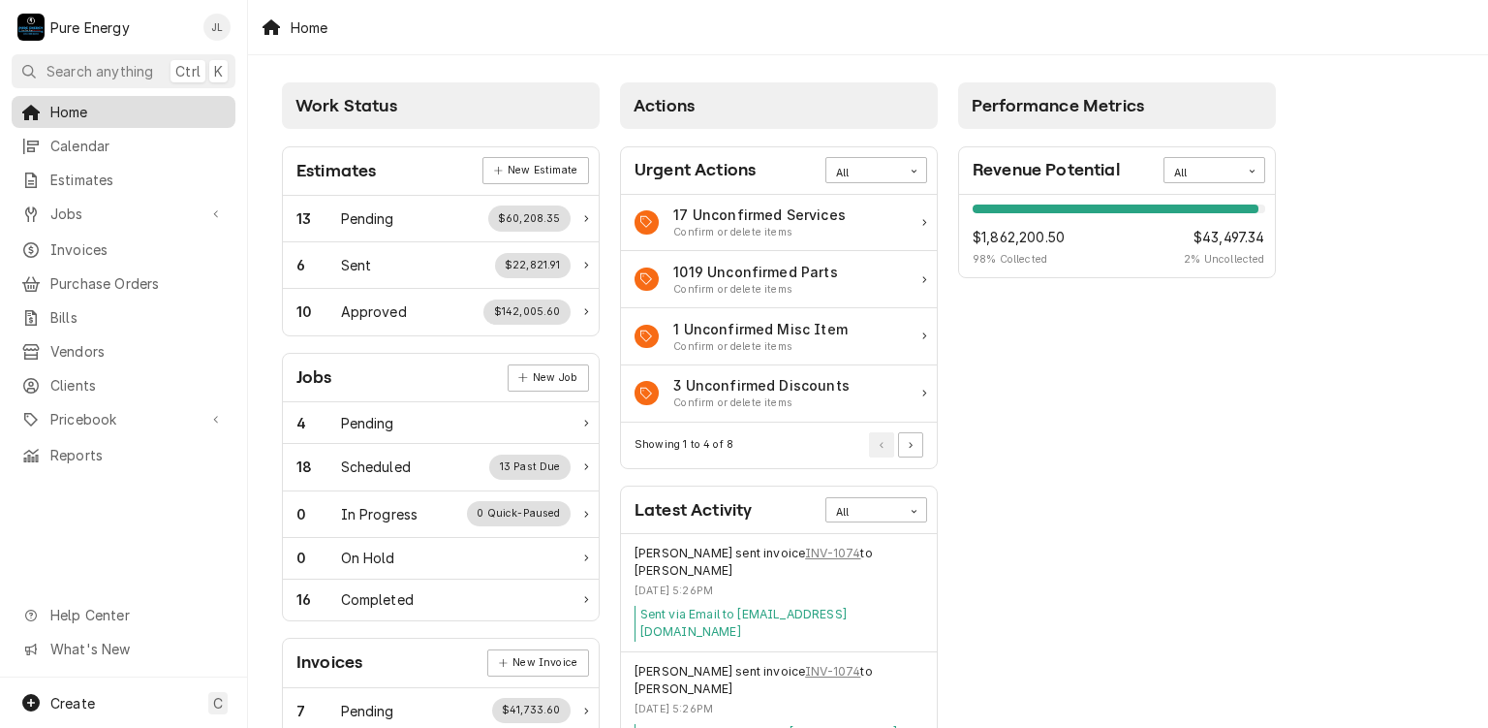
click at [124, 103] on span "Home" at bounding box center [137, 112] width 175 height 20
click at [147, 106] on span "Home" at bounding box center [137, 112] width 175 height 20
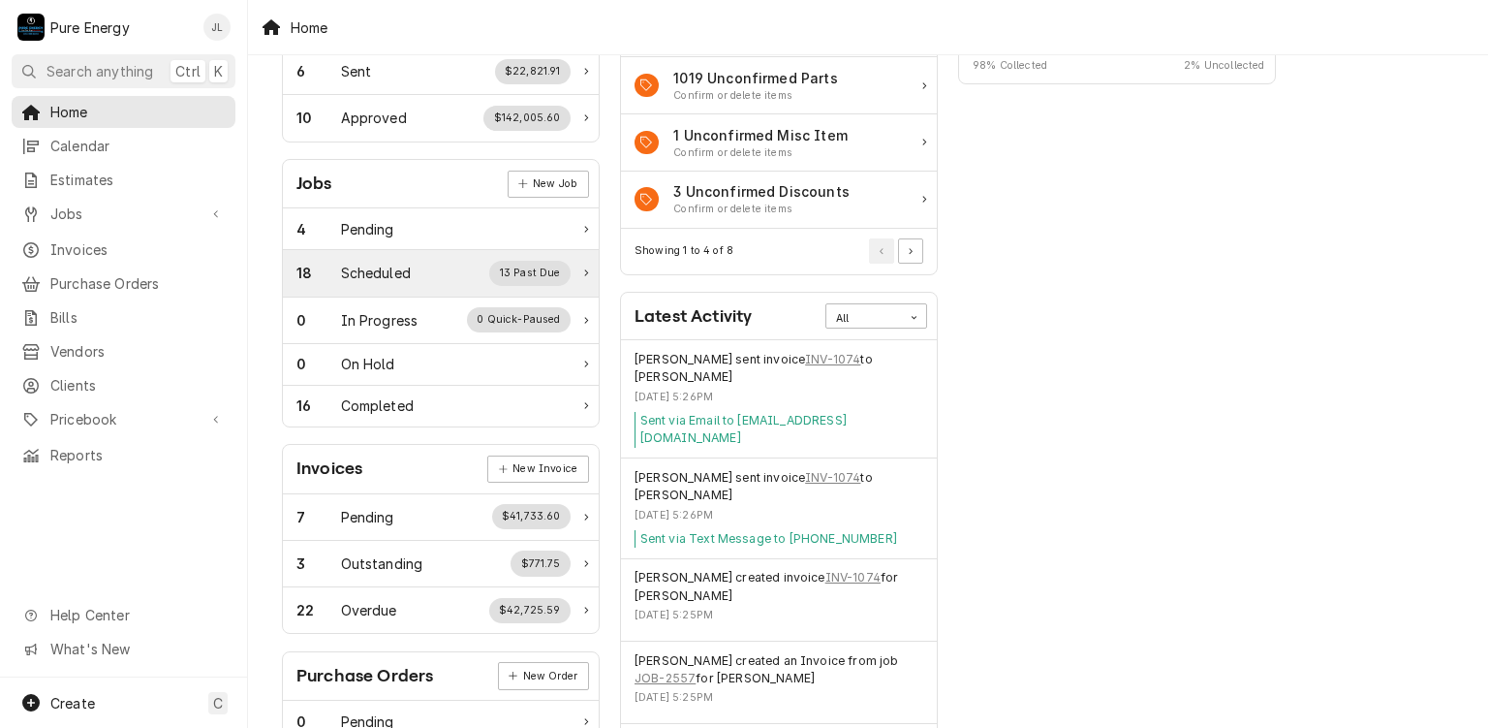
scroll to position [97, 0]
